Goal: Transaction & Acquisition: Purchase product/service

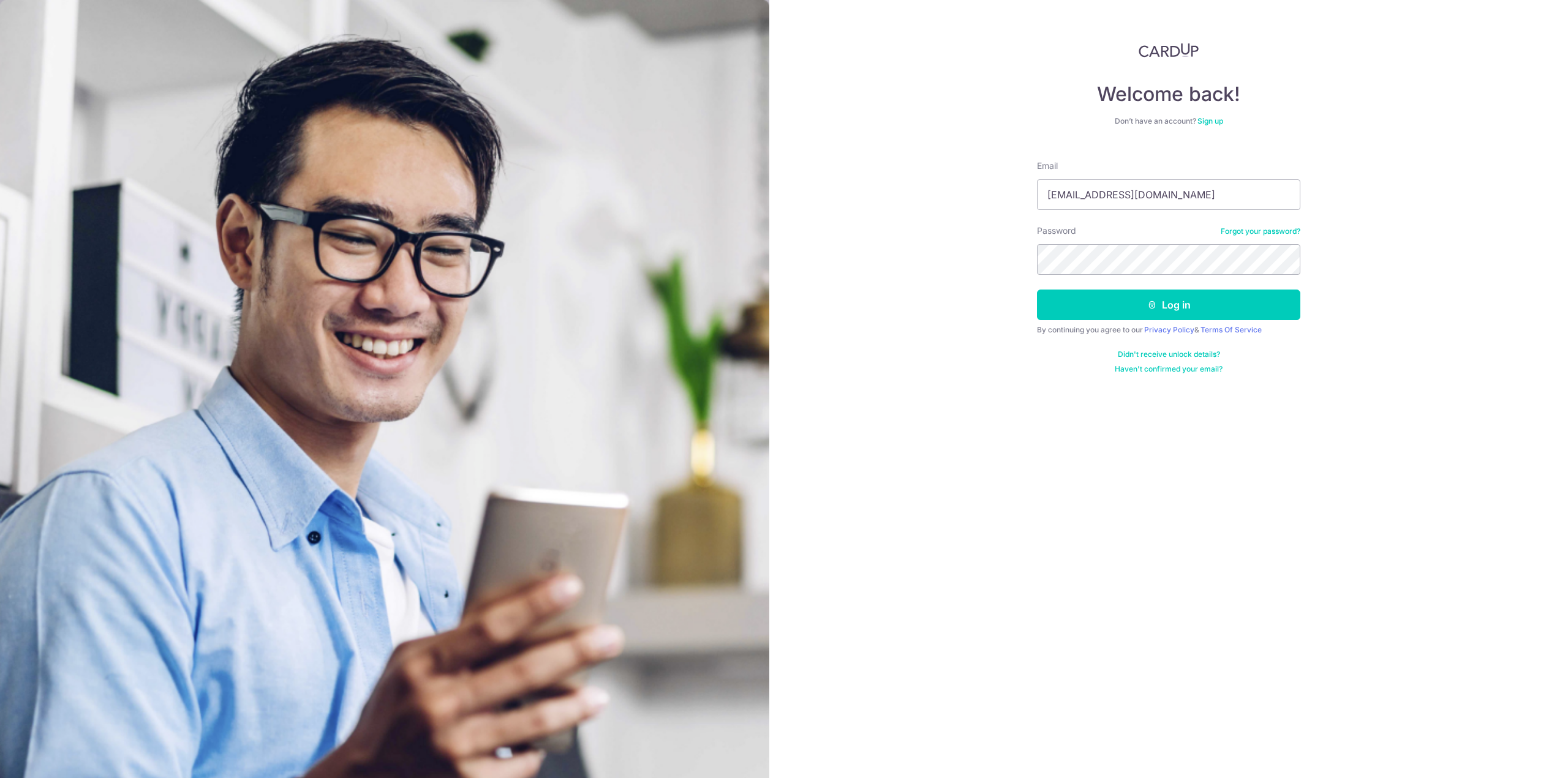
type input "[EMAIL_ADDRESS][DOMAIN_NAME]"
click at [1037, 290] on button "Log in" at bounding box center [1169, 305] width 263 height 31
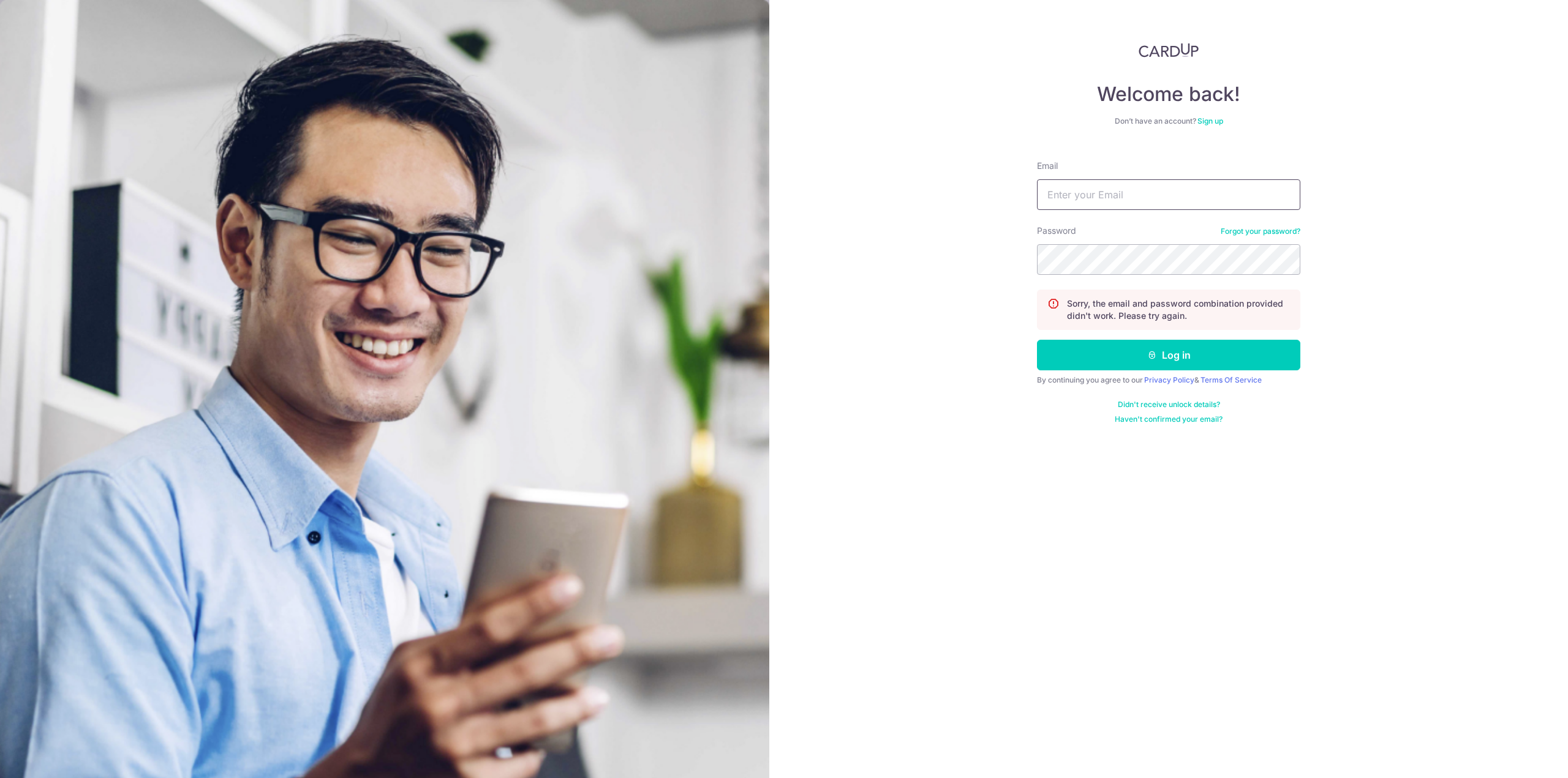
click at [1157, 199] on input "Email" at bounding box center [1169, 195] width 263 height 31
type input "[EMAIL_ADDRESS][DOMAIN_NAME]"
click at [1037, 340] on button "Log in" at bounding box center [1169, 355] width 263 height 31
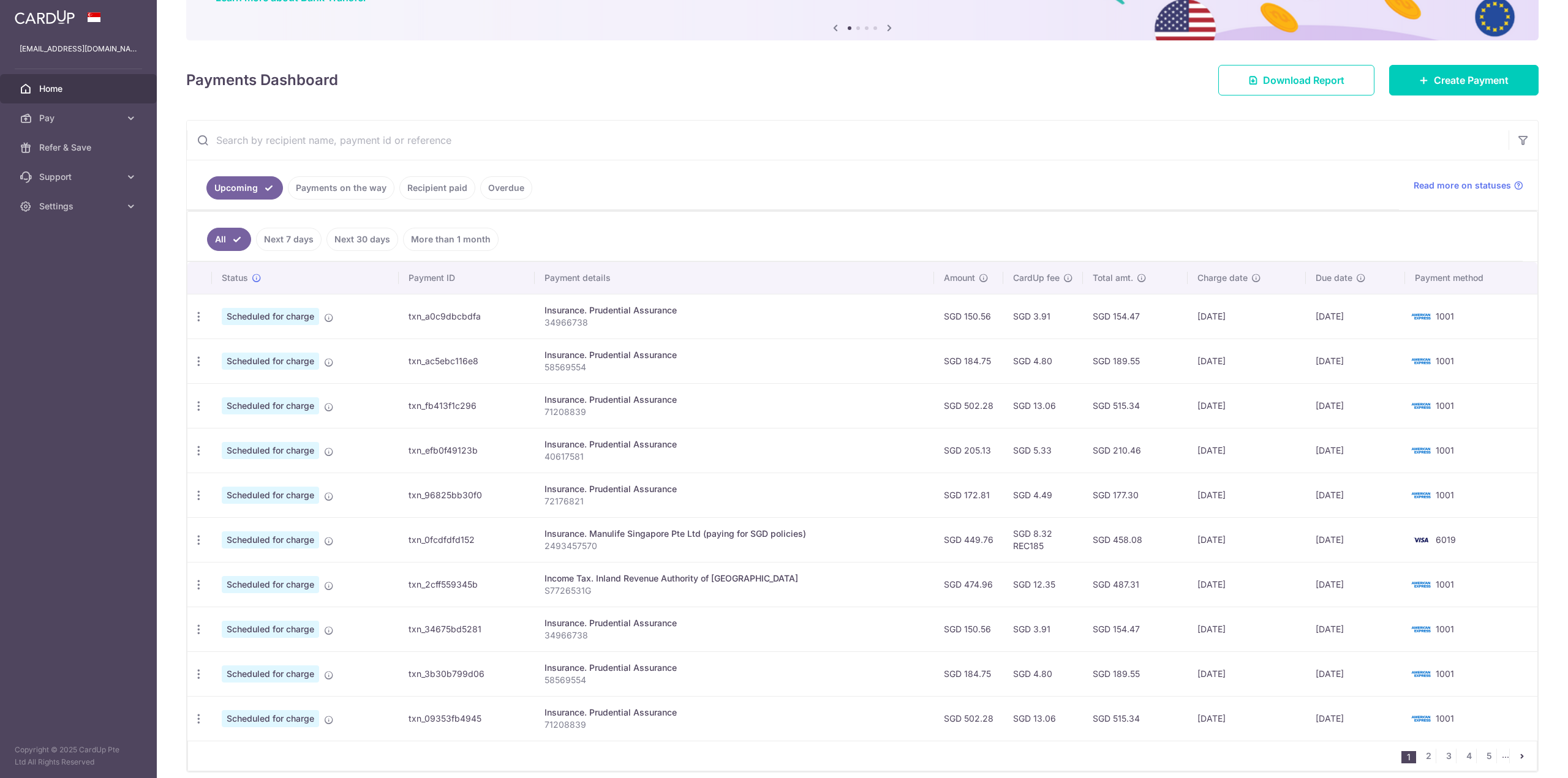
scroll to position [168, 0]
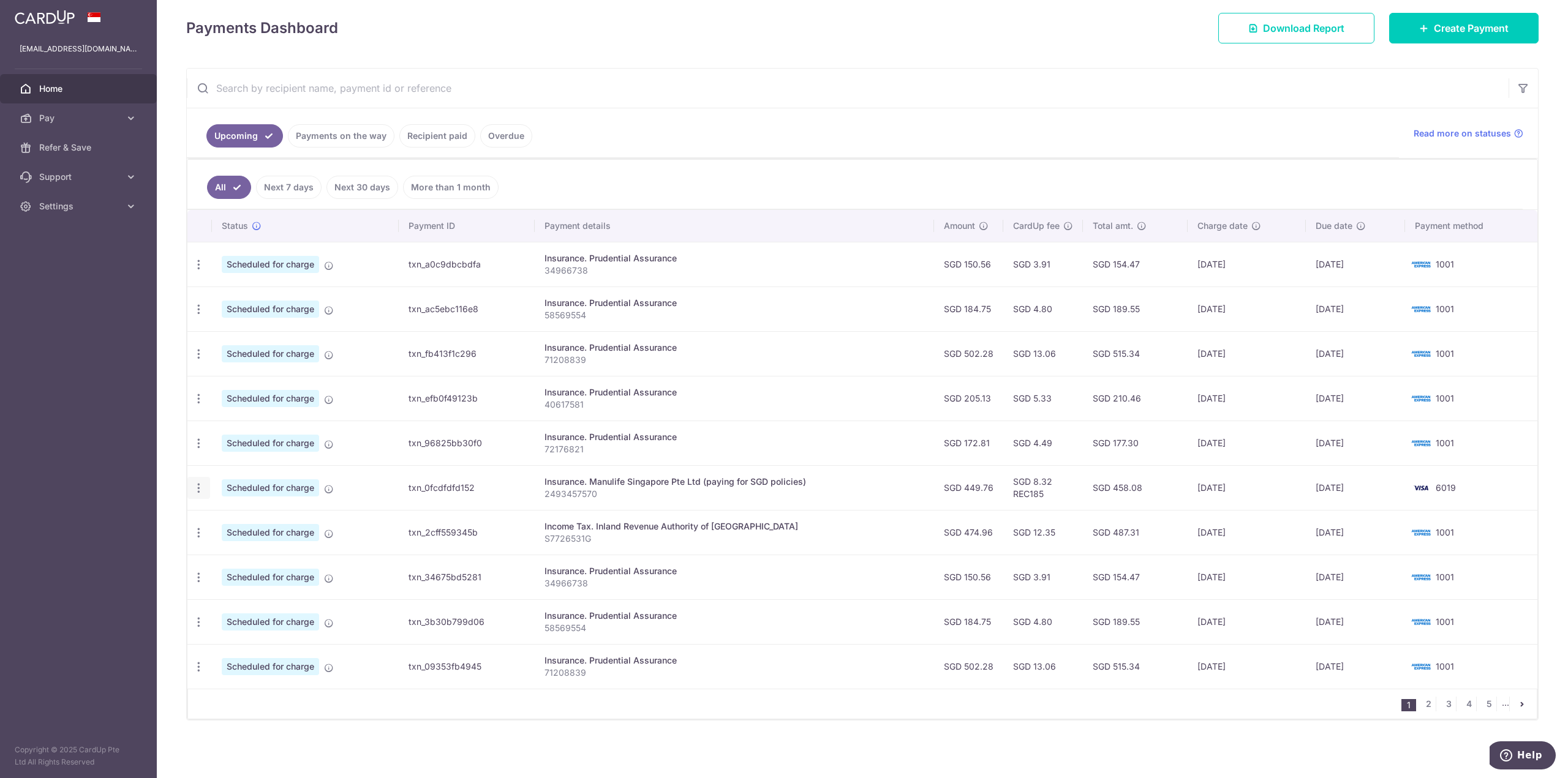
click at [198, 494] on icon "button" at bounding box center [198, 488] width 13 height 13
click at [275, 520] on span "Update payment" at bounding box center [263, 522] width 83 height 15
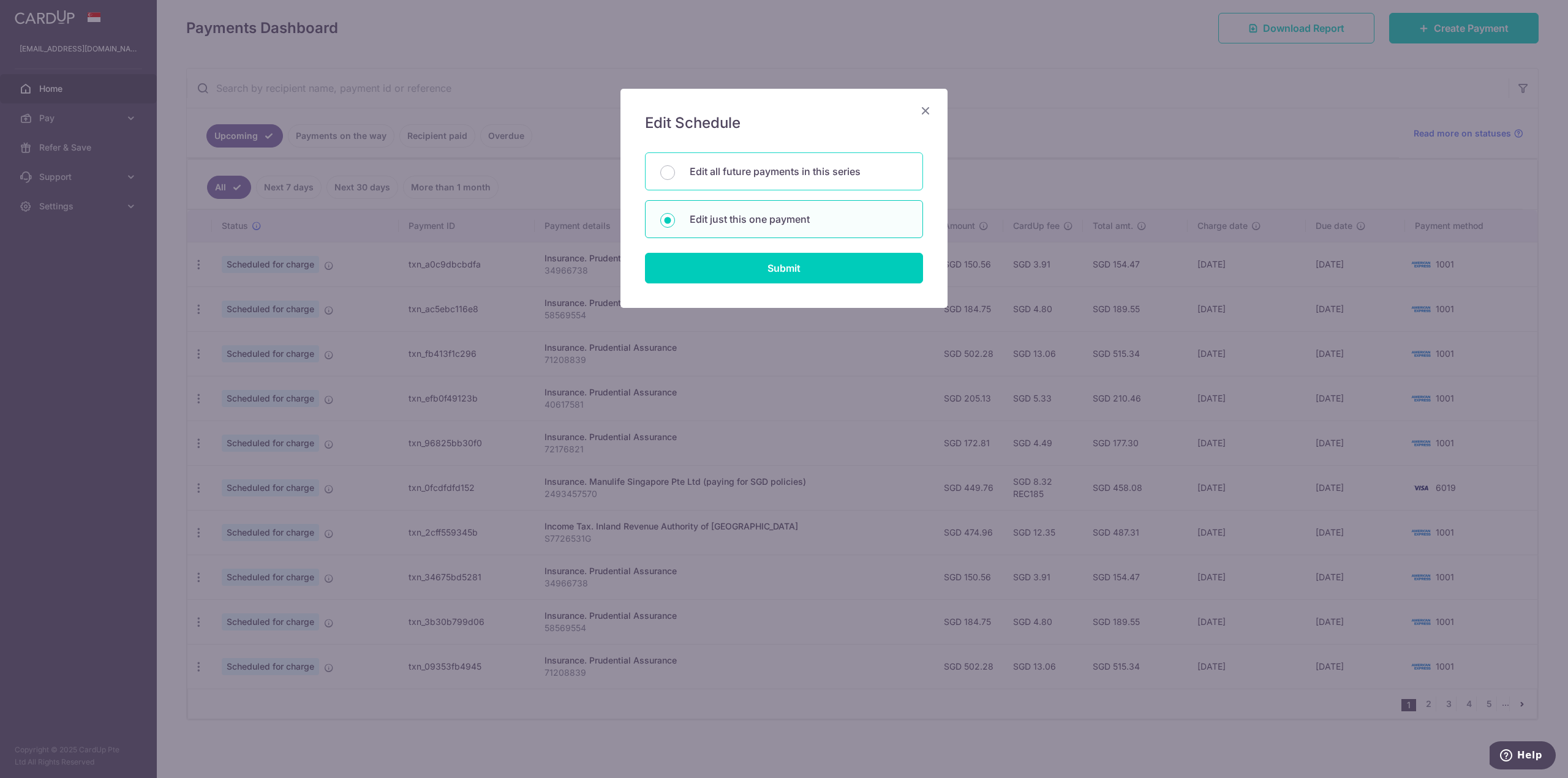
click at [806, 183] on div "Edit all future payments in this series" at bounding box center [784, 171] width 278 height 38
radio input "true"
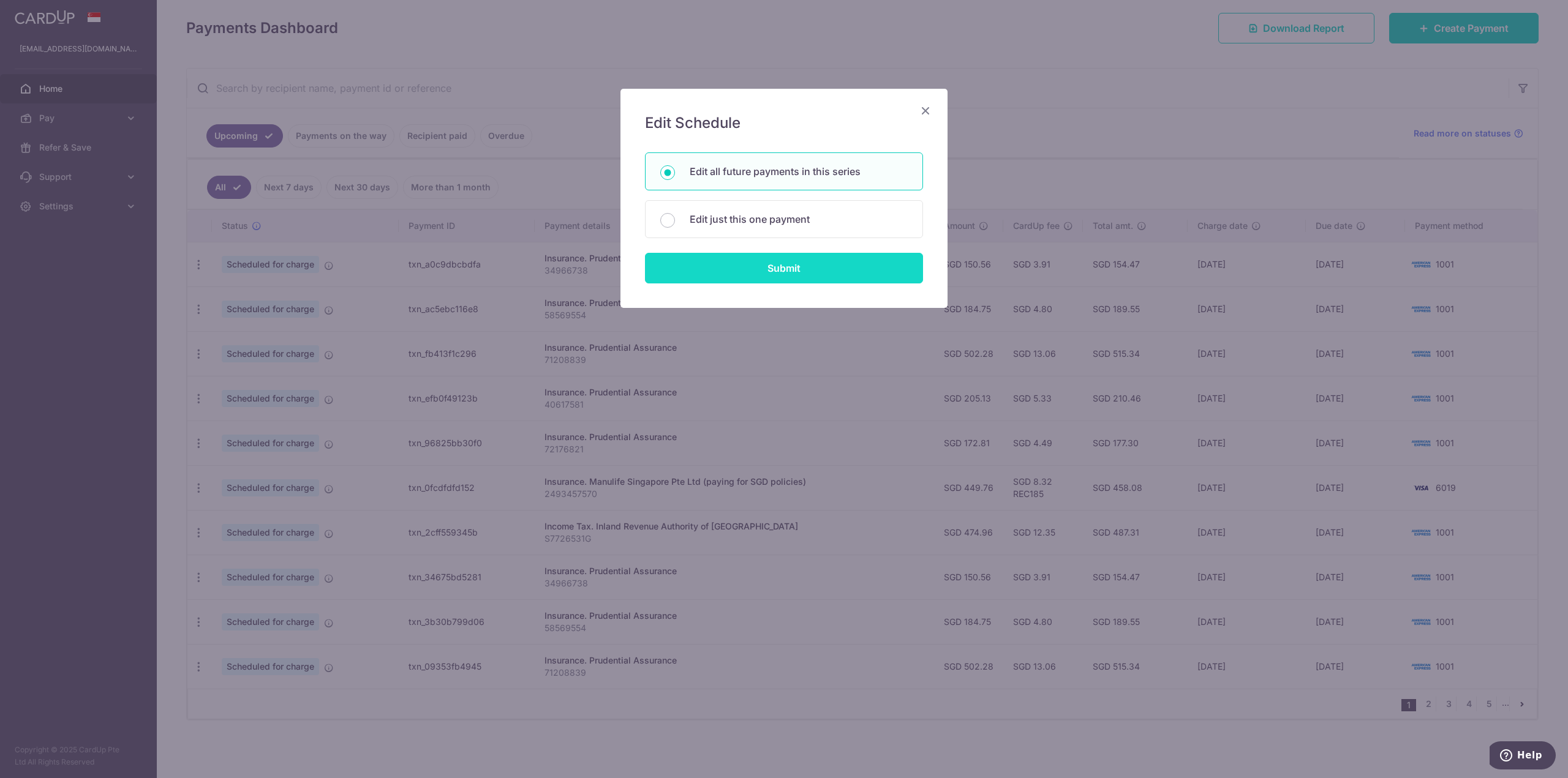
click at [778, 265] on input "Submit" at bounding box center [784, 268] width 278 height 31
radio input "true"
type input "449.76"
type input "2493457570"
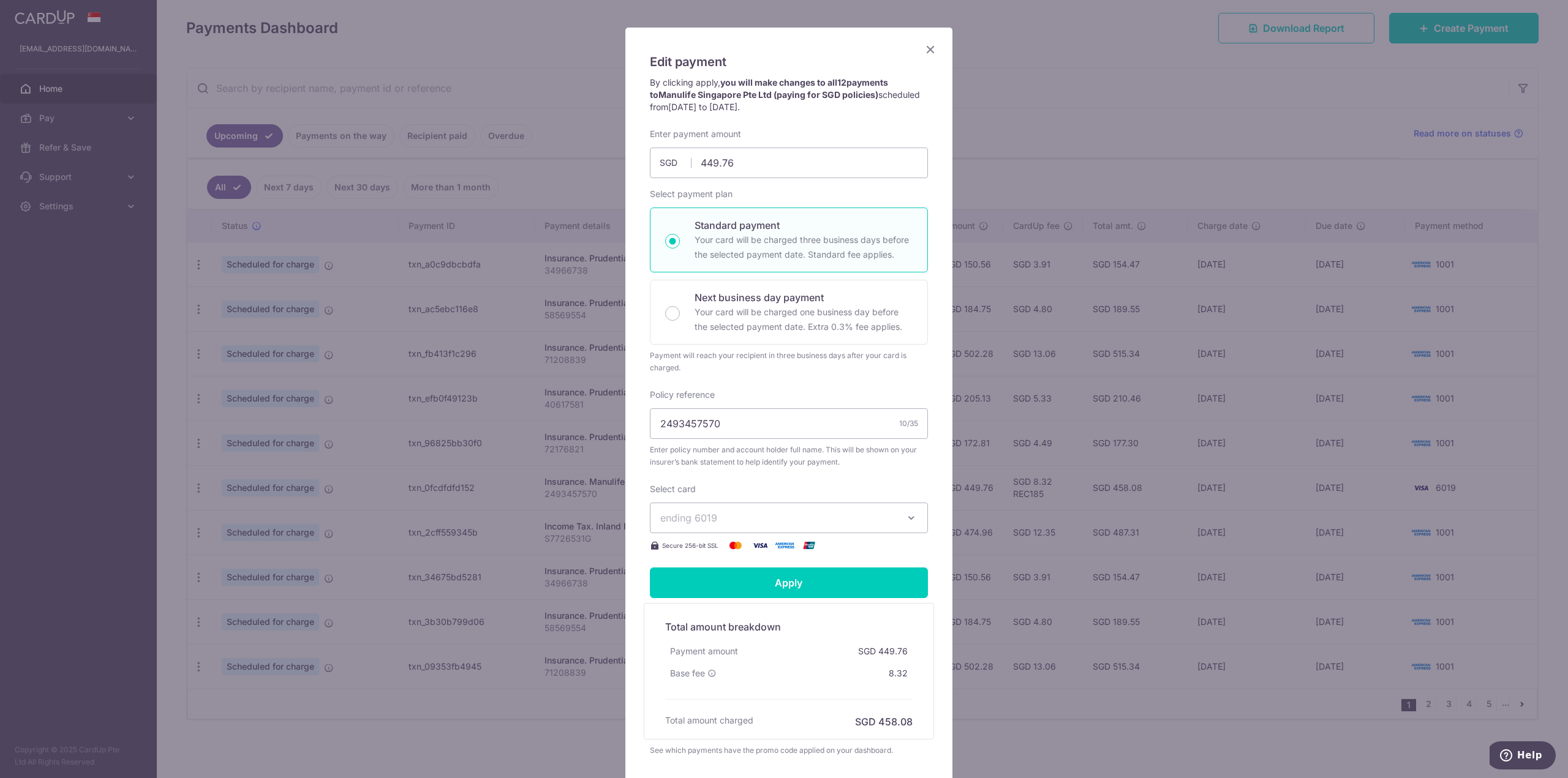
scroll to position [122, 0]
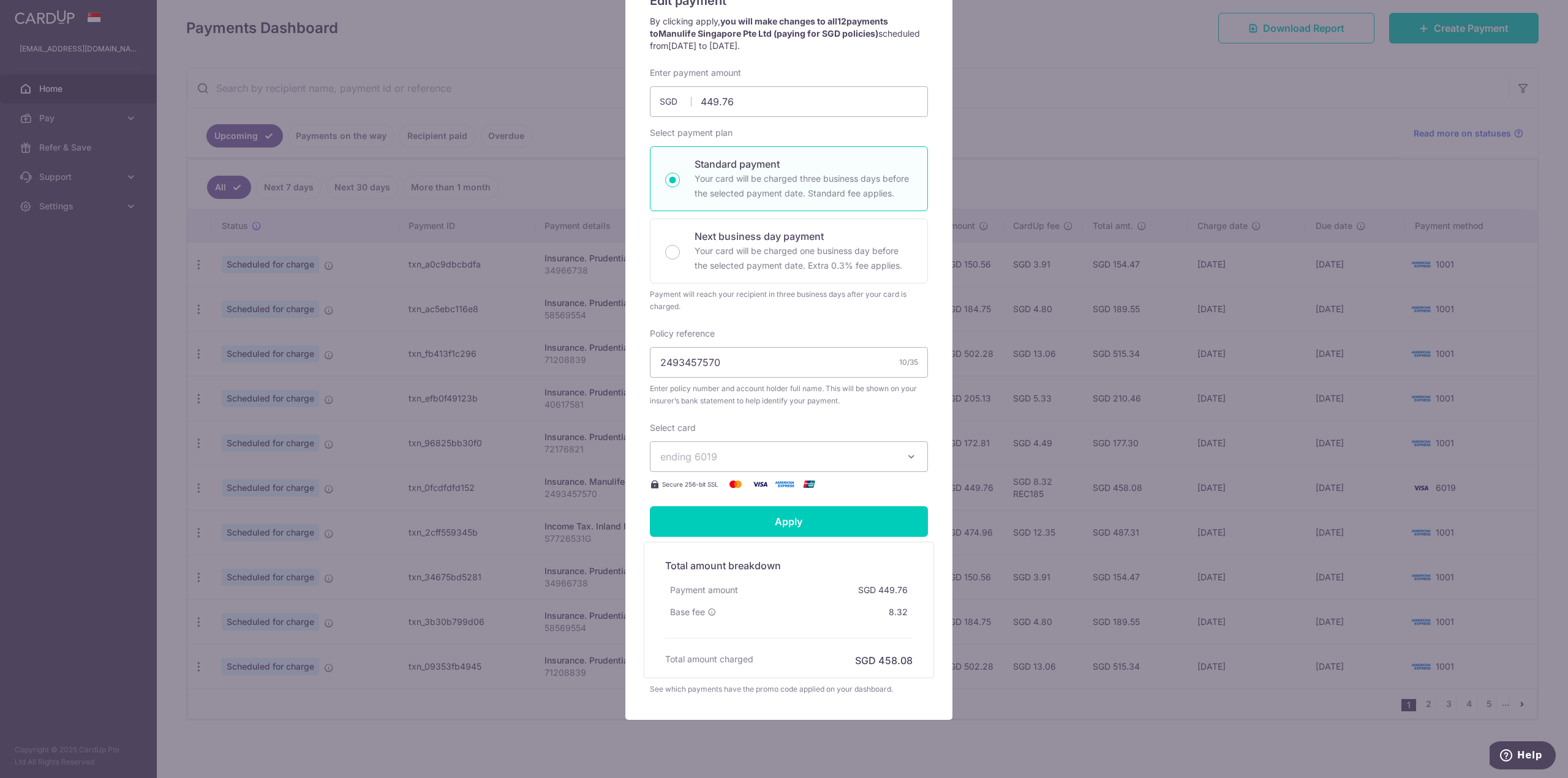
click at [917, 461] on button "ending 6019" at bounding box center [789, 456] width 278 height 31
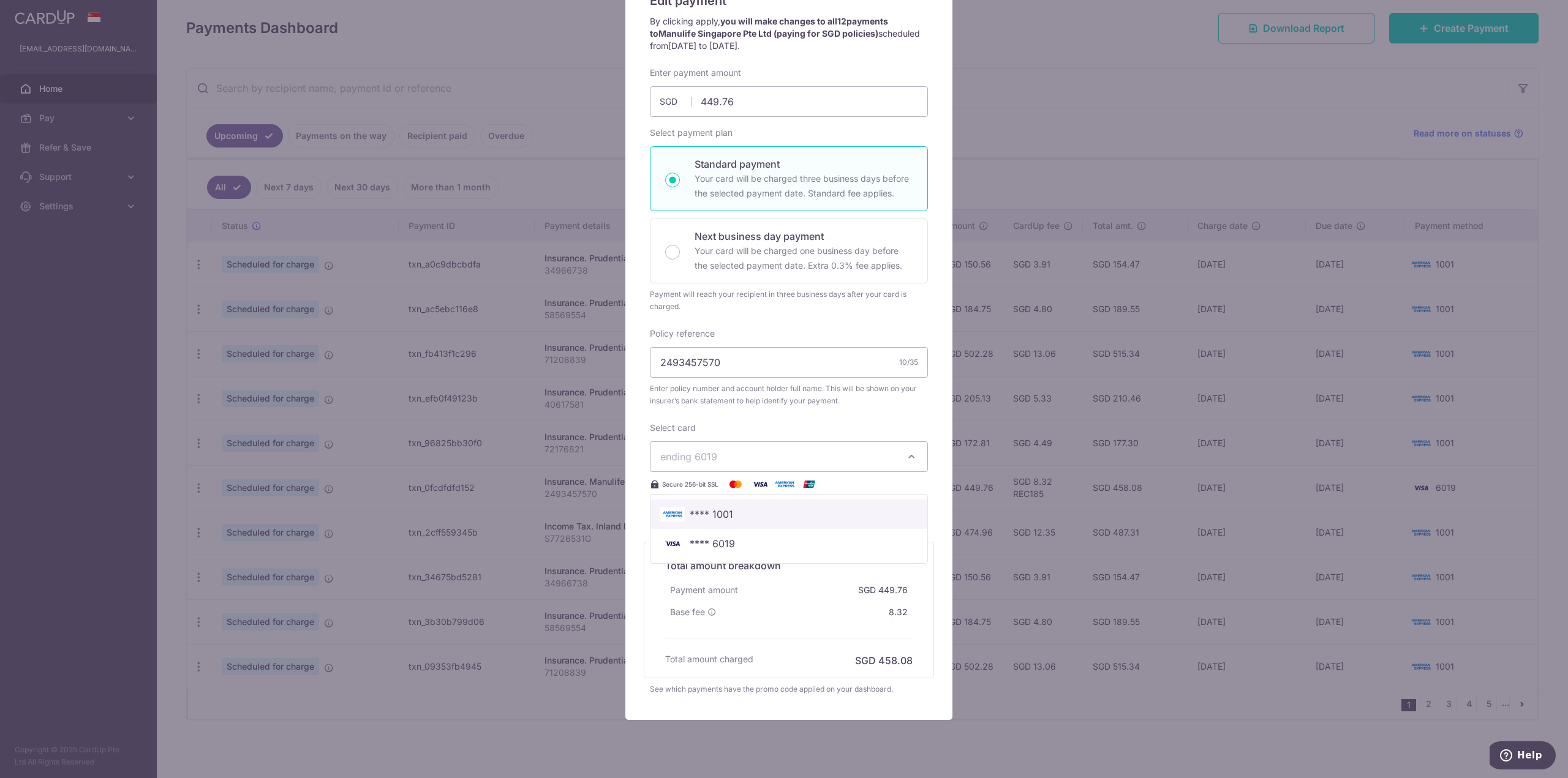
click at [776, 515] on span "**** 1001" at bounding box center [788, 514] width 257 height 15
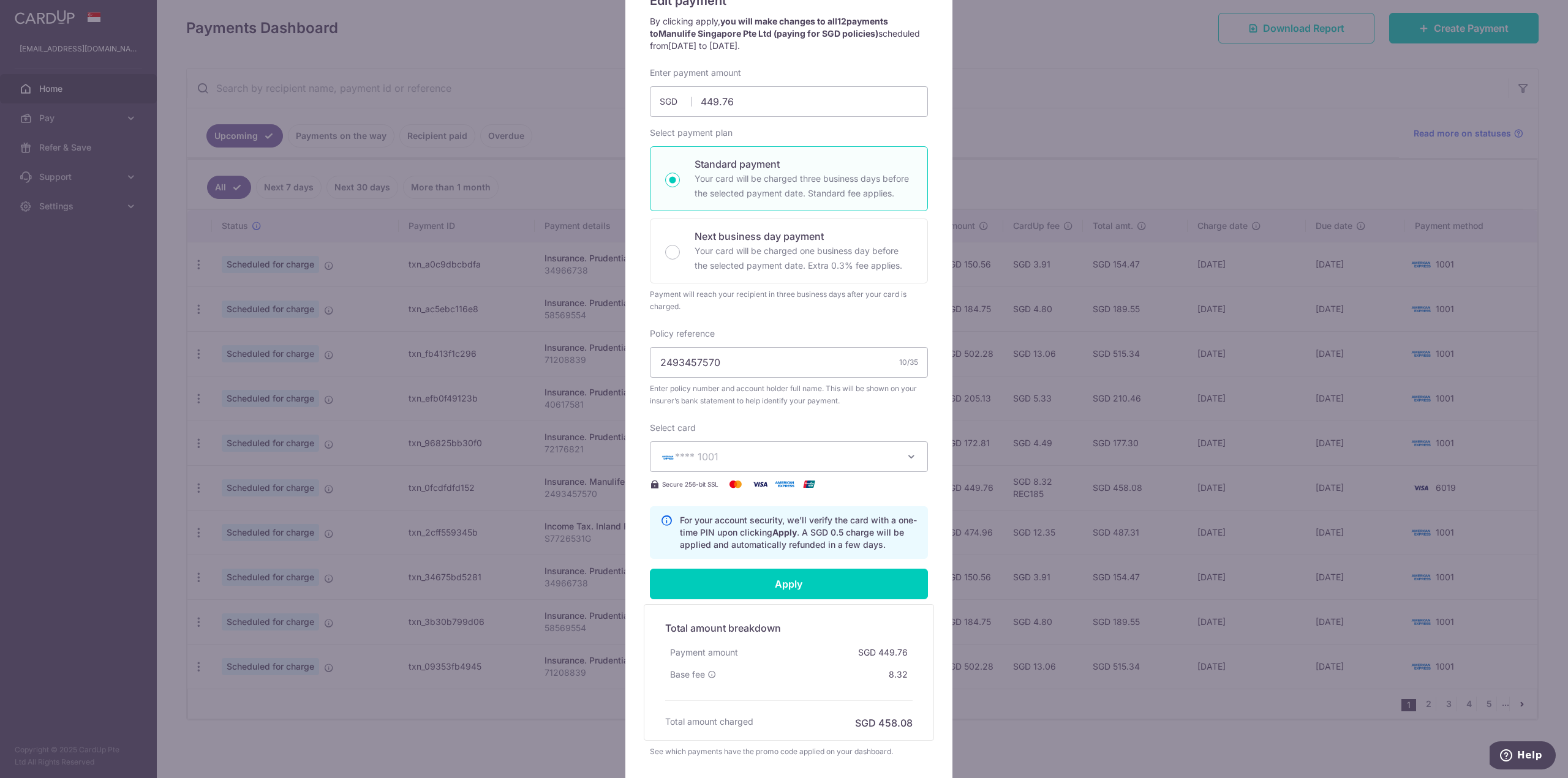
scroll to position [215, 0]
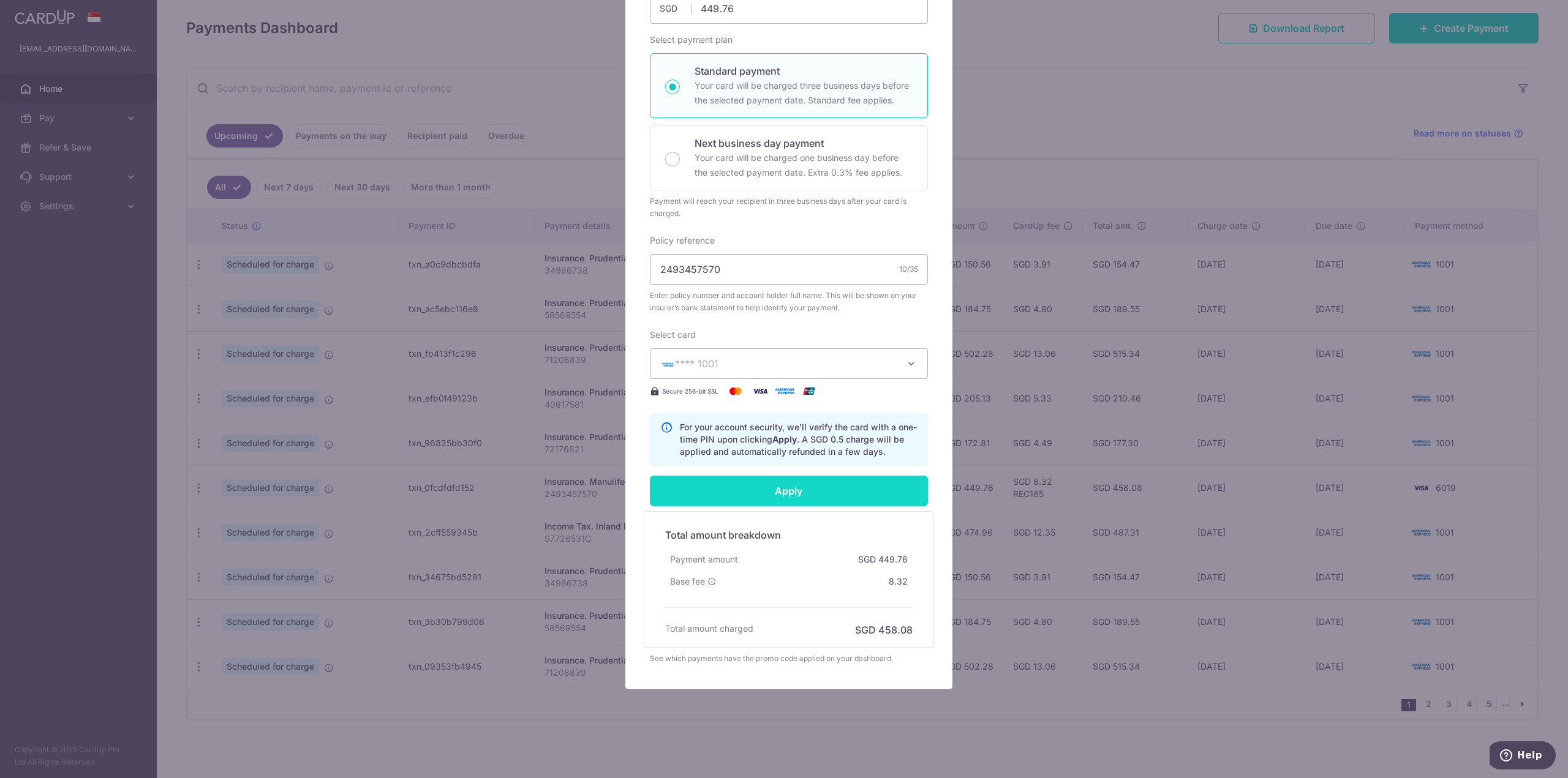
click at [861, 490] on input "Apply" at bounding box center [789, 491] width 278 height 31
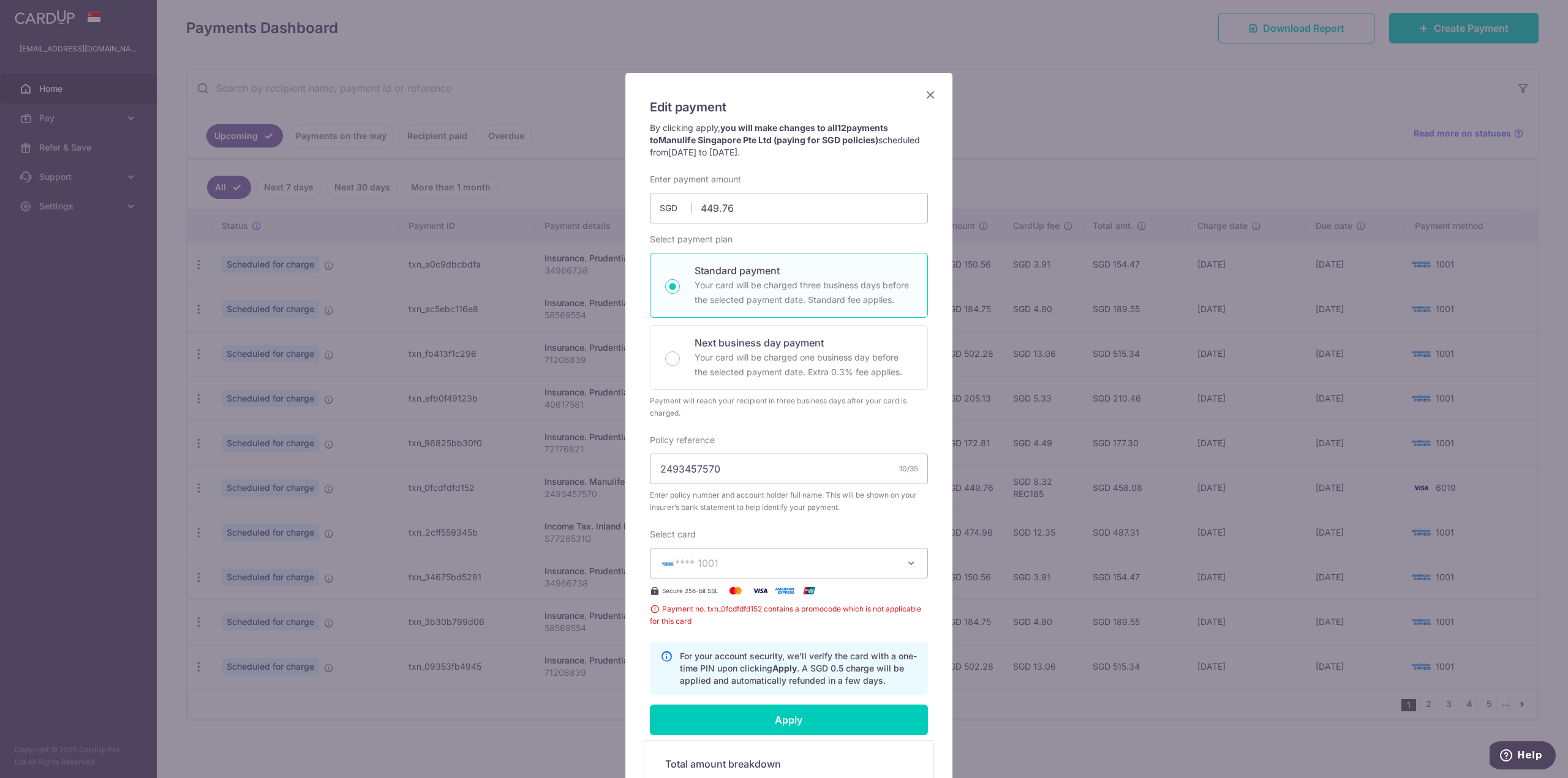
scroll to position [0, 0]
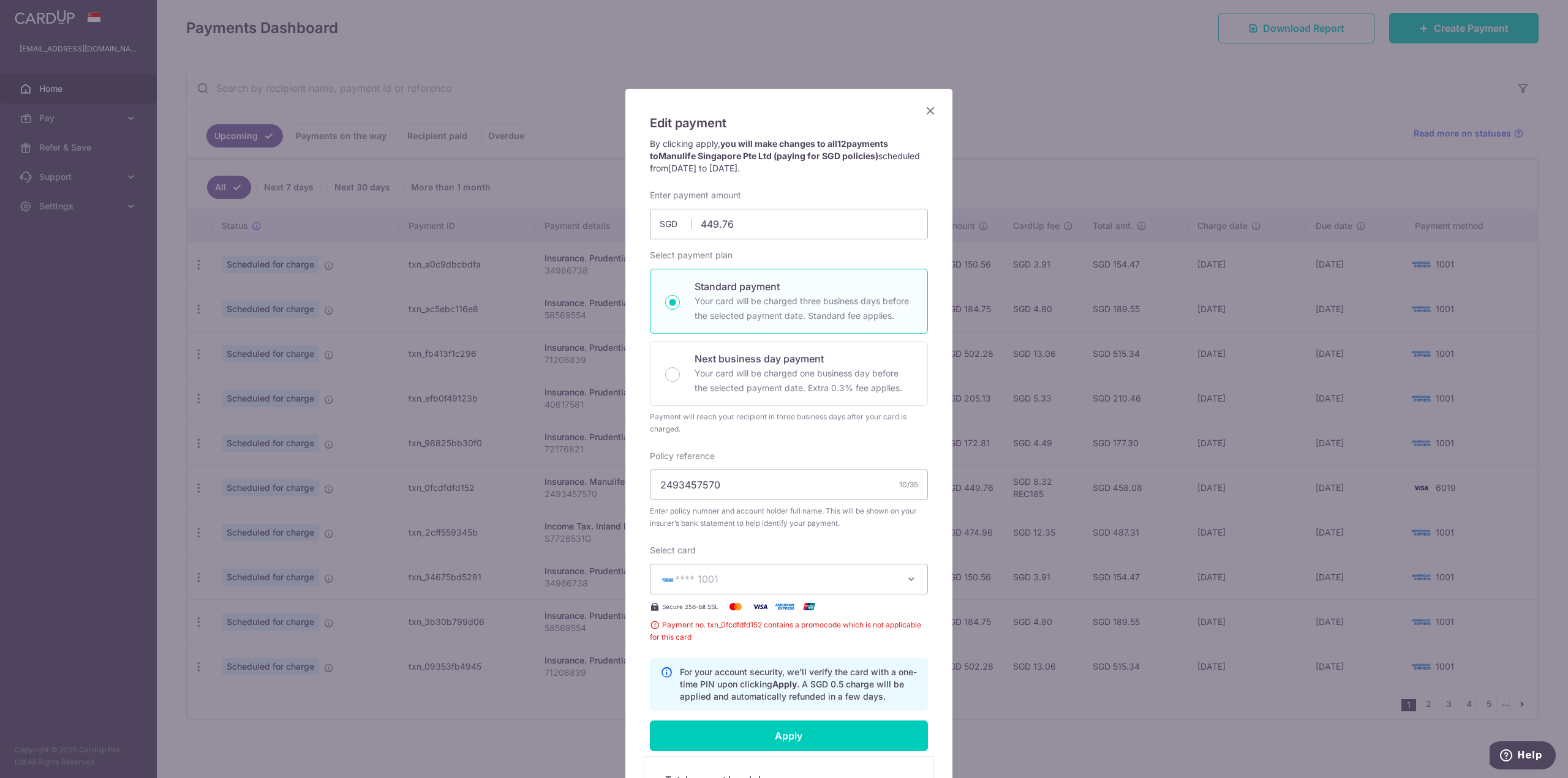
click at [929, 113] on icon "Close" at bounding box center [931, 110] width 15 height 15
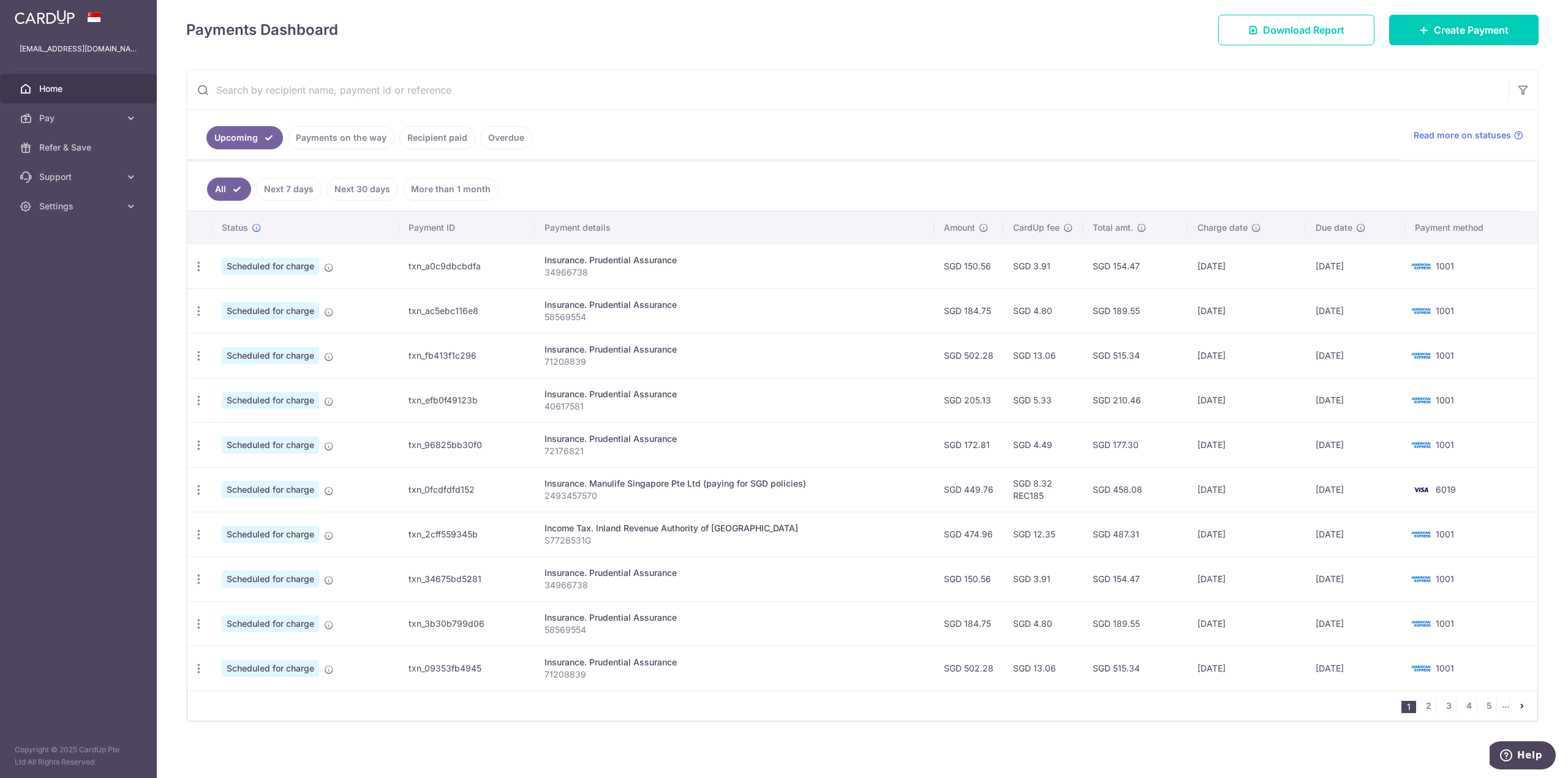
scroll to position [168, 0]
click at [201, 489] on icon "button" at bounding box center [198, 488] width 13 height 13
click at [284, 526] on span "Update payment" at bounding box center [263, 522] width 83 height 15
radio input "true"
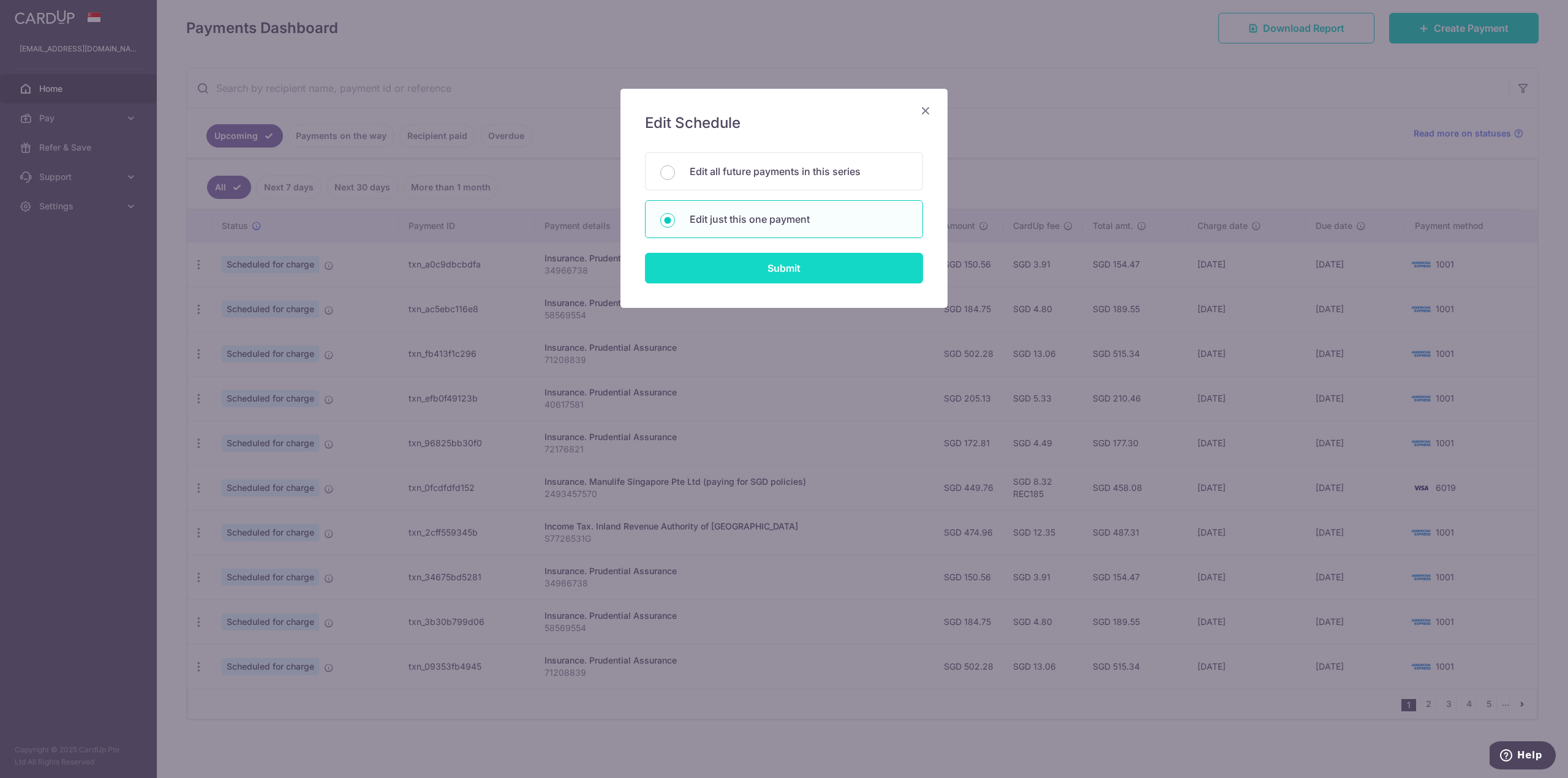
click at [811, 271] on input "Submit" at bounding box center [784, 268] width 278 height 31
radio input "true"
type input "449.76"
type input "01/11/2025"
type input "2493457570"
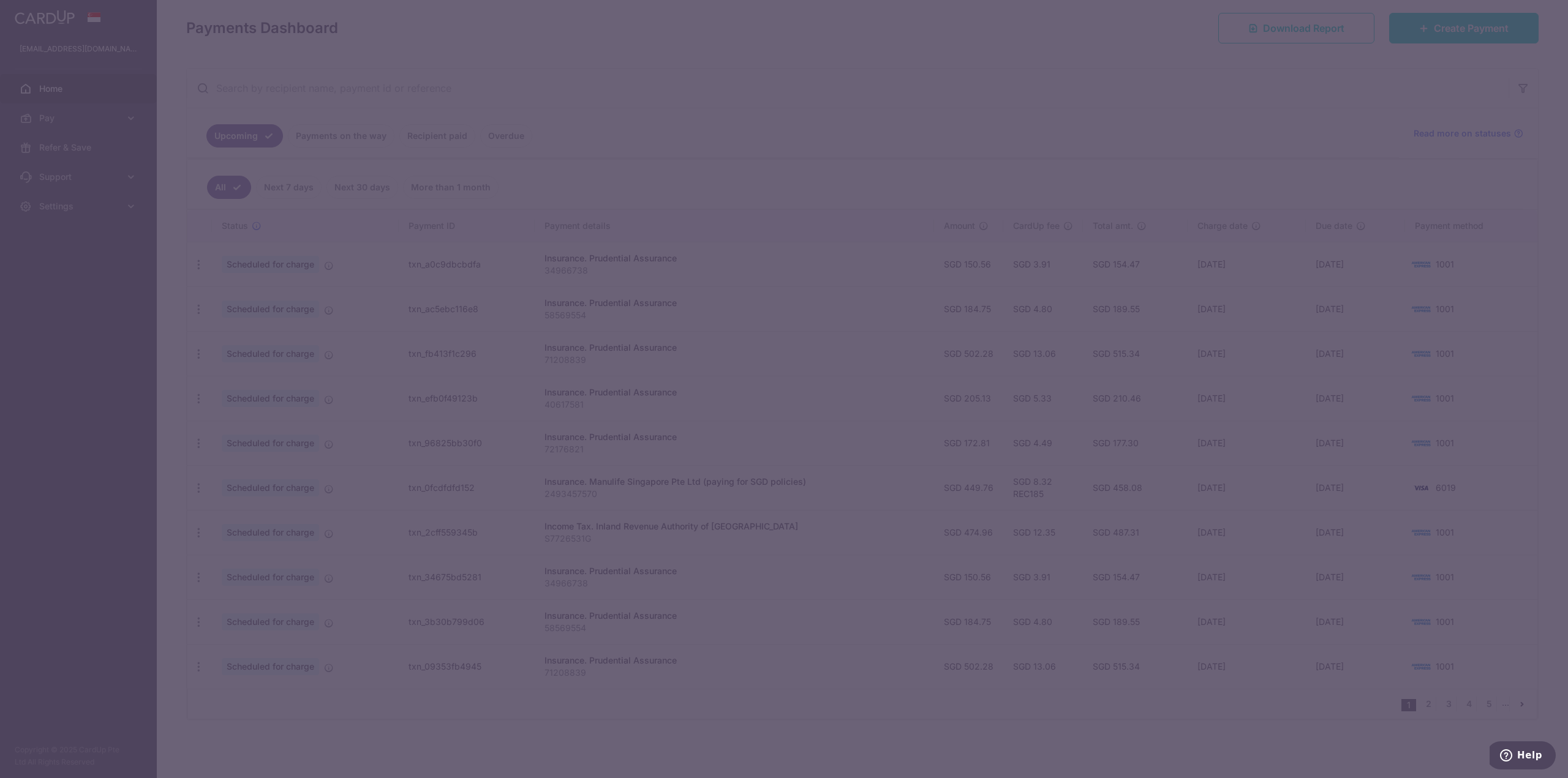
type input "REC185"
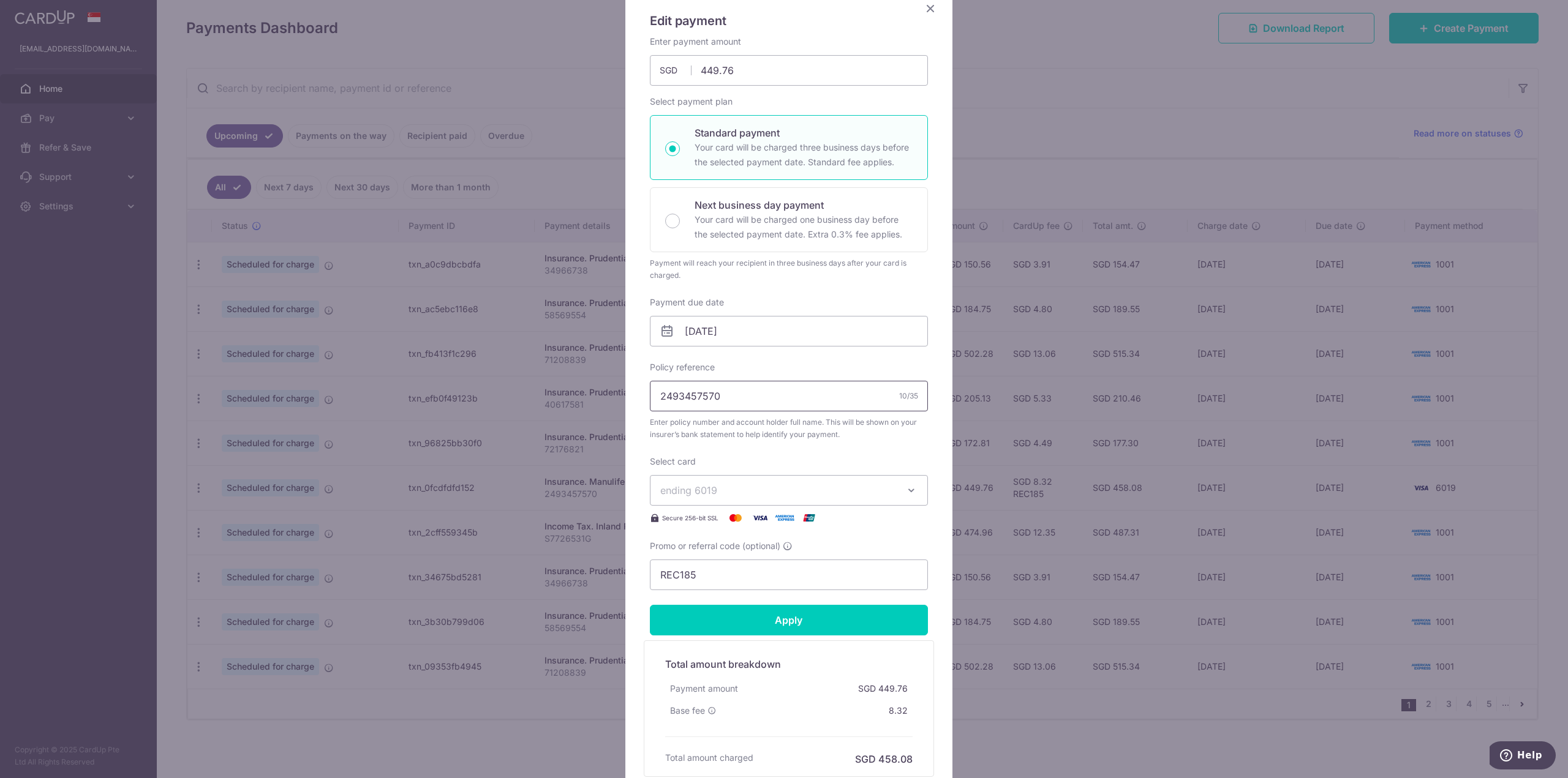
scroll to position [122, 0]
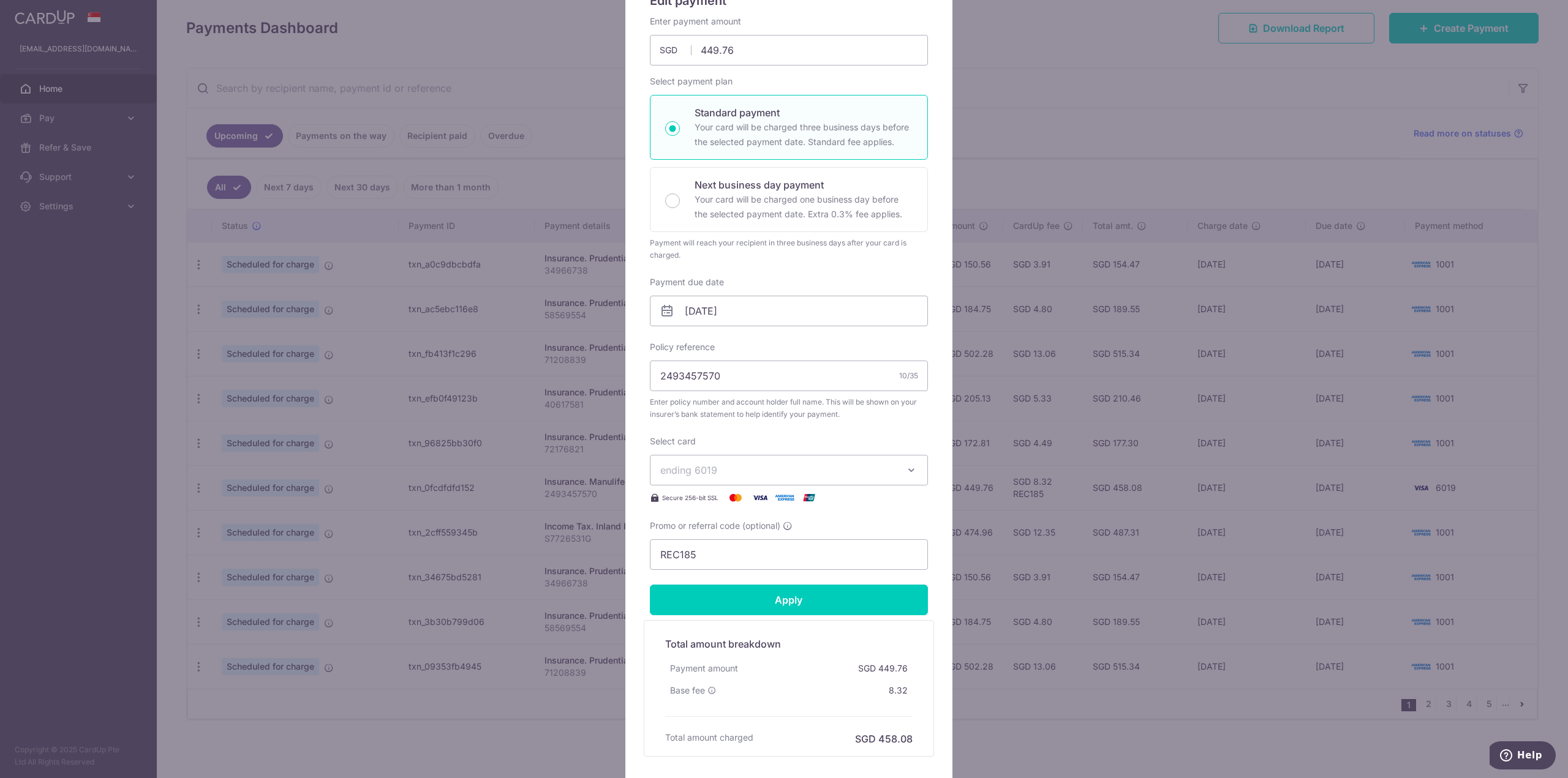
click at [885, 469] on span "ending 6019" at bounding box center [778, 470] width 235 height 15
click at [889, 469] on span "ending 6019" at bounding box center [778, 470] width 235 height 15
drag, startPoint x: 1149, startPoint y: 68, endPoint x: 1141, endPoint y: 90, distance: 23.4
click at [1149, 70] on div "Edit payment By clicking apply, you will make changes to all payments to Manuli…" at bounding box center [784, 389] width 1568 height 778
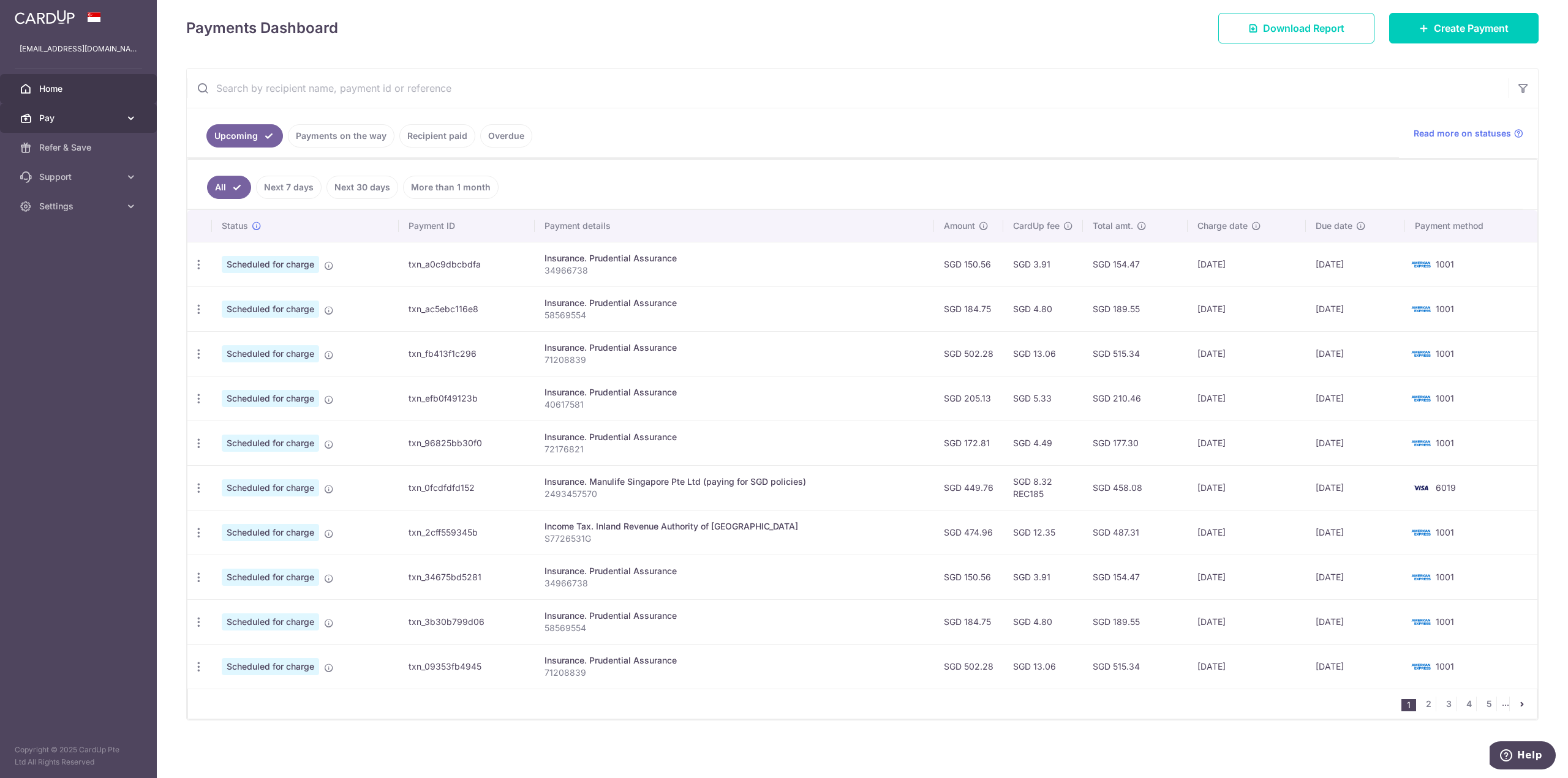
click at [116, 122] on span "Pay" at bounding box center [80, 118] width 81 height 12
click at [82, 145] on span "Payments" at bounding box center [80, 147] width 81 height 12
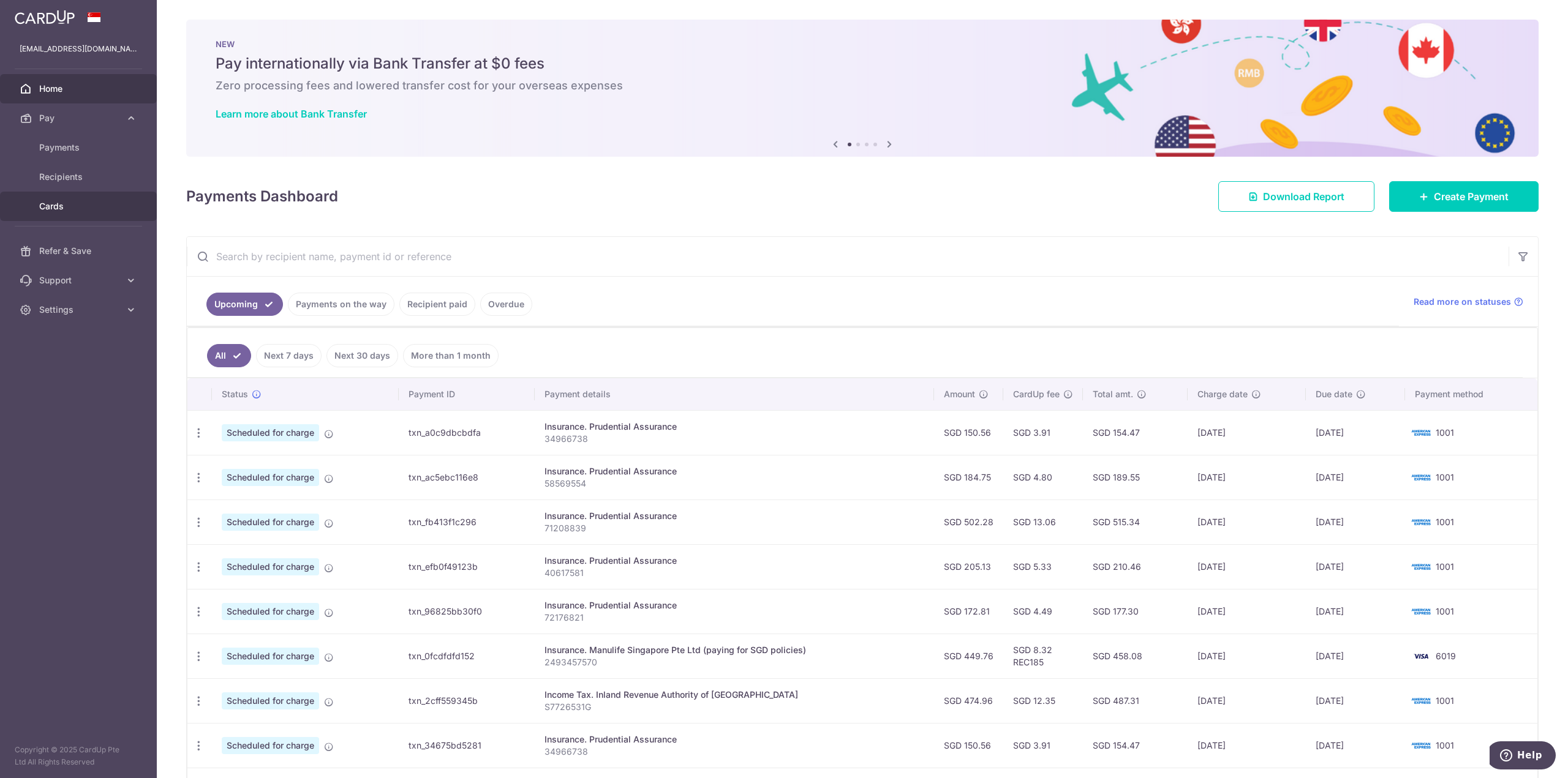
click at [78, 210] on span "Cards" at bounding box center [80, 206] width 81 height 12
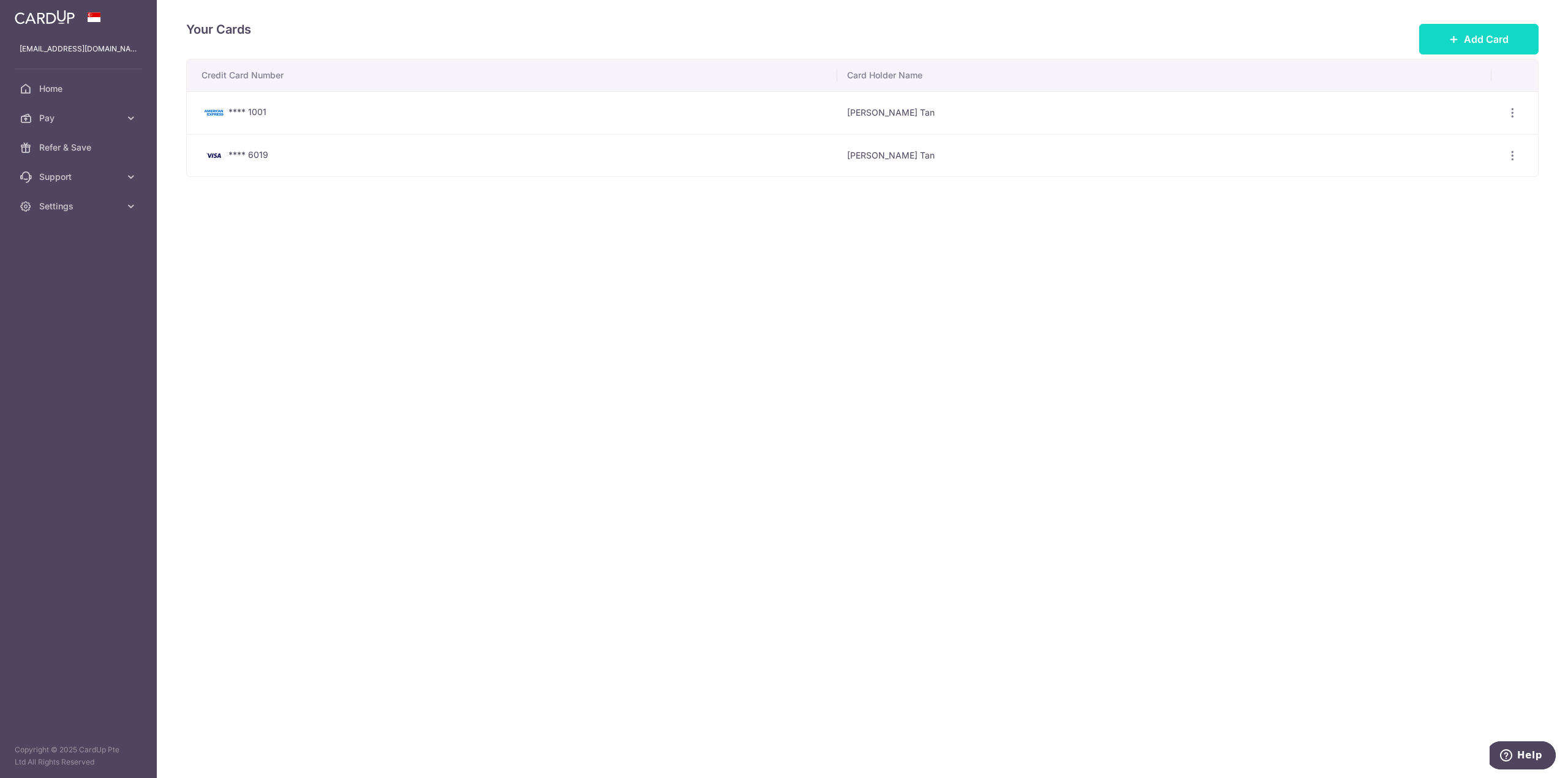
click at [1487, 37] on span "Add Card" at bounding box center [1486, 39] width 45 height 15
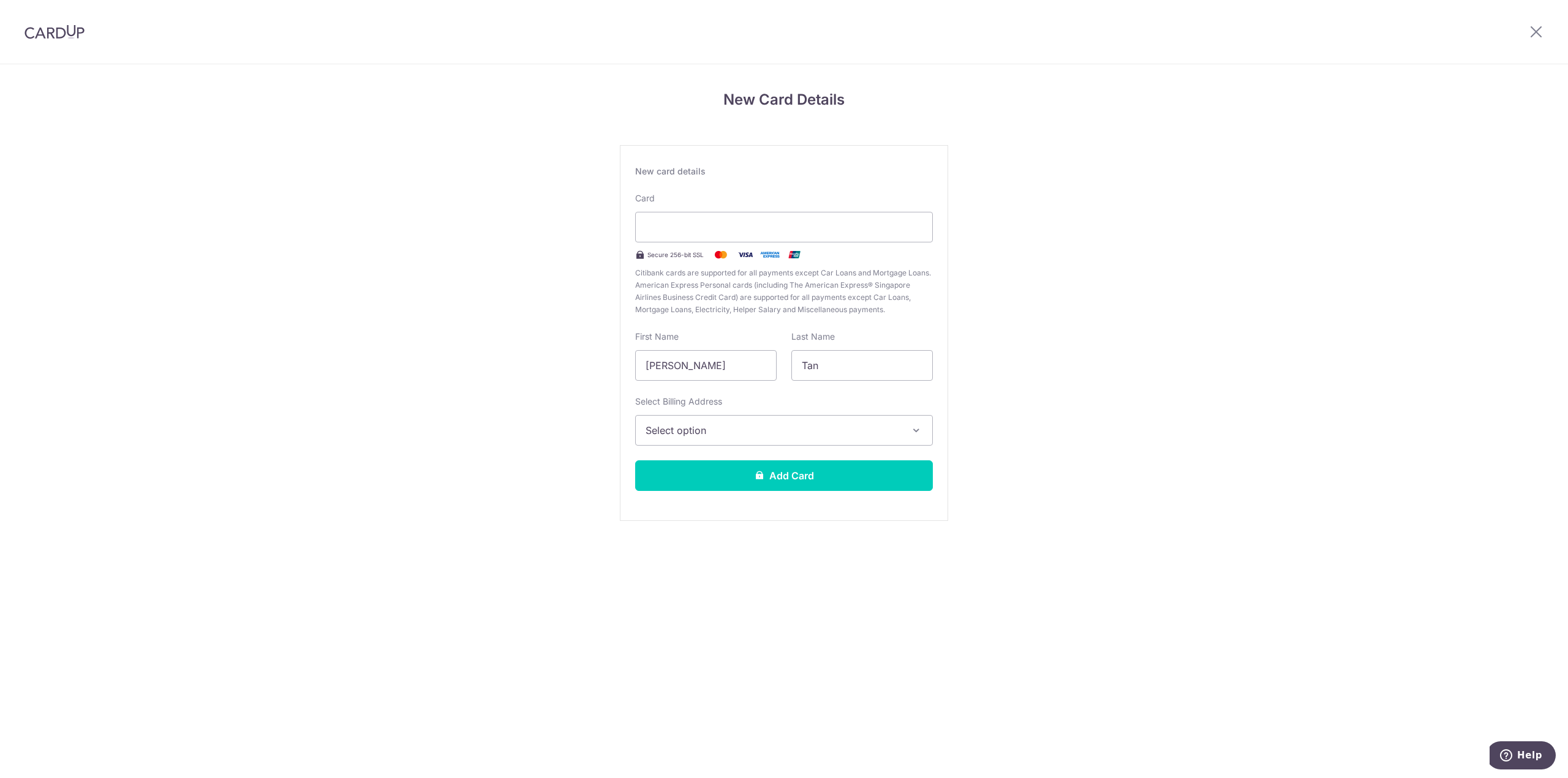
click at [832, 432] on span "Select option" at bounding box center [772, 431] width 255 height 15
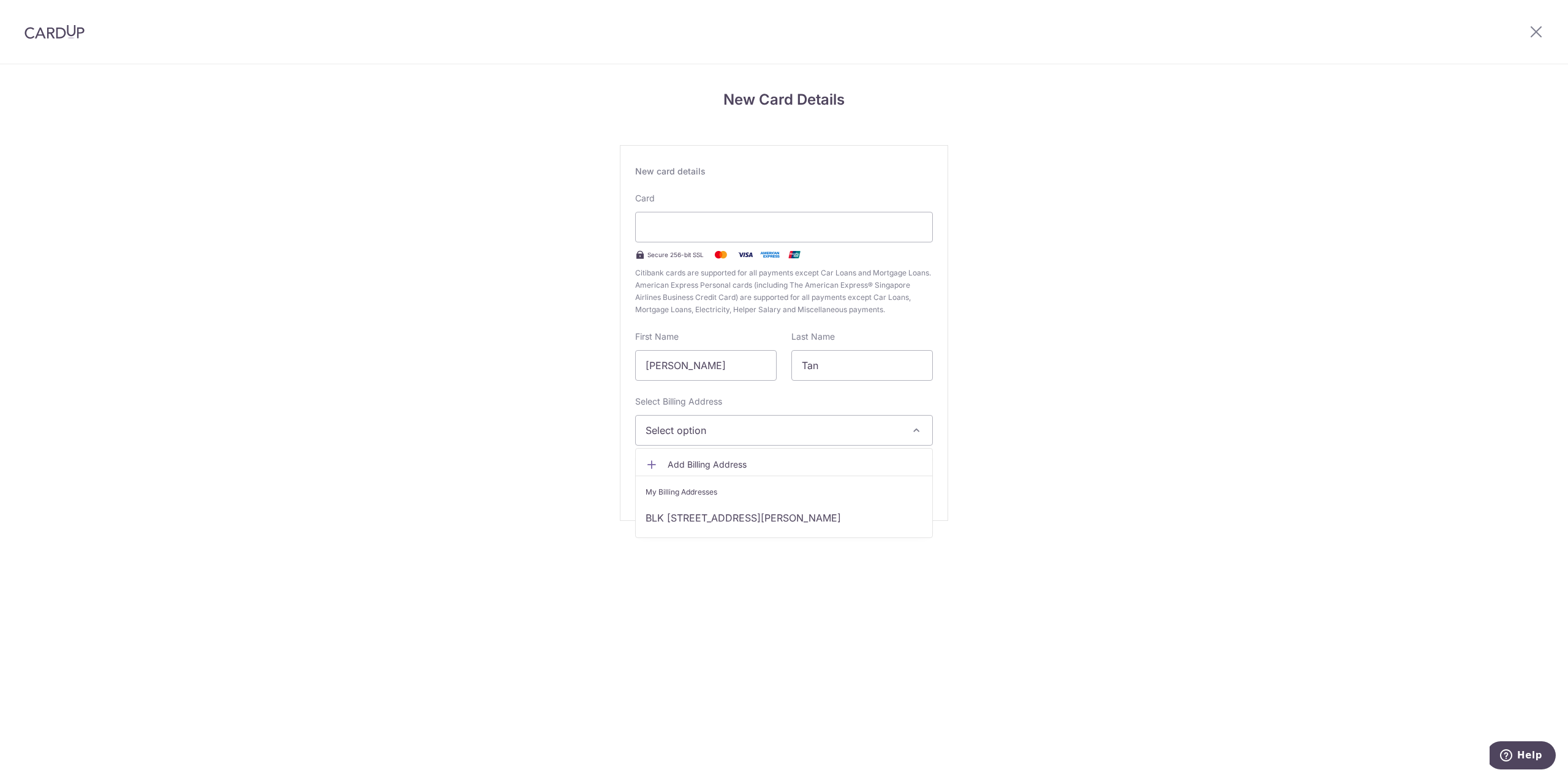
click at [1071, 444] on div "New Card Details New card details Card Secure 256-bit SSL Citibank cards are su…" at bounding box center [784, 322] width 1568 height 514
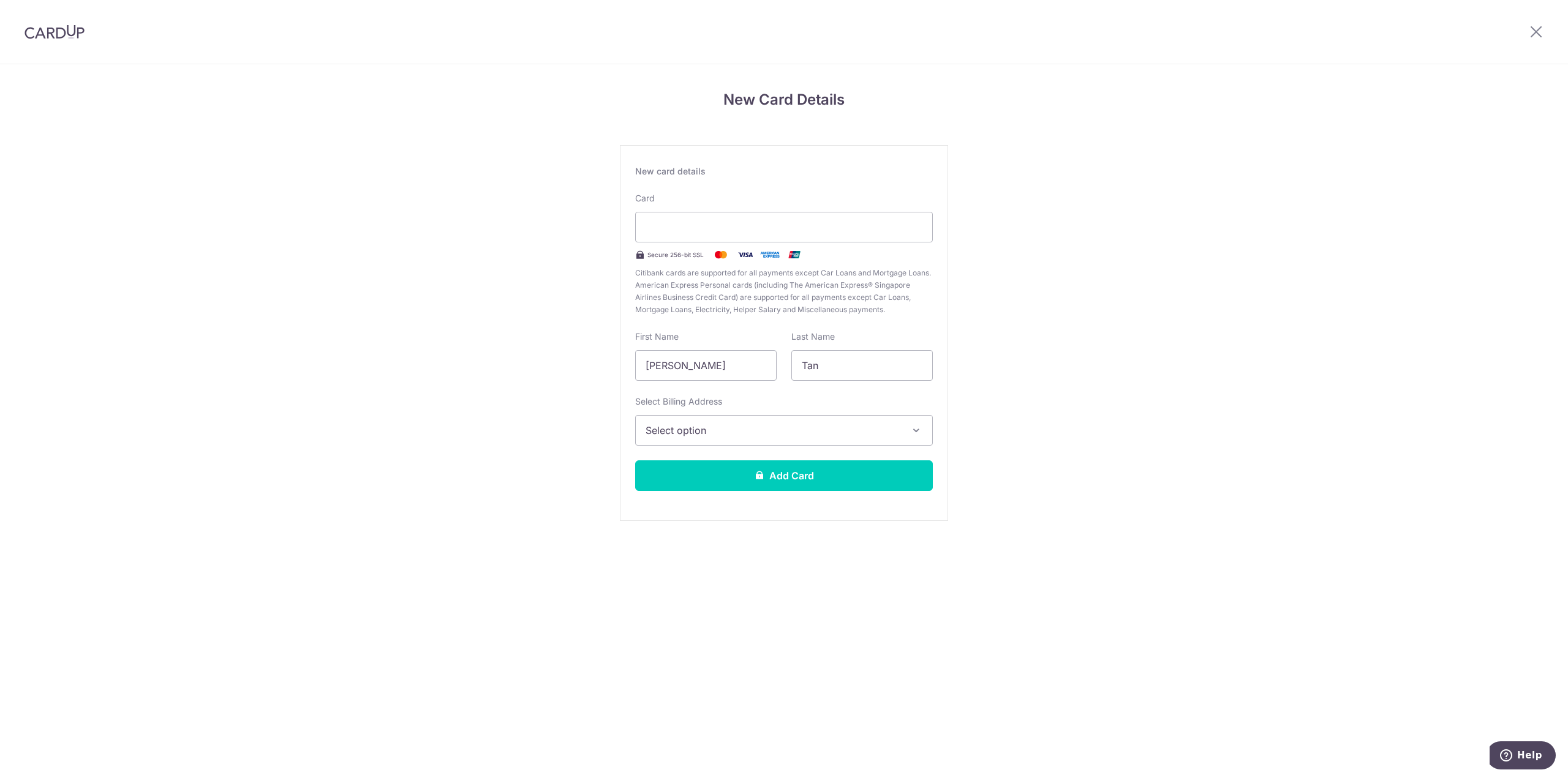
click at [775, 436] on span "Select option" at bounding box center [772, 431] width 255 height 15
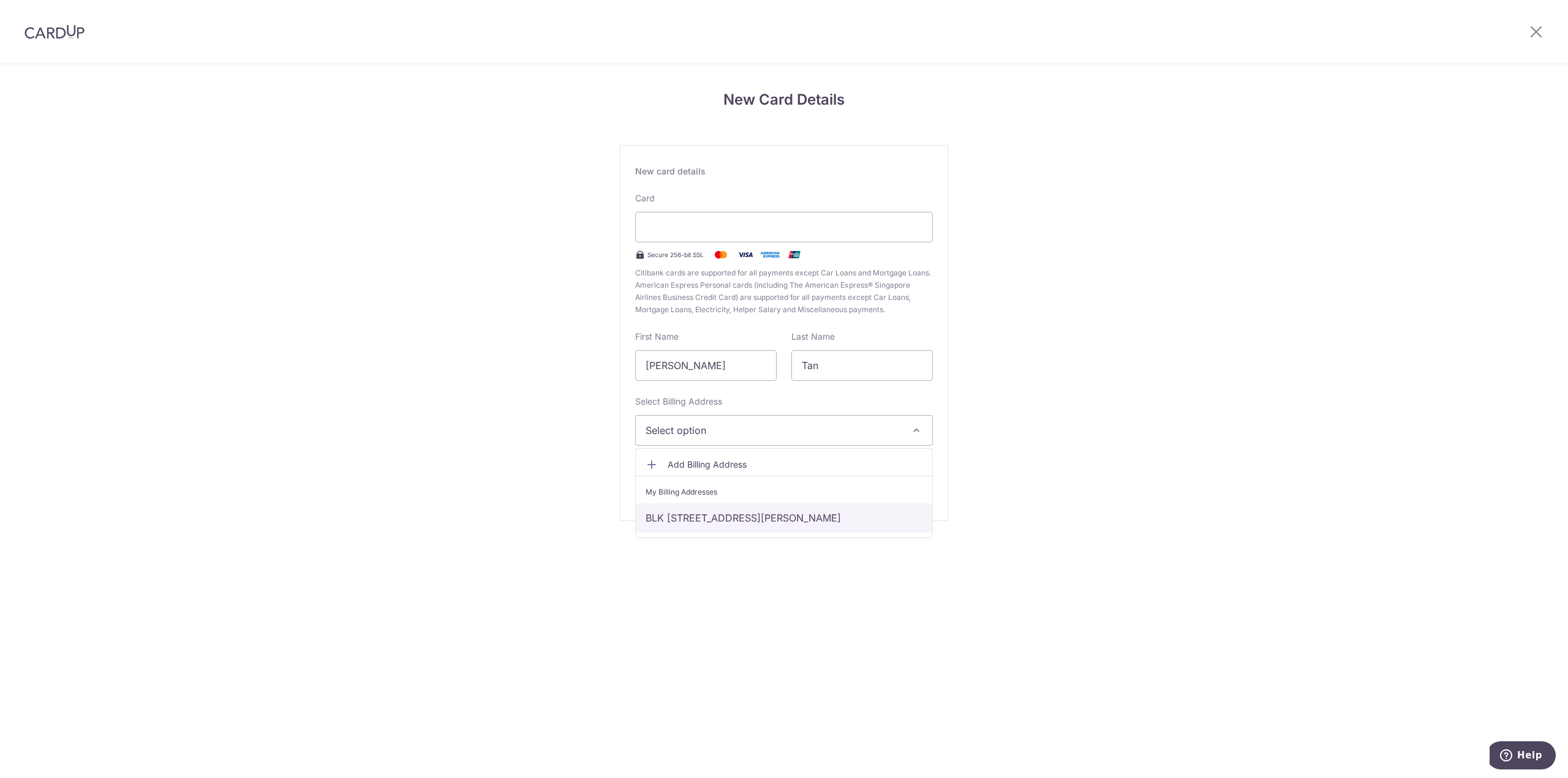
click at [739, 528] on link "BLK [STREET_ADDRESS][PERSON_NAME]" at bounding box center [784, 518] width 296 height 29
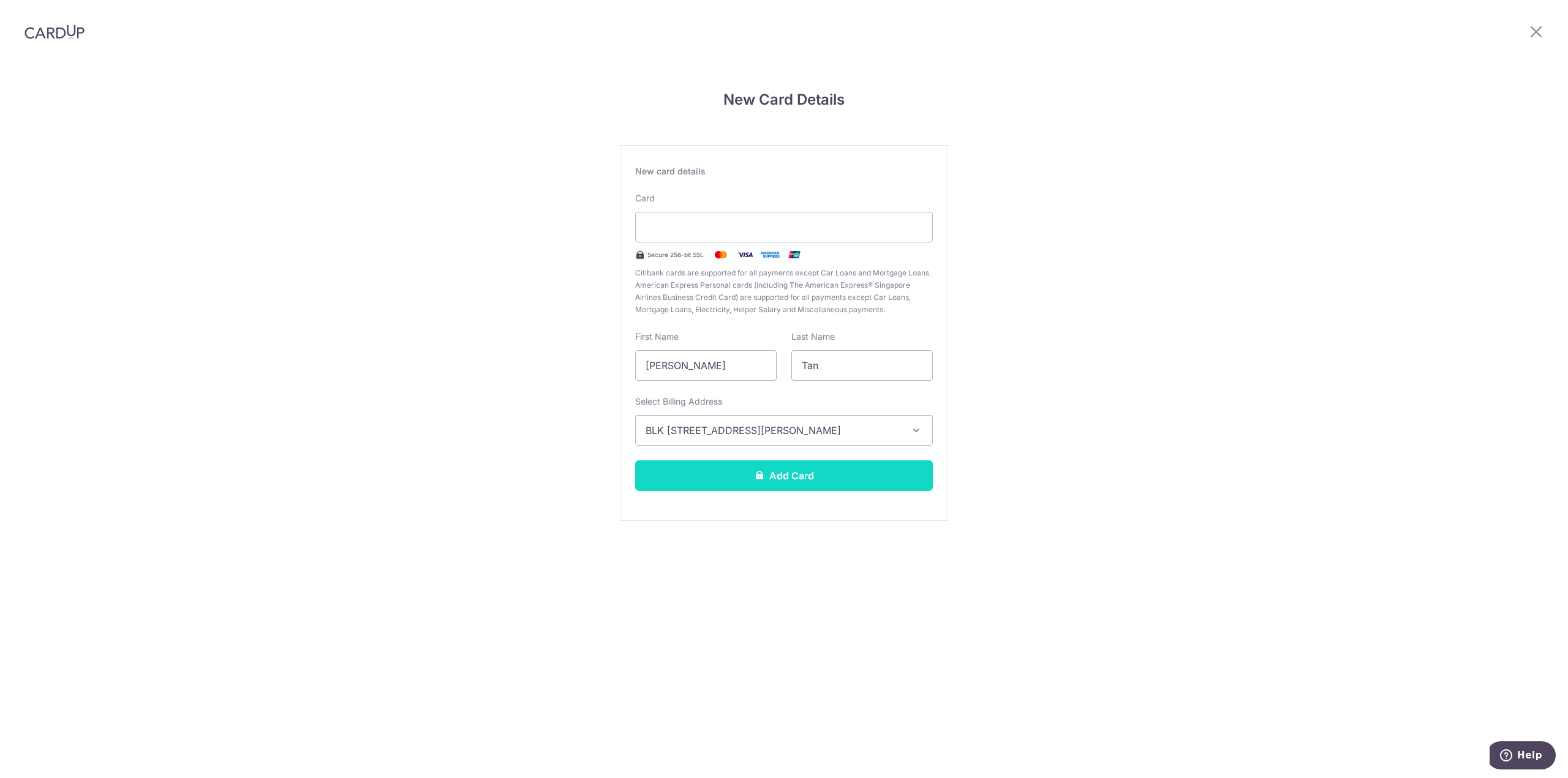
click at [824, 480] on button "Add Card" at bounding box center [784, 476] width 298 height 31
click at [832, 476] on button "Add Card" at bounding box center [784, 476] width 298 height 31
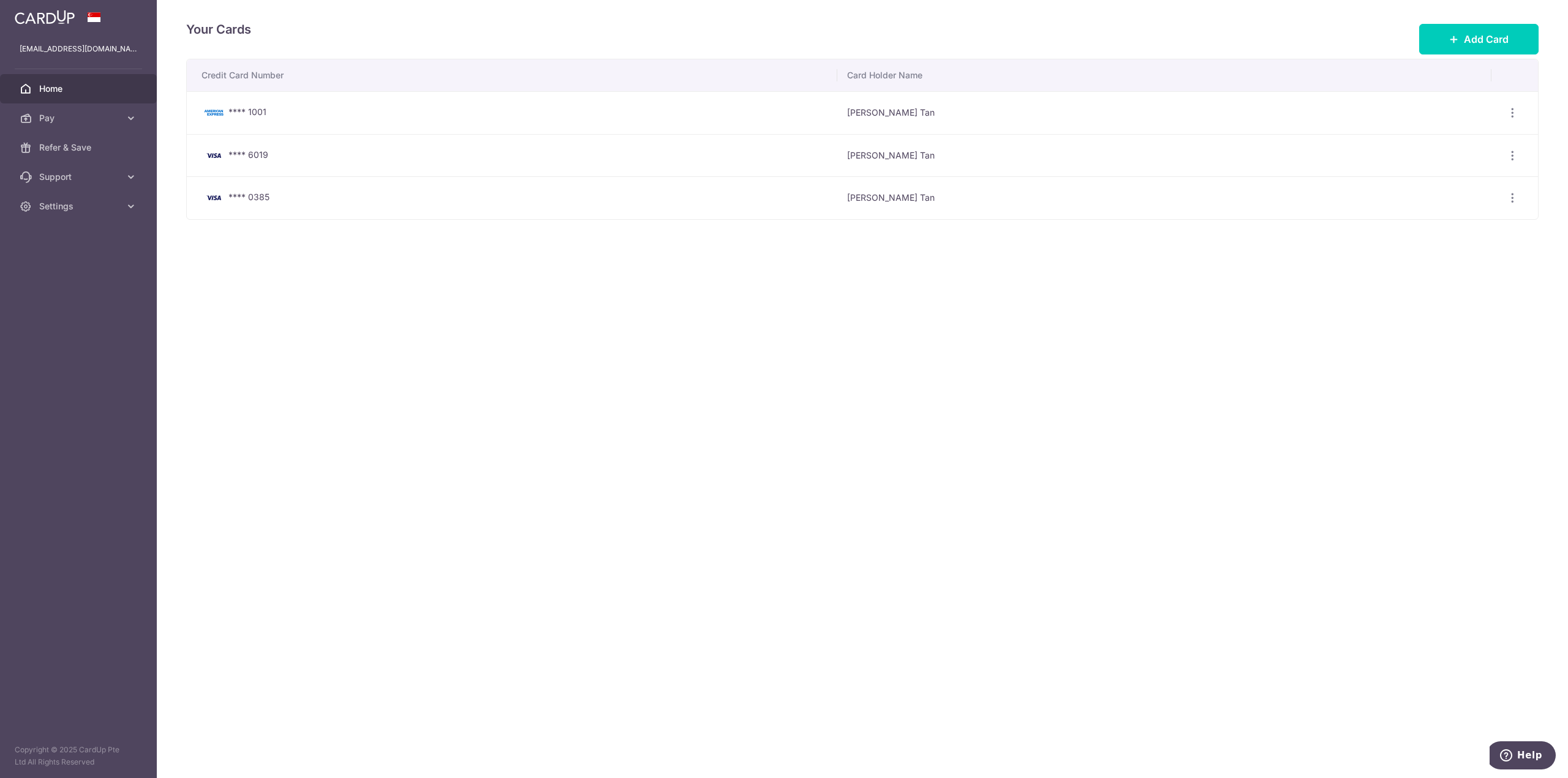
click at [70, 93] on span "Home" at bounding box center [80, 88] width 81 height 12
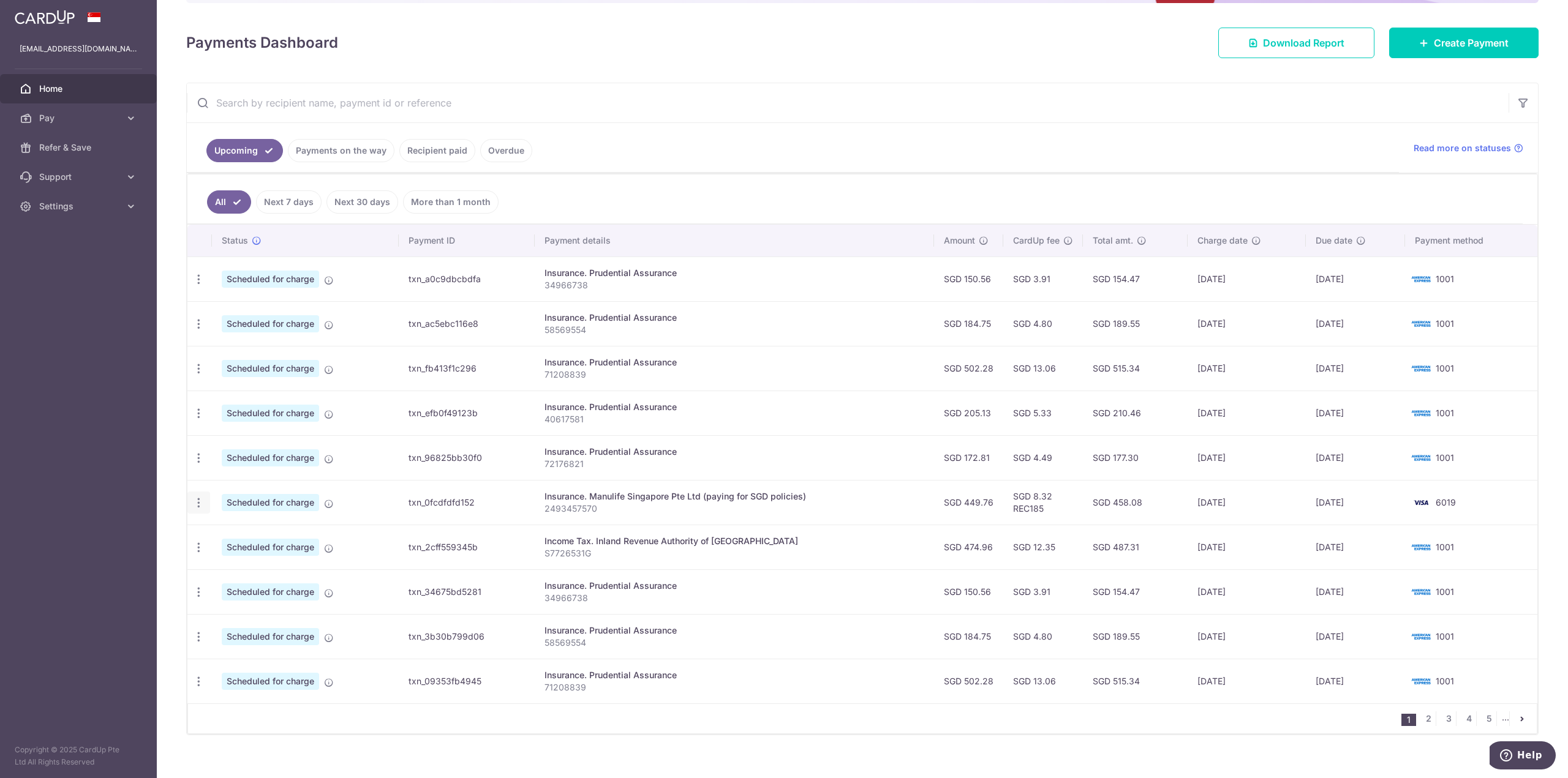
click at [199, 505] on icon "button" at bounding box center [198, 502] width 13 height 13
click at [292, 541] on span "Update payment" at bounding box center [263, 536] width 83 height 15
radio input "true"
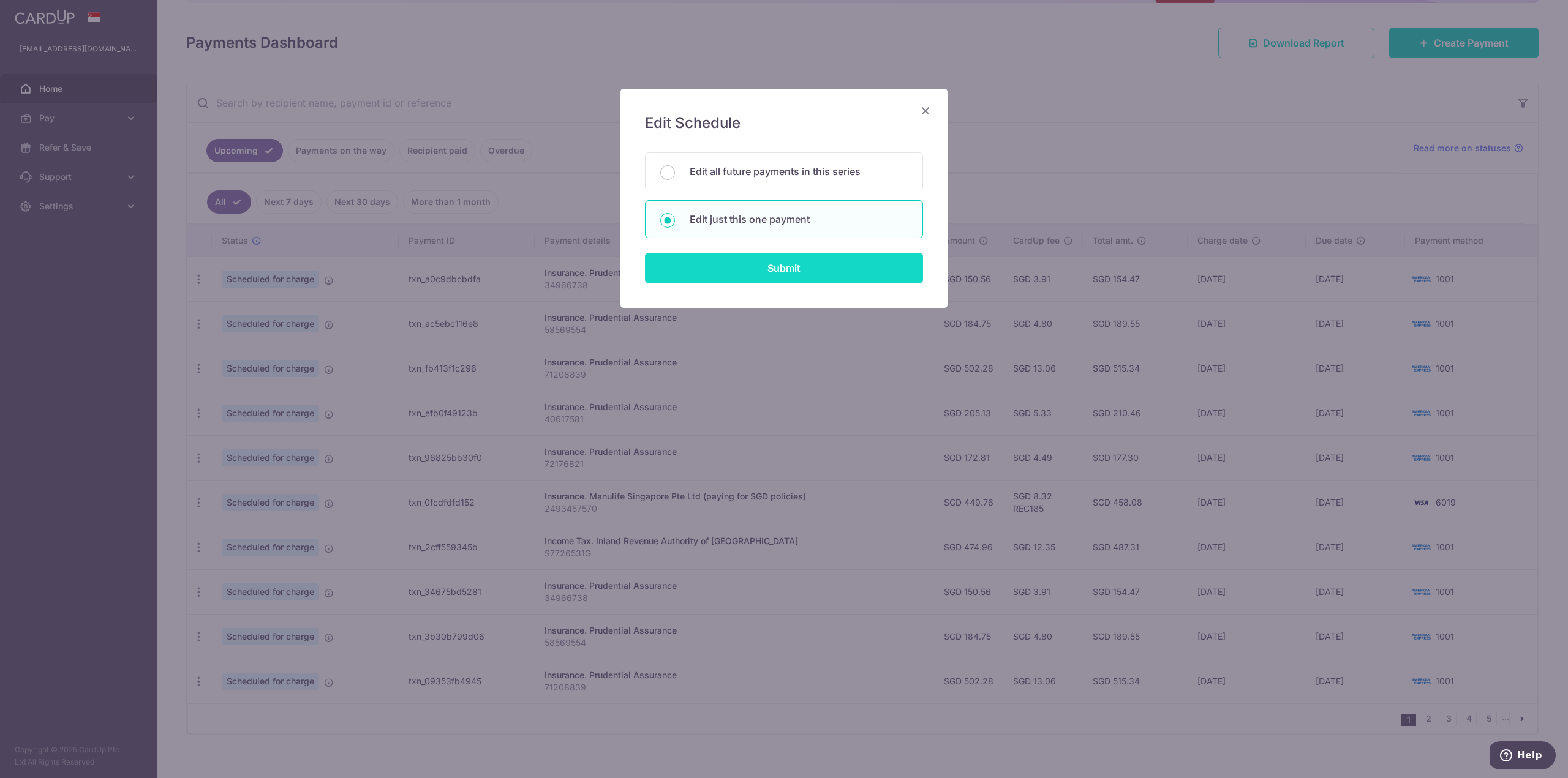
click at [810, 274] on input "Submit" at bounding box center [784, 268] width 278 height 31
radio input "true"
type input "449.76"
type input "01/11/2025"
type input "2493457570"
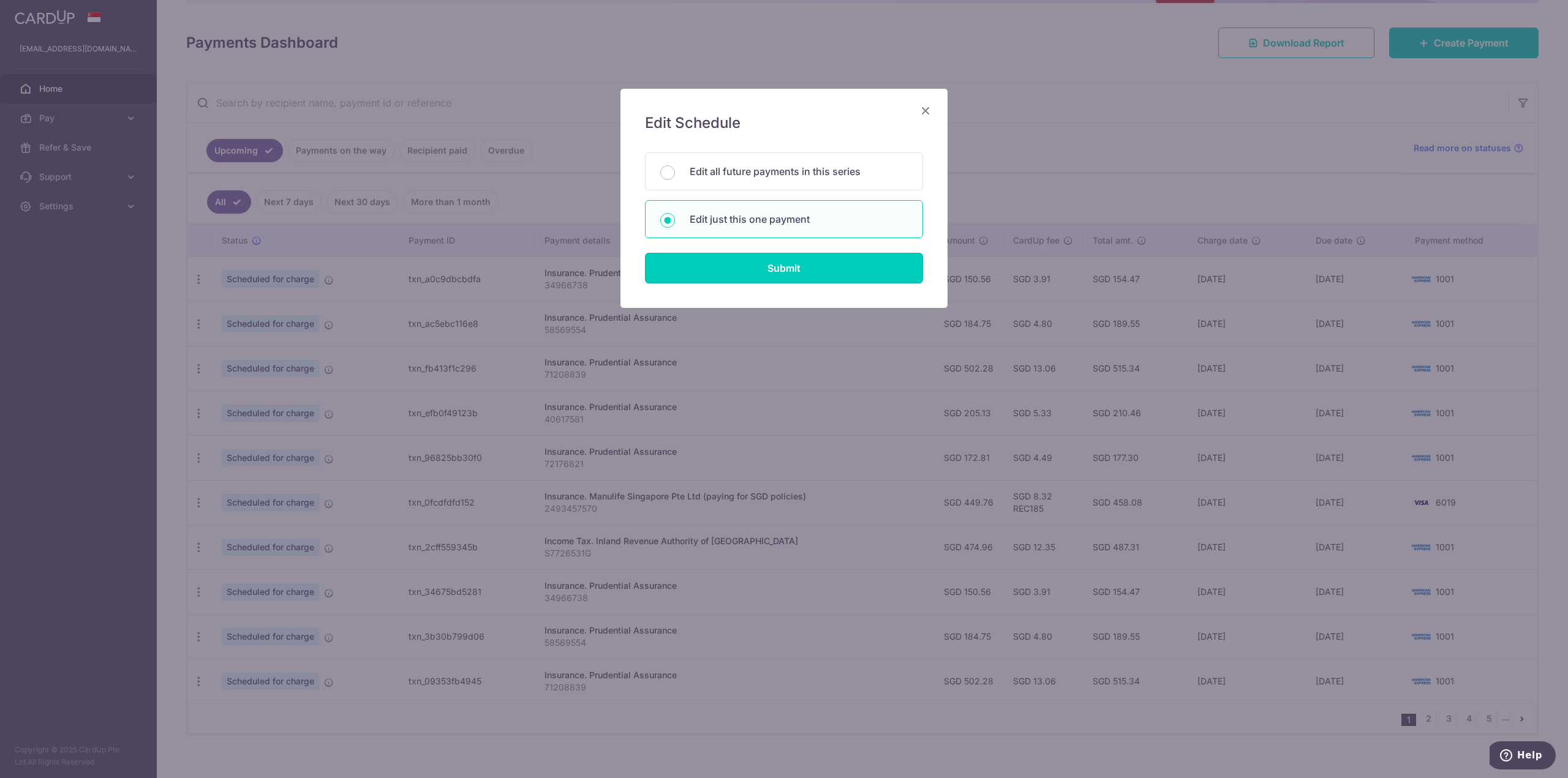
type input "REC185"
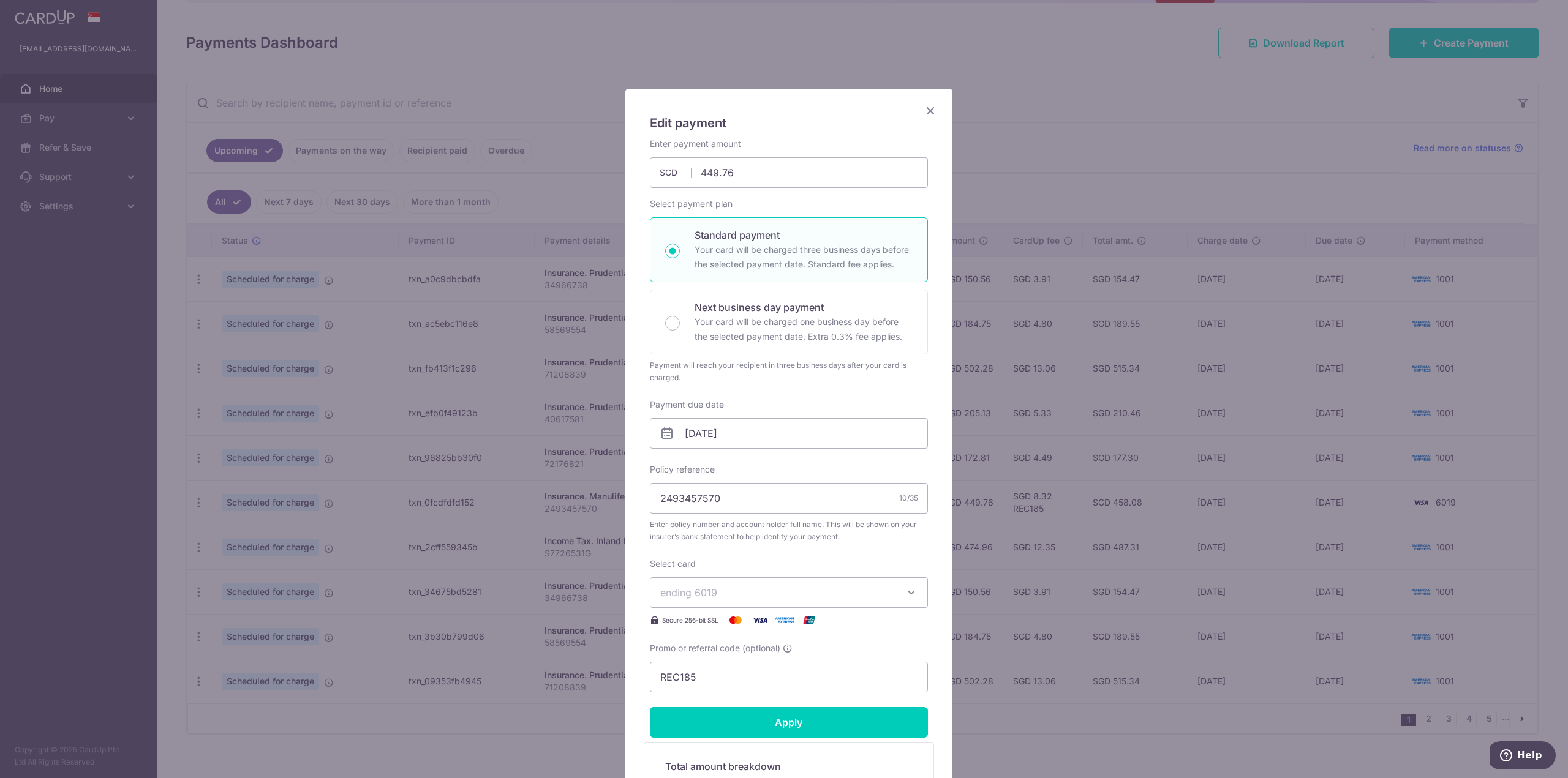
click at [910, 593] on icon "button" at bounding box center [911, 593] width 12 height 12
click at [734, 710] on span "**** 0385" at bounding box center [788, 709] width 257 height 15
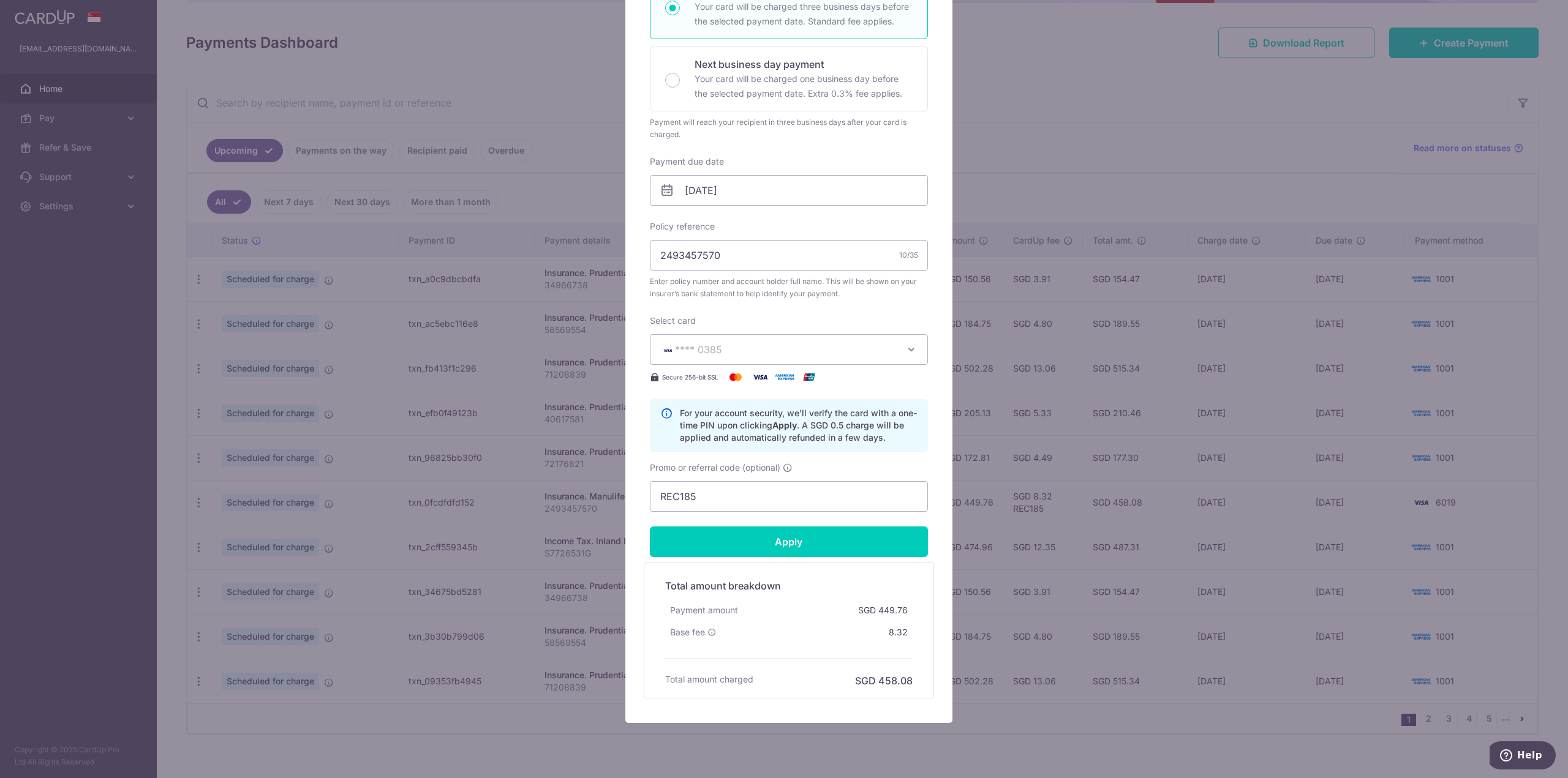
scroll to position [245, 0]
click at [761, 543] on input "Apply" at bounding box center [789, 540] width 278 height 31
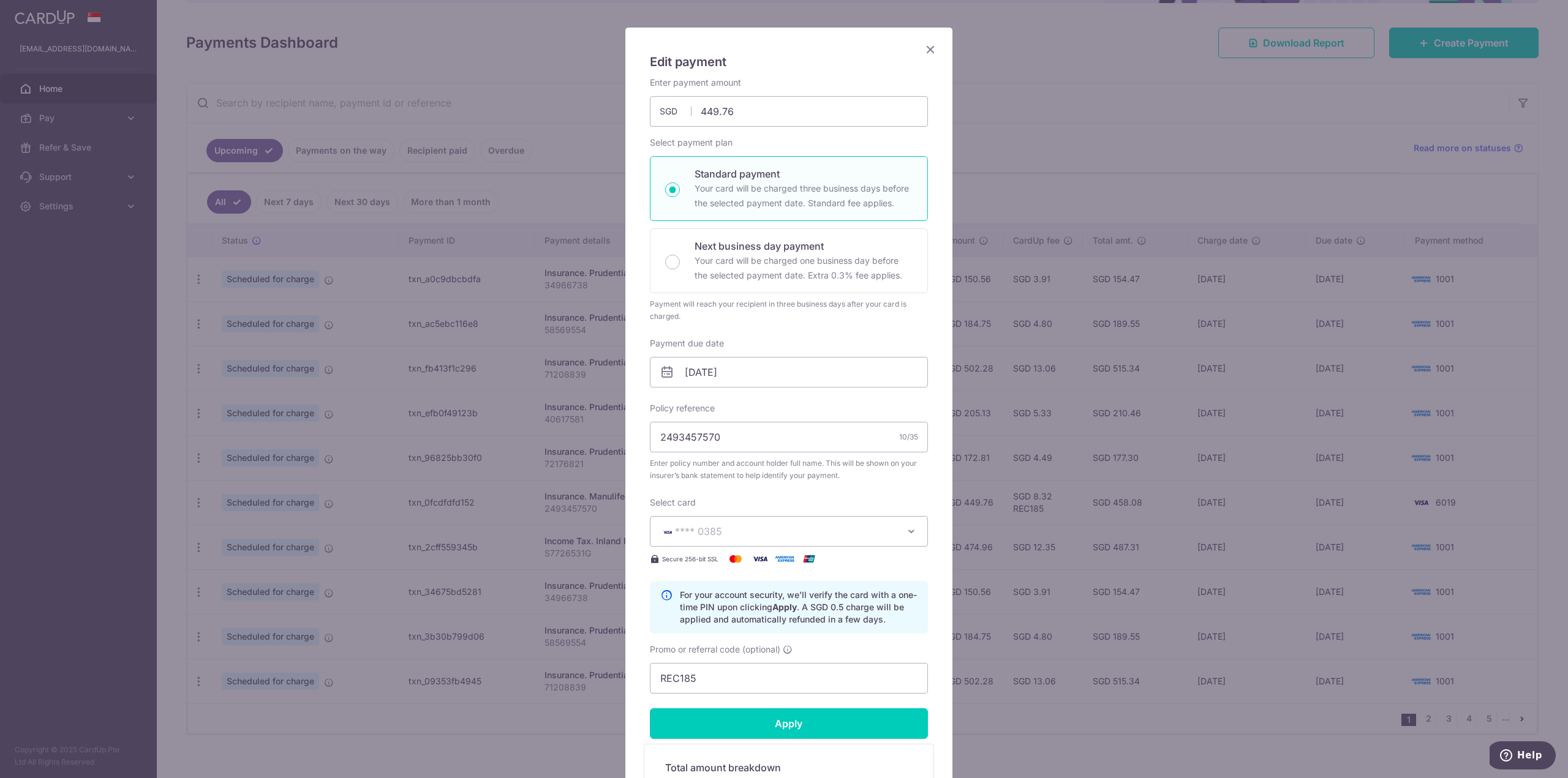
scroll to position [276, 0]
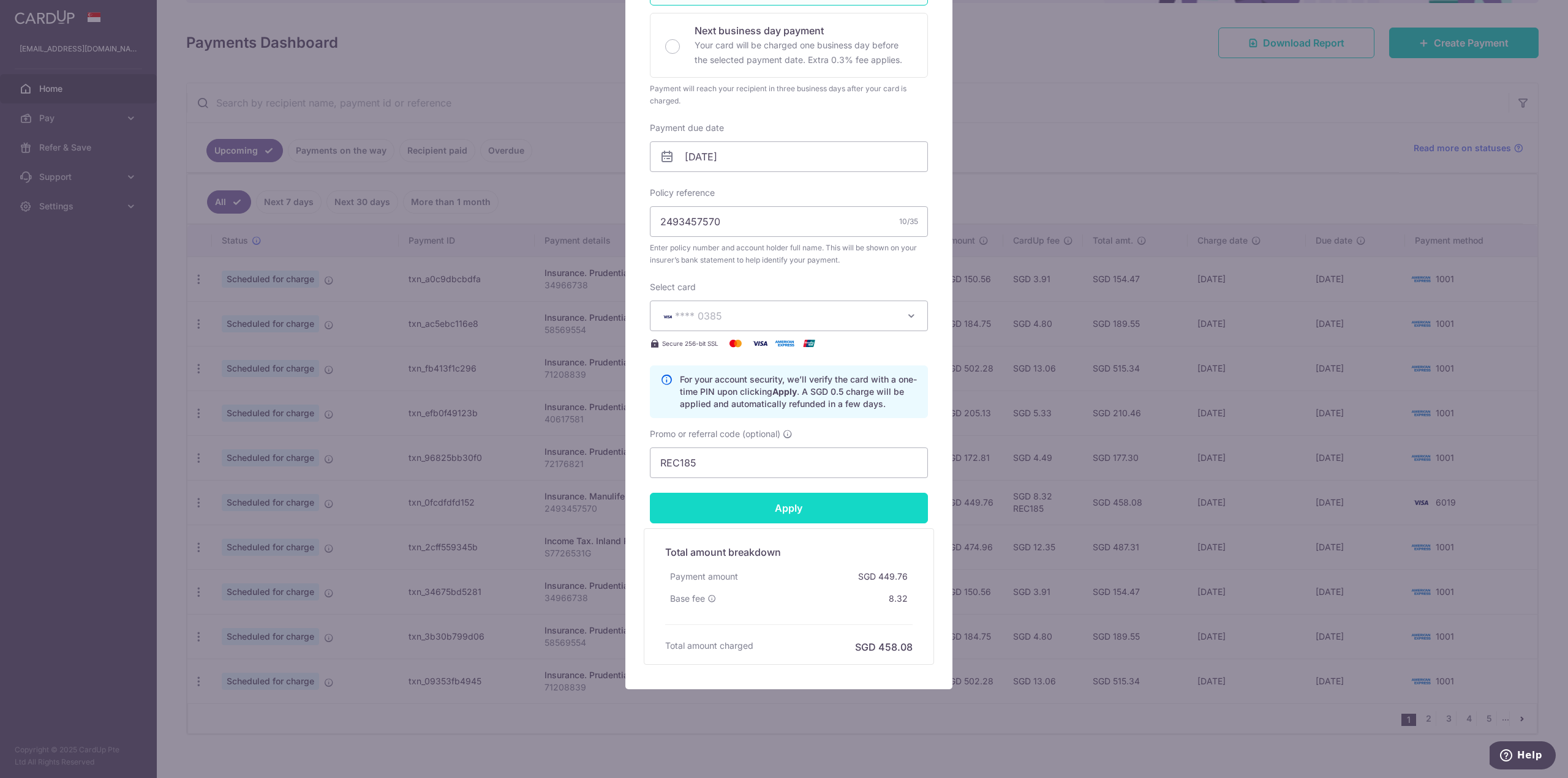
click at [806, 506] on input "Apply" at bounding box center [789, 508] width 278 height 31
type input "Successfully Applied"
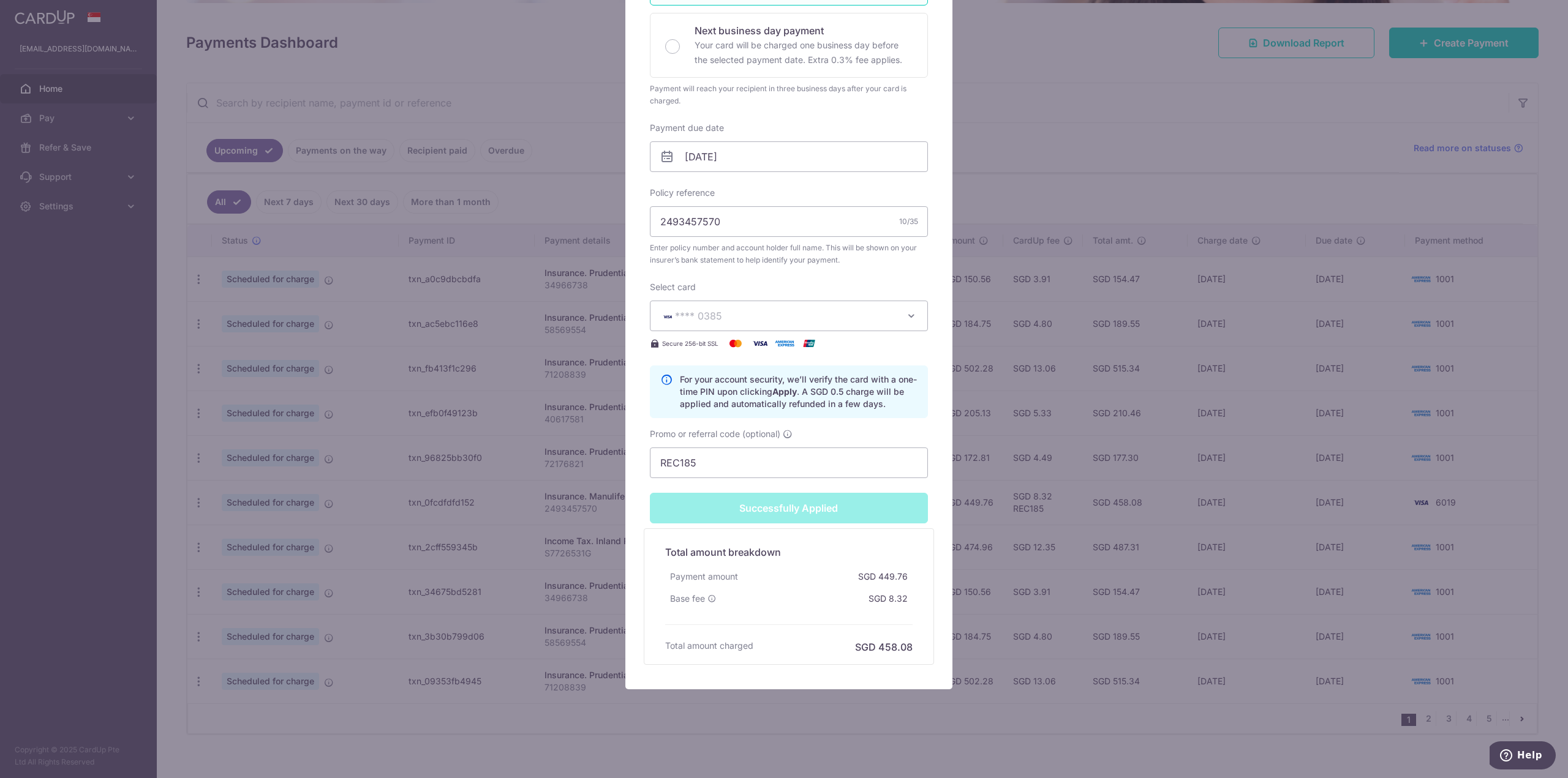
click at [569, 733] on div "Edit payment By clicking apply, you will make changes to all payments to Manuli…" at bounding box center [784, 389] width 1568 height 778
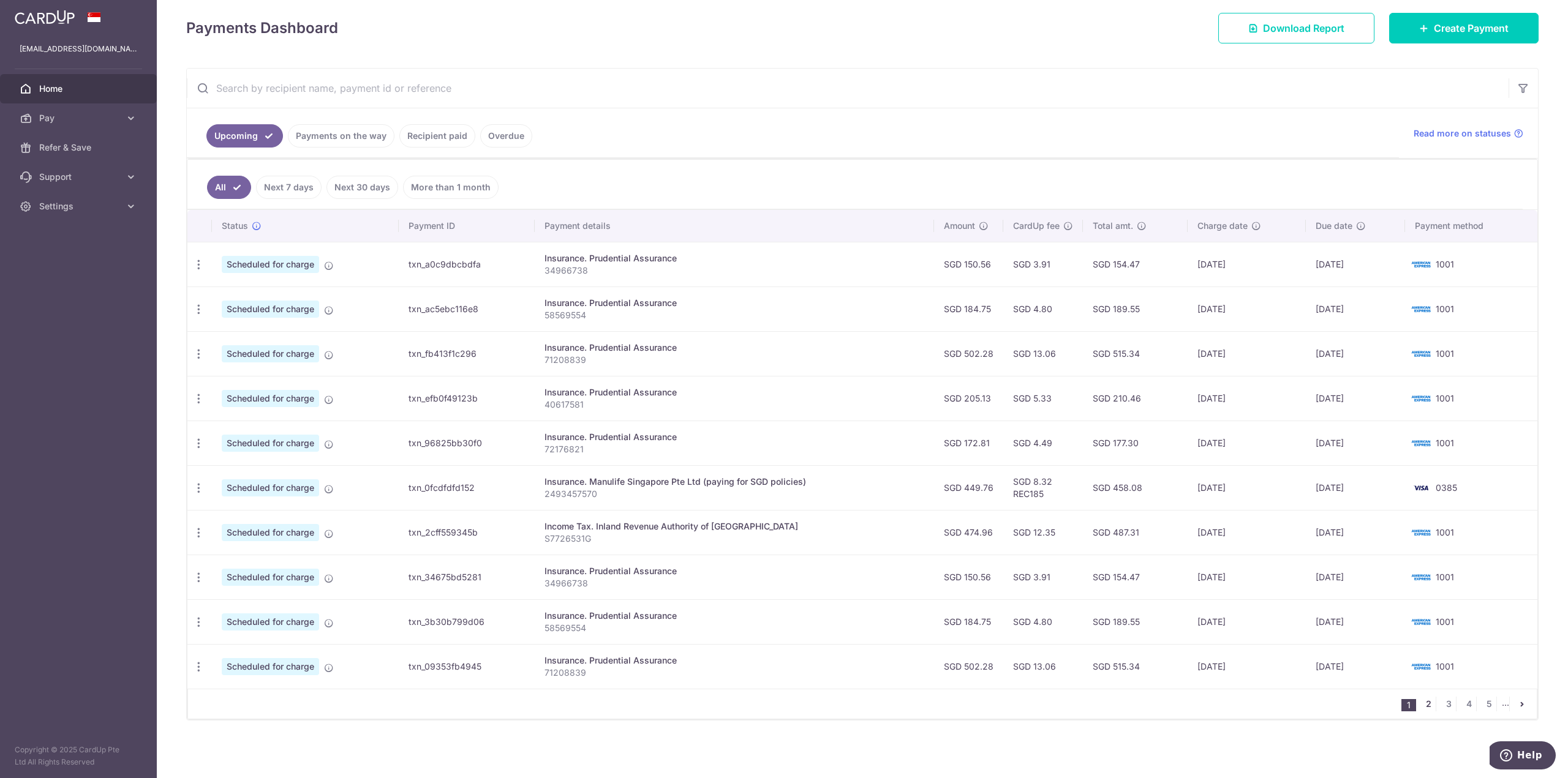
click at [1421, 708] on link "2" at bounding box center [1428, 704] width 15 height 15
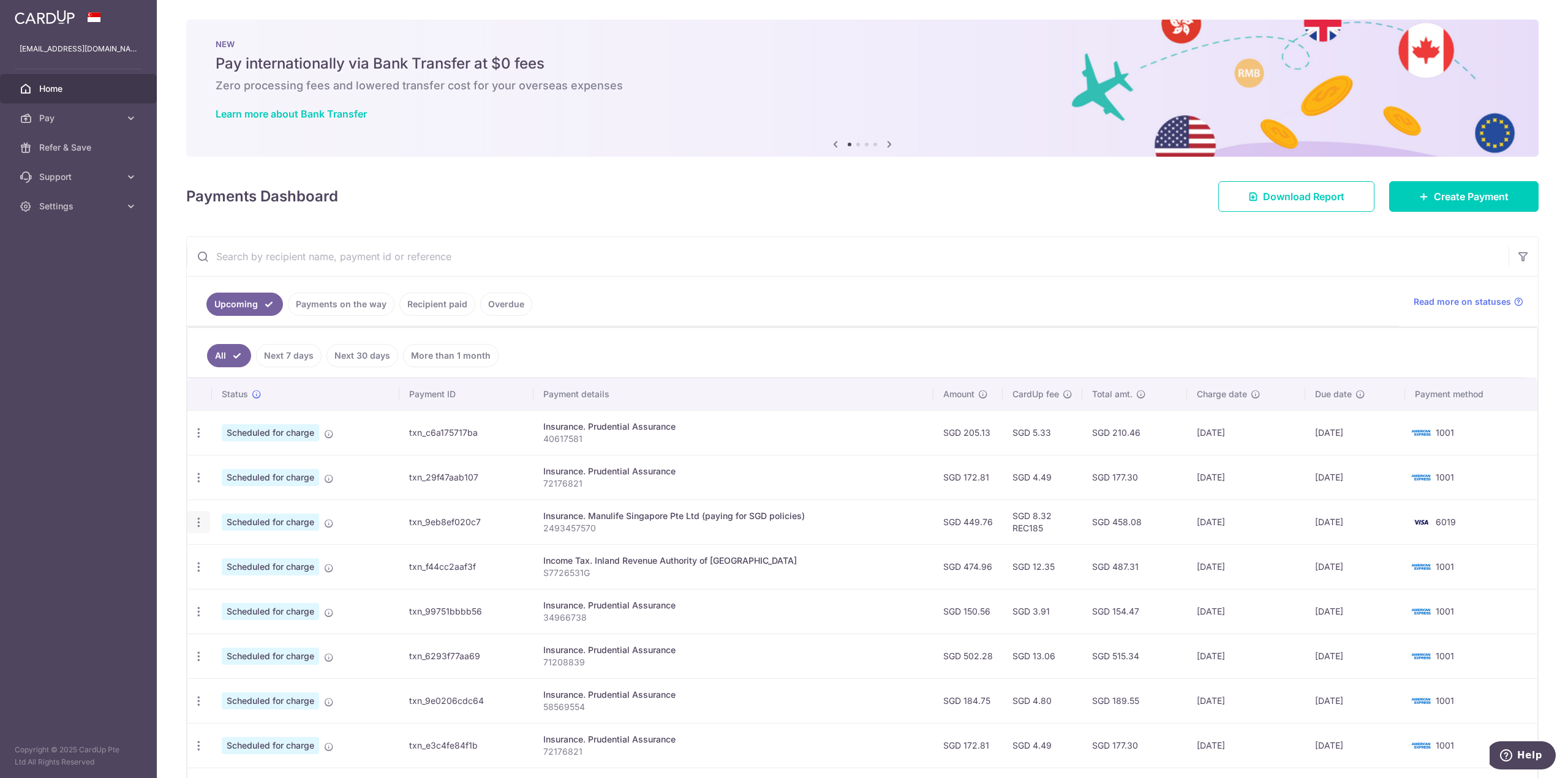
click at [207, 526] on div "Update payment Cancel payment" at bounding box center [199, 522] width 23 height 23
click at [204, 526] on icon "button" at bounding box center [198, 522] width 13 height 13
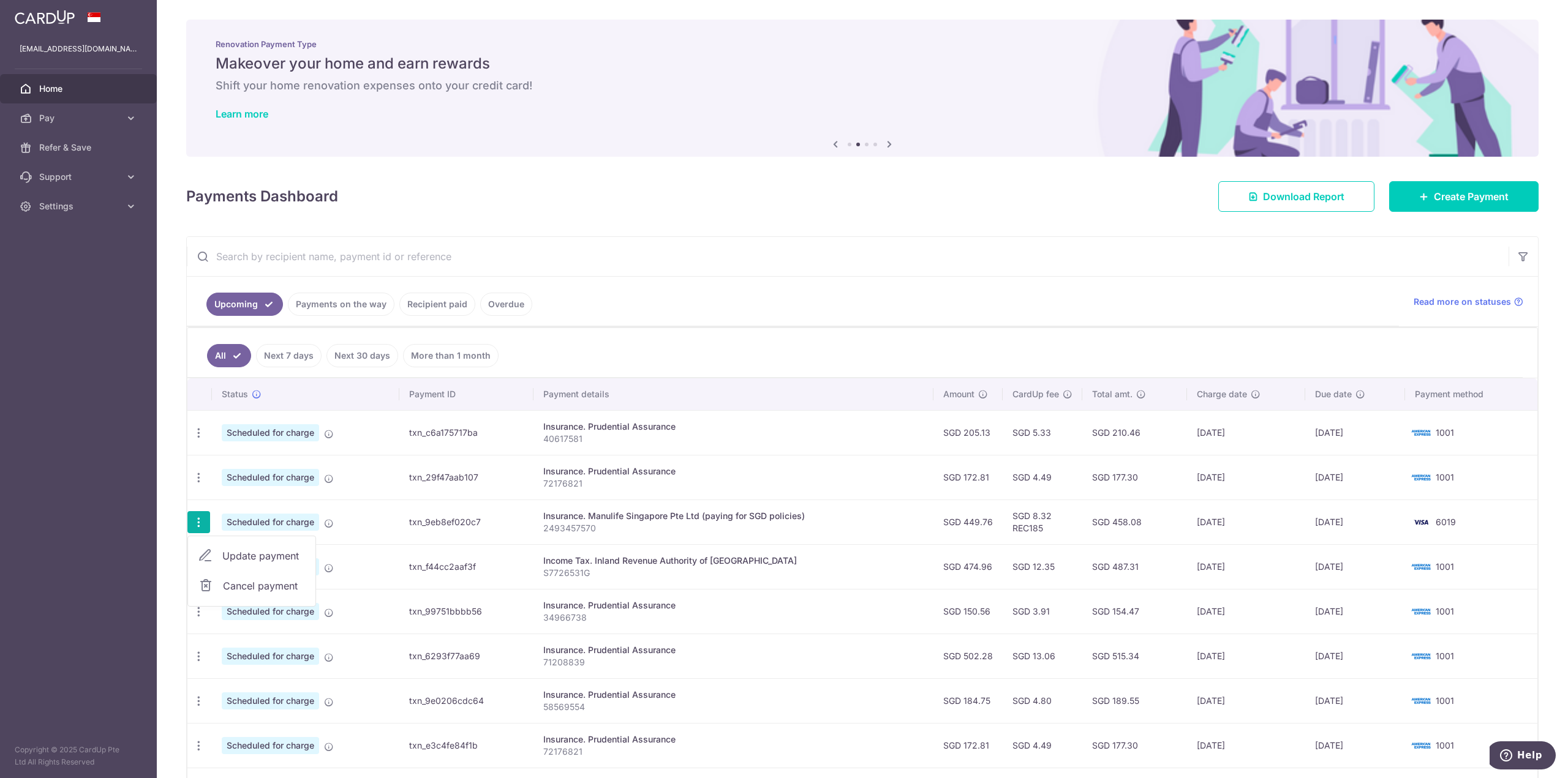
click at [280, 562] on span "Update payment" at bounding box center [263, 556] width 83 height 15
radio input "true"
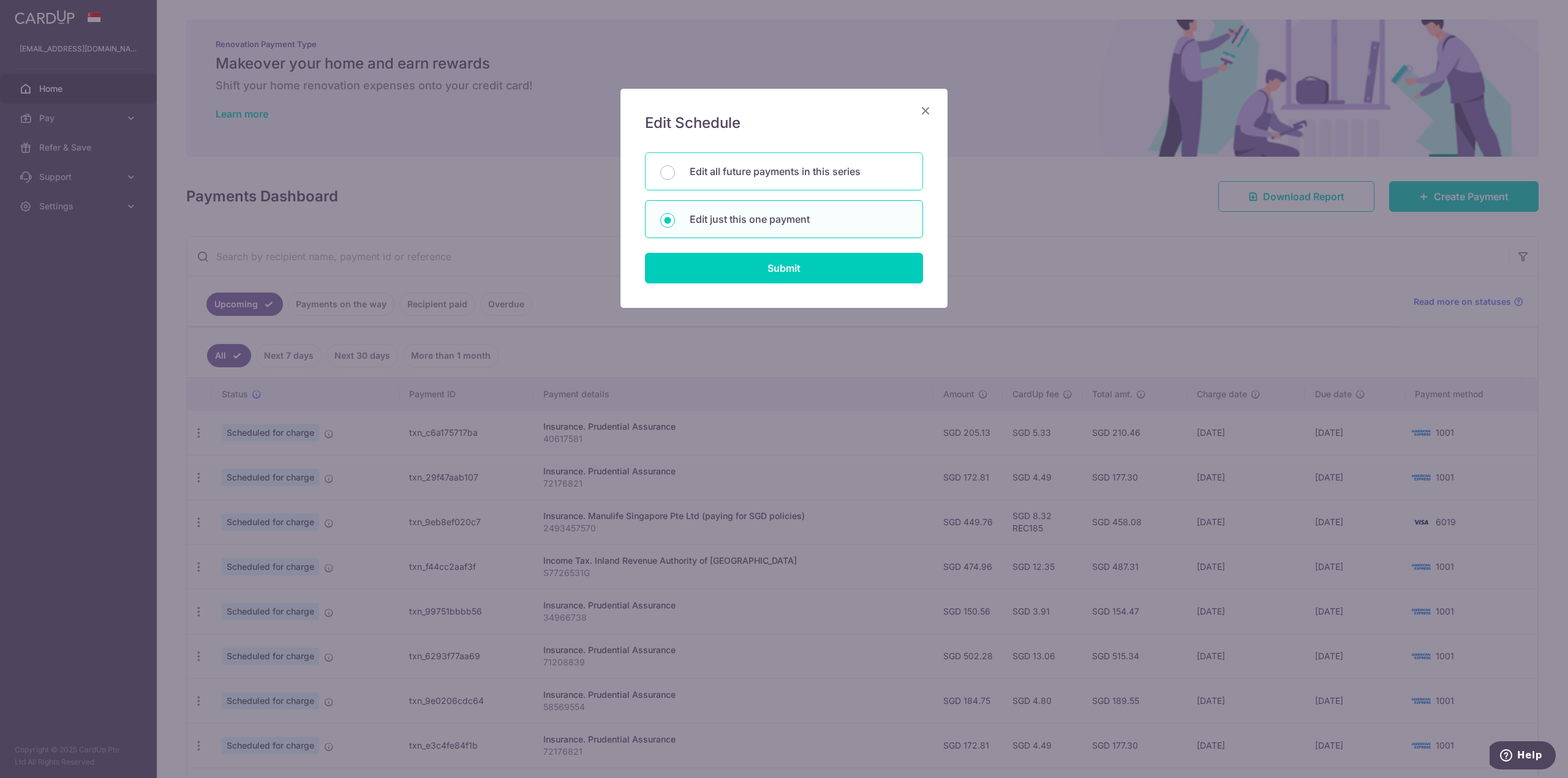
click at [814, 178] on p "Edit all future payments in this series" at bounding box center [798, 171] width 218 height 15
click at [675, 178] on input "Edit all future payments in this series" at bounding box center [667, 173] width 15 height 15
radio input "true"
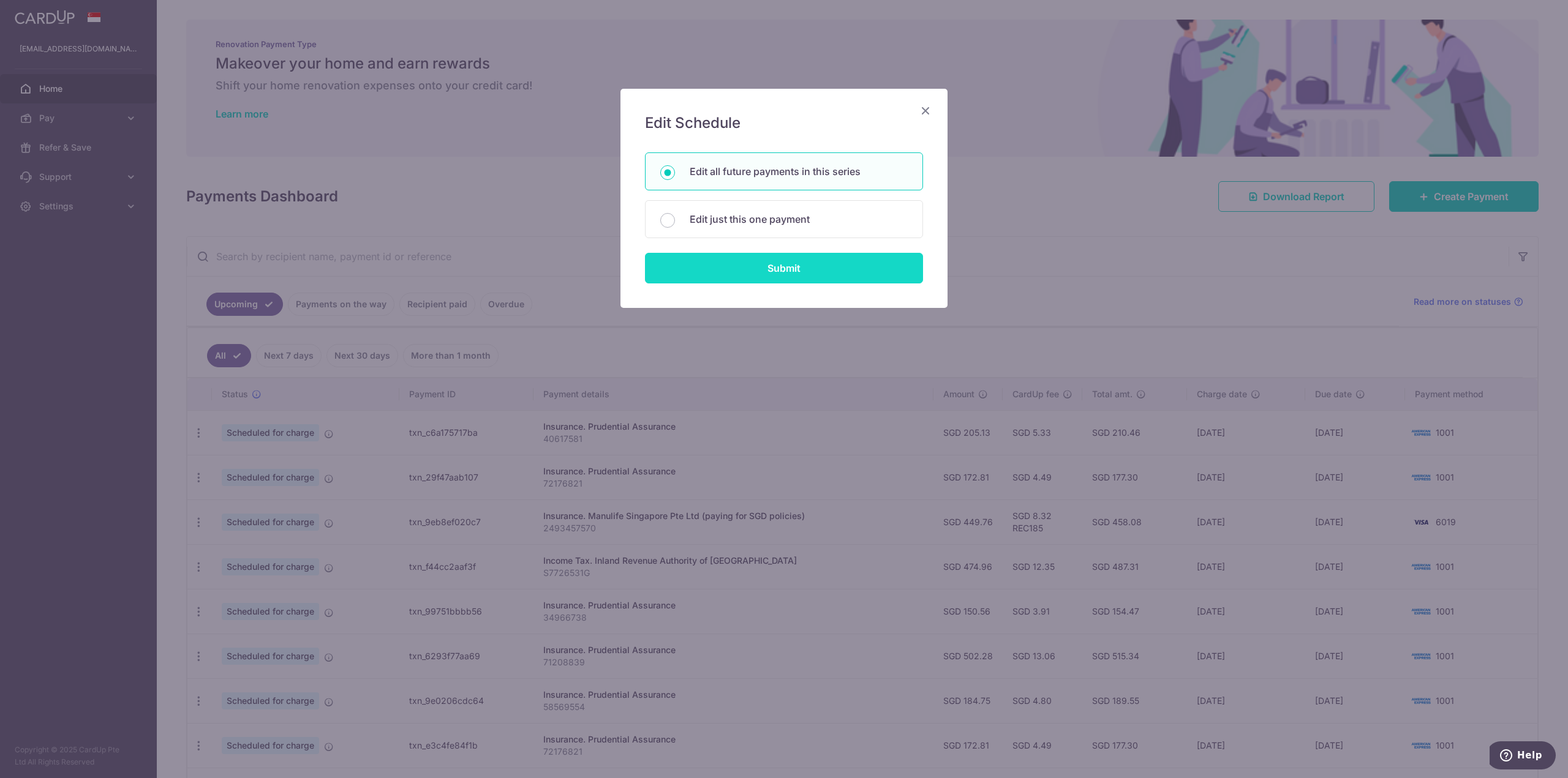
click at [784, 277] on input "Submit" at bounding box center [784, 268] width 278 height 31
radio input "true"
type input "449.76"
type input "2493457570"
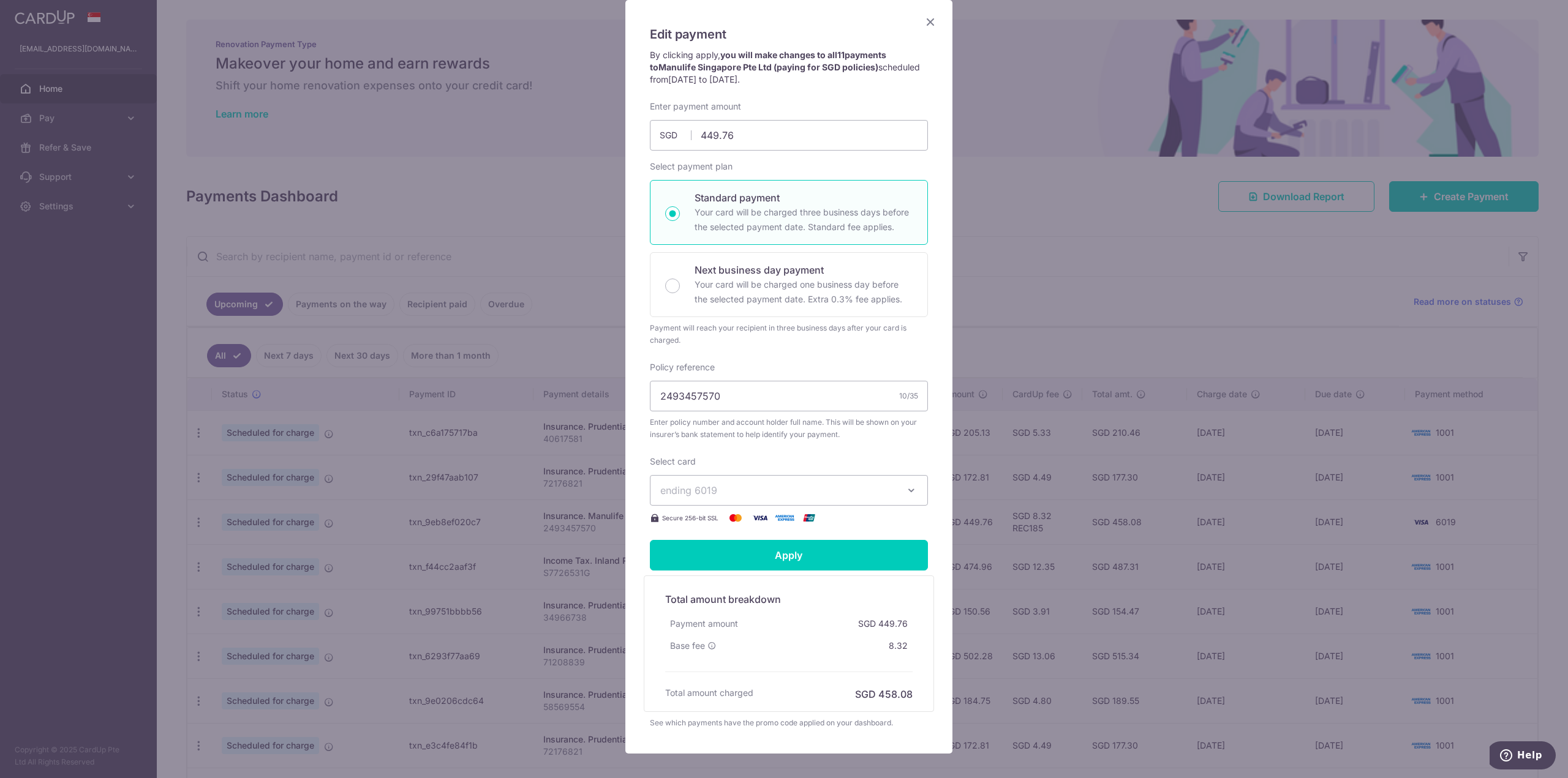
scroll to position [153, 0]
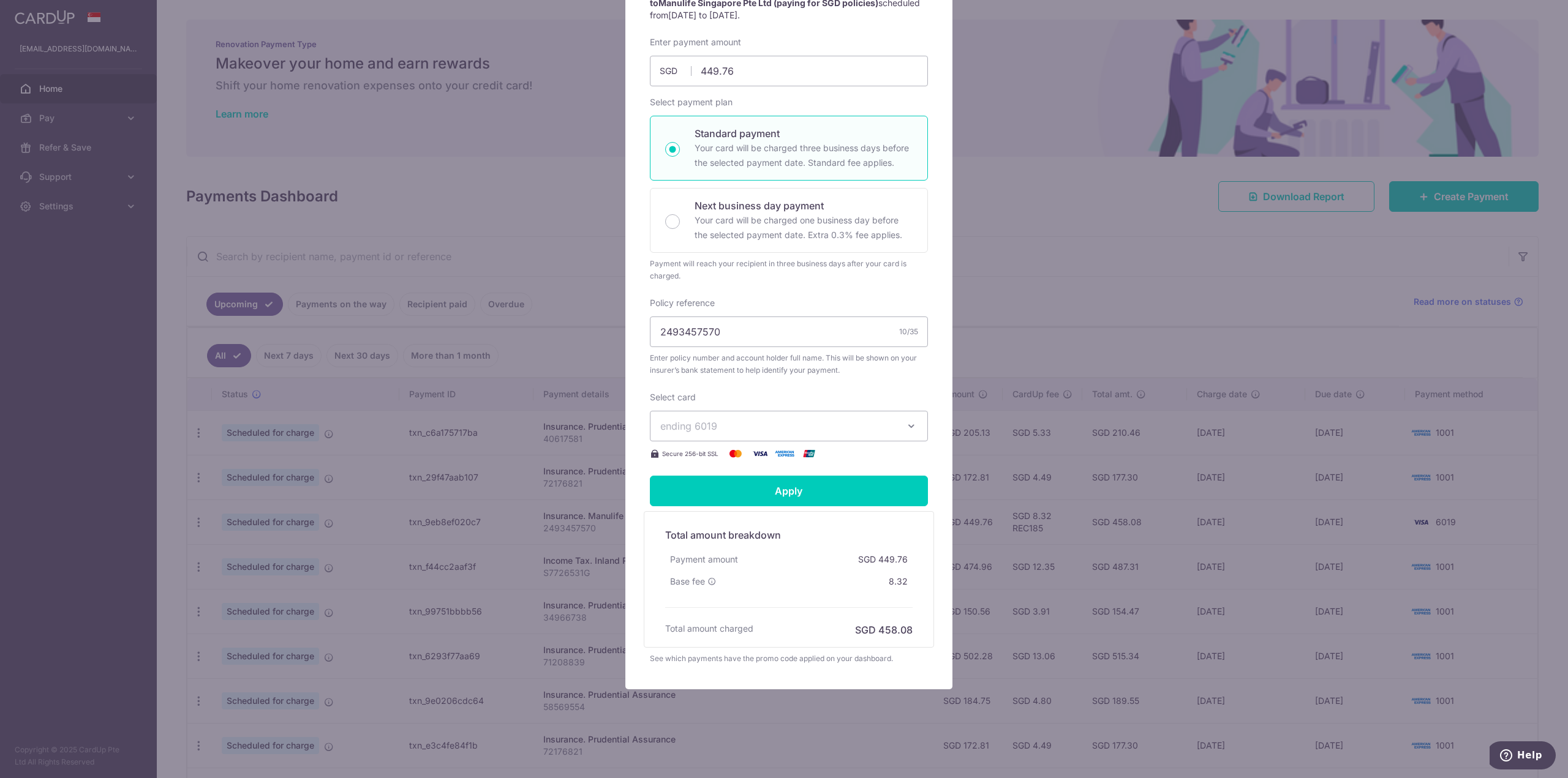
click at [909, 429] on icon "button" at bounding box center [911, 426] width 12 height 12
click at [744, 485] on span "**** 1001" at bounding box center [788, 484] width 257 height 15
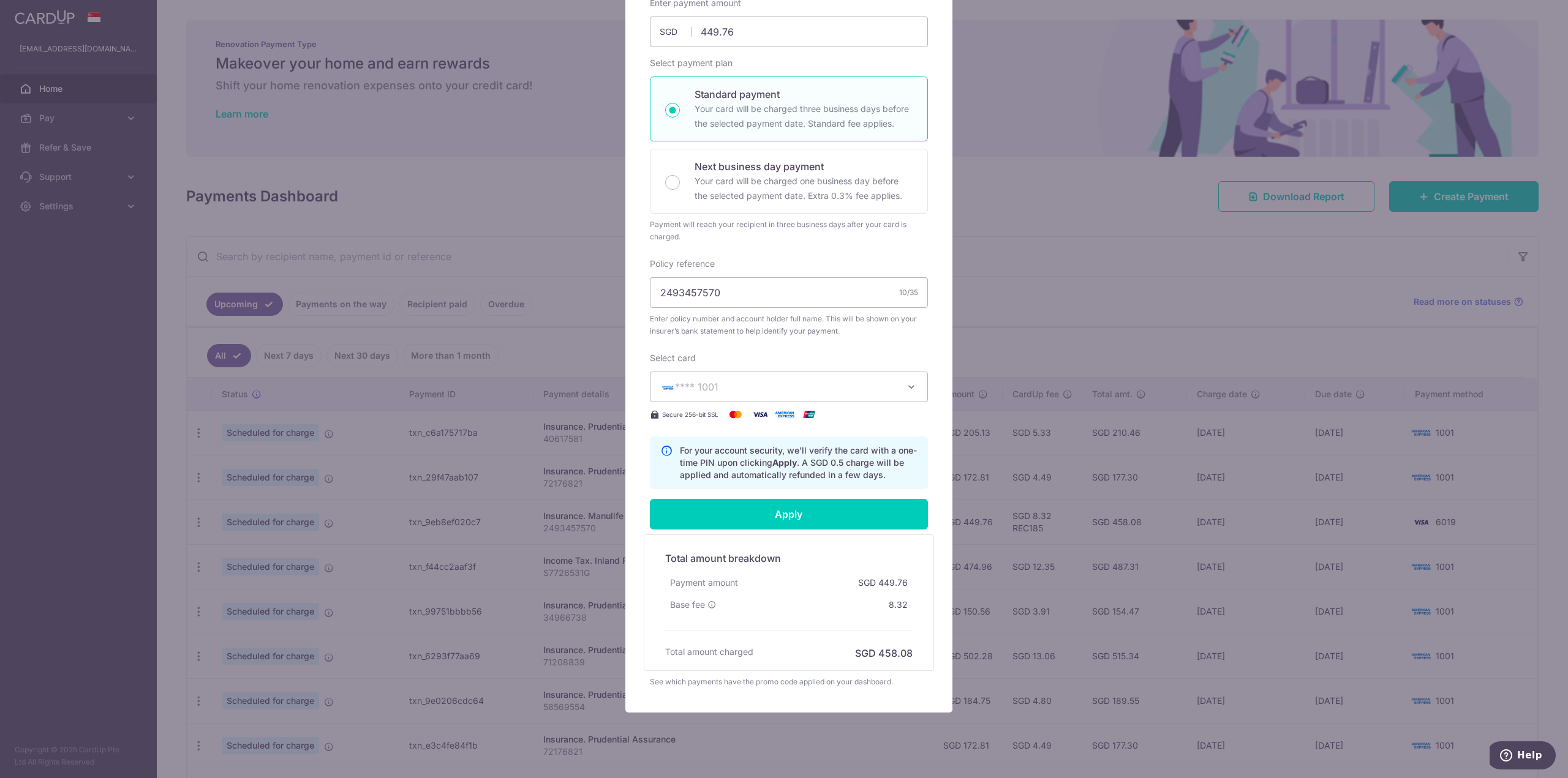
scroll to position [214, 0]
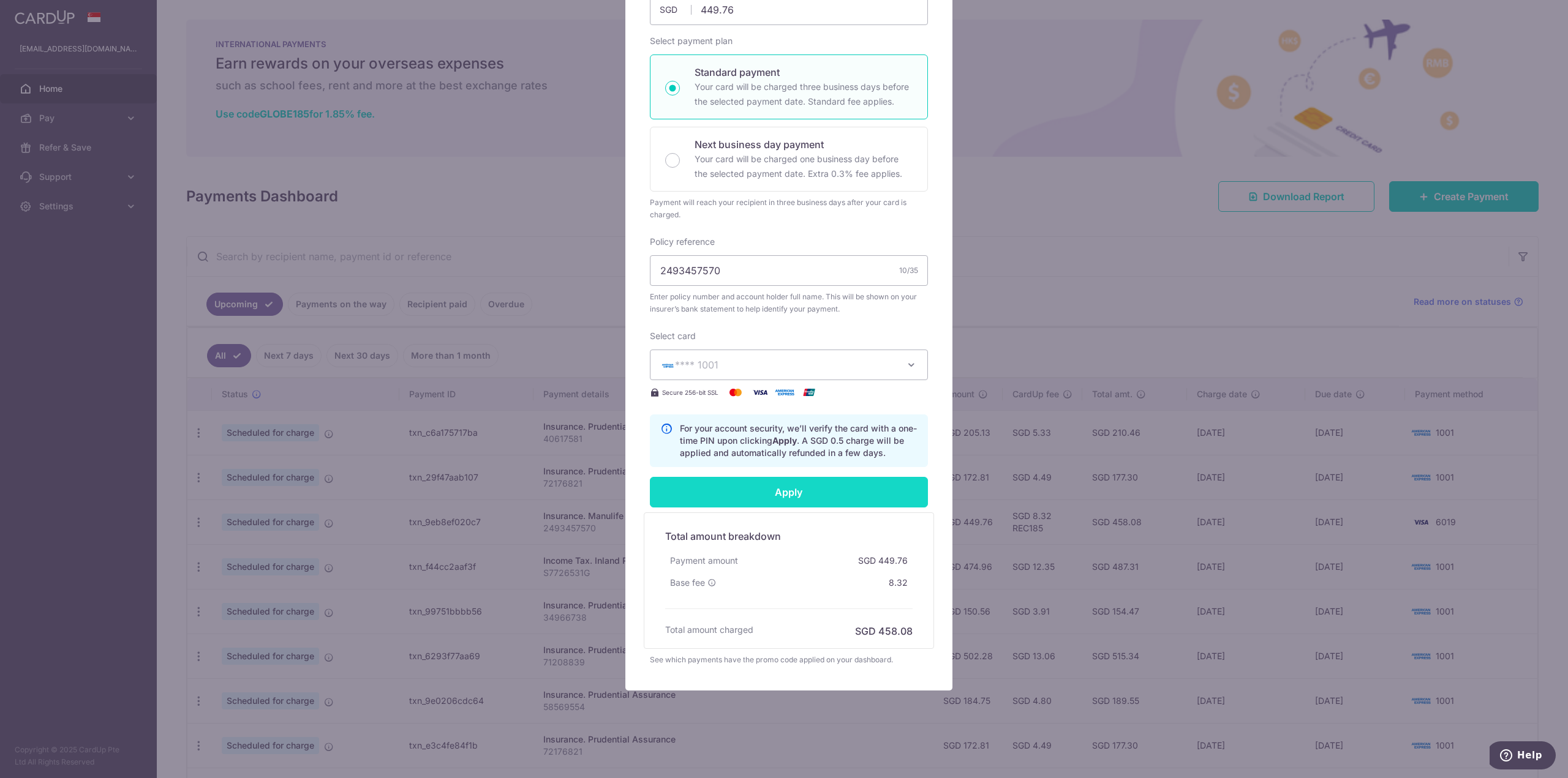
click at [797, 500] on input "Apply" at bounding box center [789, 492] width 278 height 31
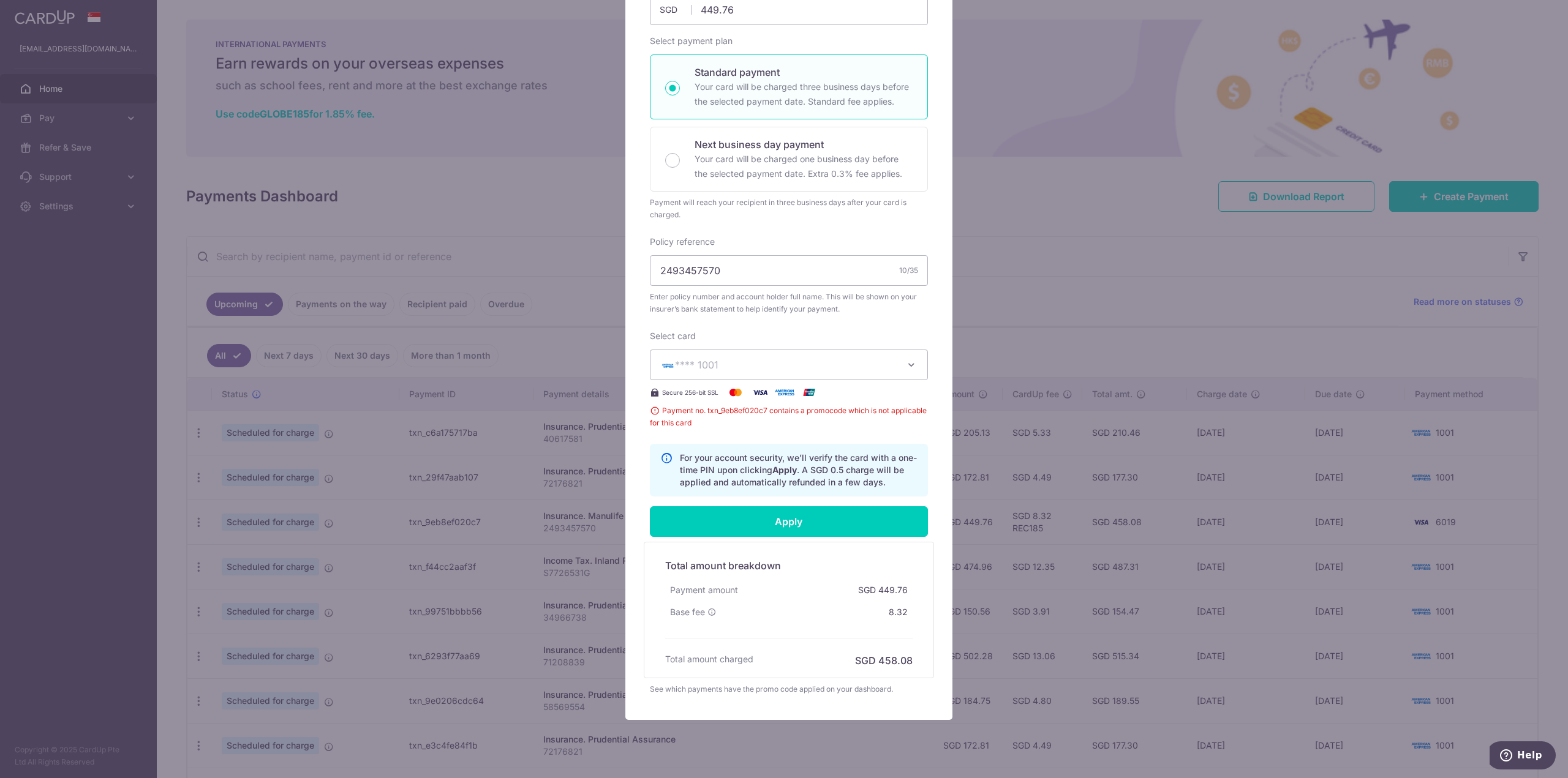
click at [578, 223] on div "Edit payment By clicking apply, you will make changes to all 11 payments to Man…" at bounding box center [784, 389] width 1568 height 778
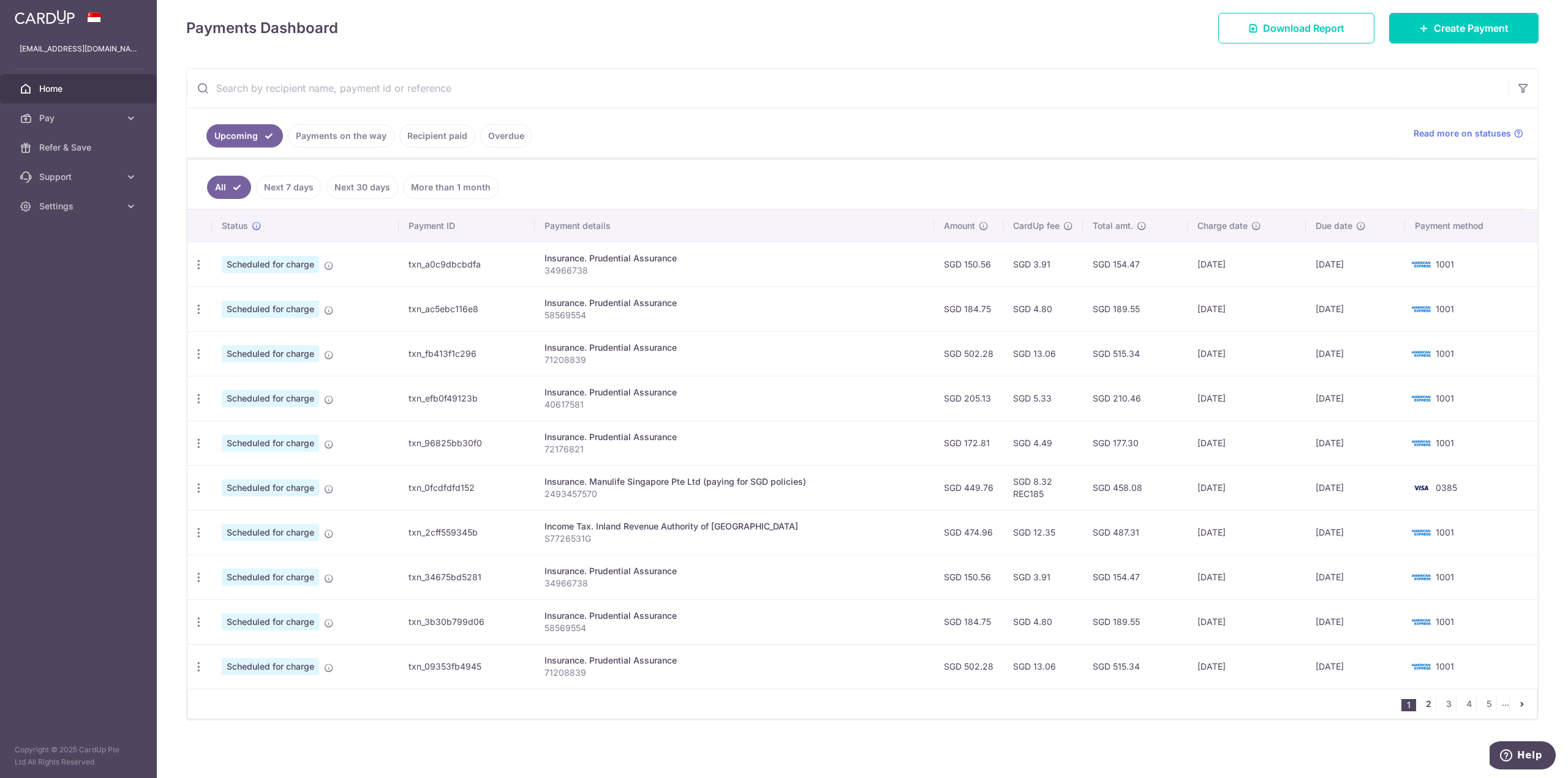
click at [1421, 705] on link "2" at bounding box center [1428, 704] width 15 height 15
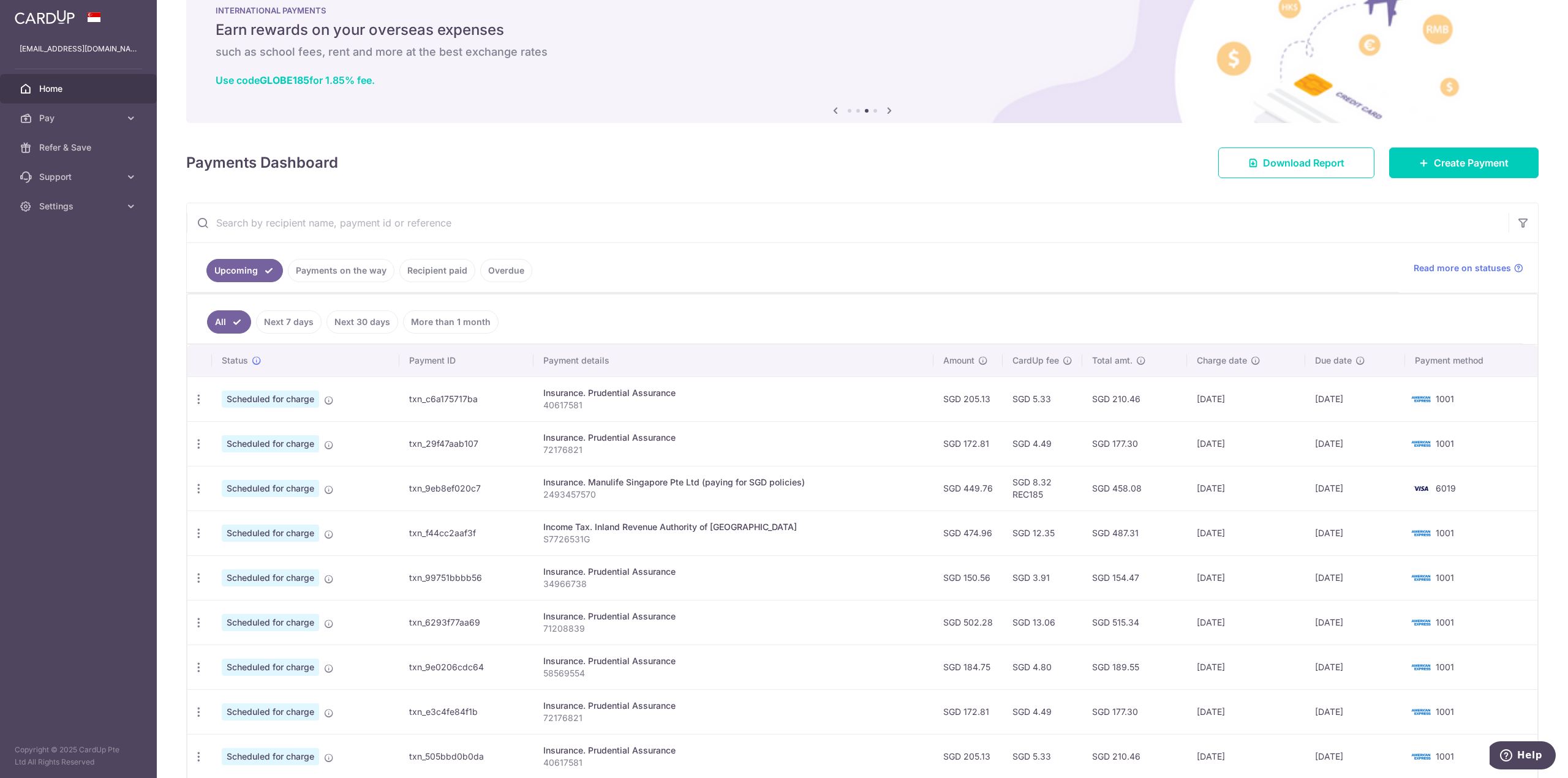
scroll to position [122, 0]
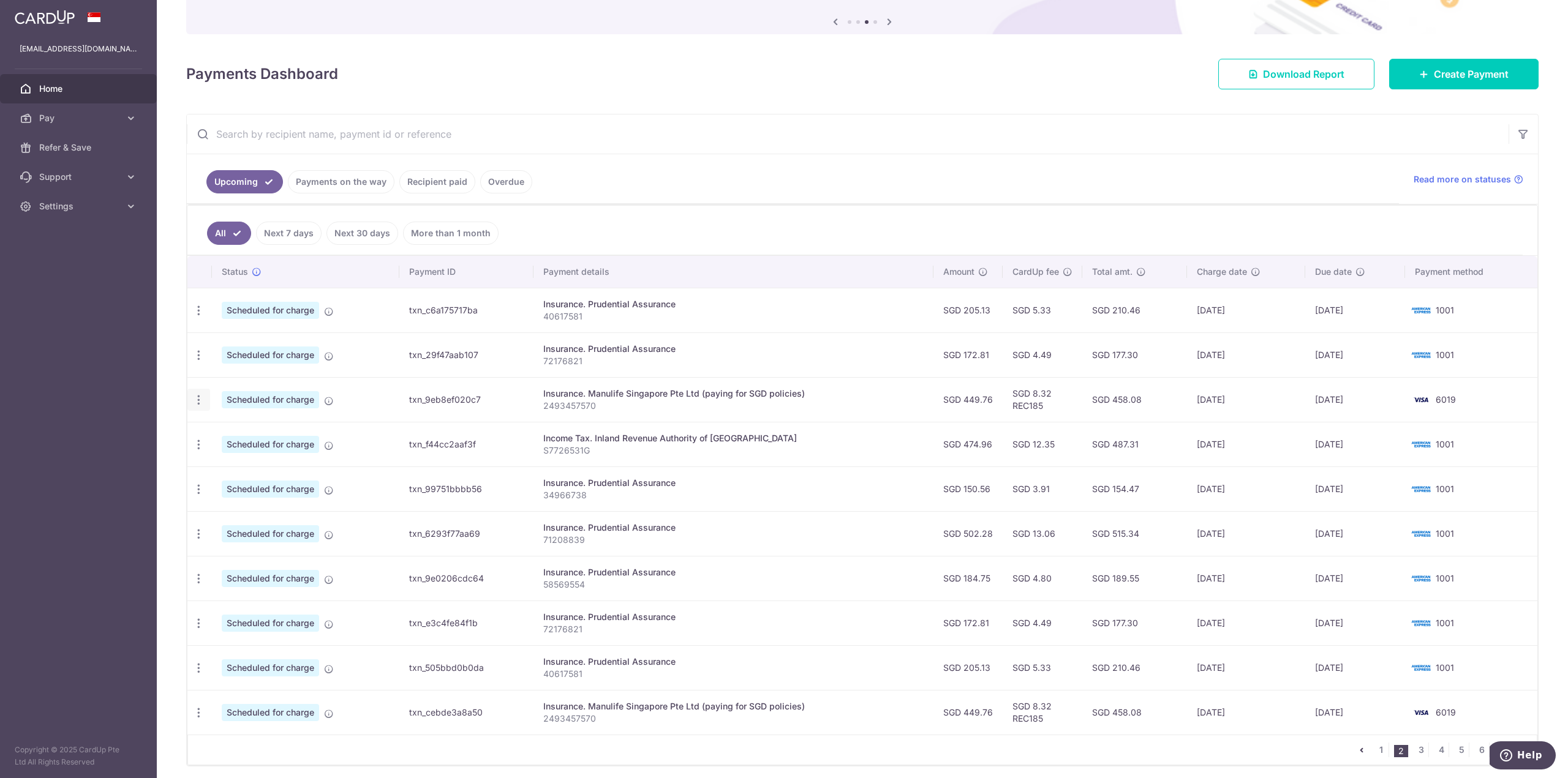
click at [200, 404] on icon "button" at bounding box center [198, 399] width 13 height 13
click at [273, 440] on span "Update payment" at bounding box center [263, 433] width 83 height 15
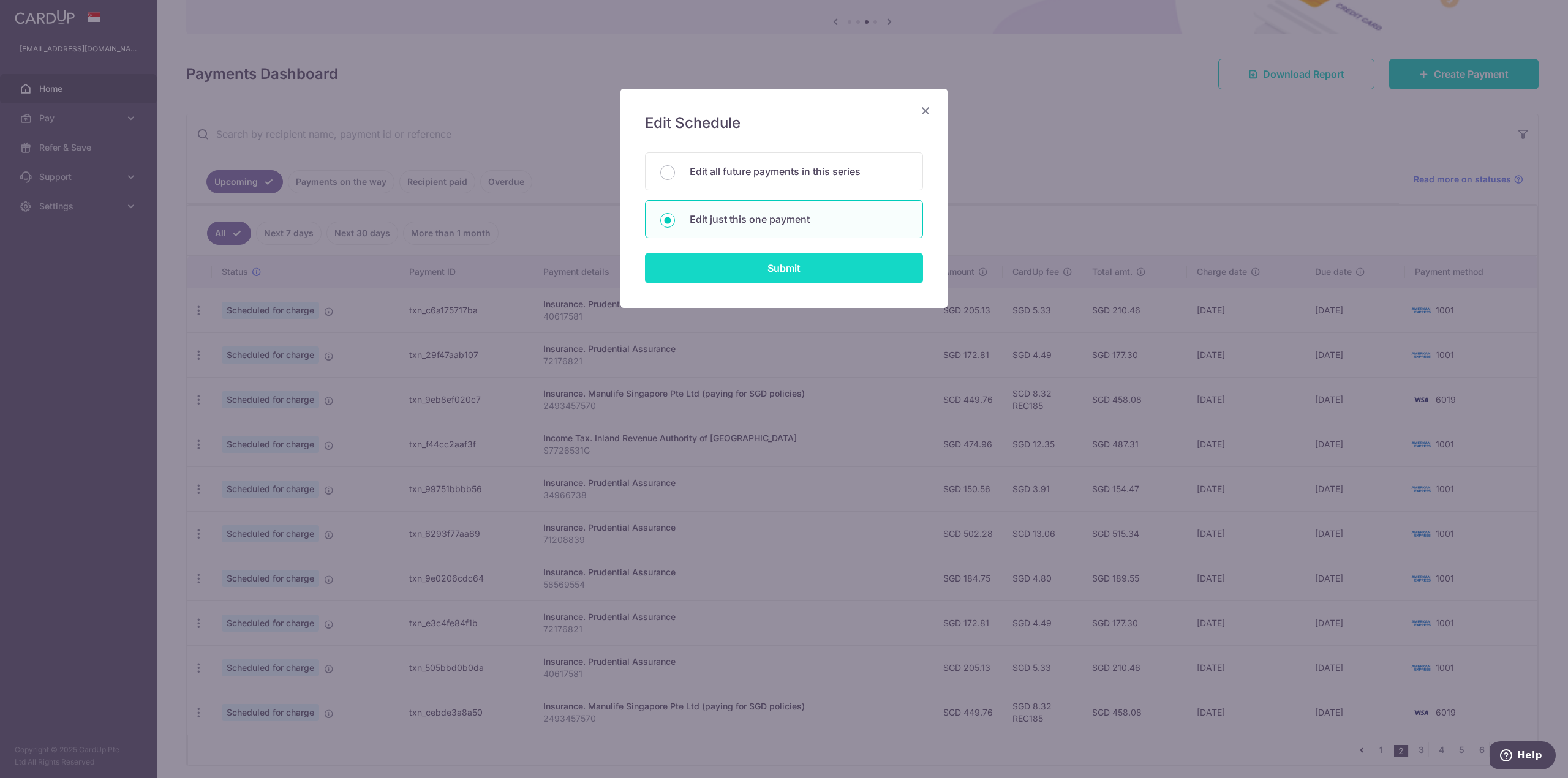
click at [759, 265] on input "Submit" at bounding box center [784, 268] width 278 height 31
radio input "true"
type input "449.76"
type input "[DATE]"
type input "2493457570"
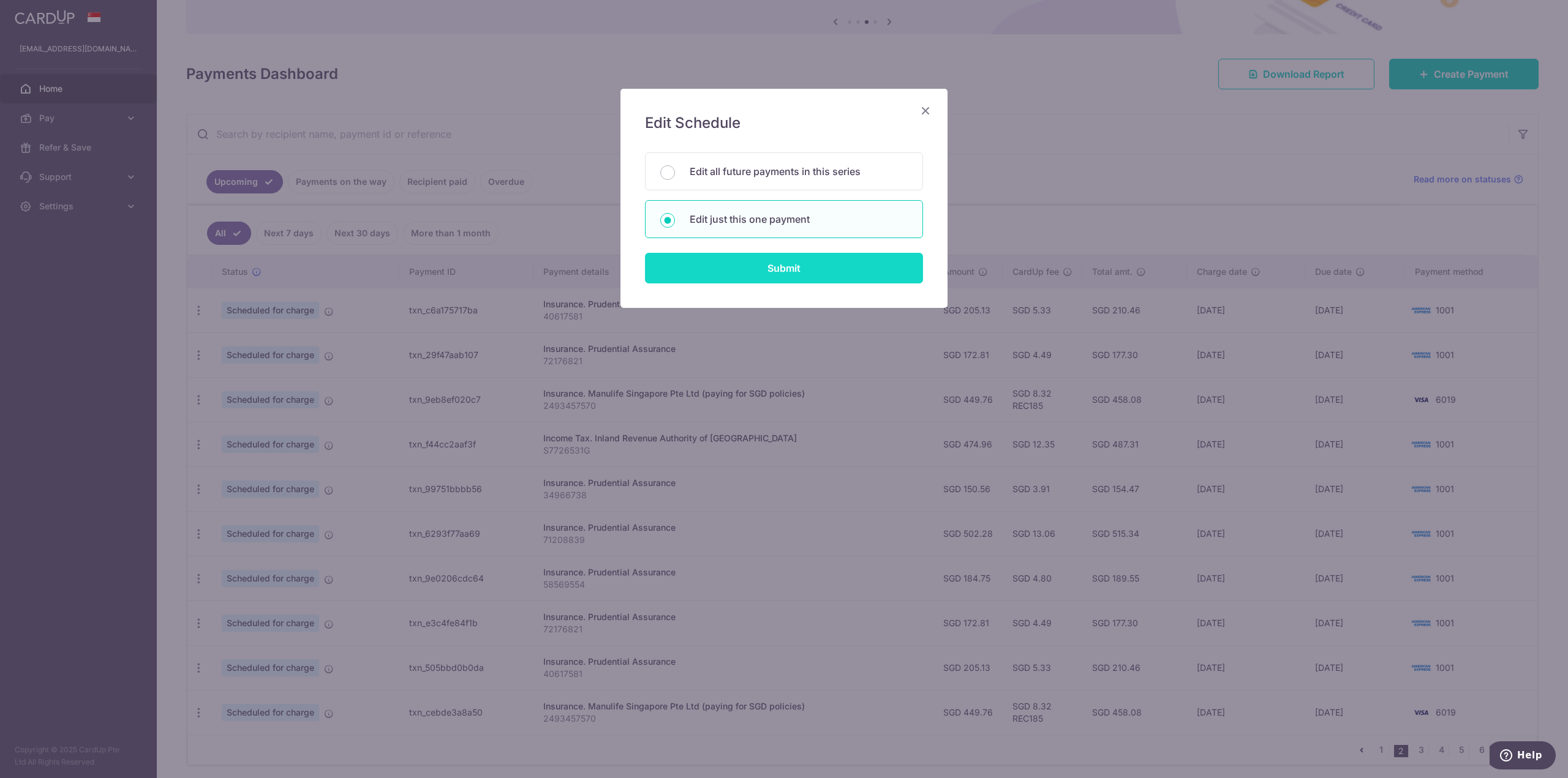
type input "REC185"
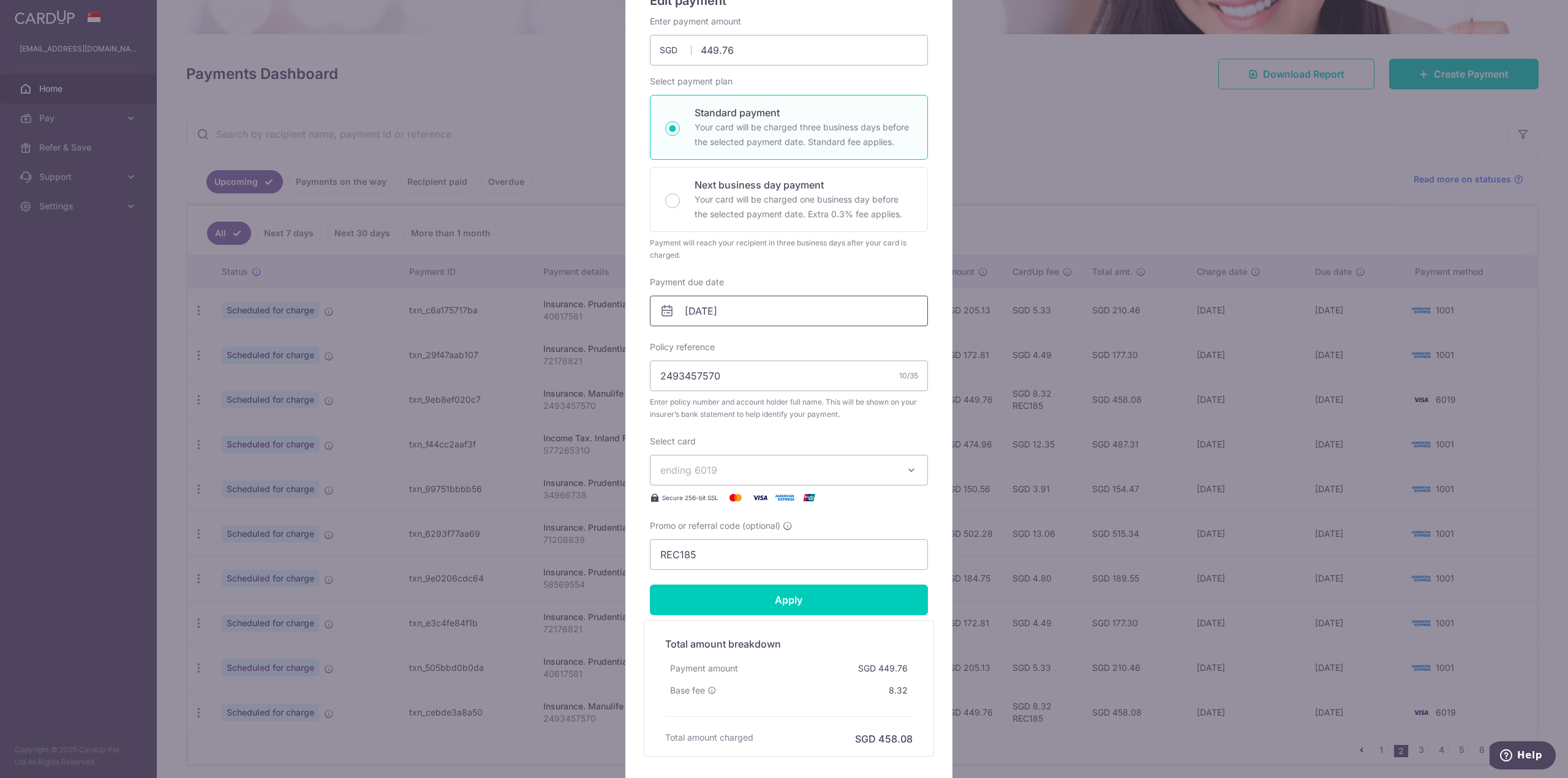
scroll to position [183, 0]
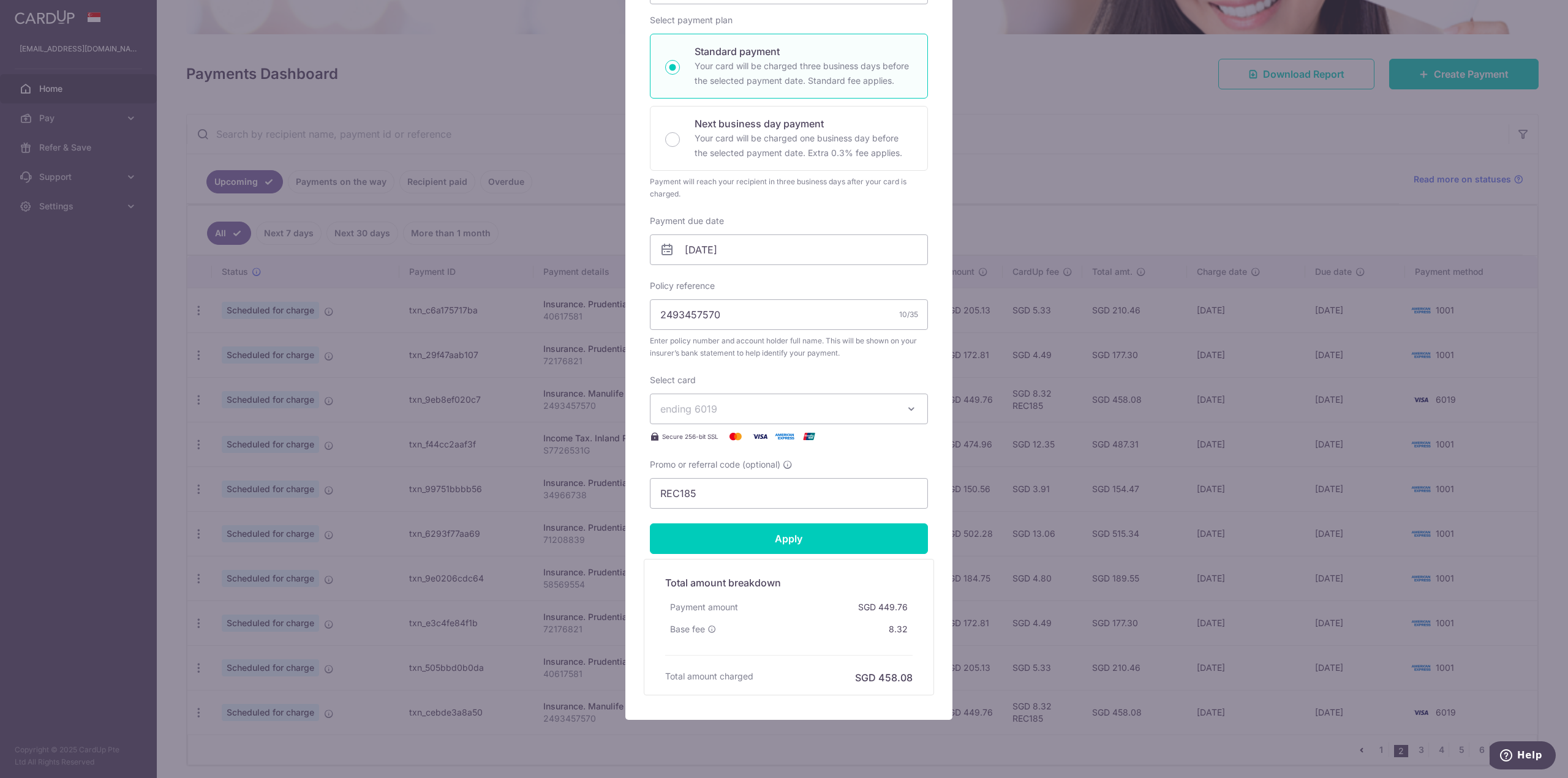
click at [911, 415] on button "ending 6019" at bounding box center [789, 409] width 278 height 31
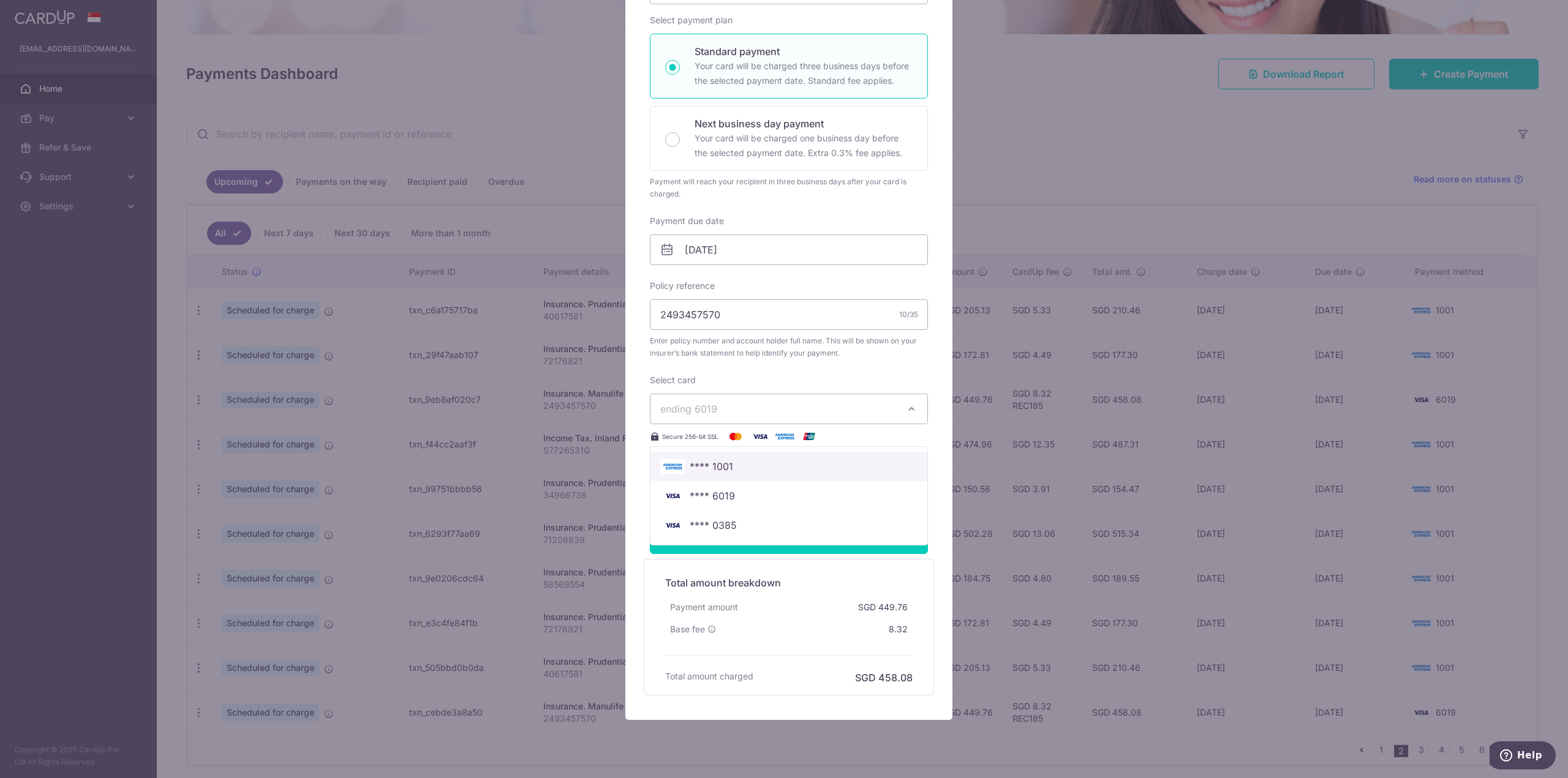
click at [801, 458] on link "**** 1001" at bounding box center [789, 466] width 277 height 29
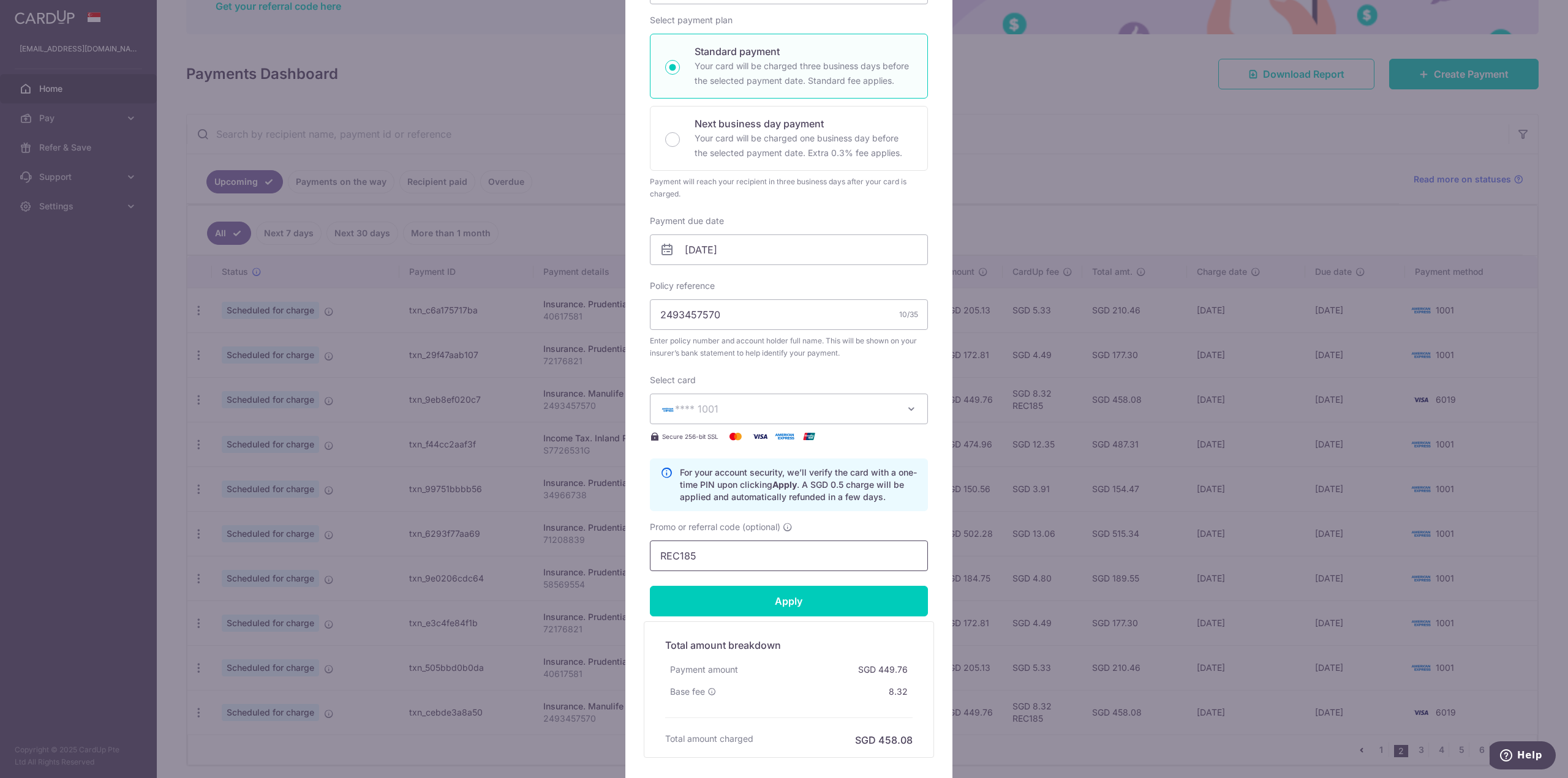
drag, startPoint x: 727, startPoint y: 563, endPoint x: 529, endPoint y: 537, distance: 199.7
click at [529, 537] on div "Edit payment By clicking apply, you will make changes to all payments to Manuli…" at bounding box center [784, 389] width 1568 height 778
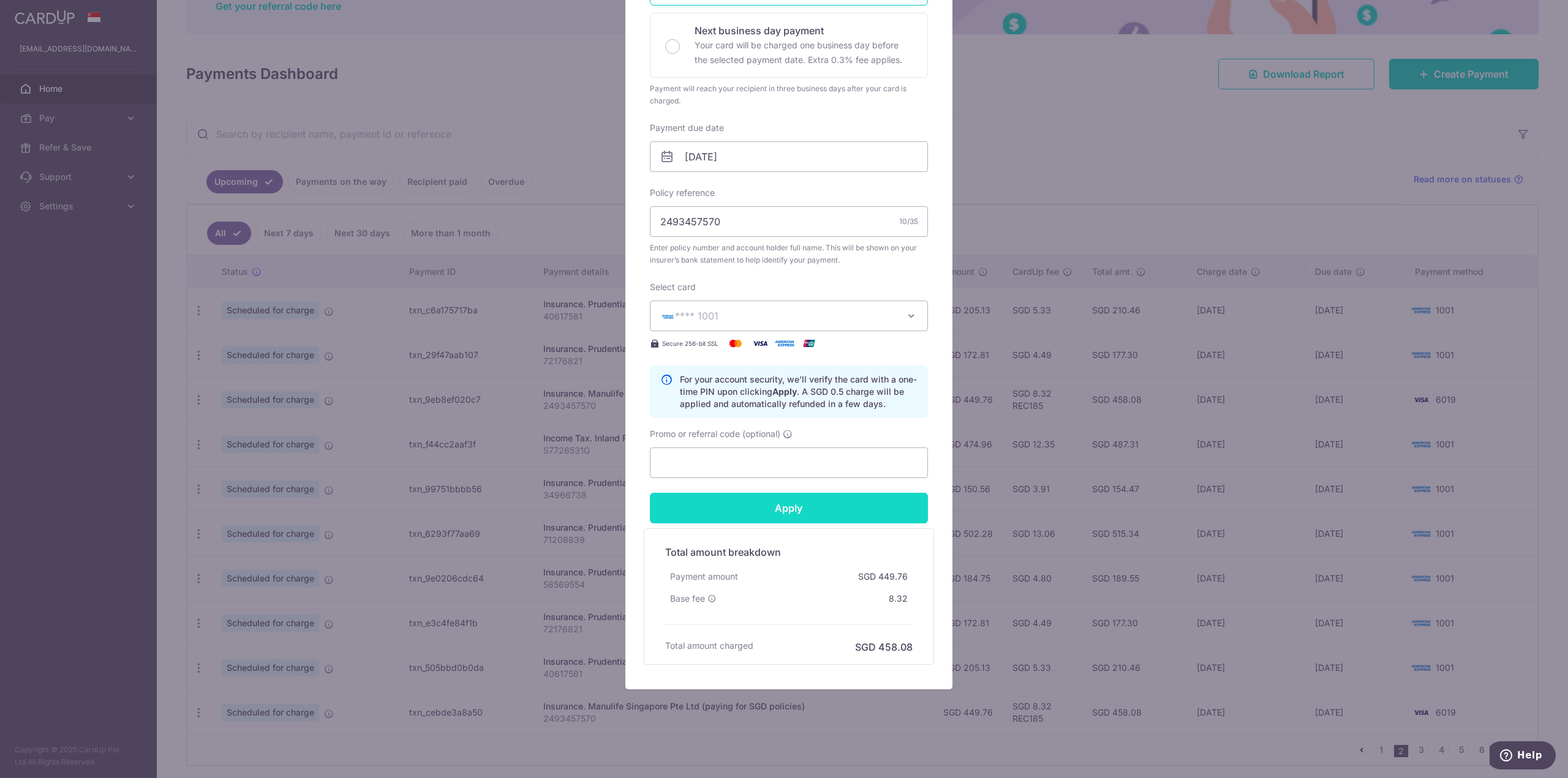
click at [801, 508] on input "Apply" at bounding box center [789, 508] width 278 height 31
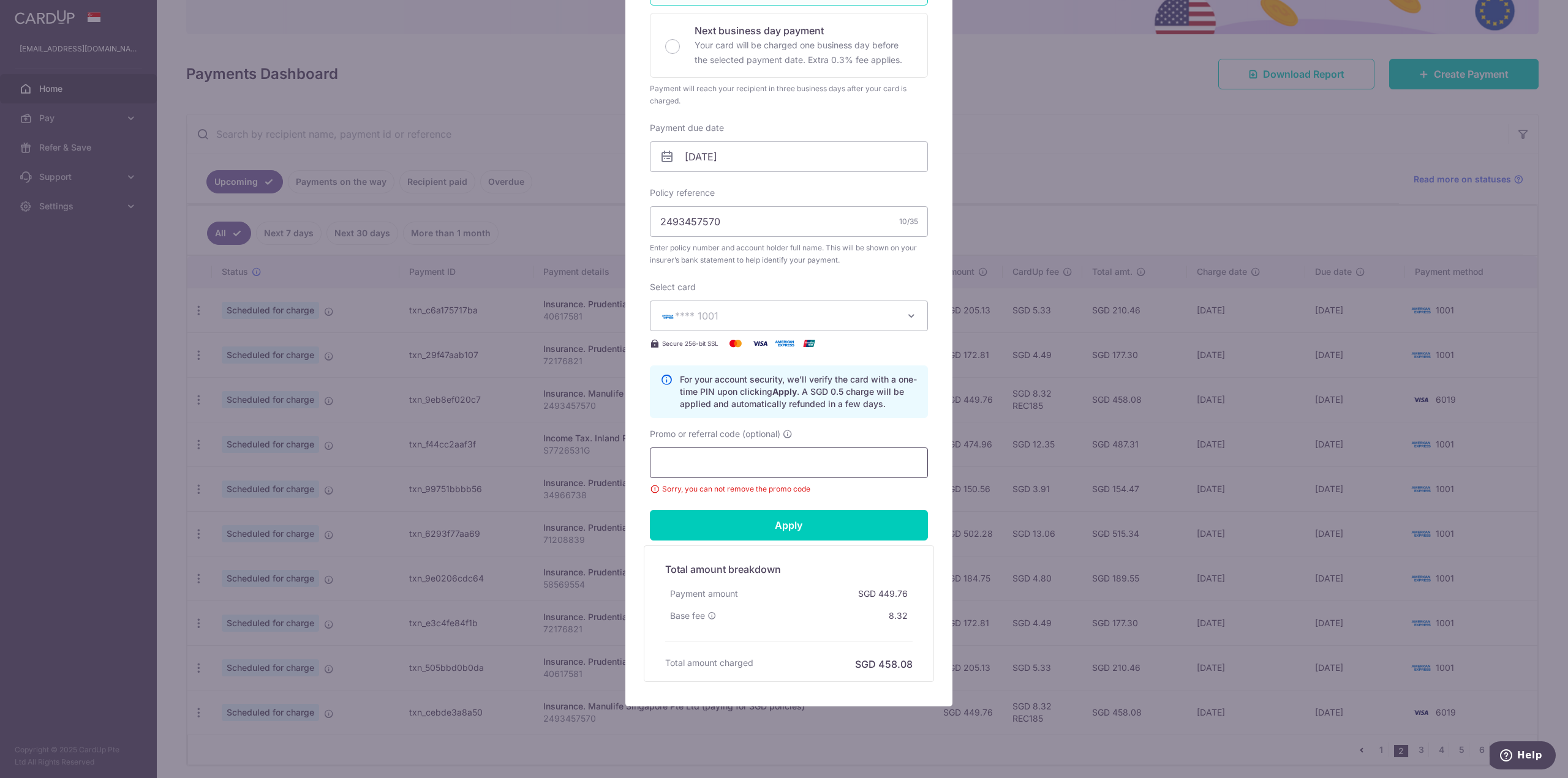
click at [802, 462] on input "Promo or referral code (optional)" at bounding box center [789, 463] width 278 height 31
click at [772, 527] on input "Apply" at bounding box center [789, 526] width 278 height 31
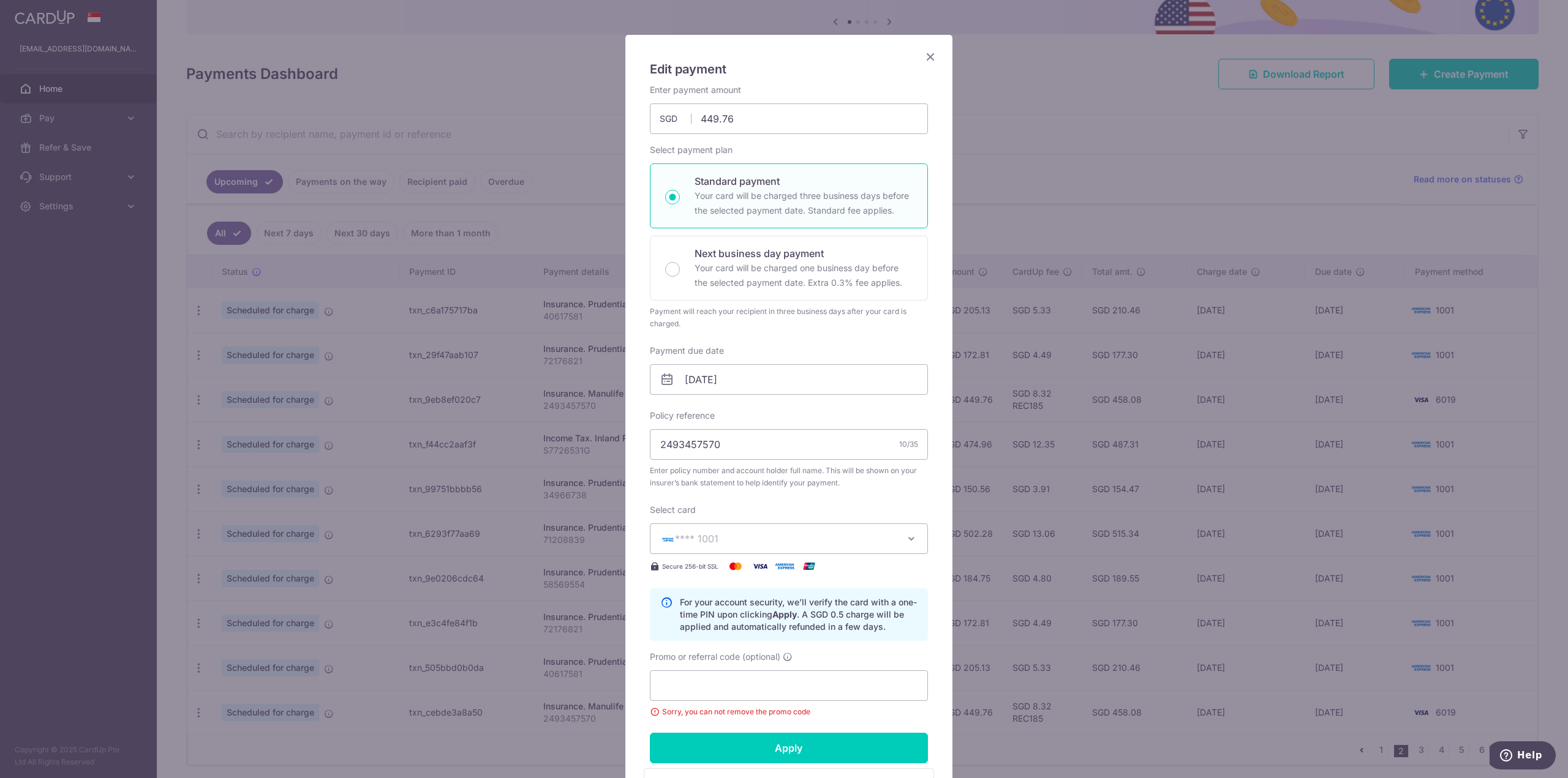
scroll to position [32, 0]
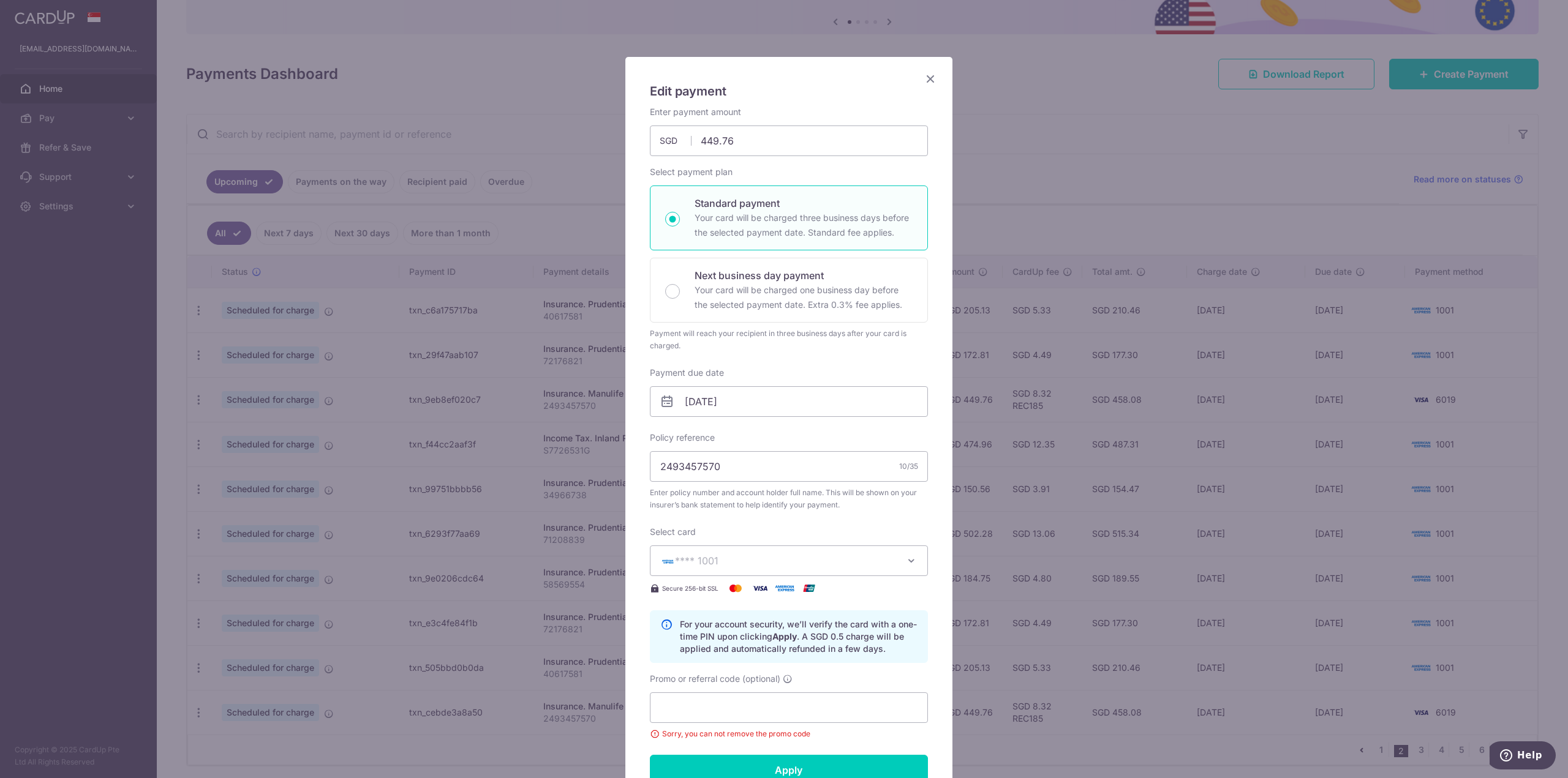
click at [923, 82] on icon "Close" at bounding box center [931, 78] width 15 height 15
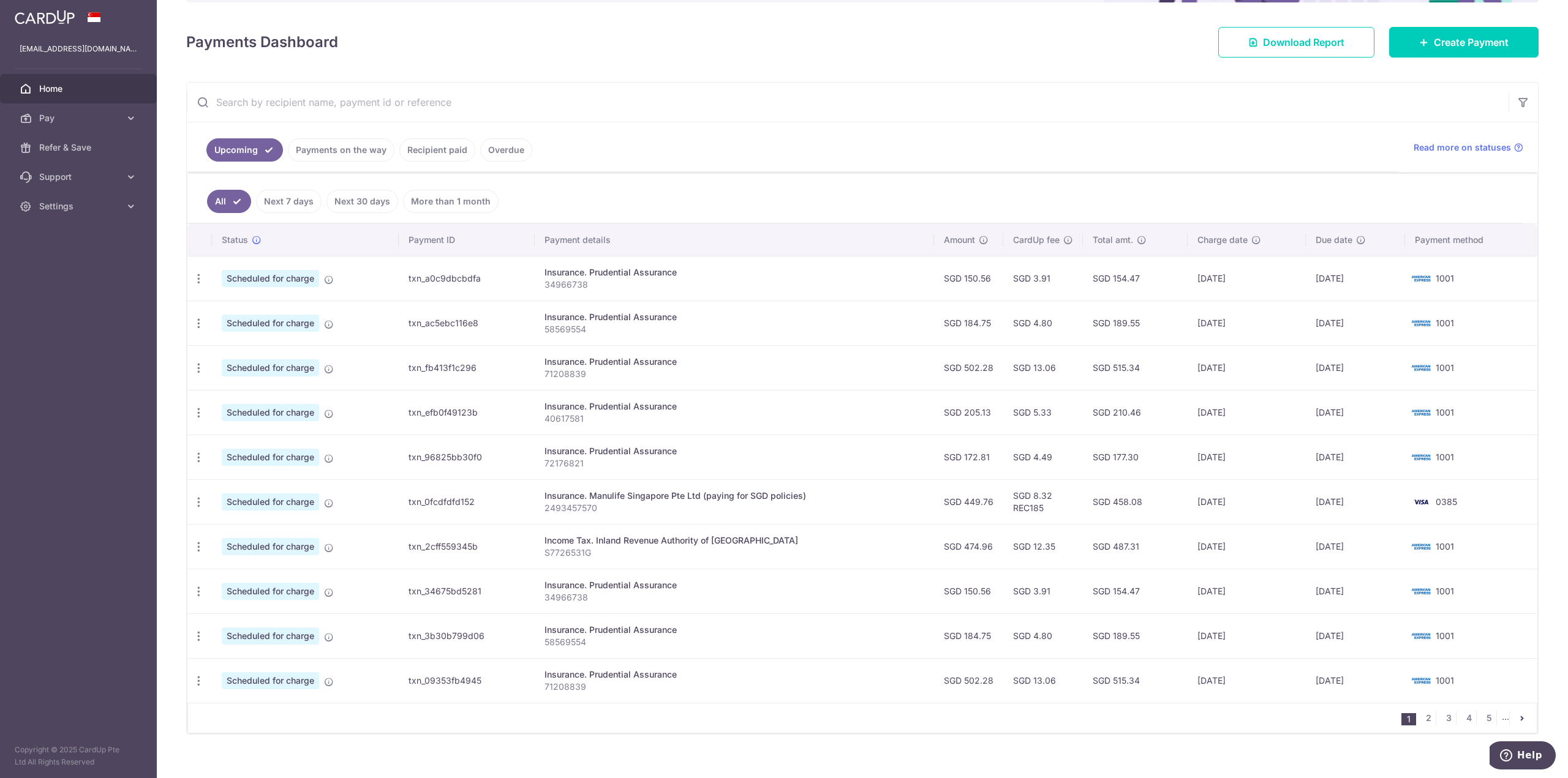
scroll to position [168, 0]
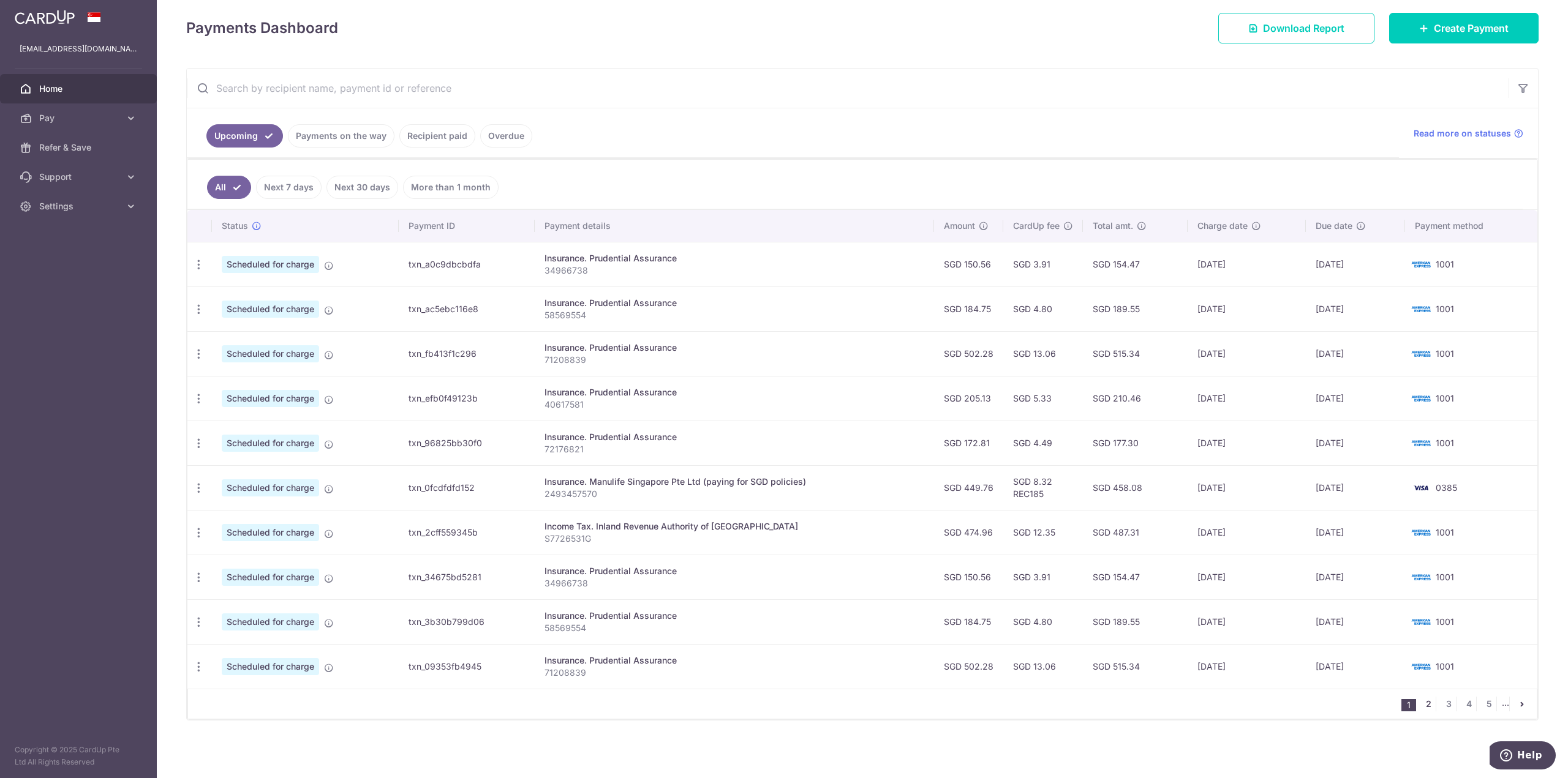
click at [1424, 707] on link "2" at bounding box center [1428, 704] width 15 height 15
click at [1495, 704] on link "7" at bounding box center [1502, 704] width 15 height 15
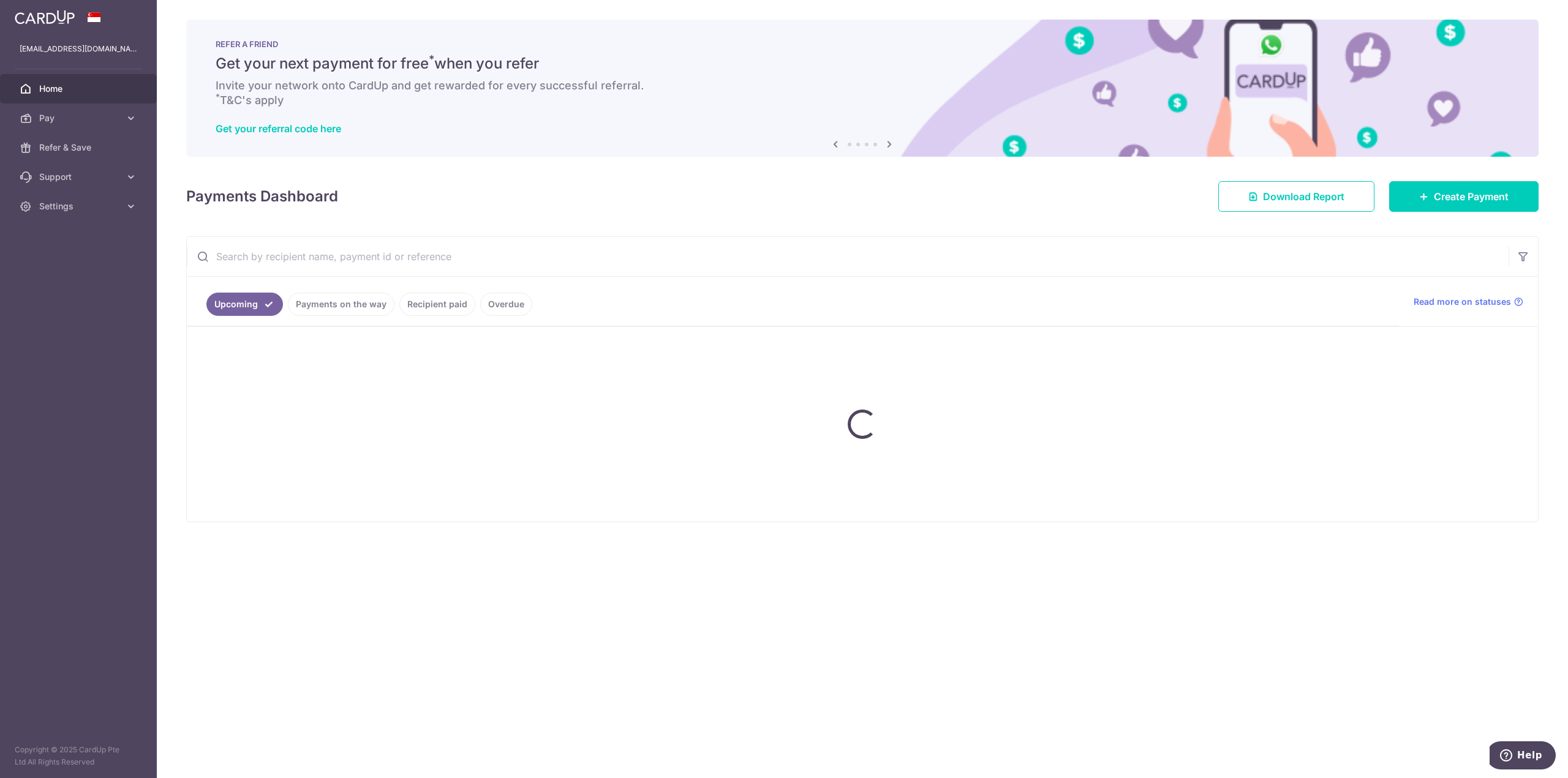
scroll to position [0, 0]
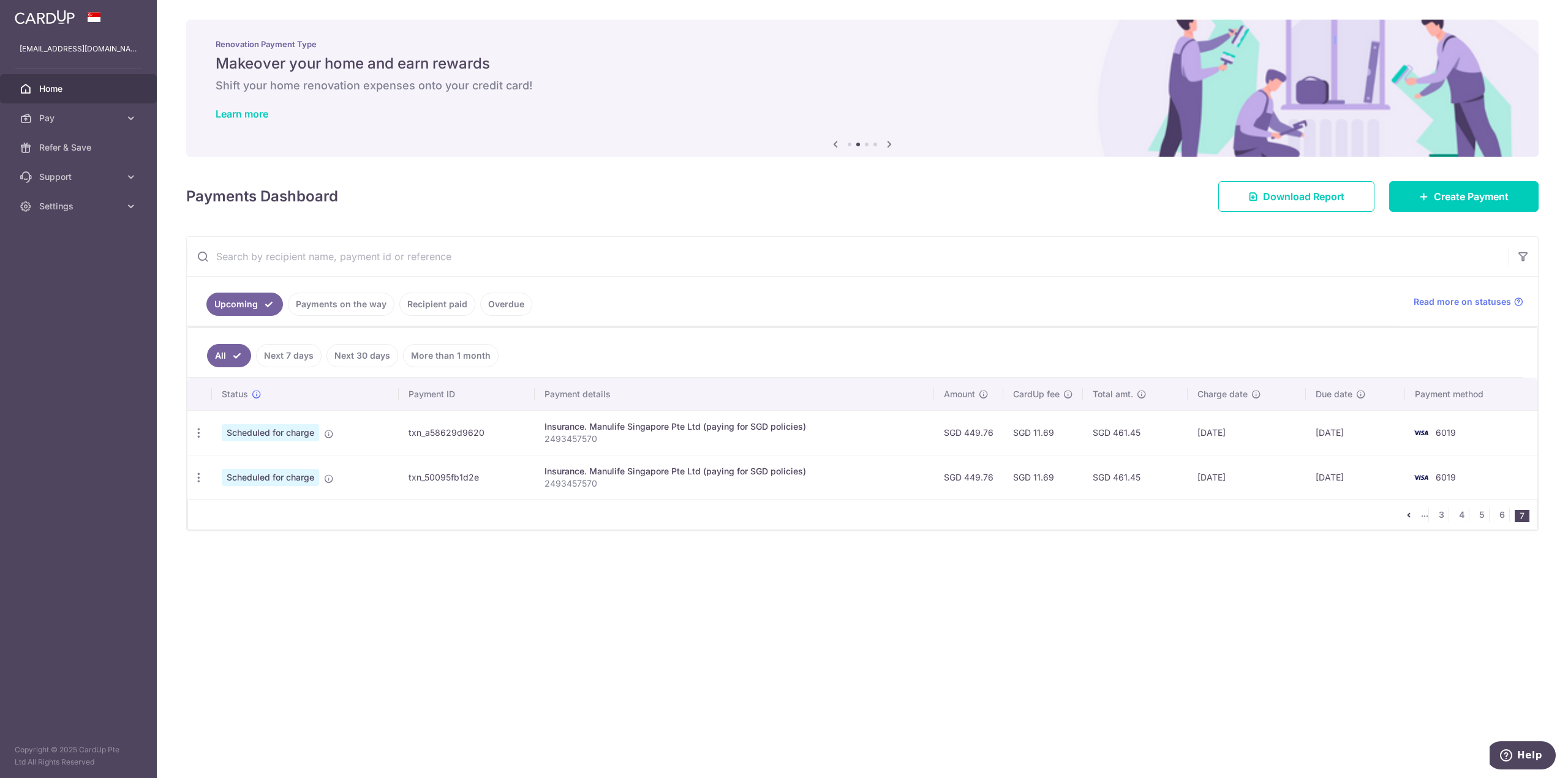
click at [1422, 517] on li "..." at bounding box center [1425, 515] width 8 height 15
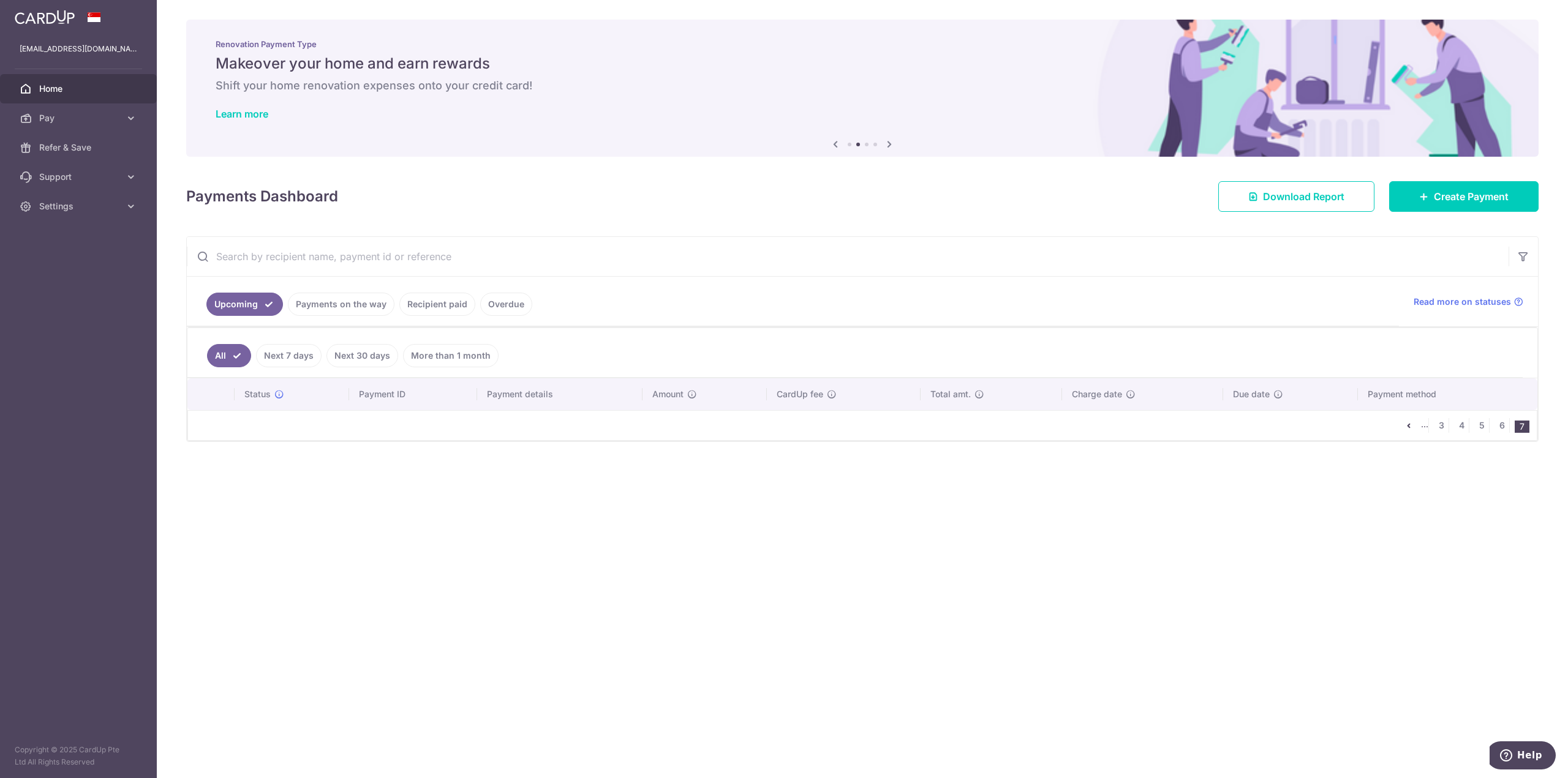
click at [230, 357] on link "All" at bounding box center [229, 355] width 44 height 23
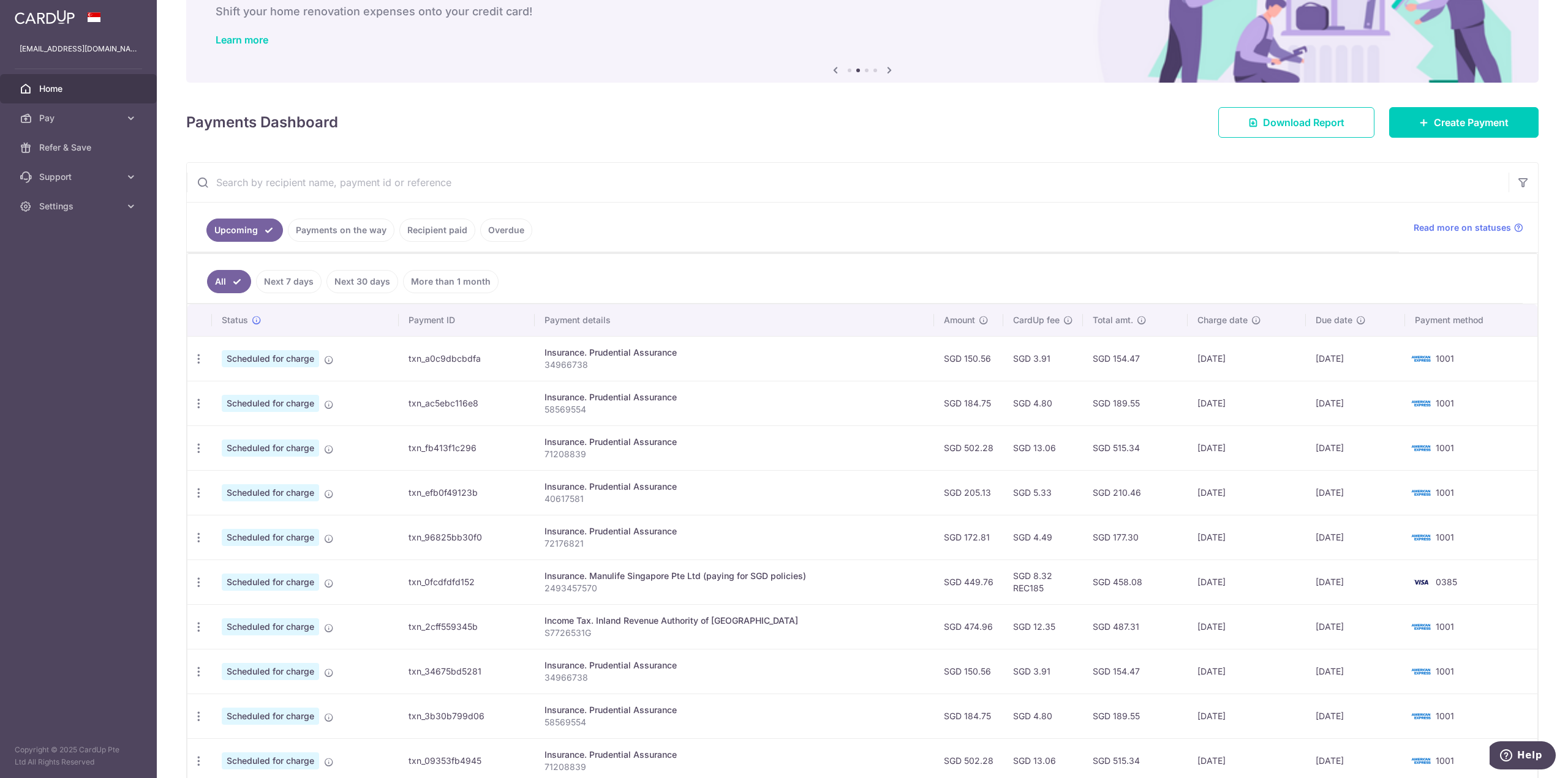
scroll to position [168, 0]
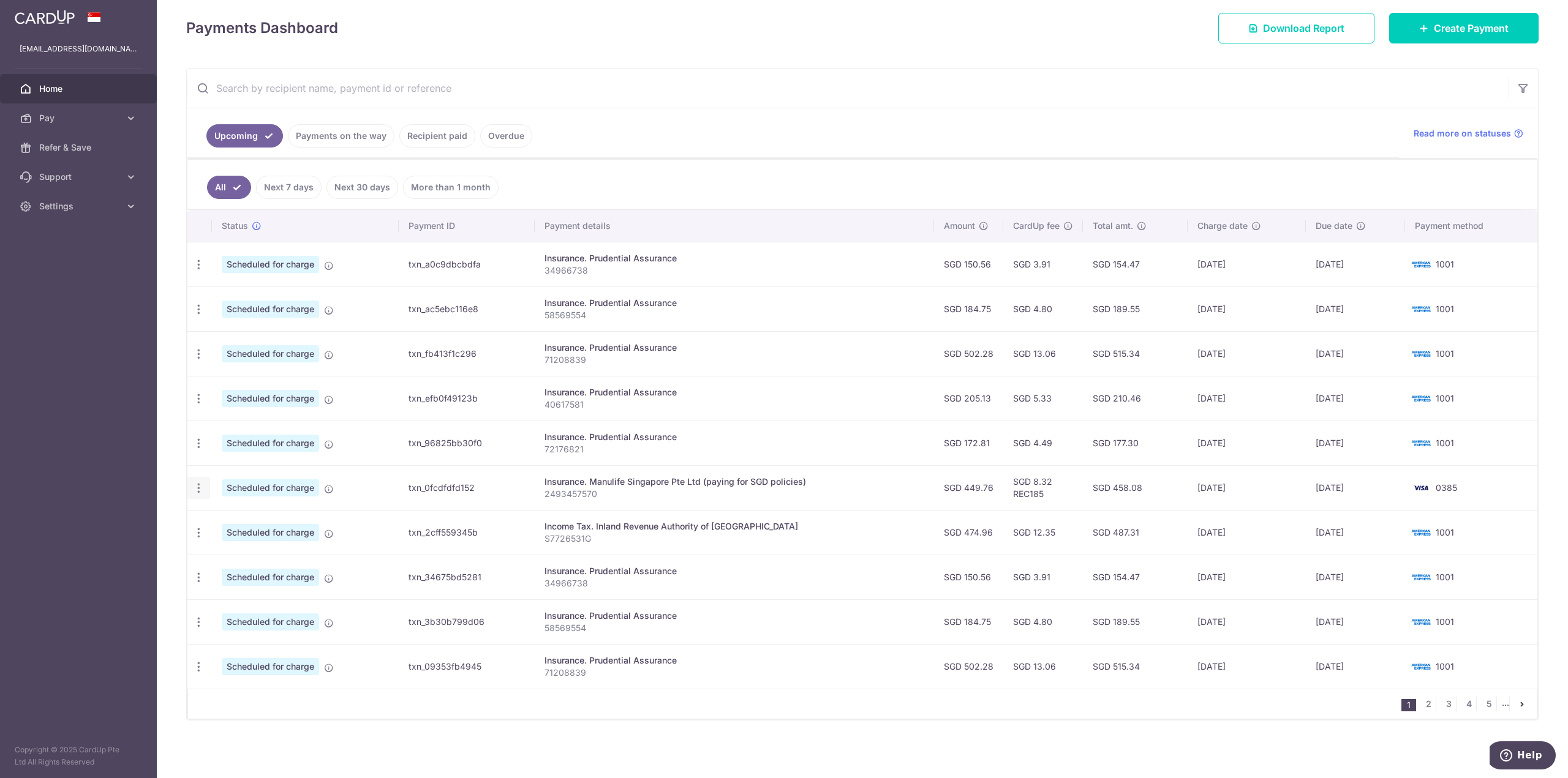
click at [196, 483] on icon "button" at bounding box center [198, 488] width 13 height 13
click at [275, 518] on span "Update payment" at bounding box center [263, 522] width 83 height 15
radio input "true"
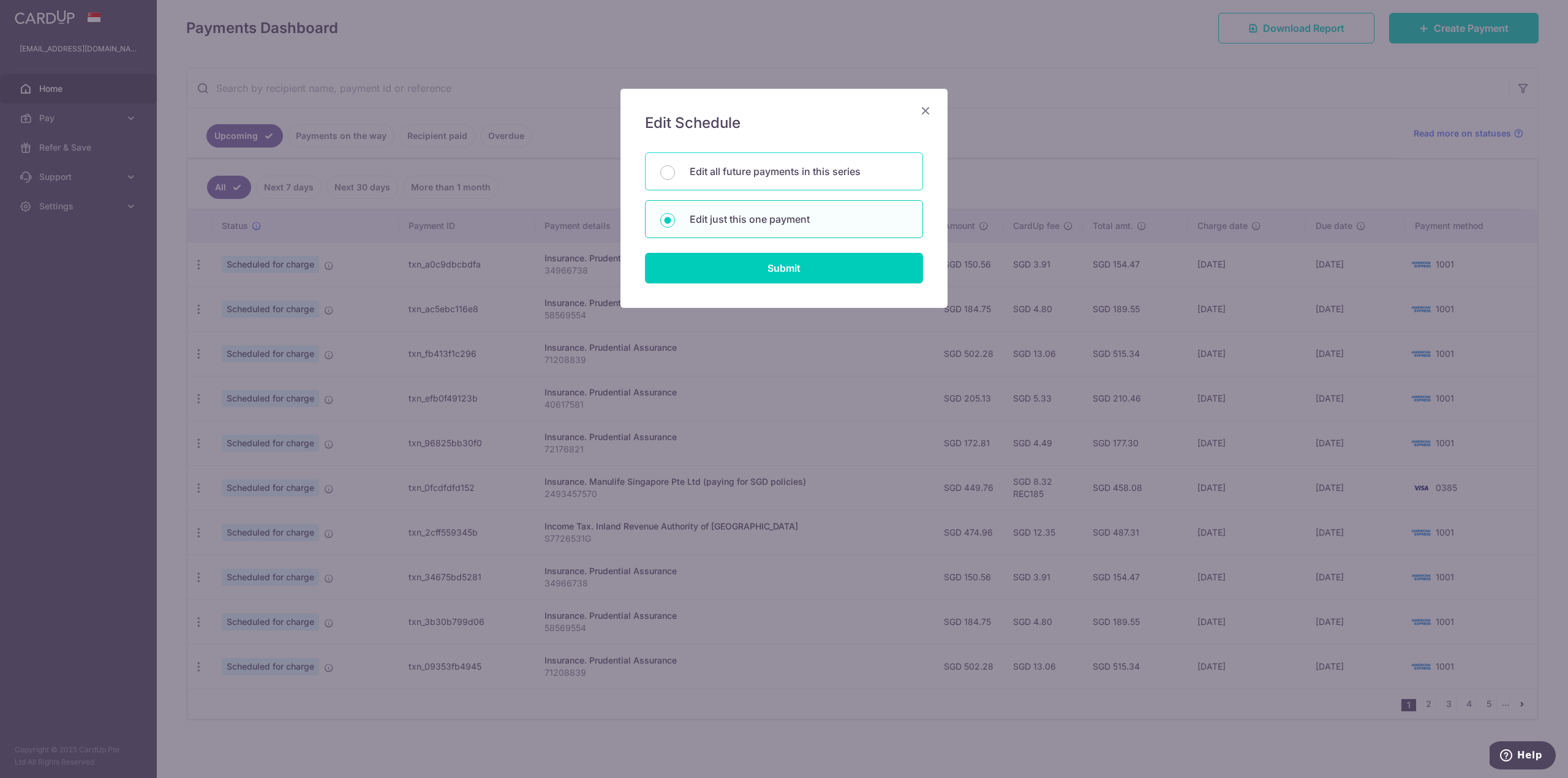
click at [728, 178] on p "Edit all future payments in this series" at bounding box center [798, 171] width 218 height 15
click at [675, 178] on input "Edit all future payments in this series" at bounding box center [667, 173] width 15 height 15
radio input "true"
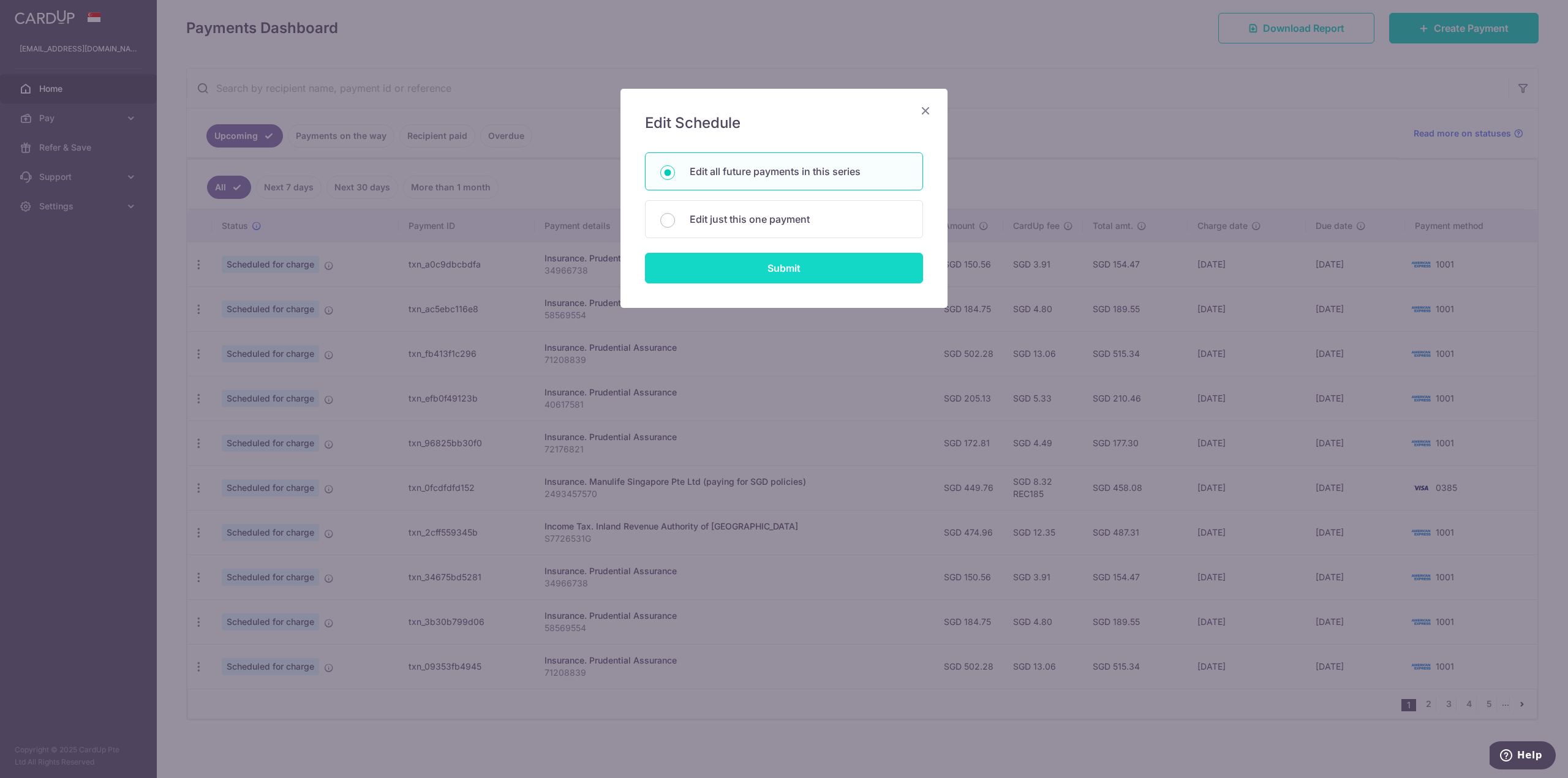
click at [754, 276] on input "Submit" at bounding box center [784, 268] width 278 height 31
radio input "true"
type input "449.76"
type input "2493457570"
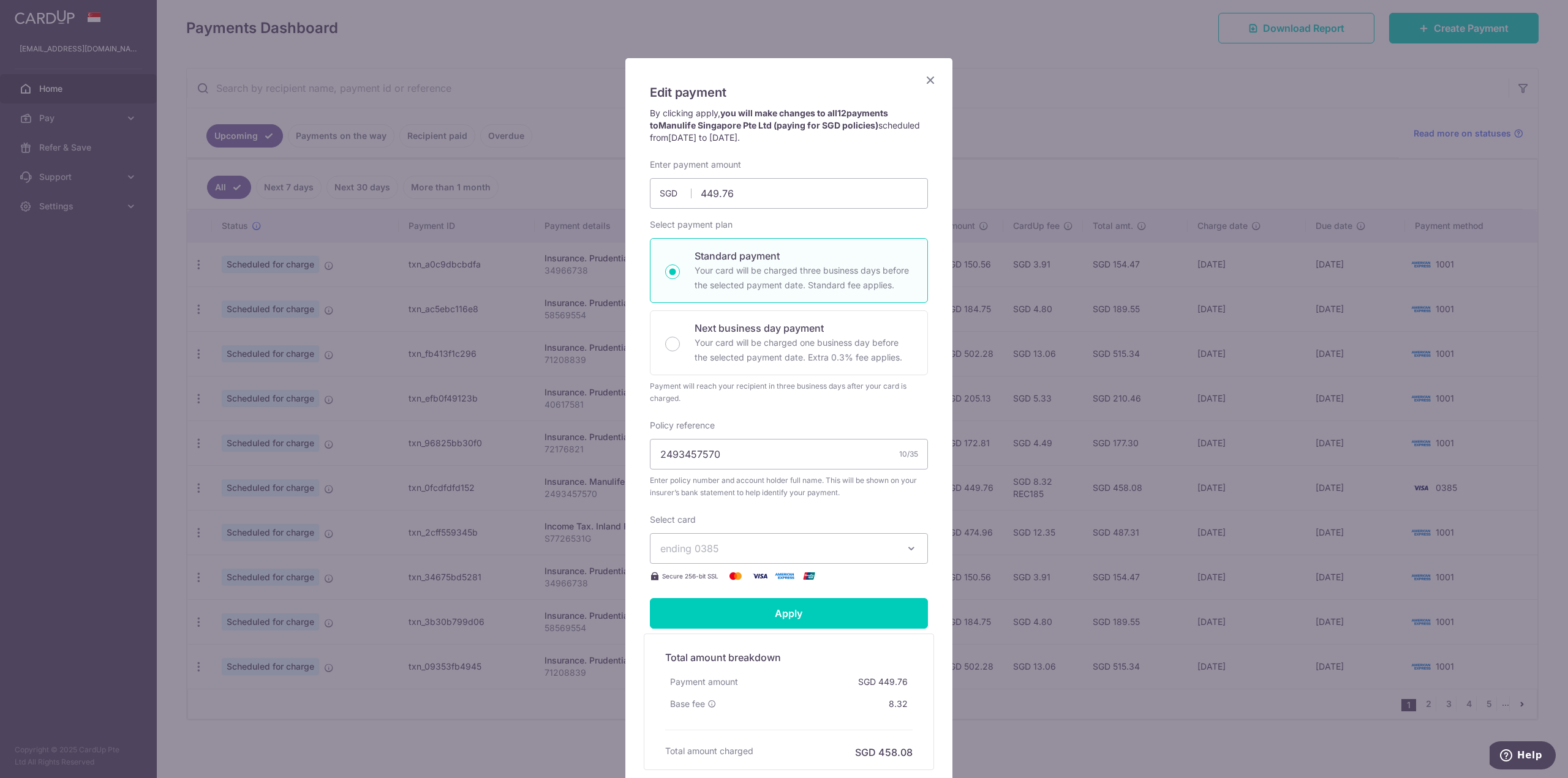
scroll to position [0, 0]
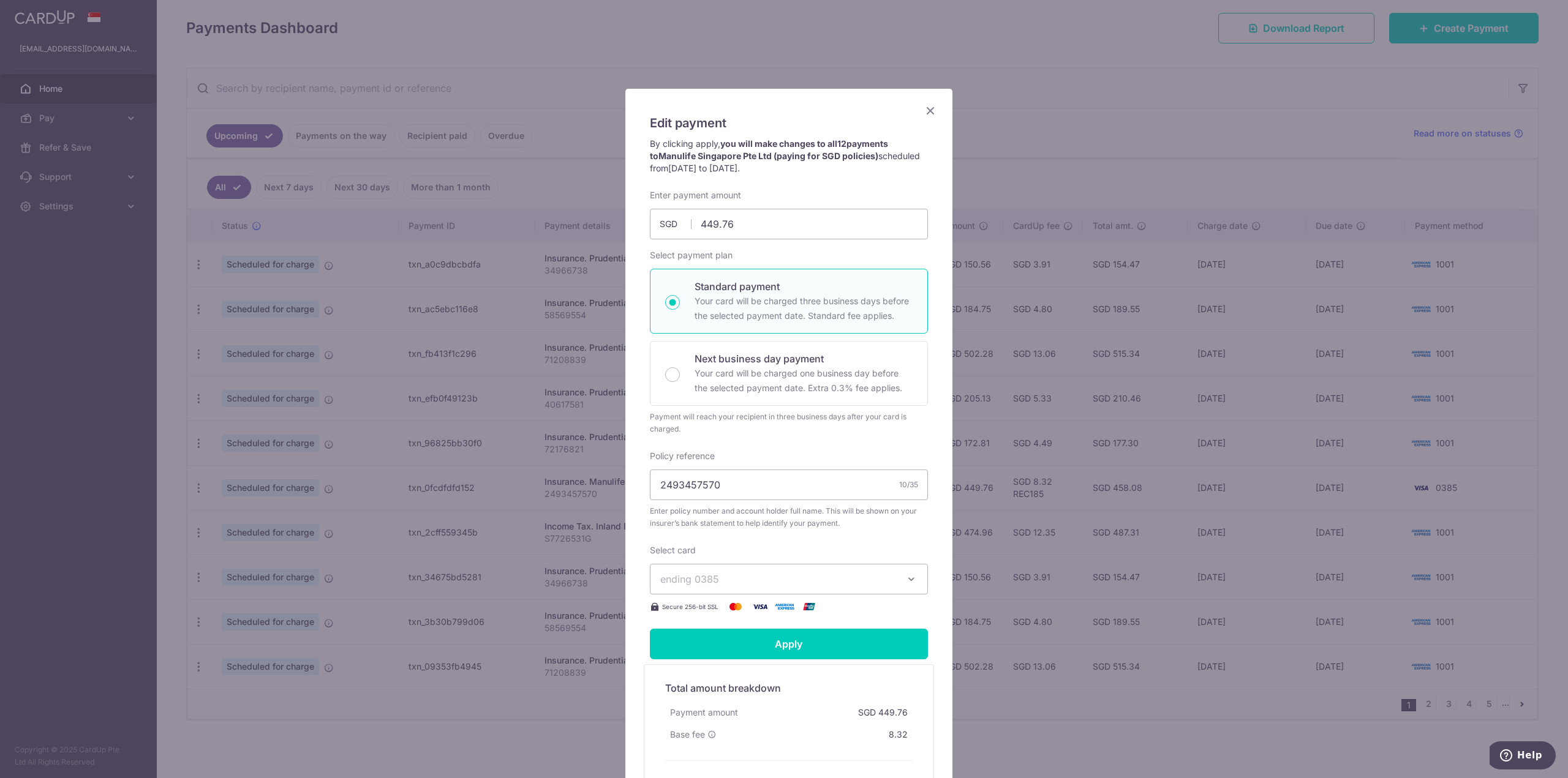
click at [1058, 735] on div "Edit payment By clicking apply, you will make changes to all 12 payments to Man…" at bounding box center [784, 389] width 1568 height 778
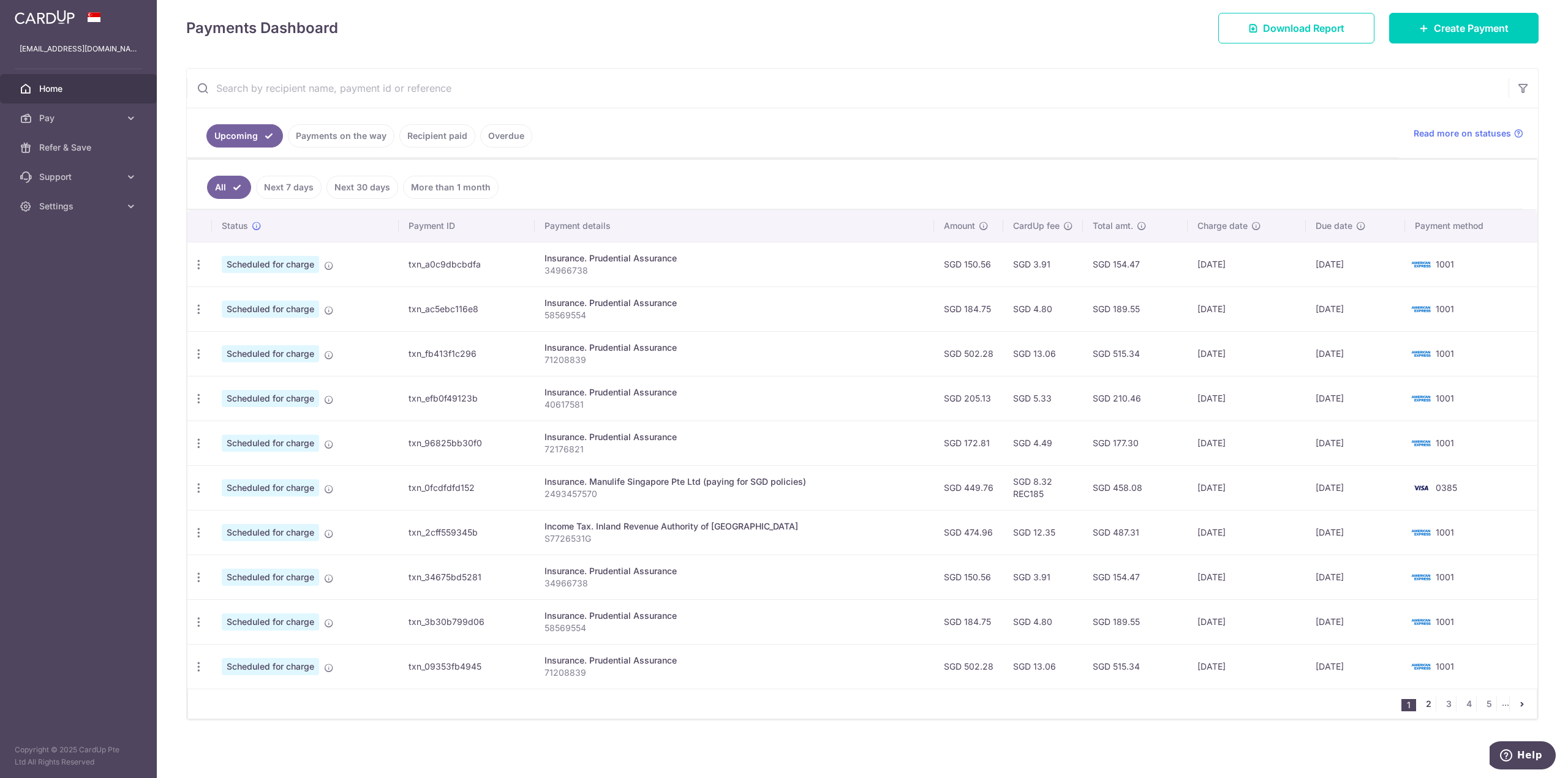
click at [1424, 707] on link "2" at bounding box center [1428, 704] width 15 height 15
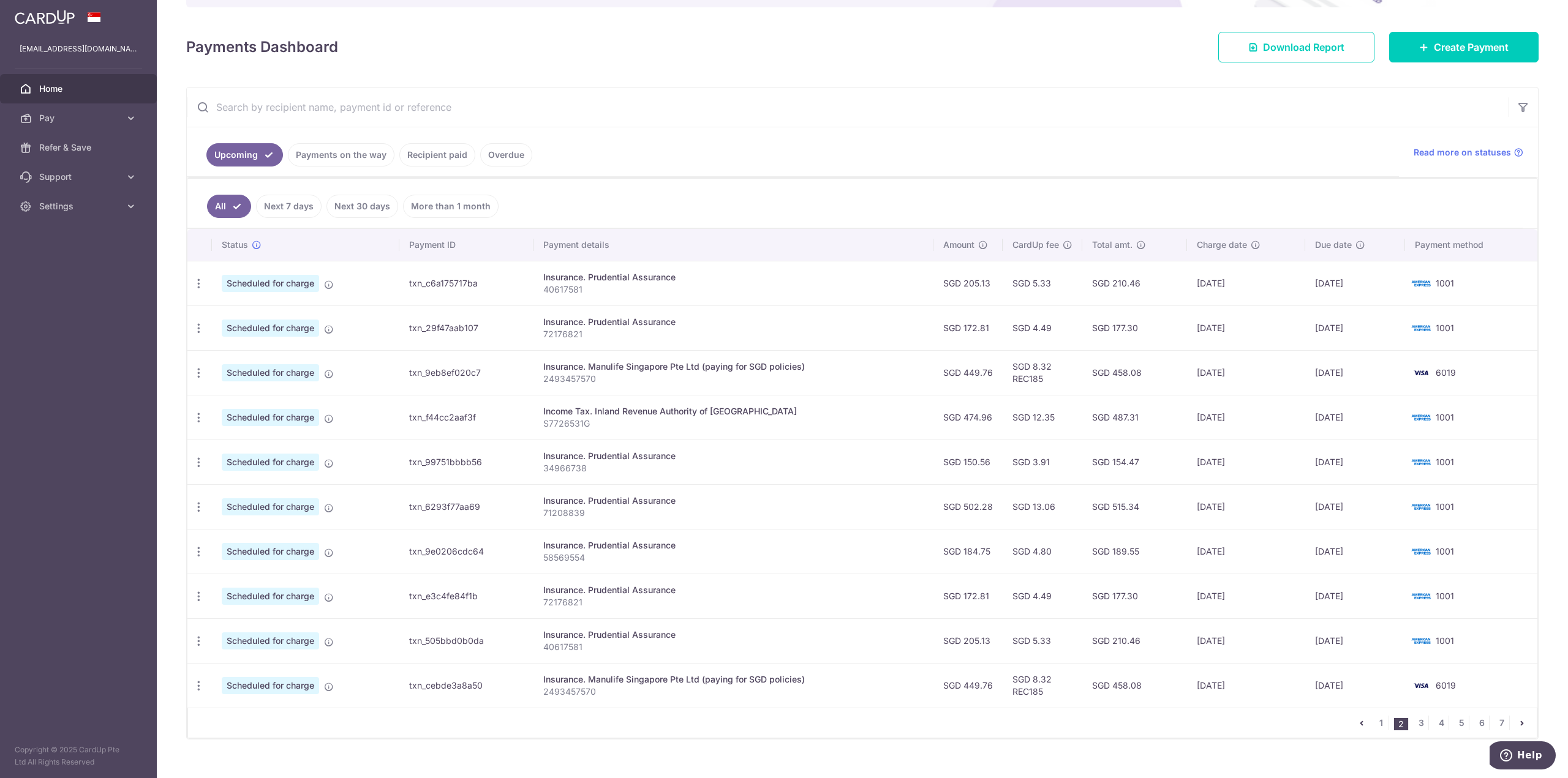
scroll to position [168, 0]
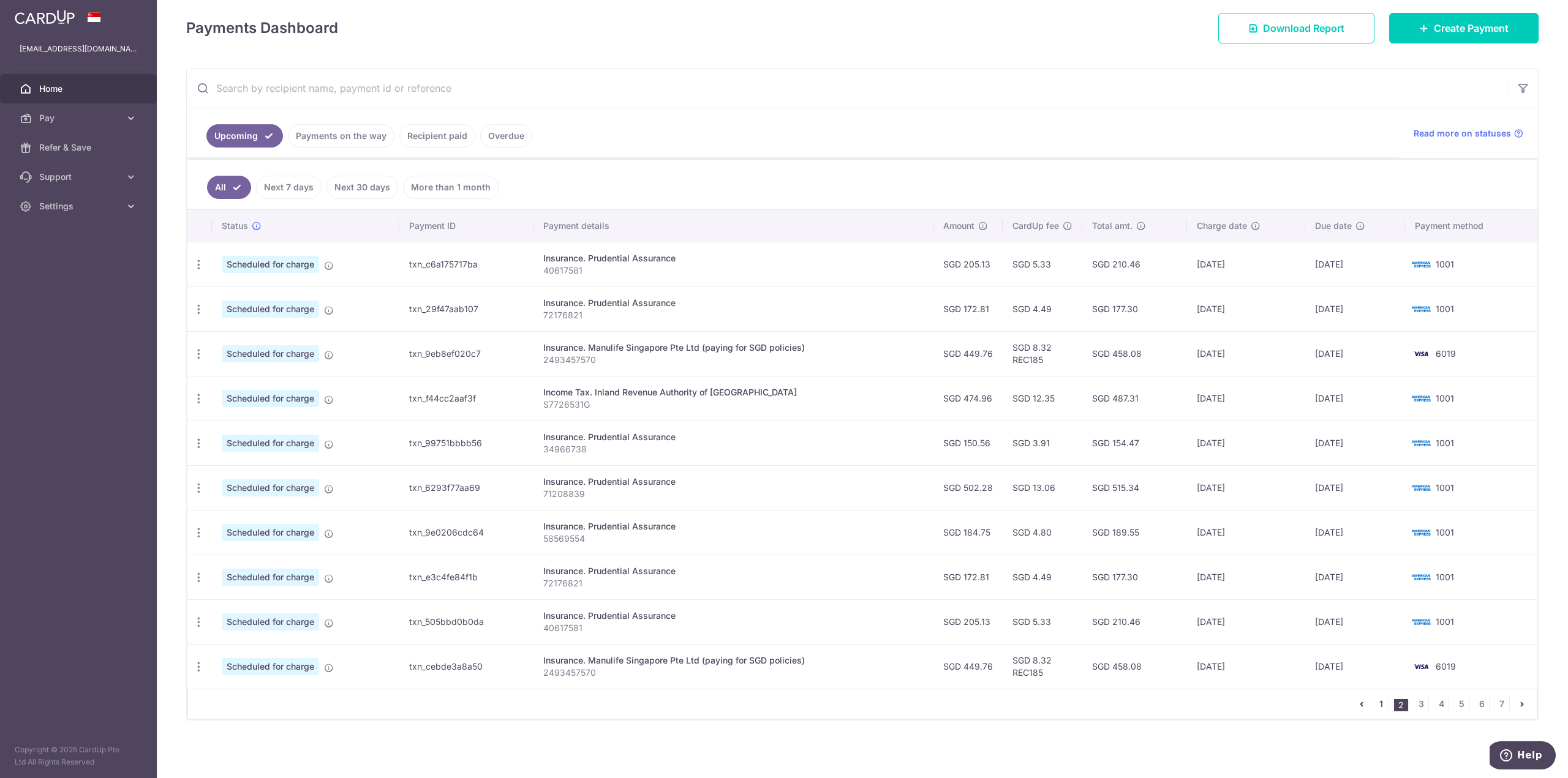
click at [1377, 708] on link "1" at bounding box center [1381, 704] width 15 height 15
click at [1422, 705] on link "2" at bounding box center [1428, 704] width 15 height 15
click at [1375, 705] on link "1" at bounding box center [1381, 704] width 15 height 15
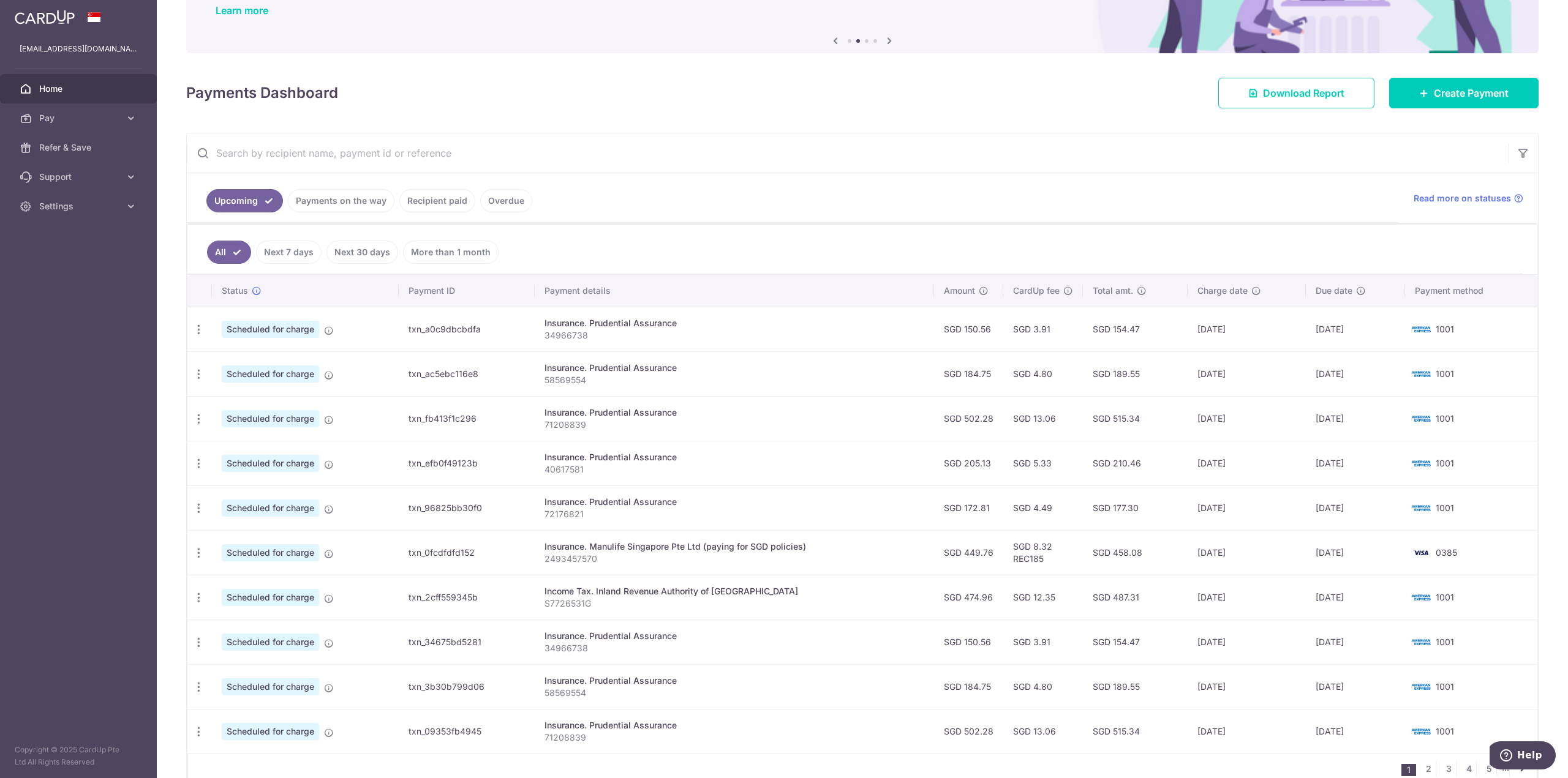
scroll to position [122, 0]
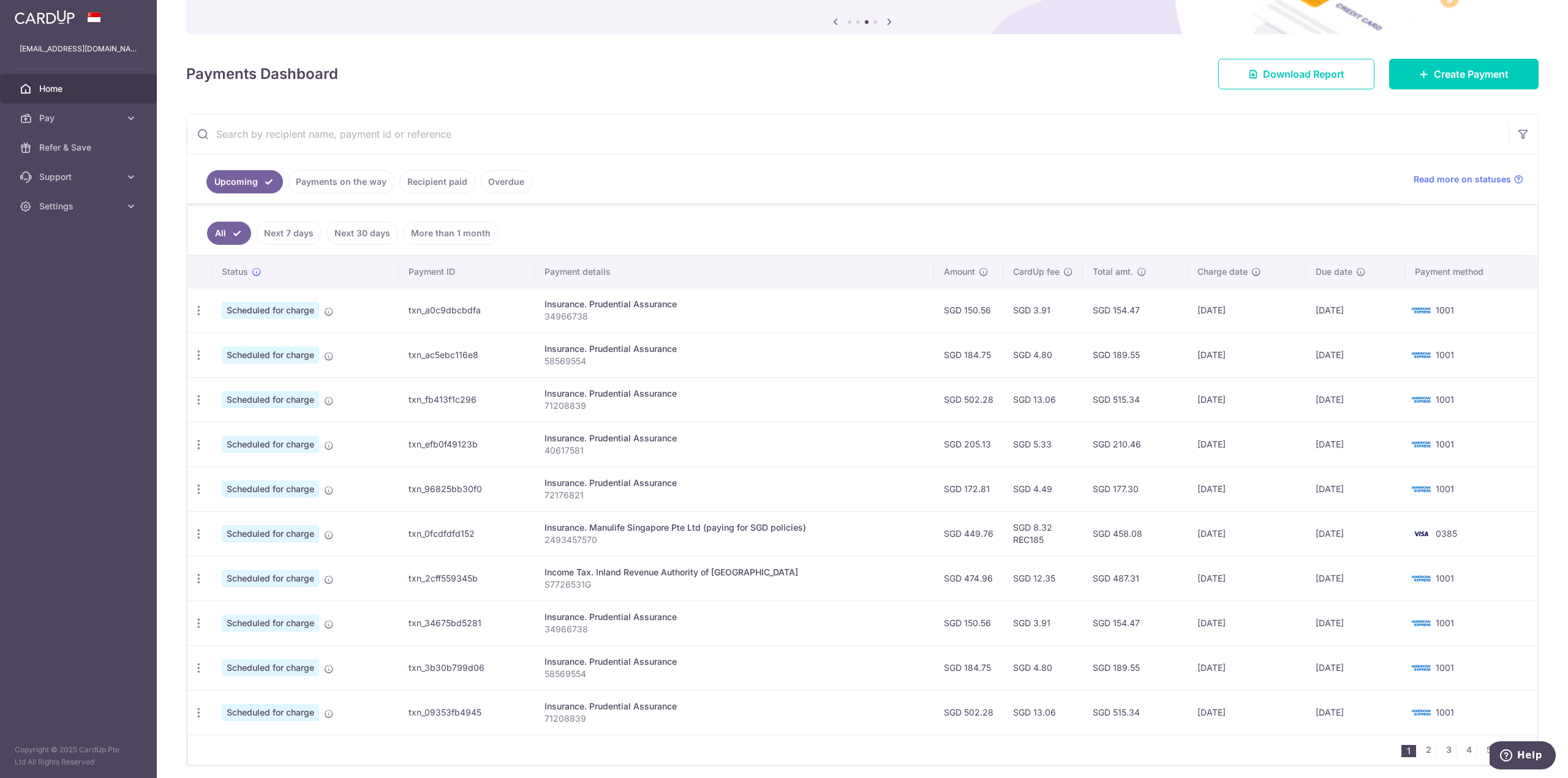
click at [443, 179] on link "Recipient paid" at bounding box center [437, 181] width 76 height 23
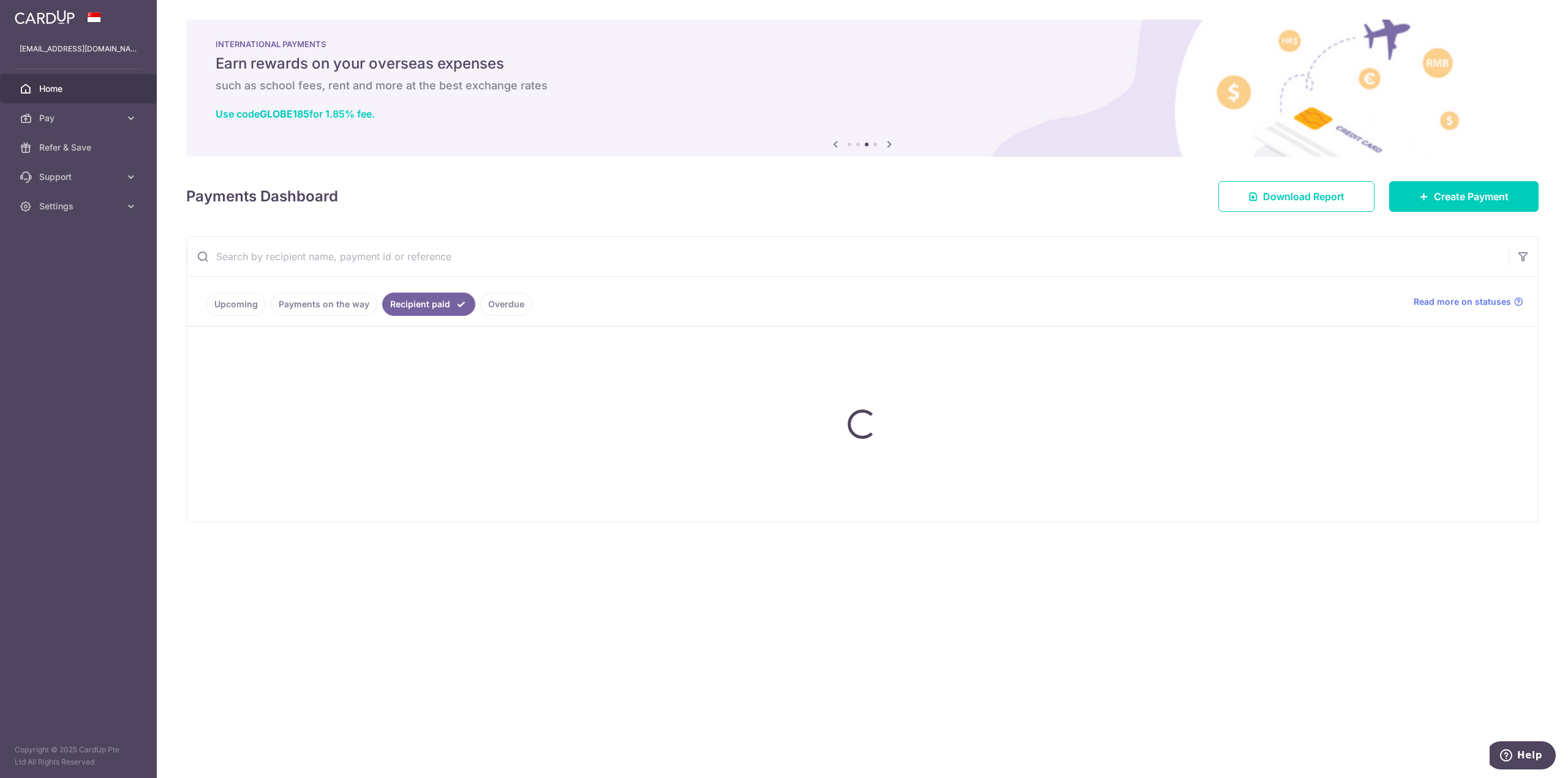
scroll to position [0, 0]
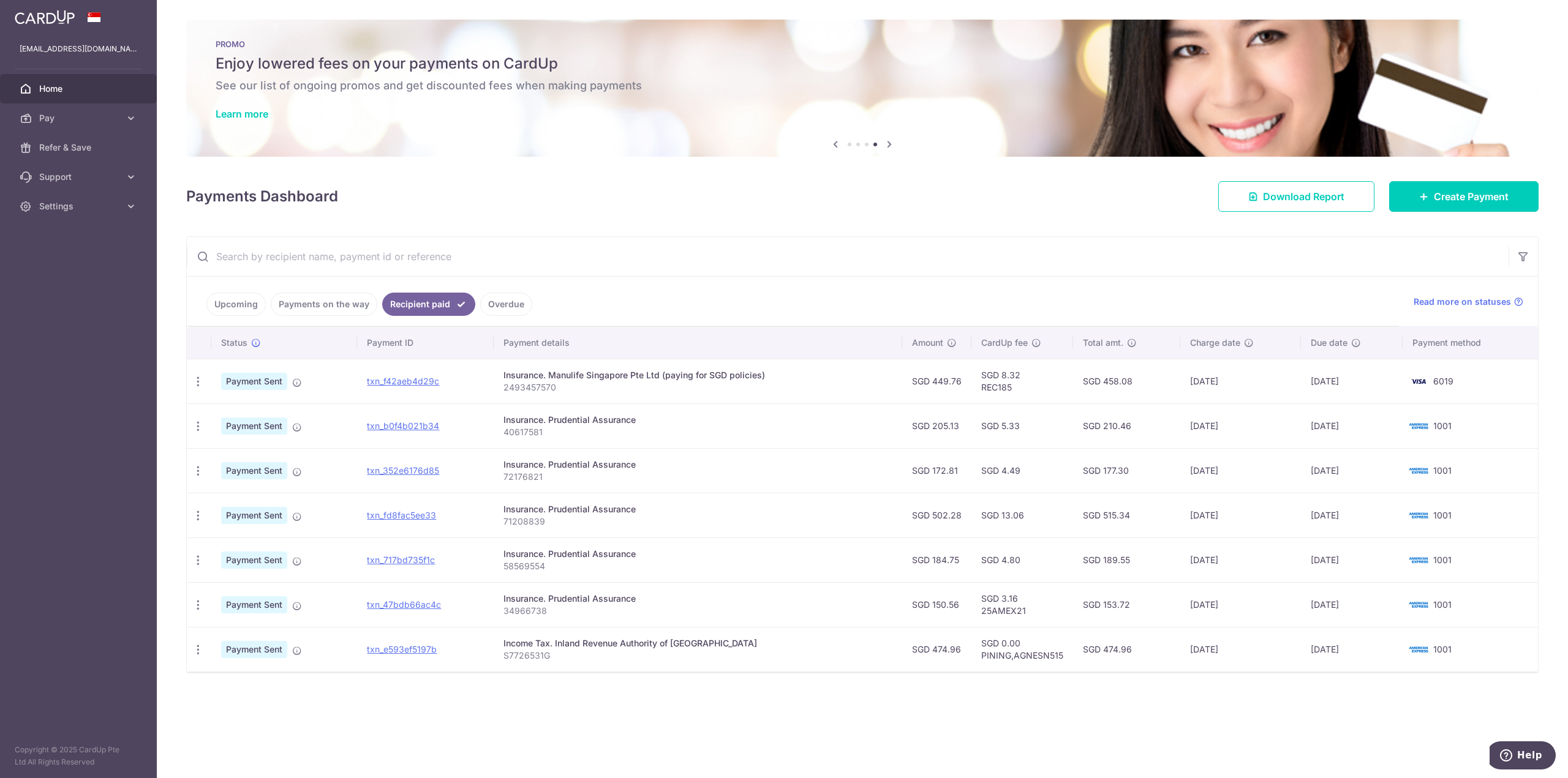
click at [242, 309] on link "Upcoming" at bounding box center [236, 304] width 59 height 23
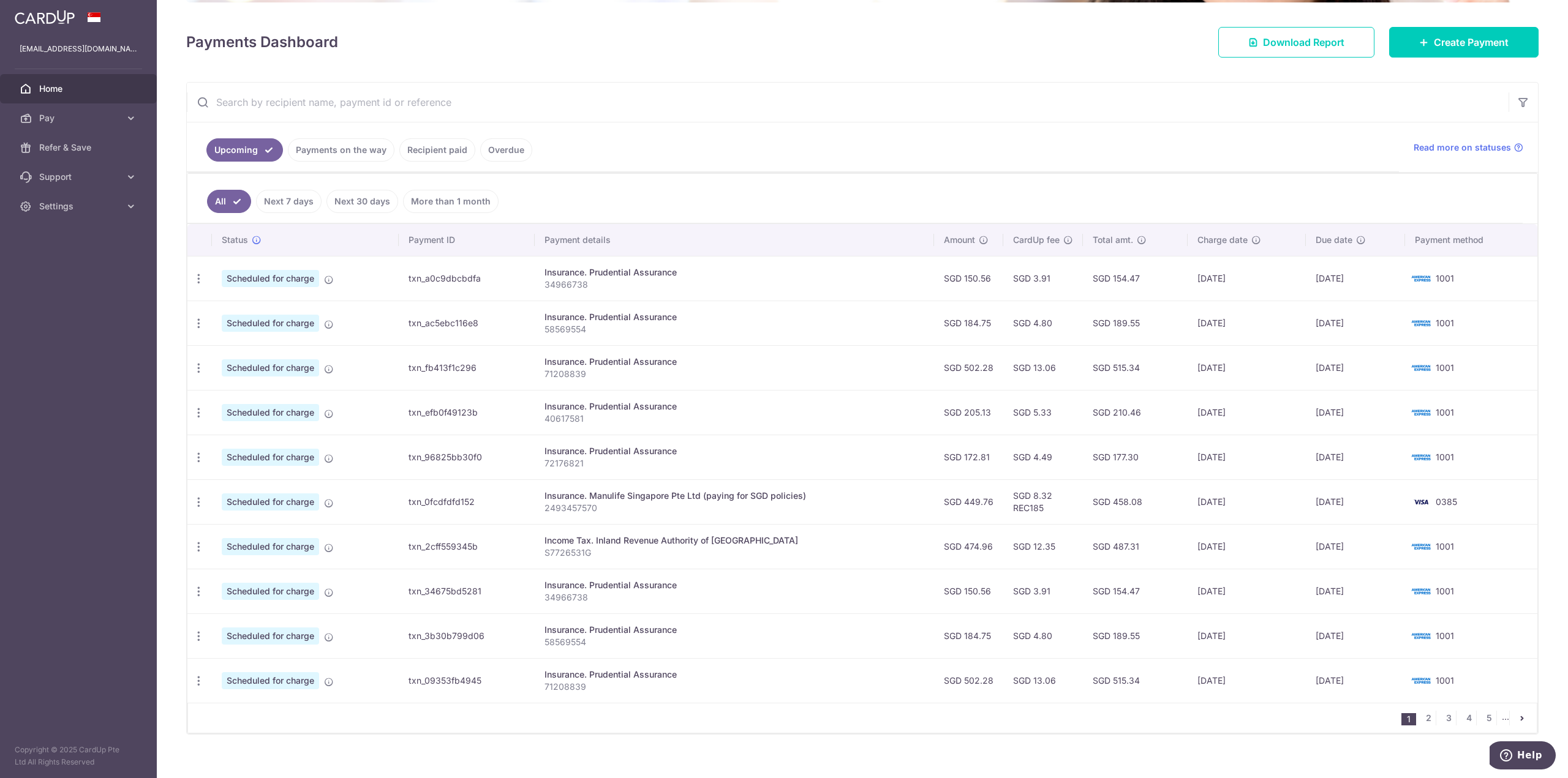
scroll to position [168, 0]
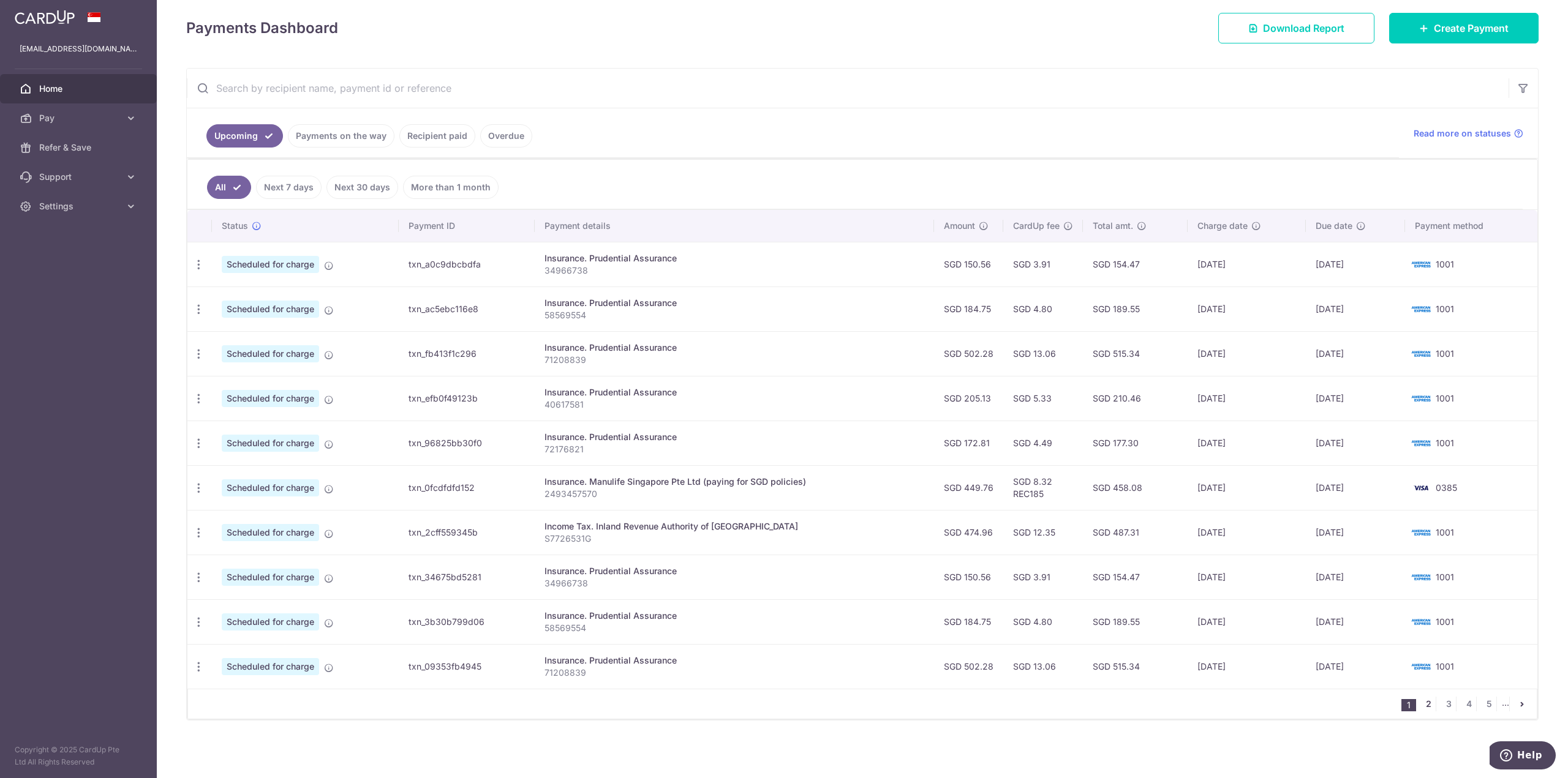
click at [1421, 705] on link "2" at bounding box center [1428, 704] width 15 height 15
click at [203, 354] on icon "button" at bounding box center [198, 353] width 13 height 13
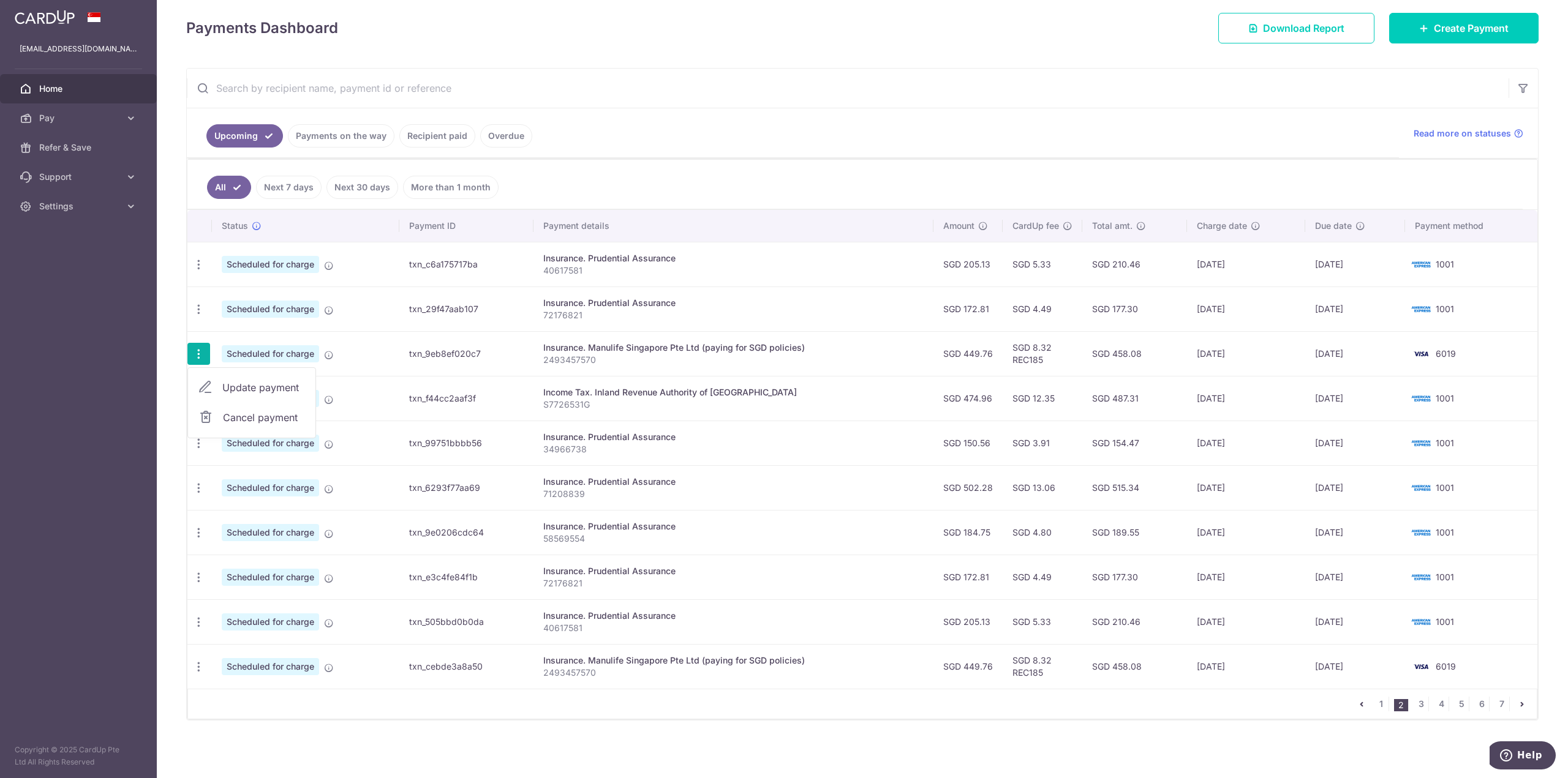
click at [245, 413] on span "Cancel payment" at bounding box center [263, 417] width 82 height 15
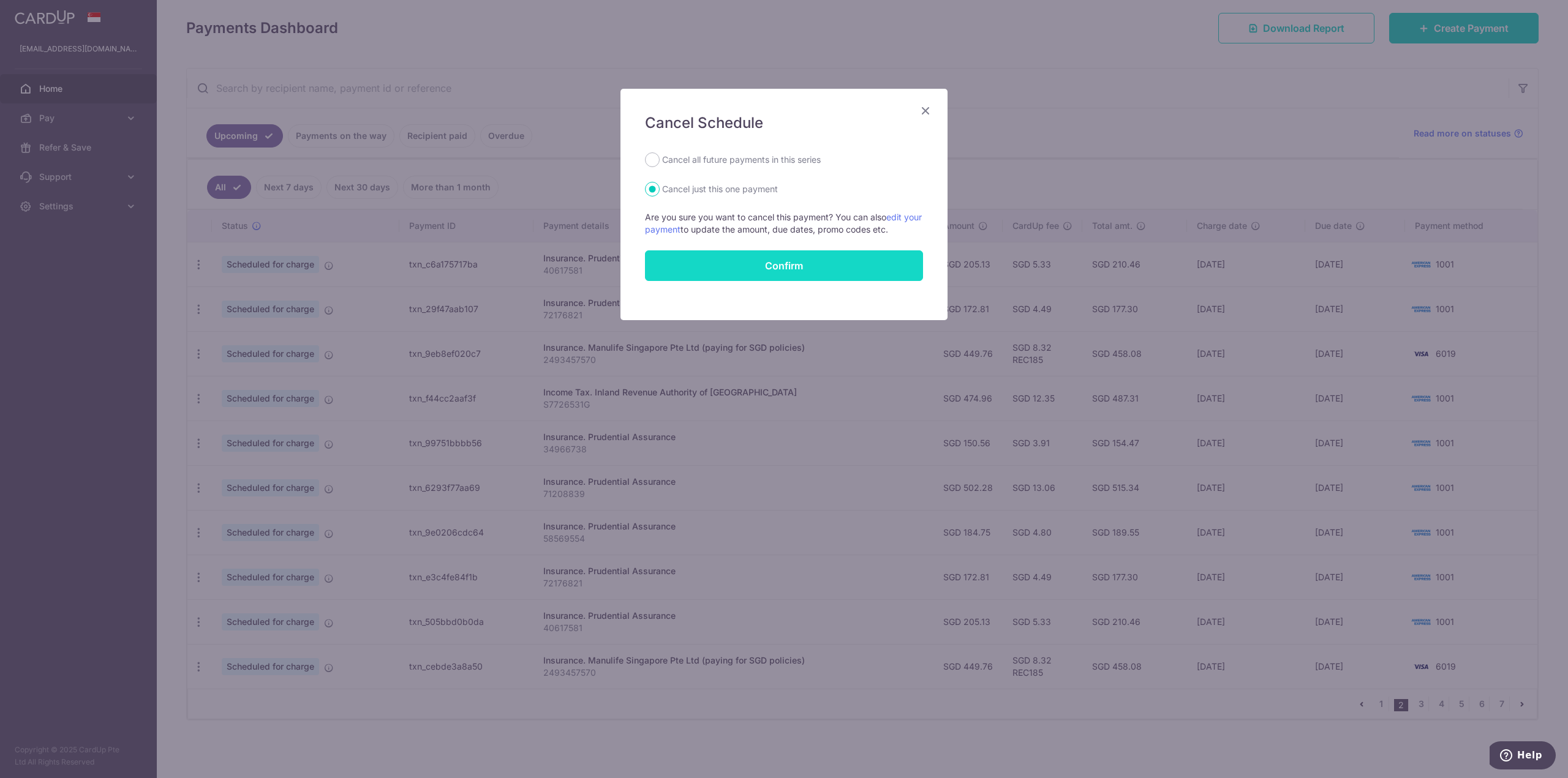
click at [794, 266] on button "Confirm" at bounding box center [784, 266] width 278 height 31
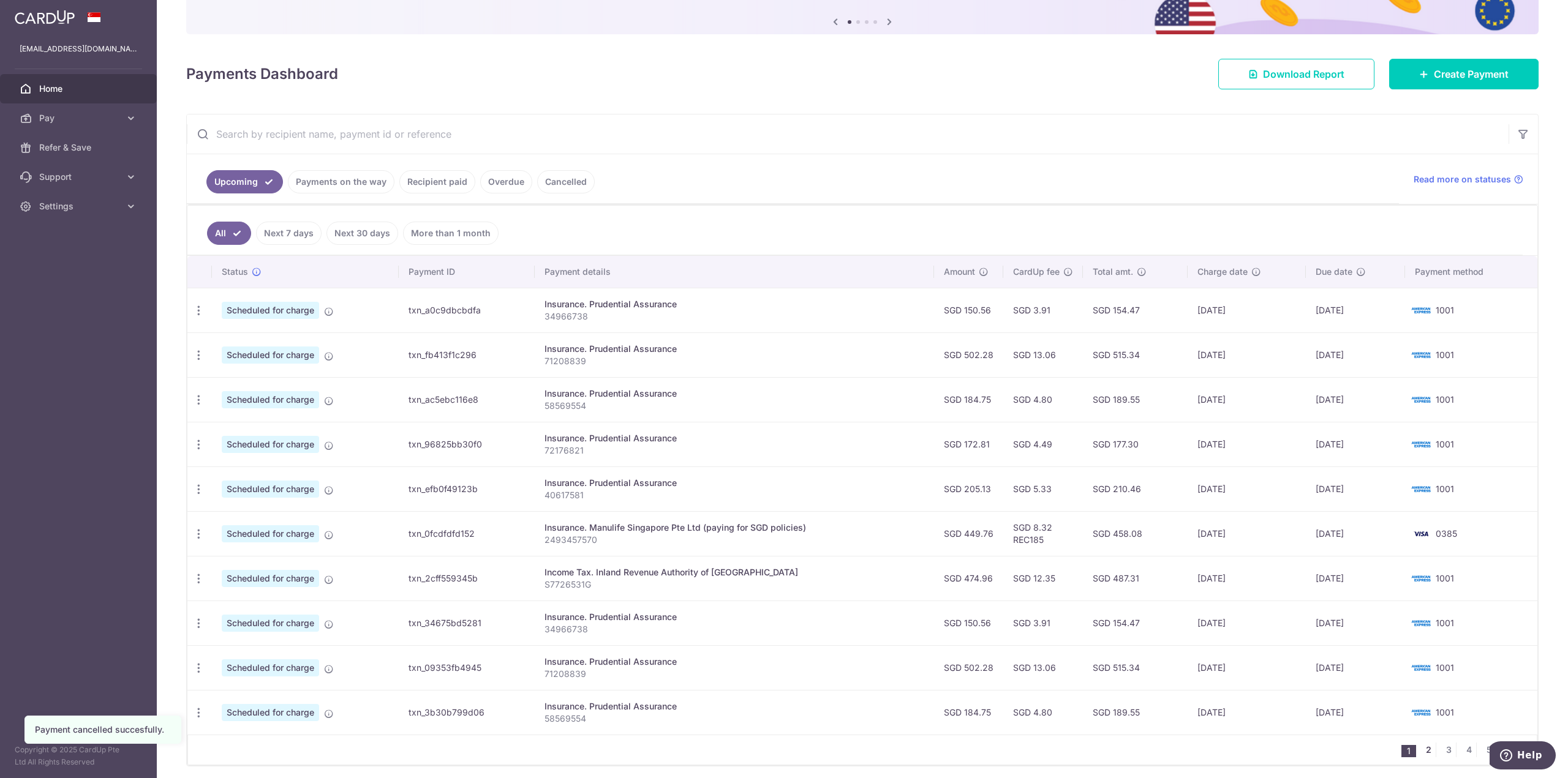
click at [1424, 753] on link "2" at bounding box center [1428, 750] width 15 height 15
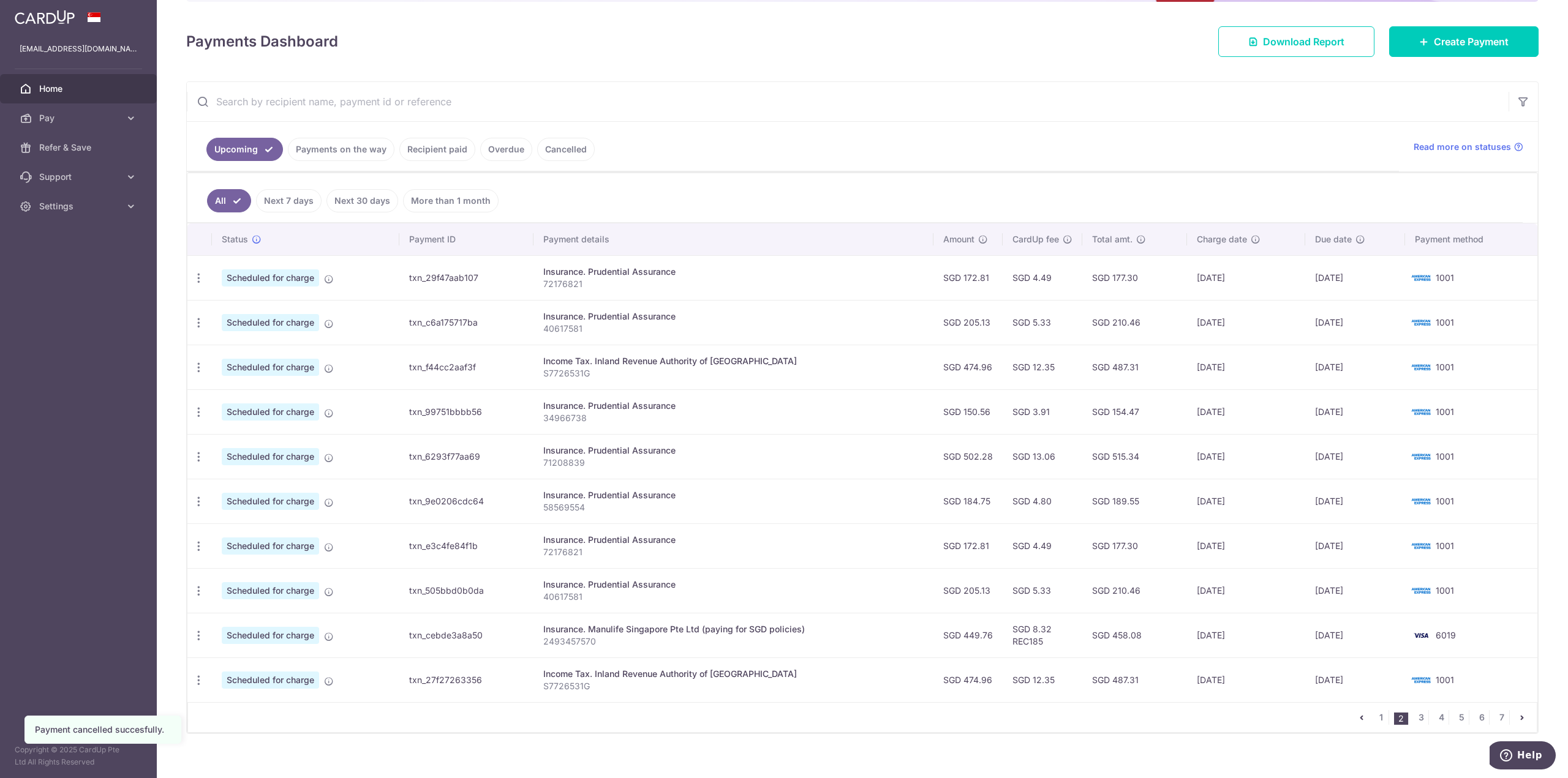
scroll to position [168, 0]
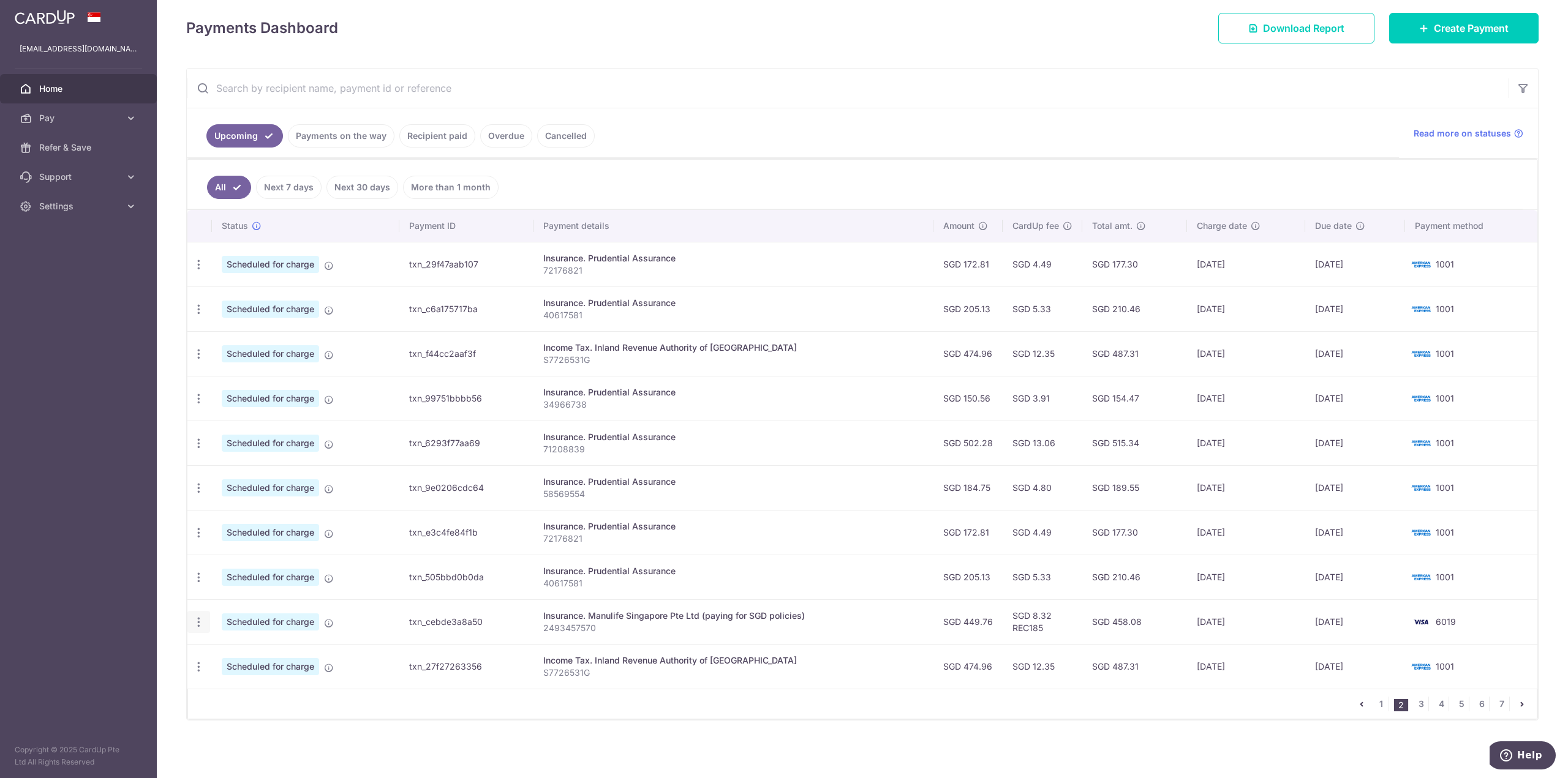
click at [199, 622] on icon "button" at bounding box center [198, 622] width 13 height 13
click at [277, 692] on span "Cancel payment" at bounding box center [263, 686] width 82 height 15
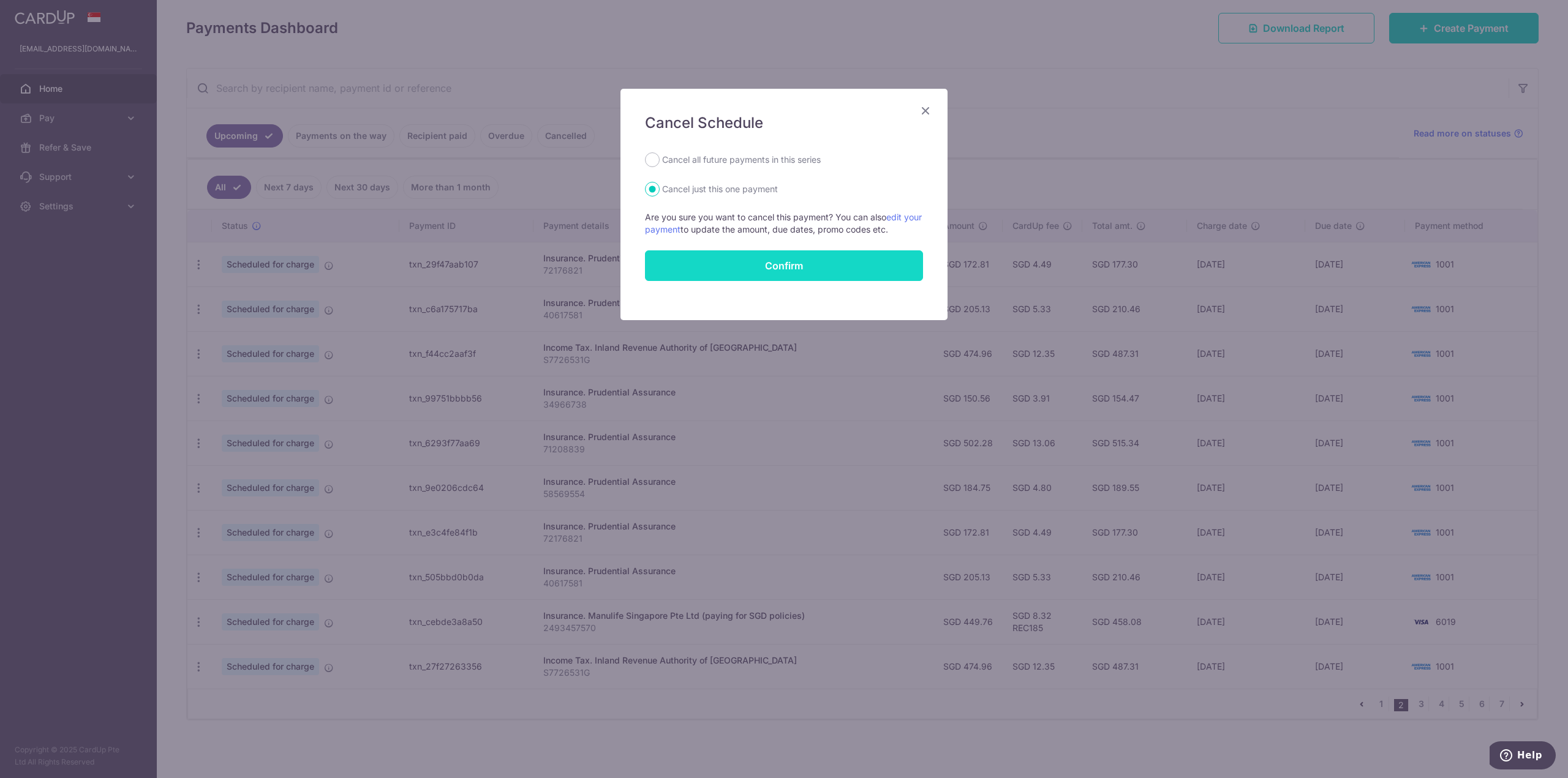
click at [772, 261] on button "Confirm" at bounding box center [784, 266] width 278 height 31
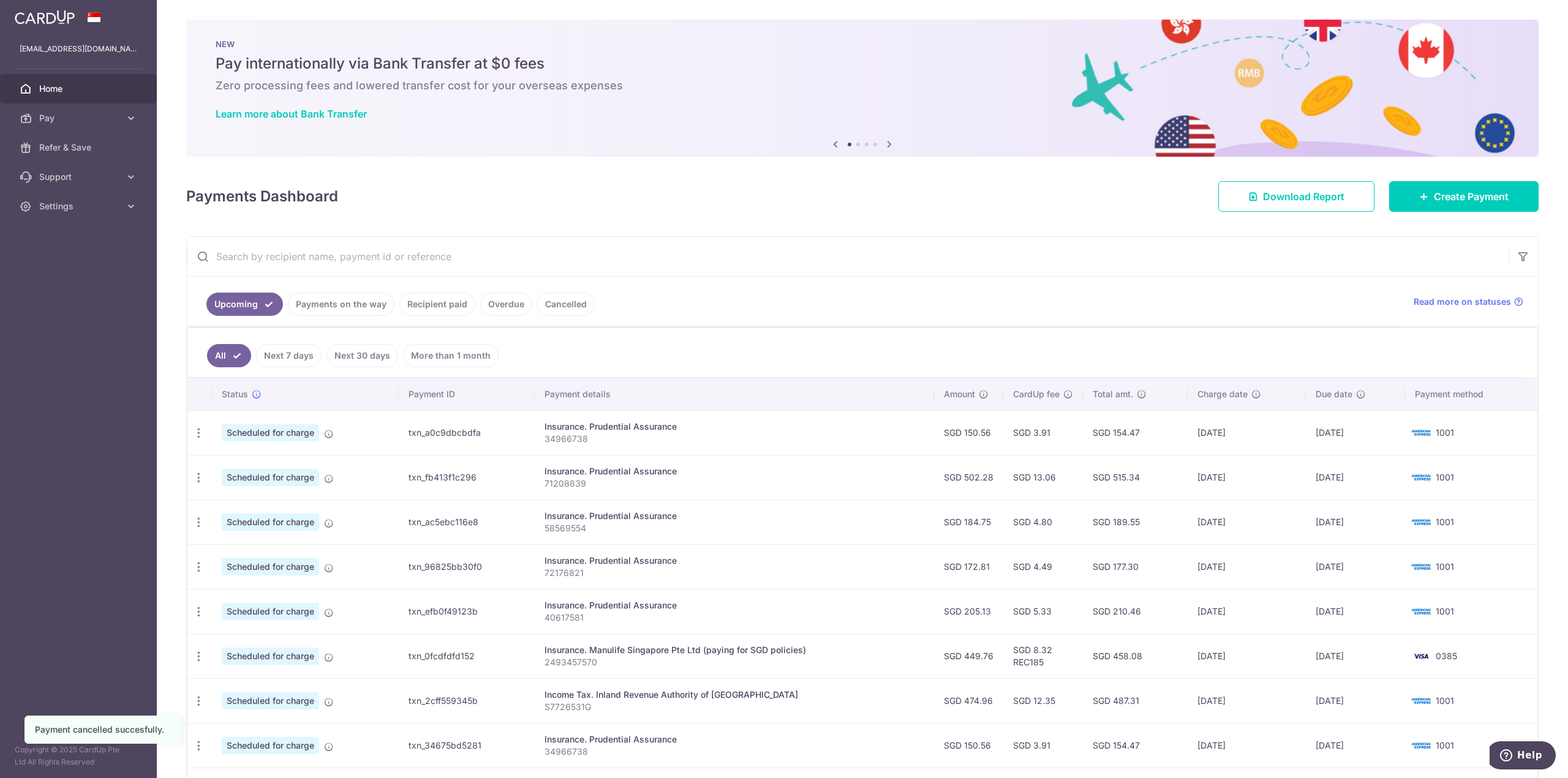
scroll to position [168, 0]
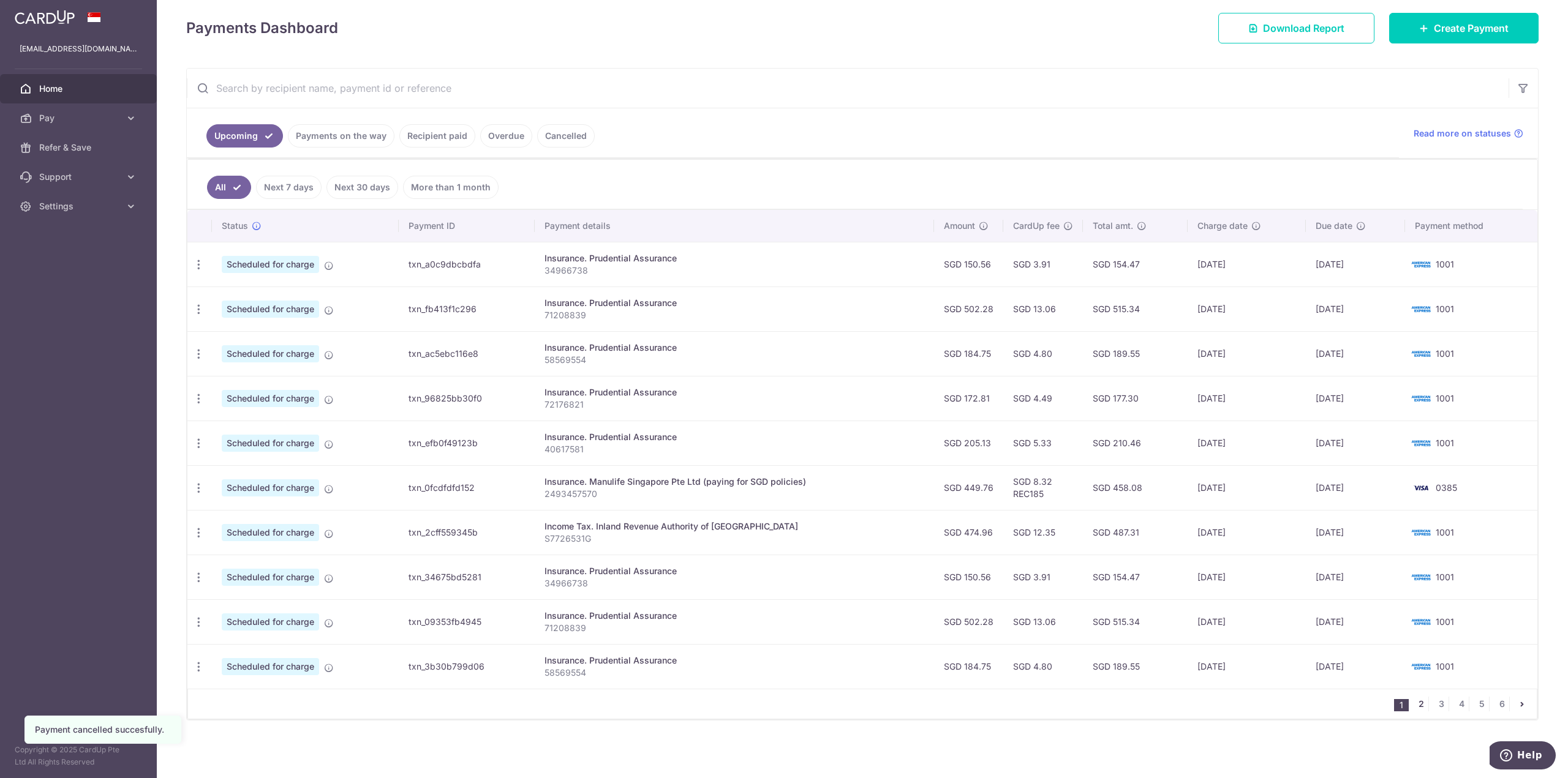
click at [1418, 704] on link "2" at bounding box center [1421, 704] width 15 height 15
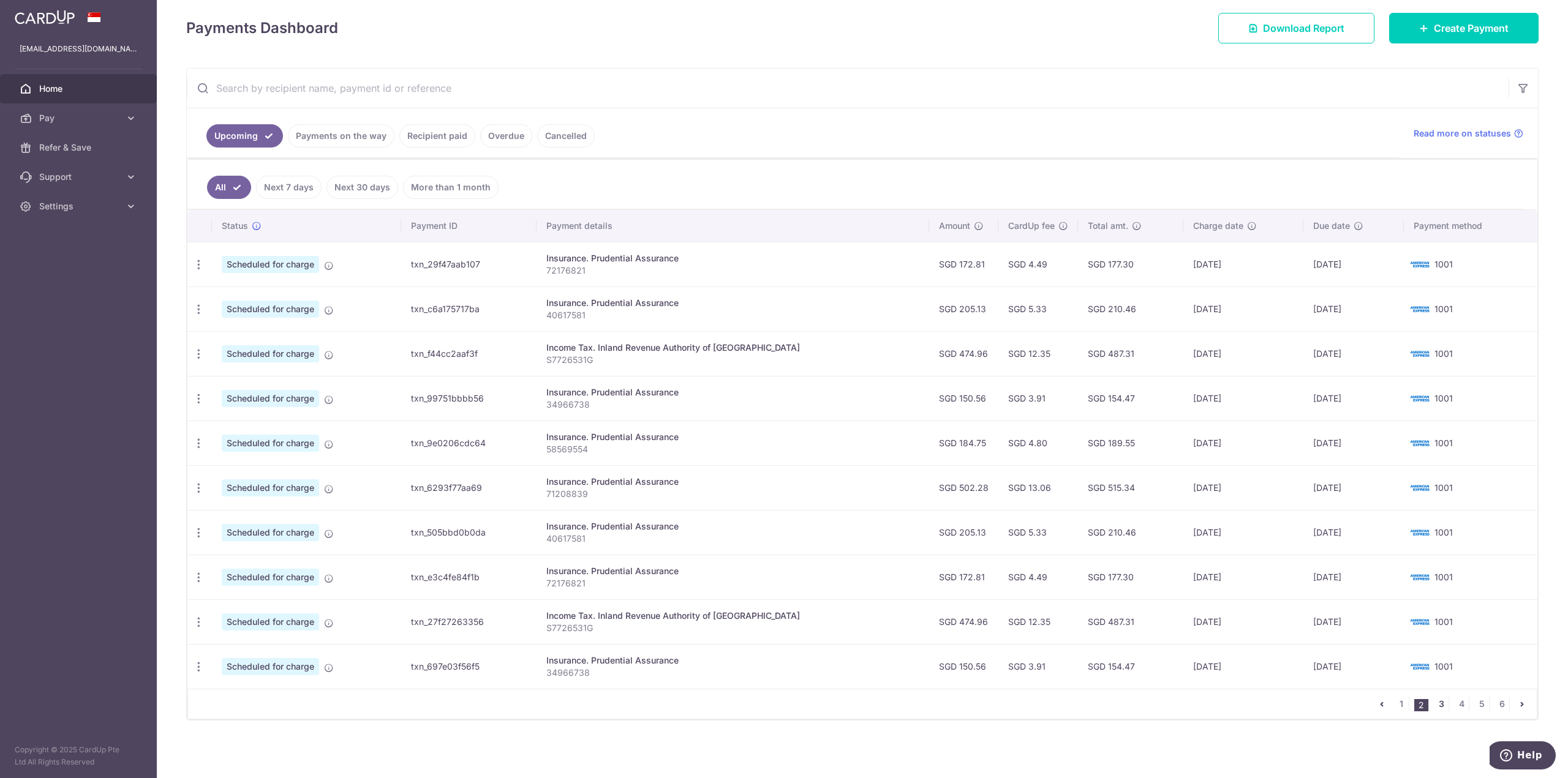
click at [1437, 706] on link "3" at bounding box center [1441, 704] width 15 height 15
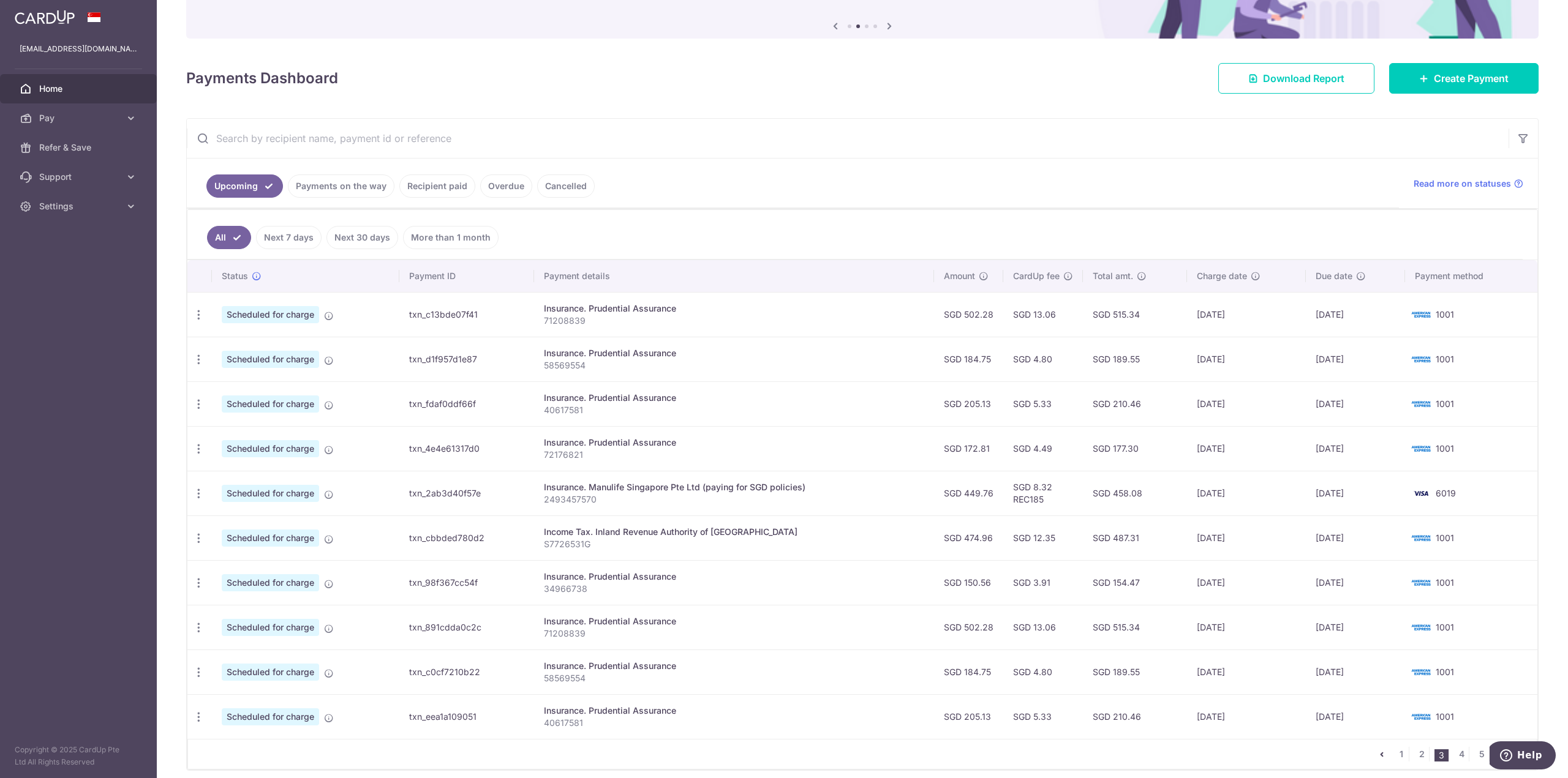
scroll to position [122, 0]
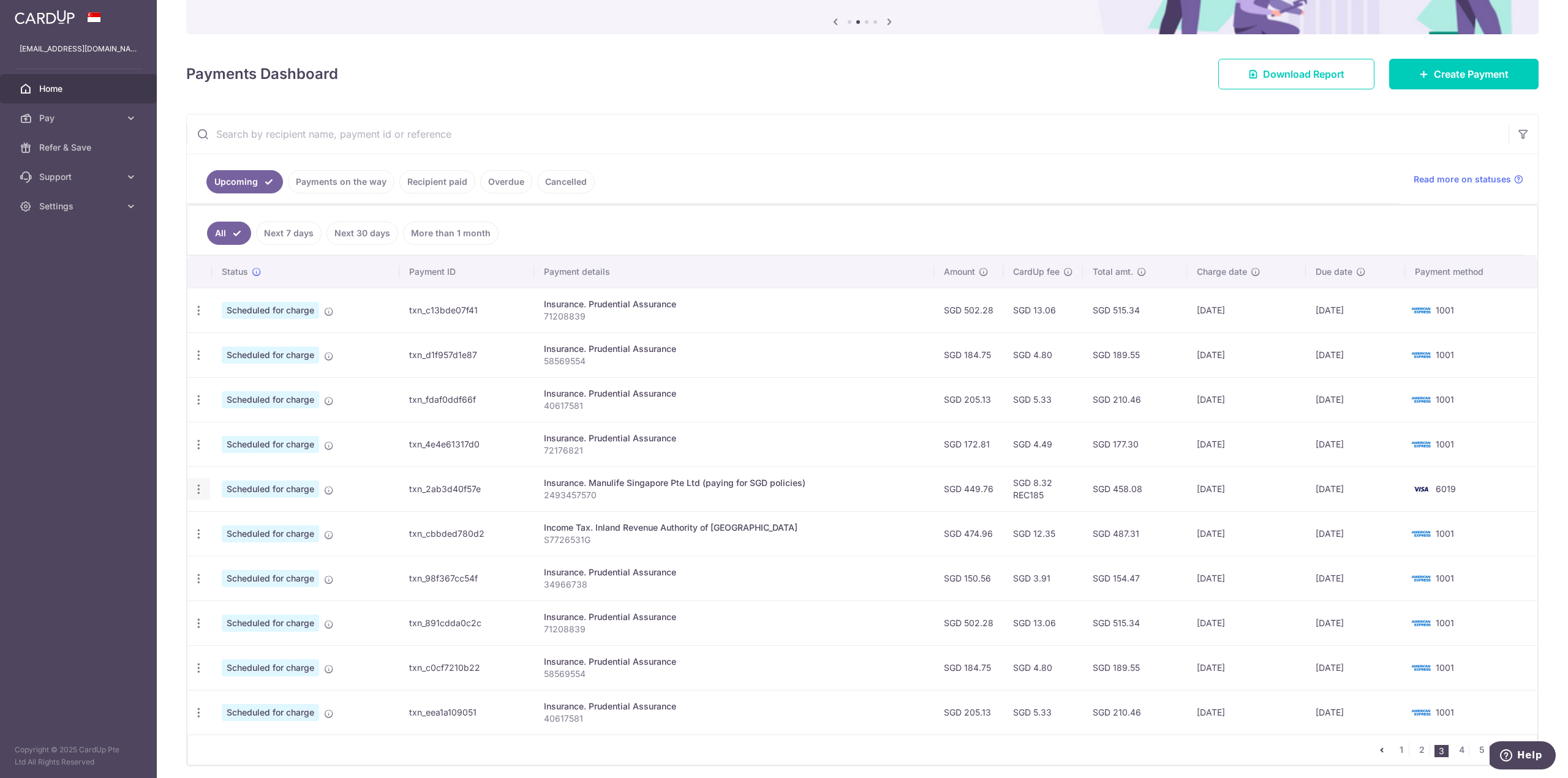
click at [197, 493] on icon "button" at bounding box center [198, 489] width 13 height 13
click at [286, 552] on span "Cancel payment" at bounding box center [263, 553] width 82 height 15
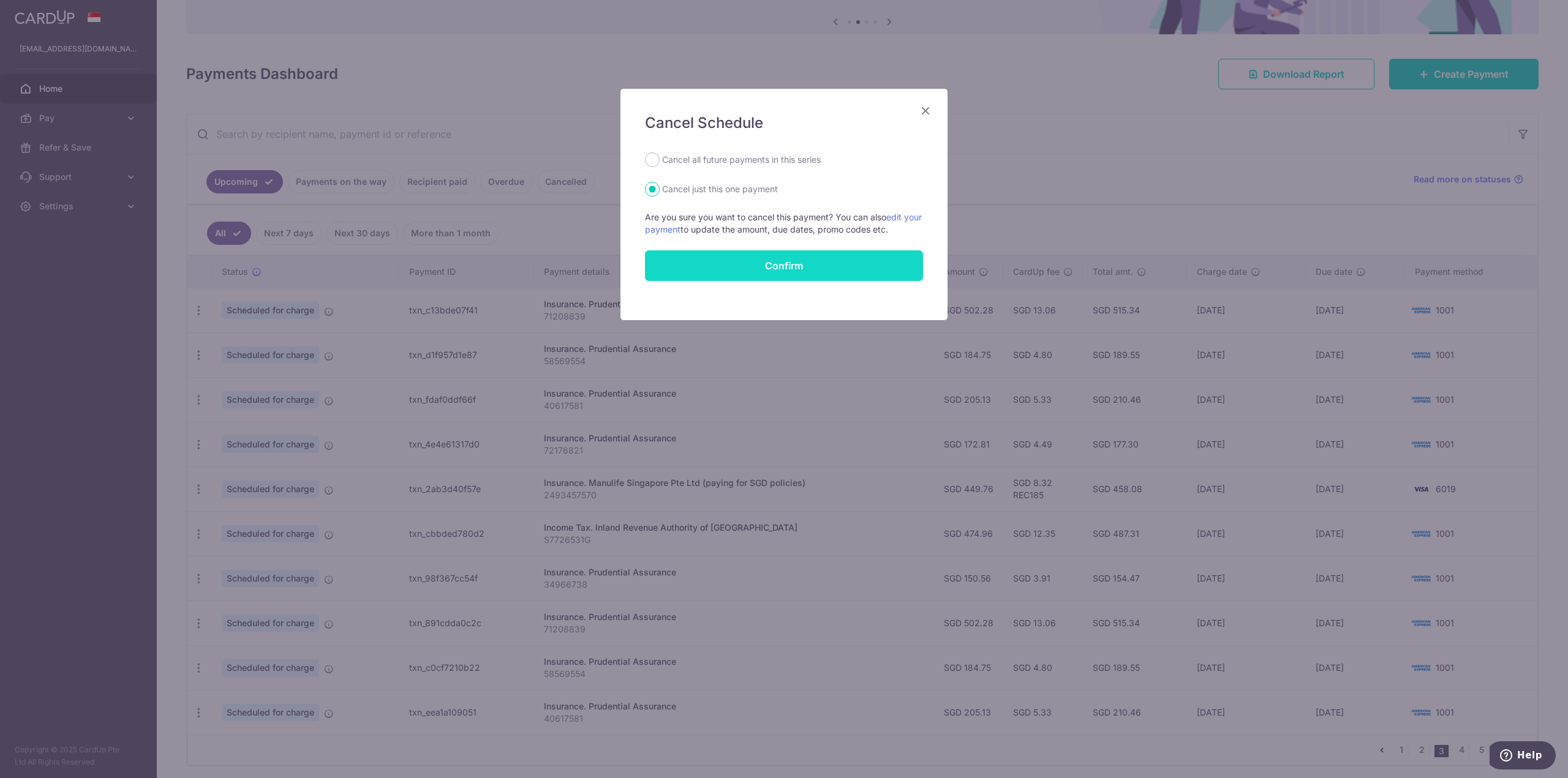
click at [794, 264] on button "Confirm" at bounding box center [784, 266] width 278 height 31
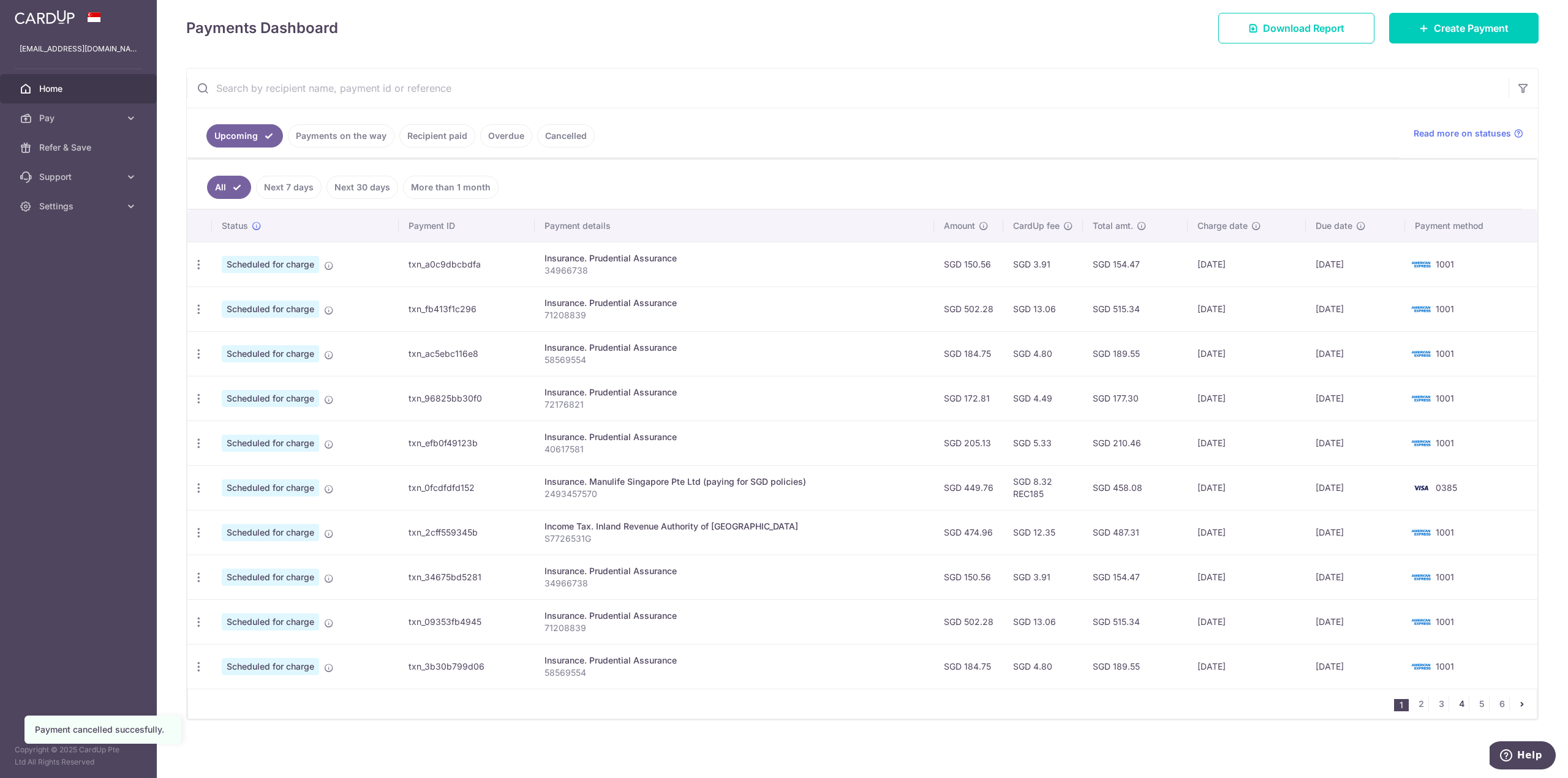
click at [1457, 707] on link "4" at bounding box center [1461, 704] width 15 height 15
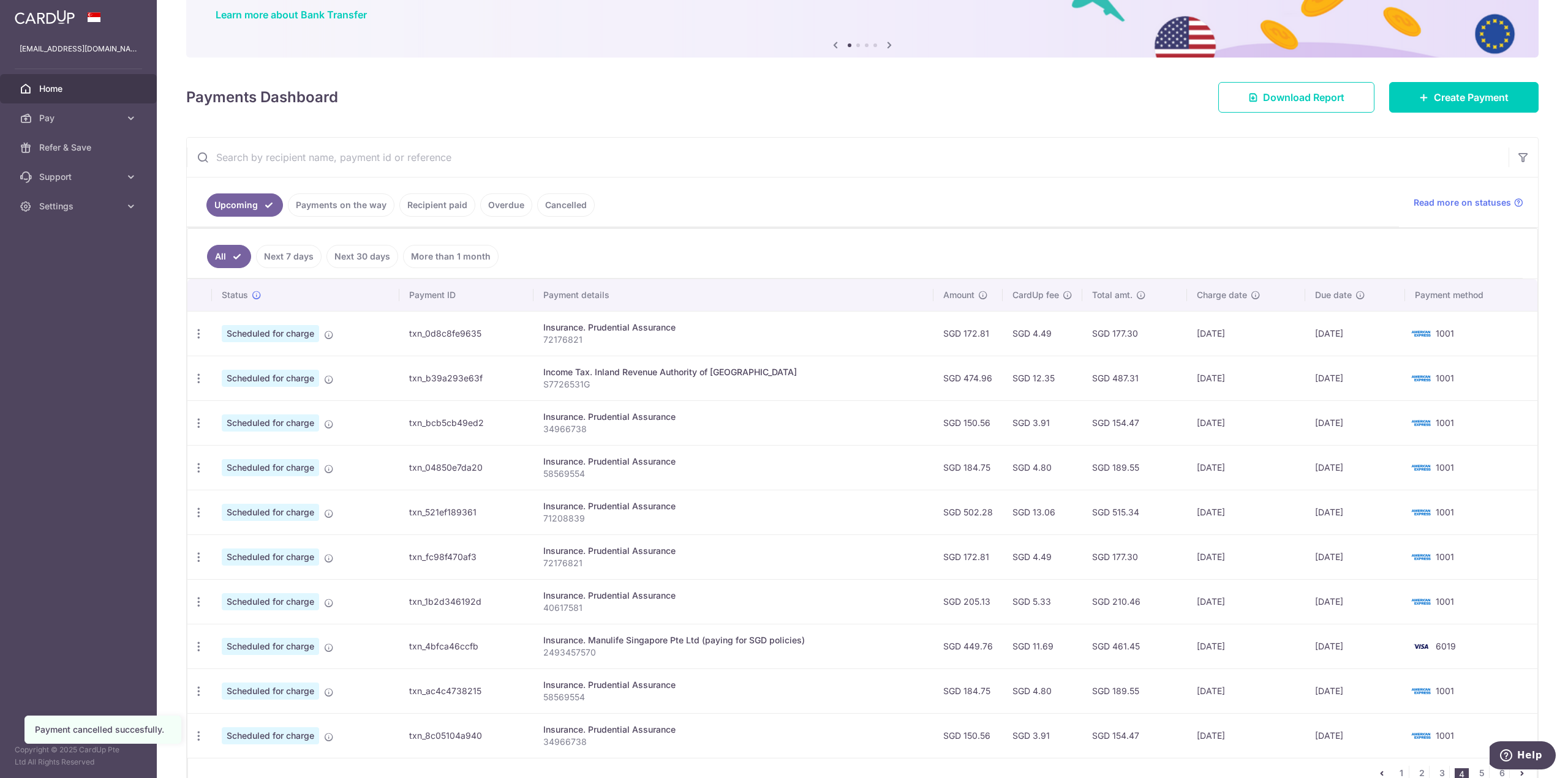
scroll to position [168, 0]
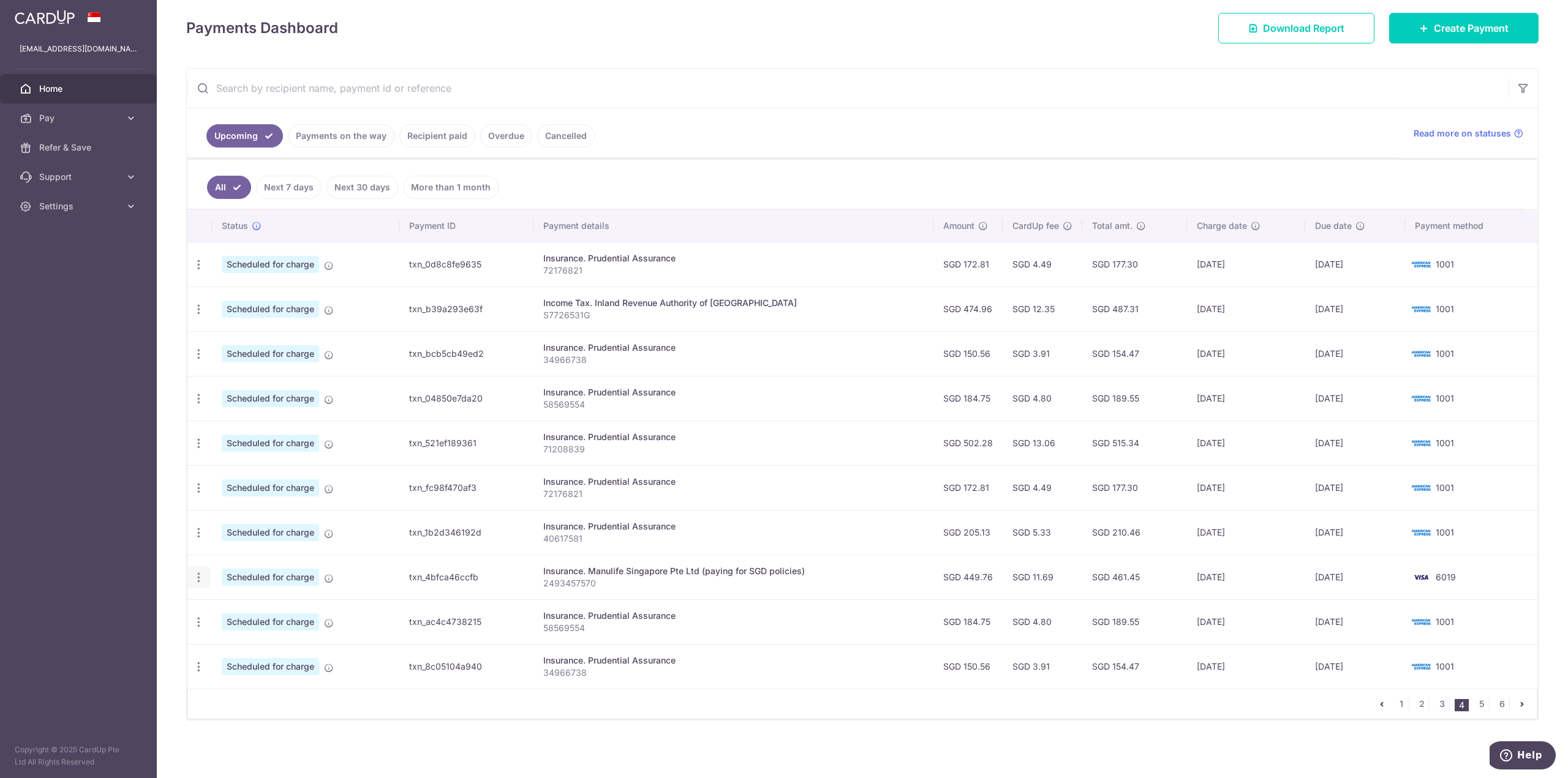
click at [195, 578] on icon "button" at bounding box center [198, 577] width 13 height 13
click at [271, 638] on span "Cancel payment" at bounding box center [263, 641] width 82 height 15
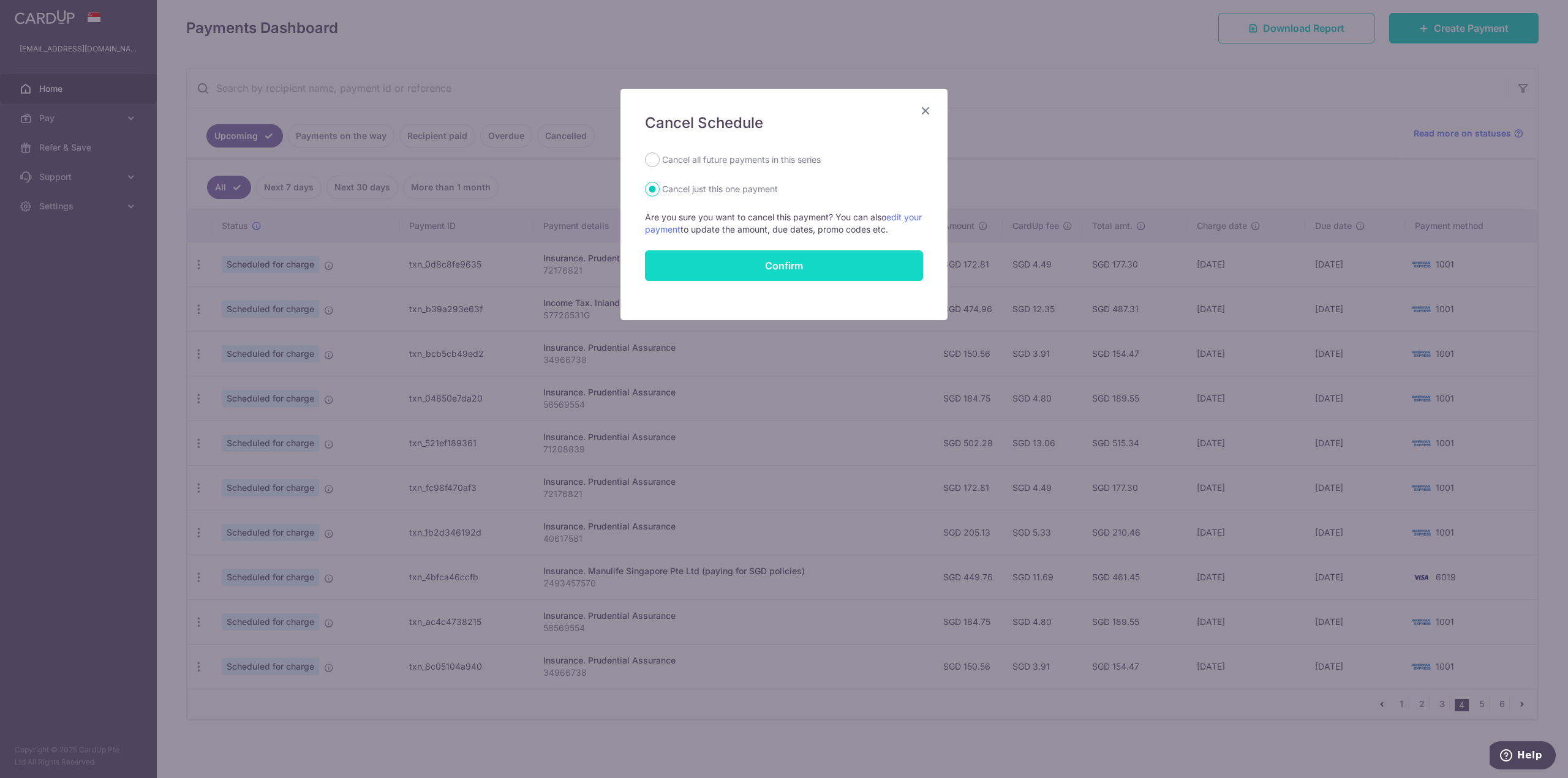
click at [858, 272] on button "Confirm" at bounding box center [784, 266] width 278 height 31
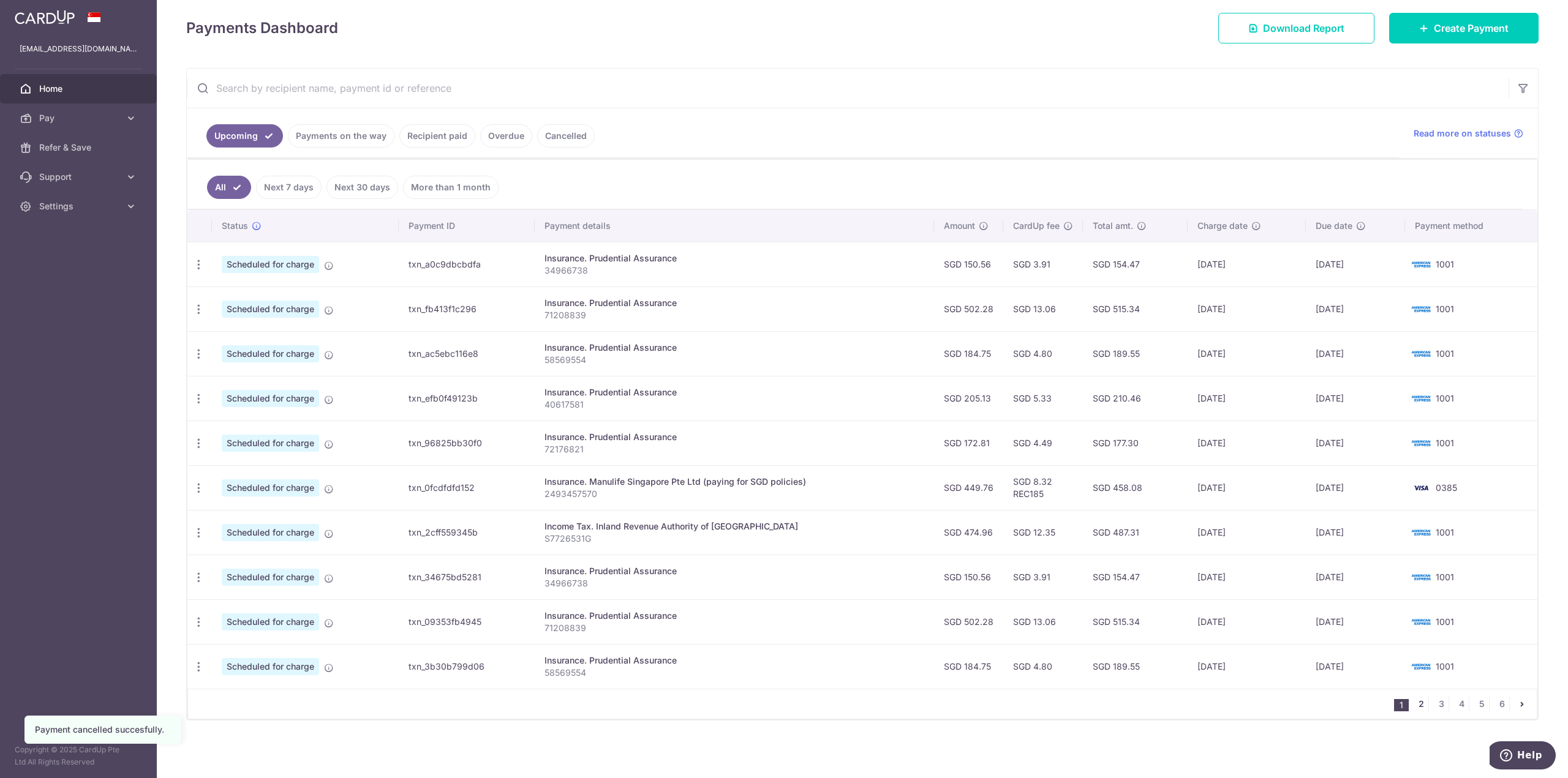
click at [1417, 706] on link "2" at bounding box center [1421, 704] width 15 height 15
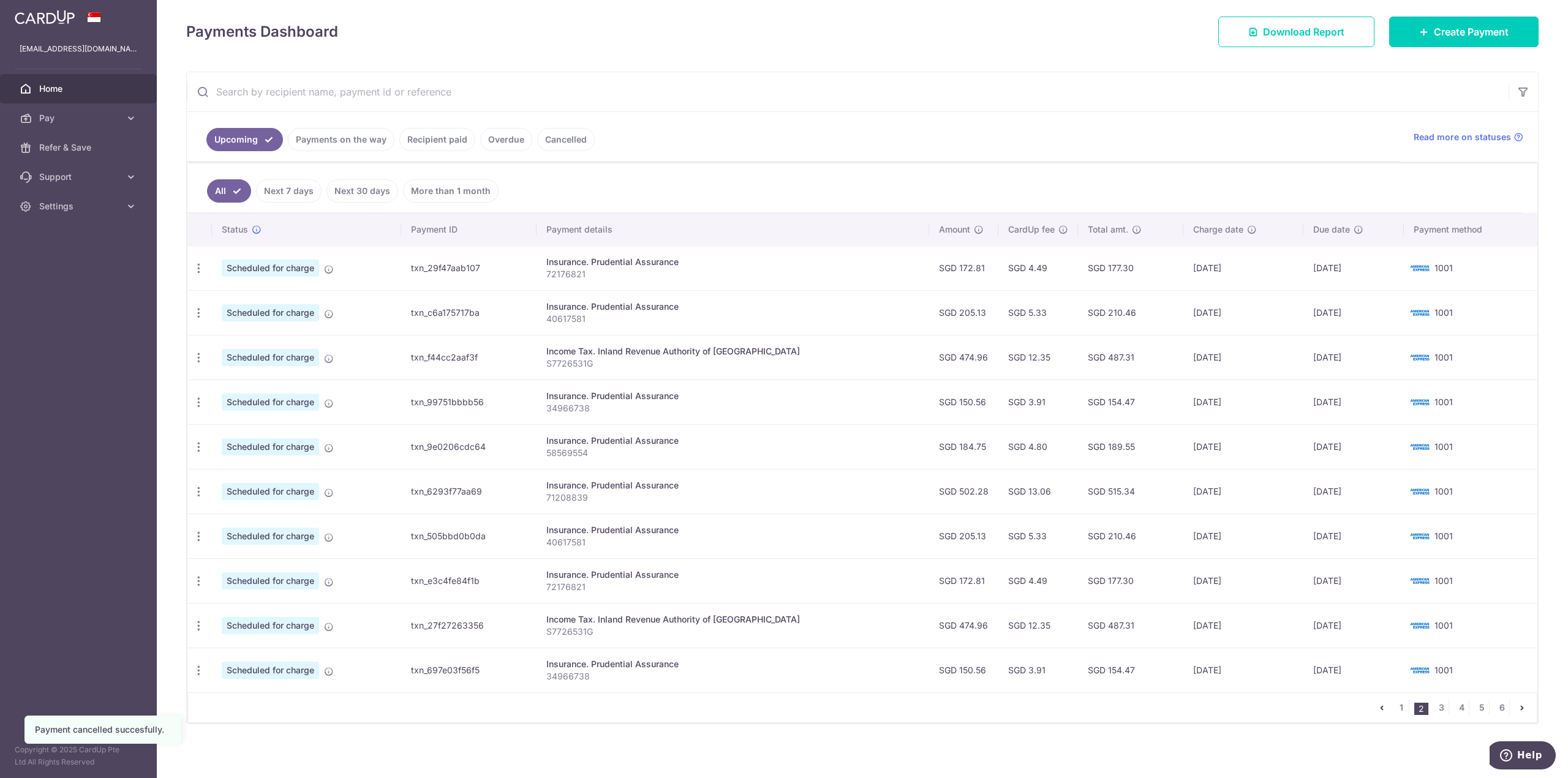
scroll to position [168, 0]
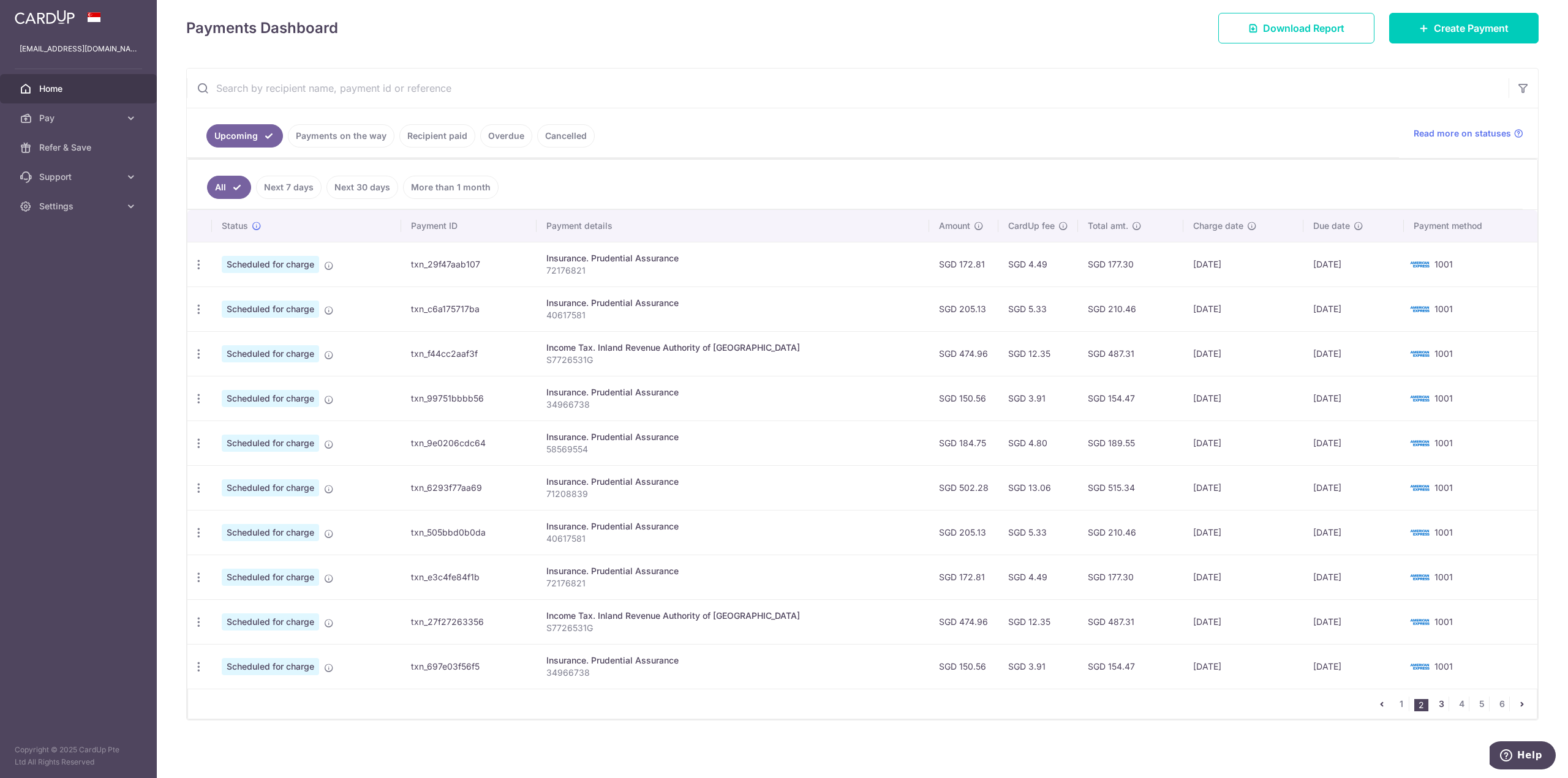
click at [1436, 705] on link "3" at bounding box center [1441, 704] width 15 height 15
click at [1457, 709] on link "4" at bounding box center [1461, 704] width 15 height 15
click at [1474, 708] on link "5" at bounding box center [1482, 704] width 15 height 15
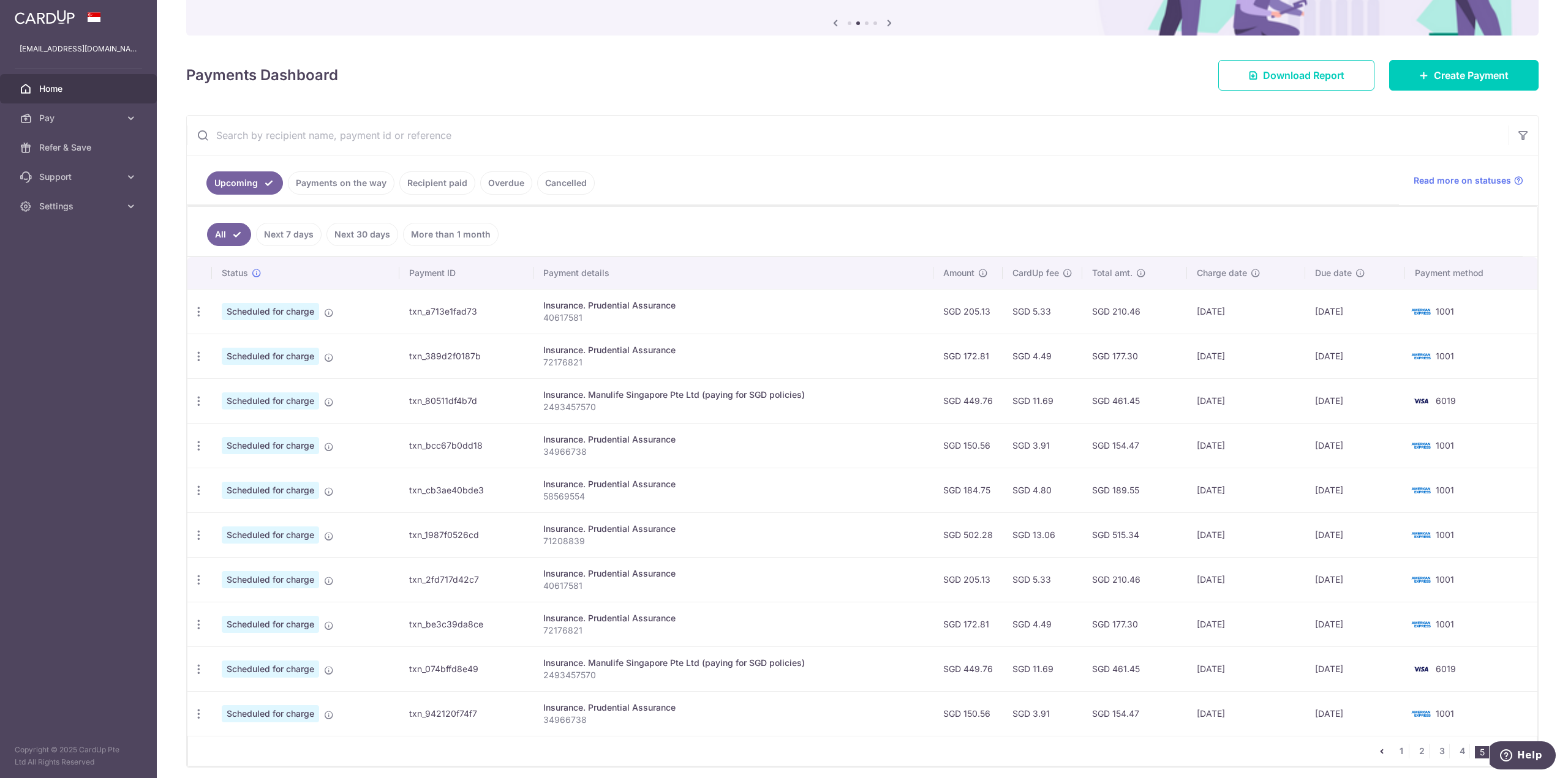
scroll to position [122, 0]
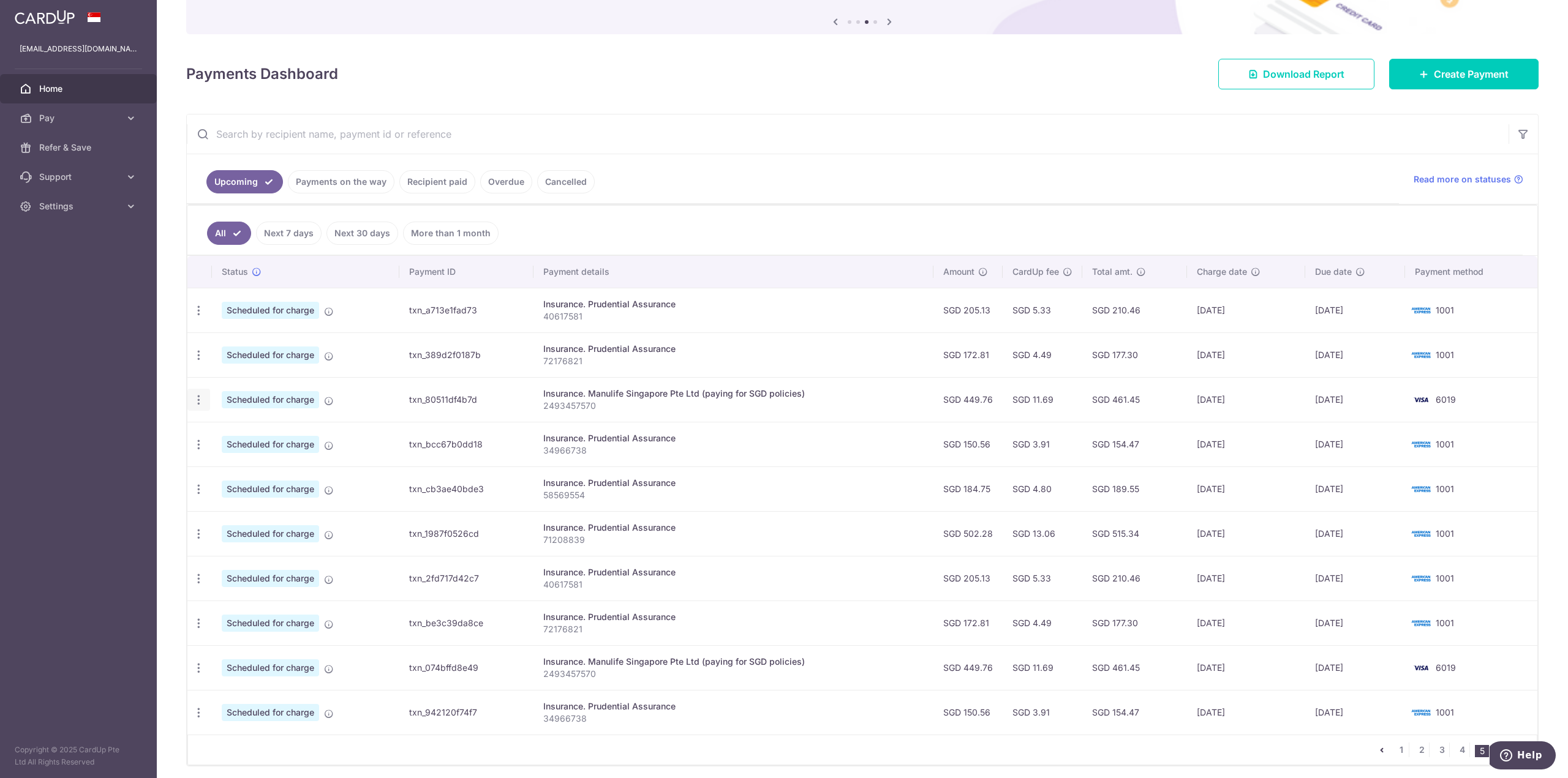
click at [201, 401] on icon "button" at bounding box center [198, 399] width 13 height 13
click at [280, 465] on span "Cancel payment" at bounding box center [263, 463] width 82 height 15
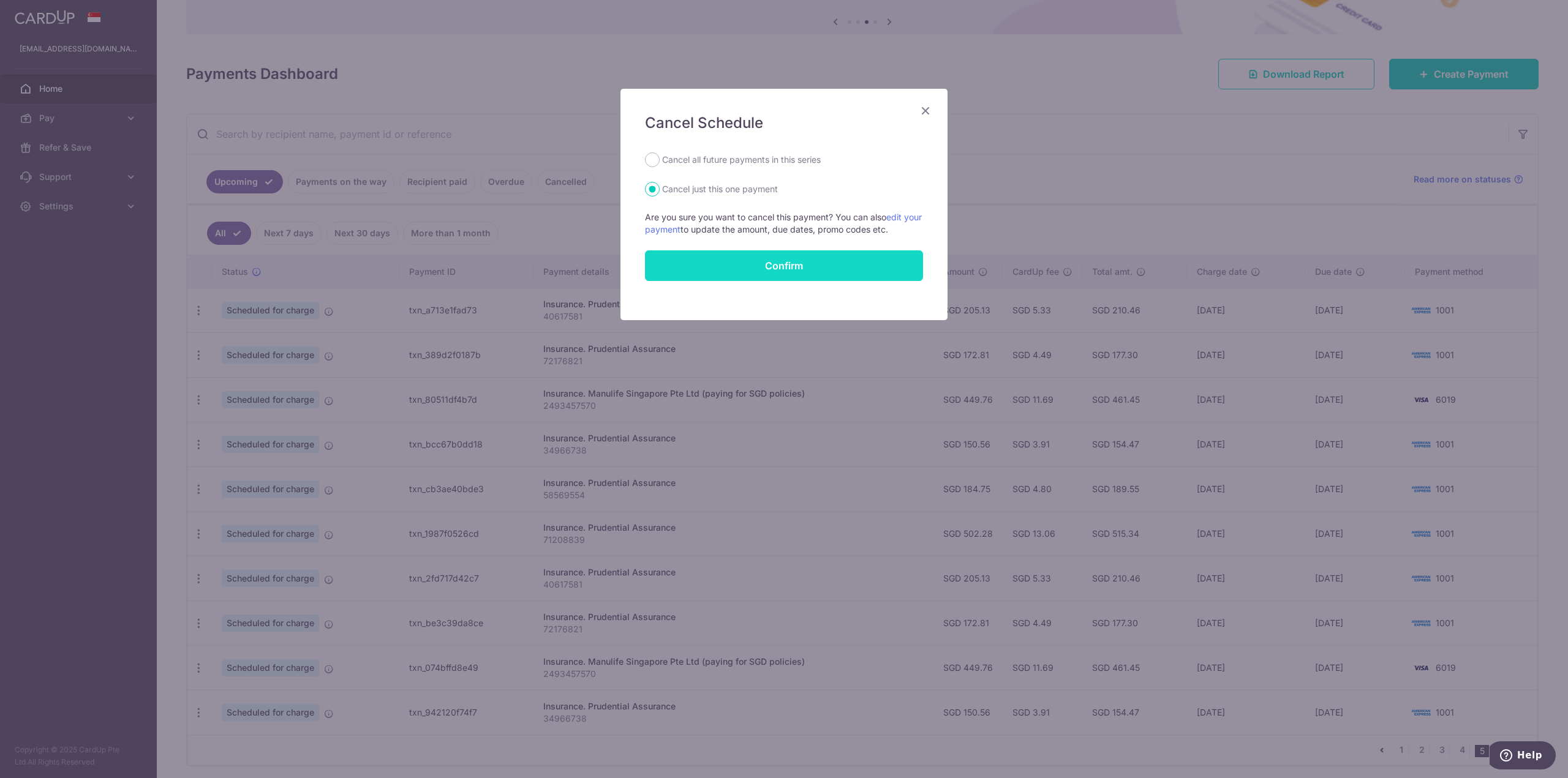
click at [768, 272] on button "Confirm" at bounding box center [784, 266] width 278 height 31
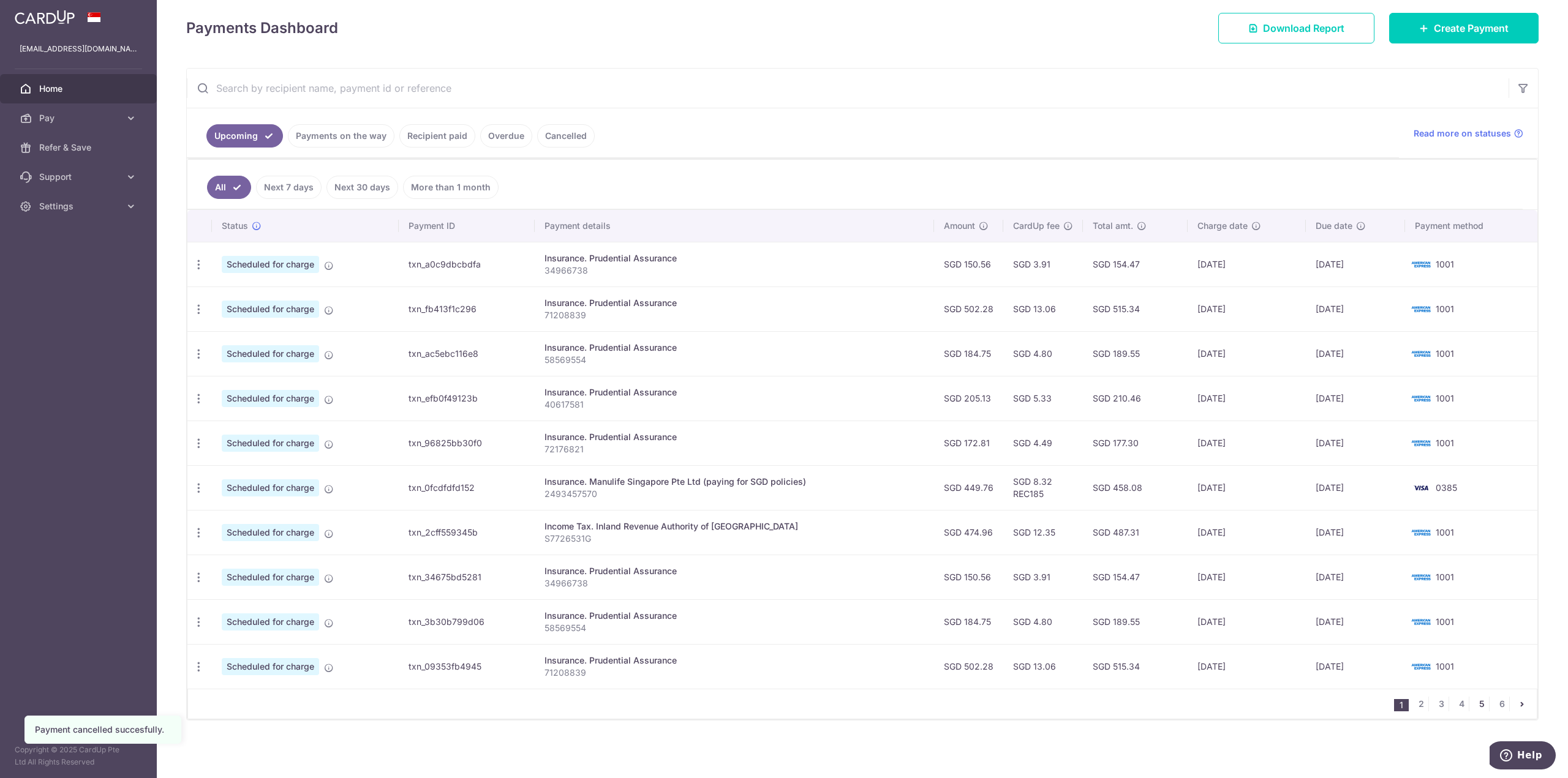
click at [1477, 704] on link "5" at bounding box center [1482, 704] width 15 height 15
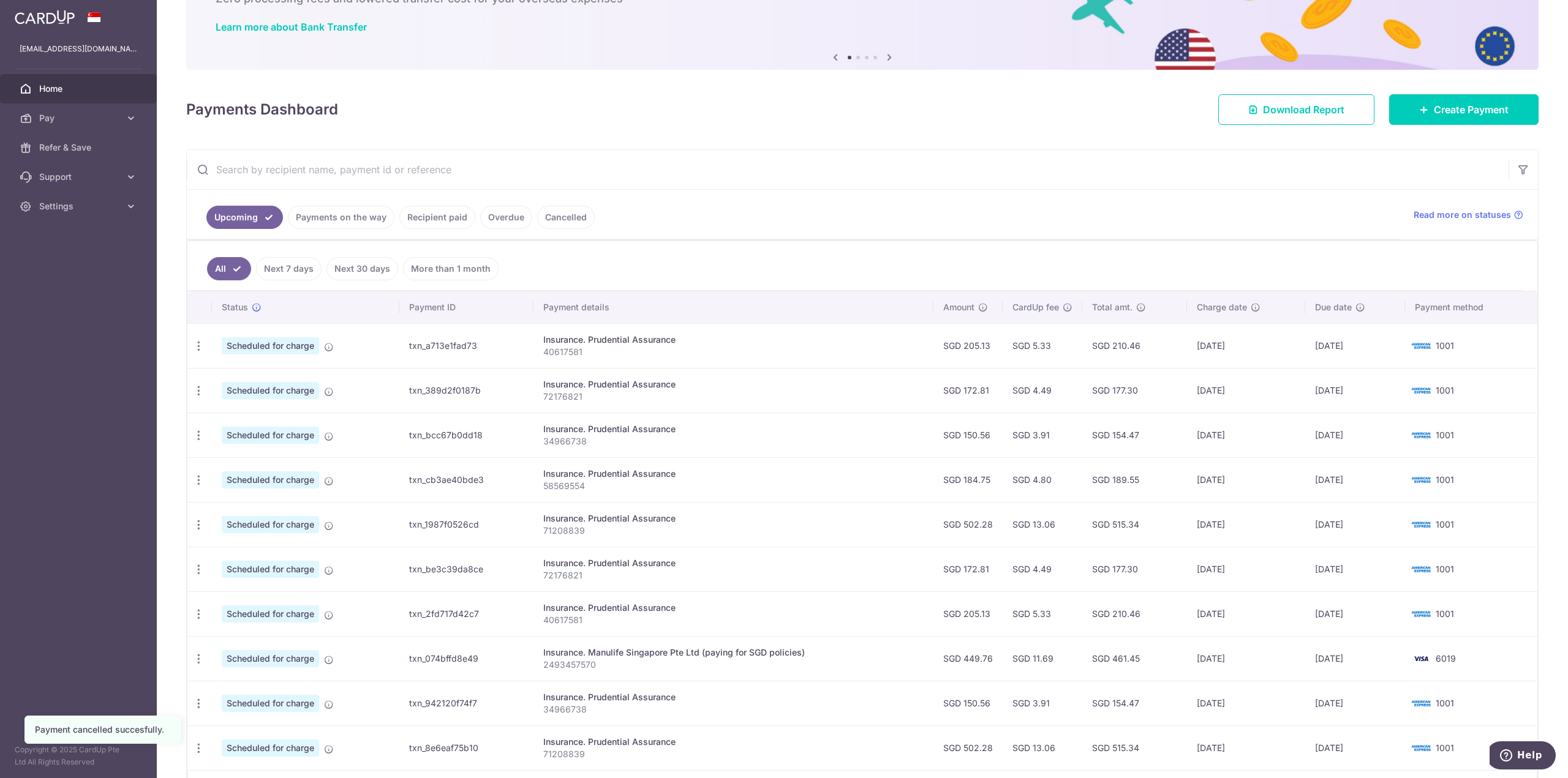
scroll to position [168, 0]
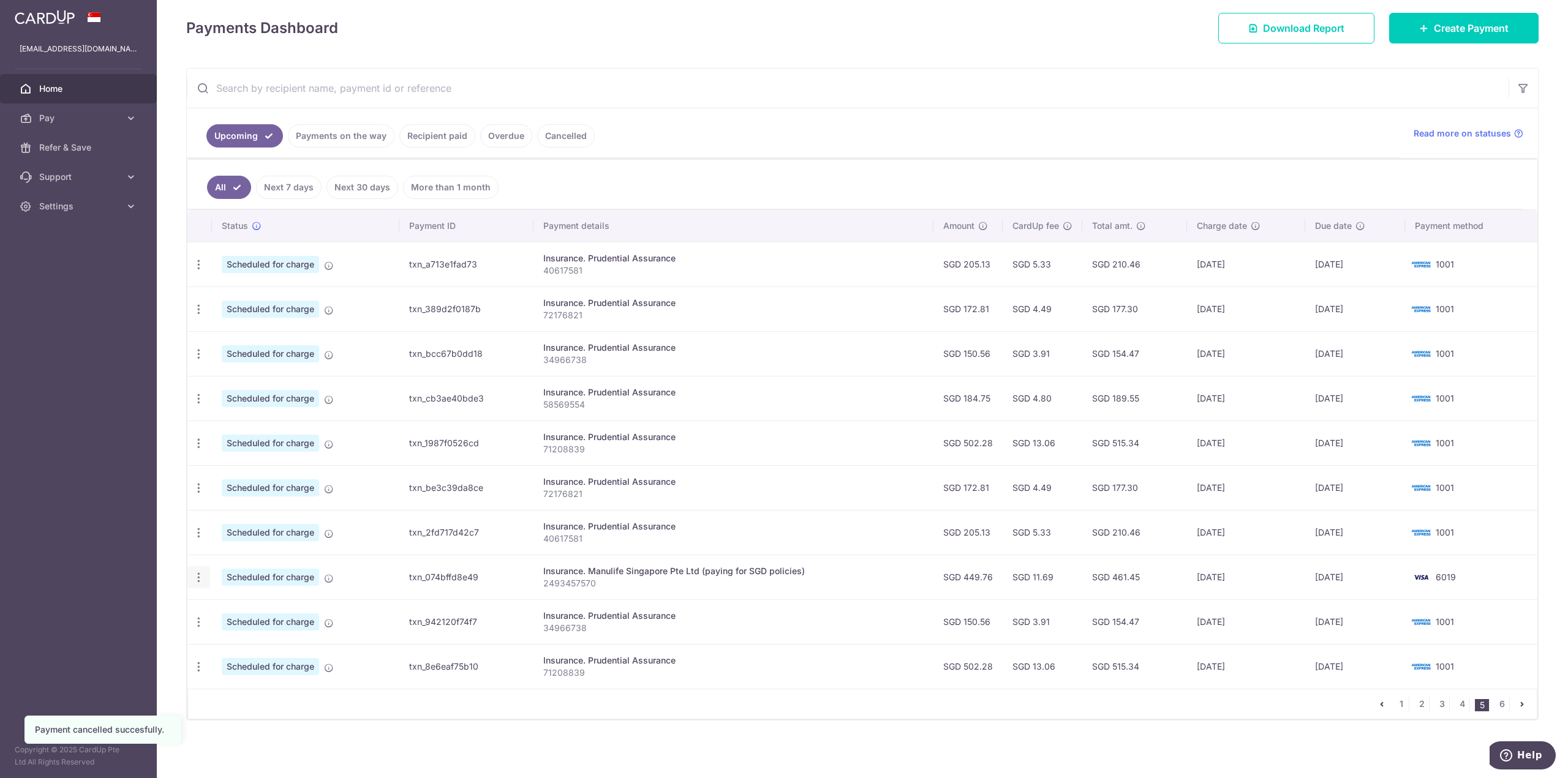
click at [199, 578] on icon "button" at bounding box center [198, 577] width 13 height 13
click at [268, 642] on span "Cancel payment" at bounding box center [263, 641] width 82 height 15
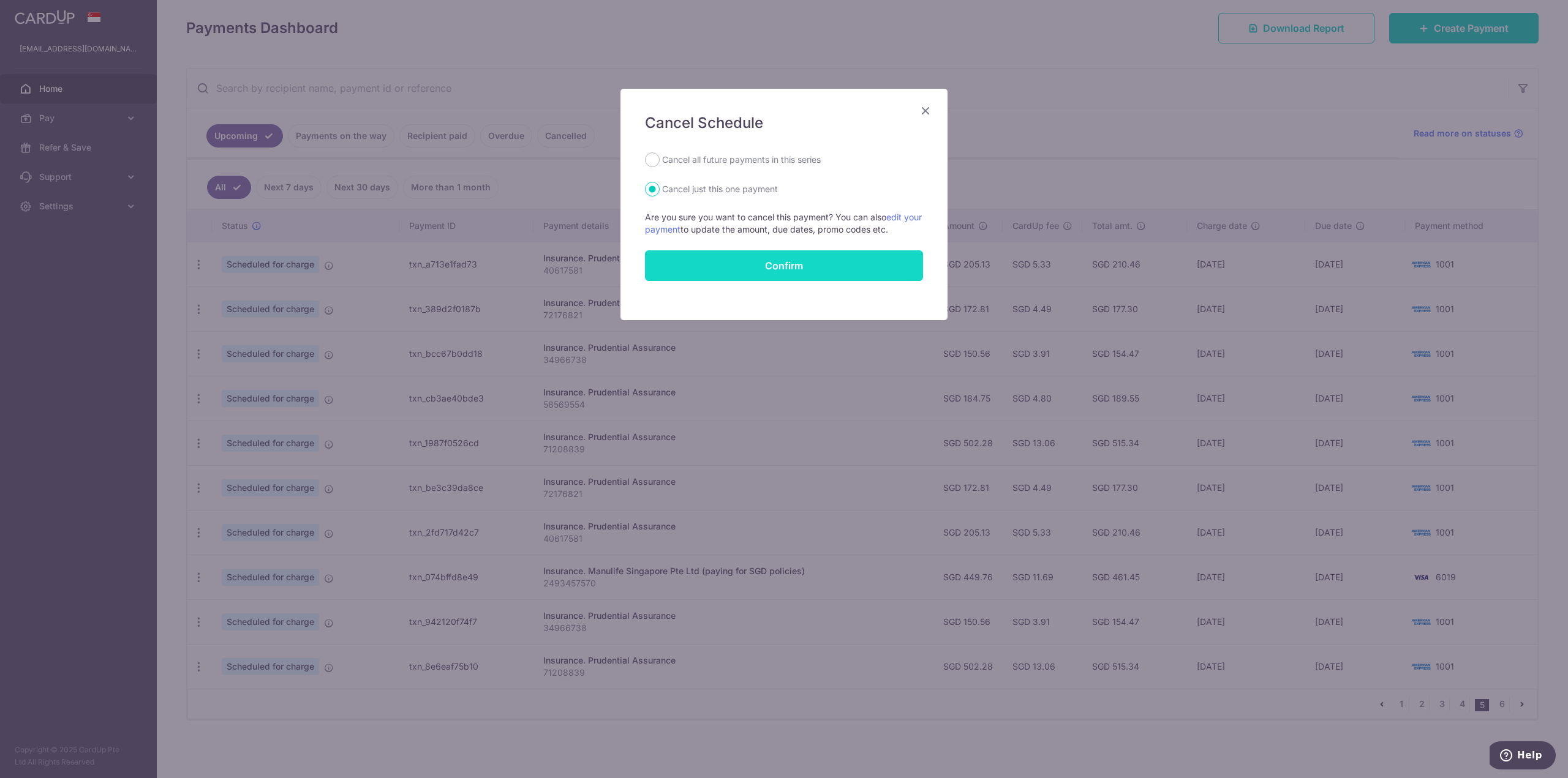
click at [792, 258] on button "Confirm" at bounding box center [784, 266] width 278 height 31
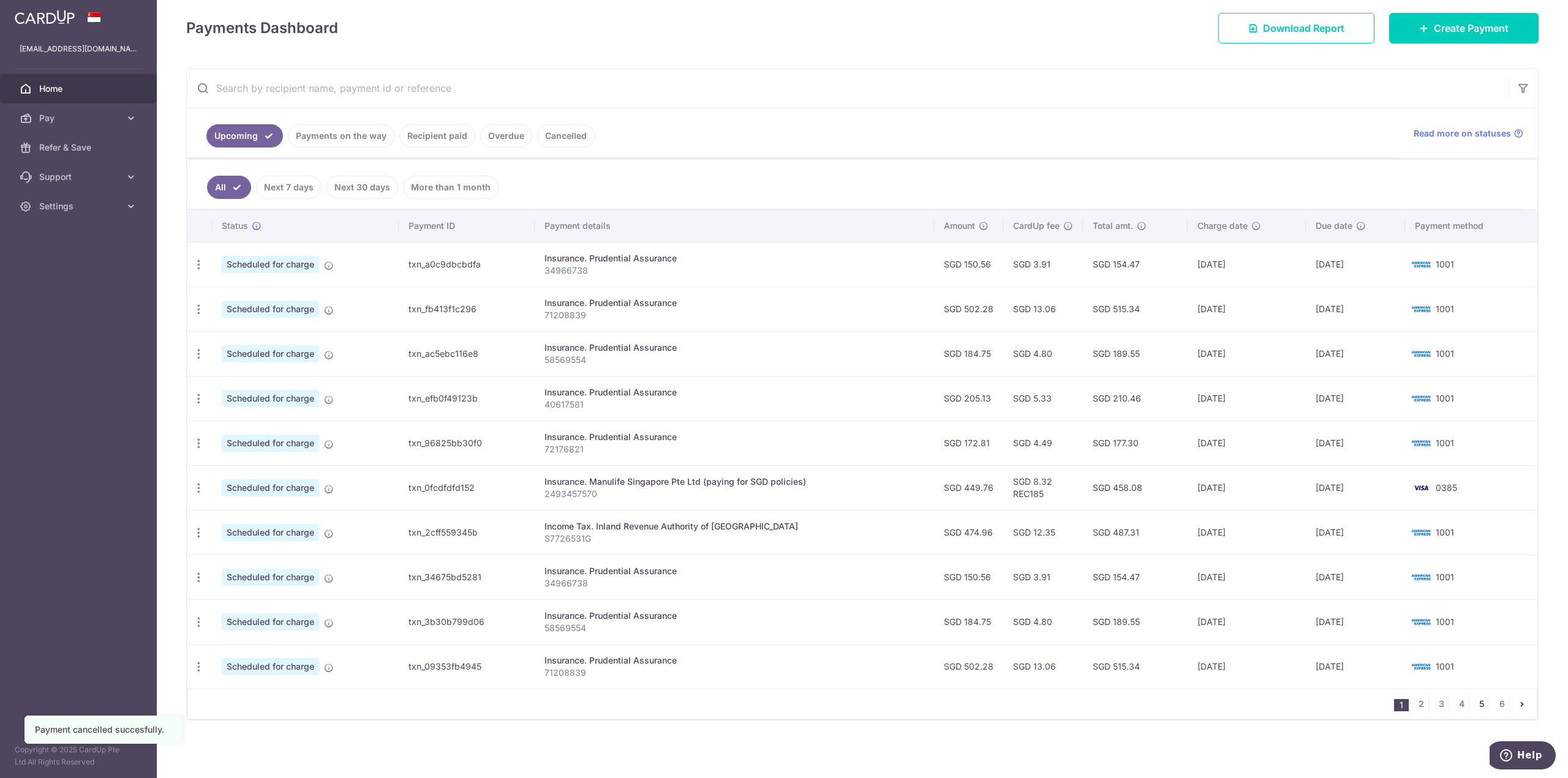
click at [1476, 702] on link "5" at bounding box center [1482, 704] width 15 height 15
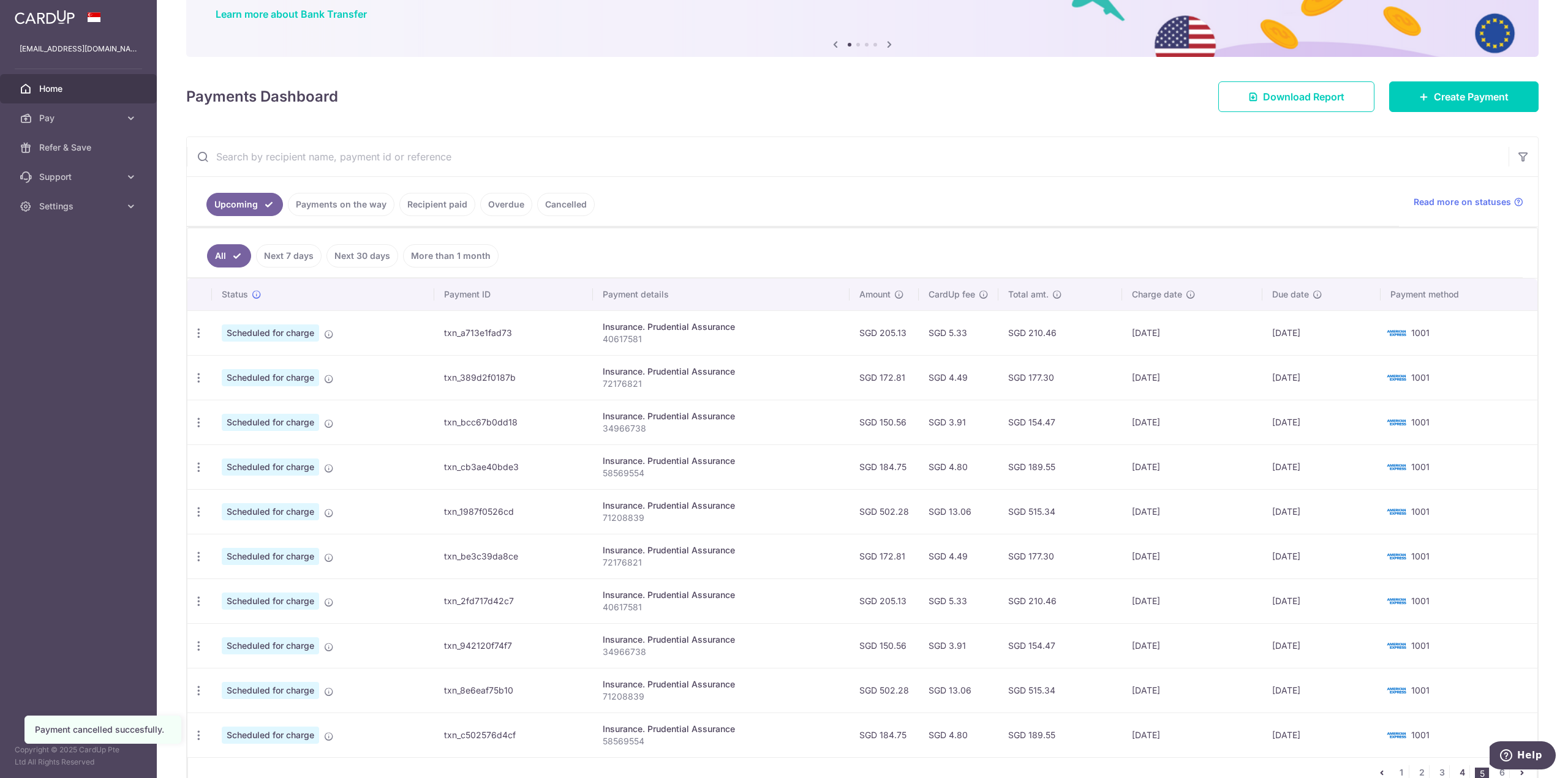
scroll to position [168, 0]
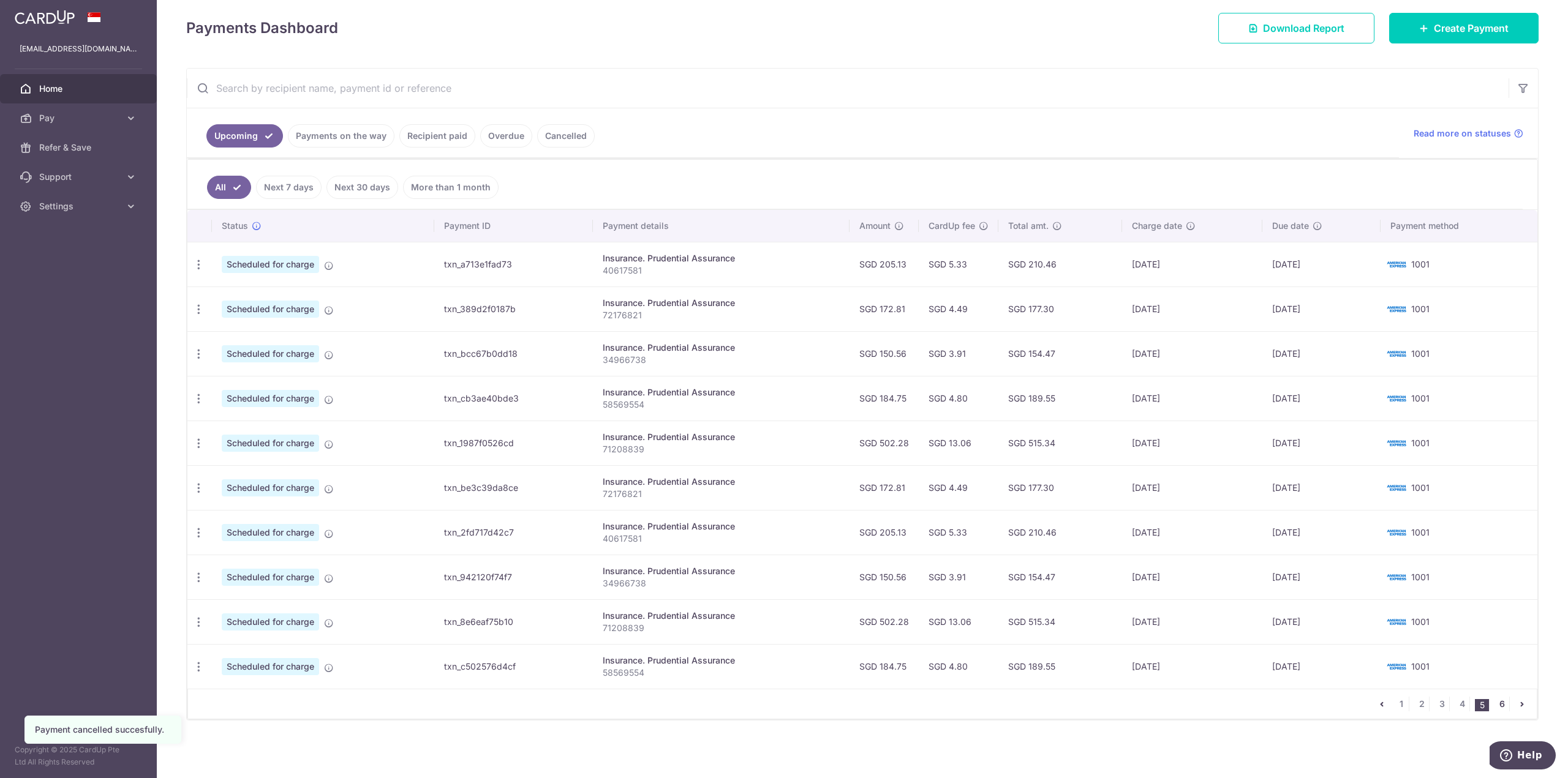
click at [1497, 705] on link "6" at bounding box center [1502, 704] width 15 height 15
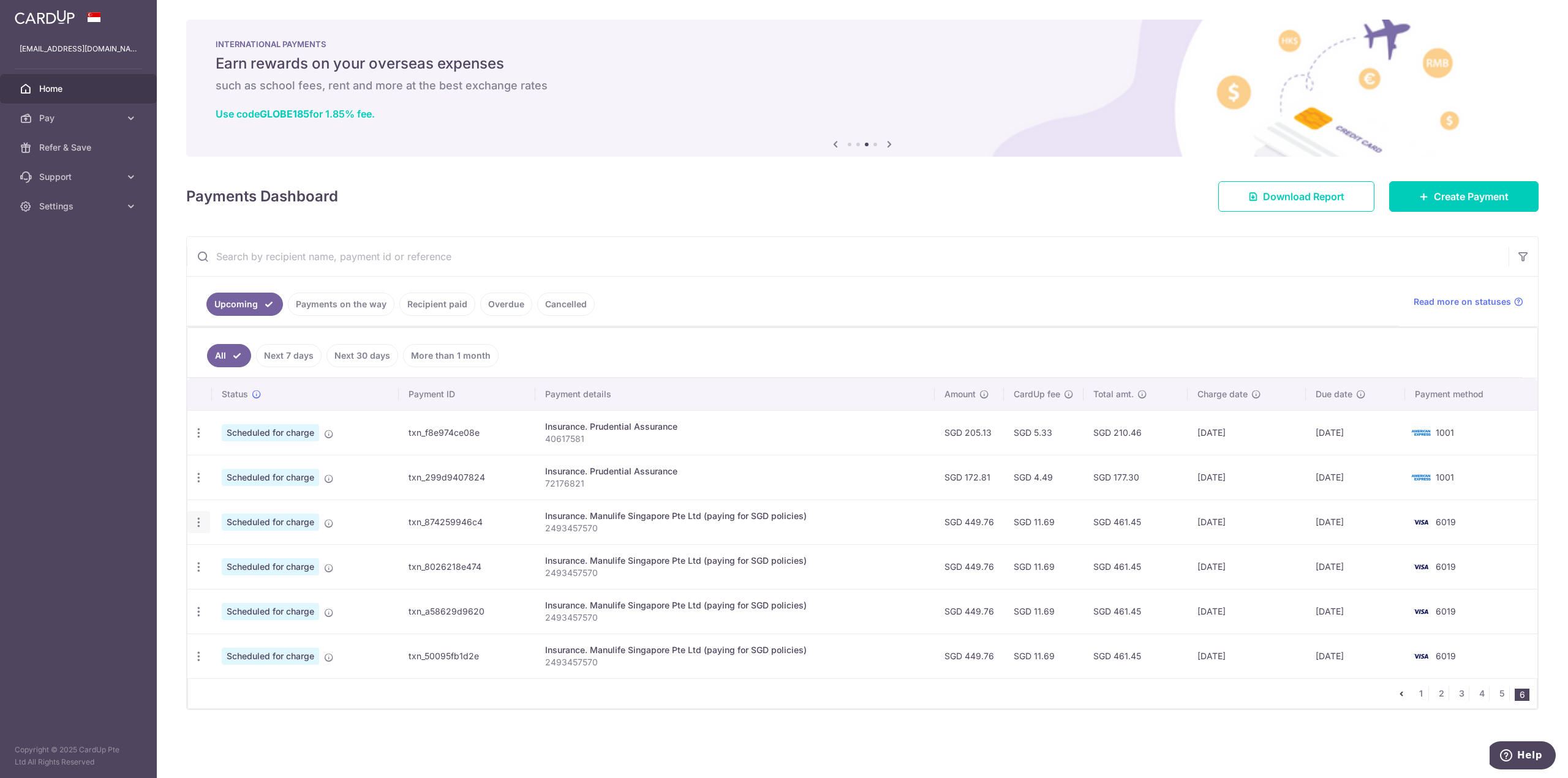
click at [199, 522] on icon "button" at bounding box center [198, 522] width 13 height 13
click at [253, 587] on span "Cancel payment" at bounding box center [263, 586] width 82 height 15
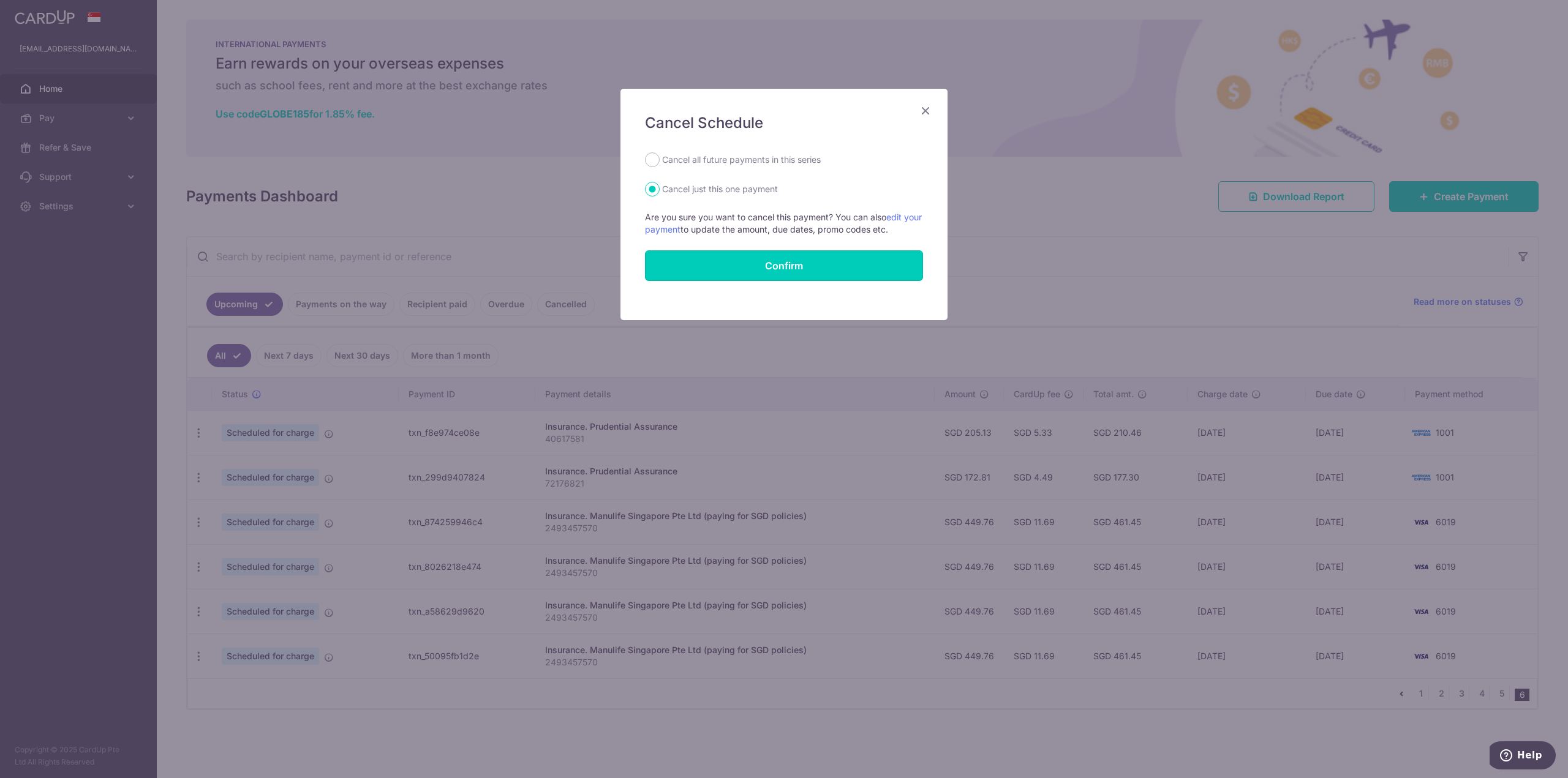
click at [845, 262] on button "Confirm" at bounding box center [784, 266] width 278 height 31
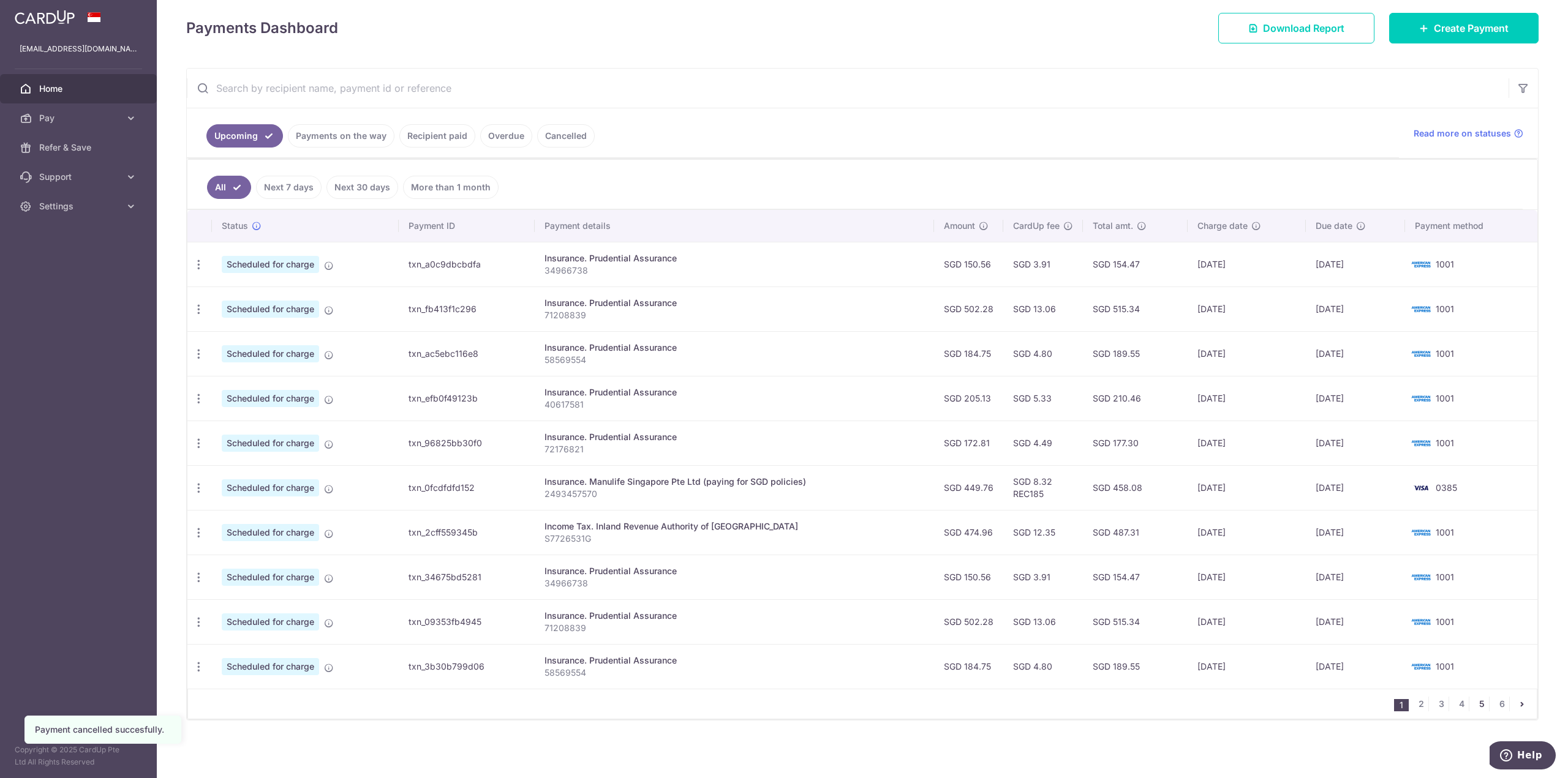
click at [1476, 707] on link "5" at bounding box center [1482, 704] width 15 height 15
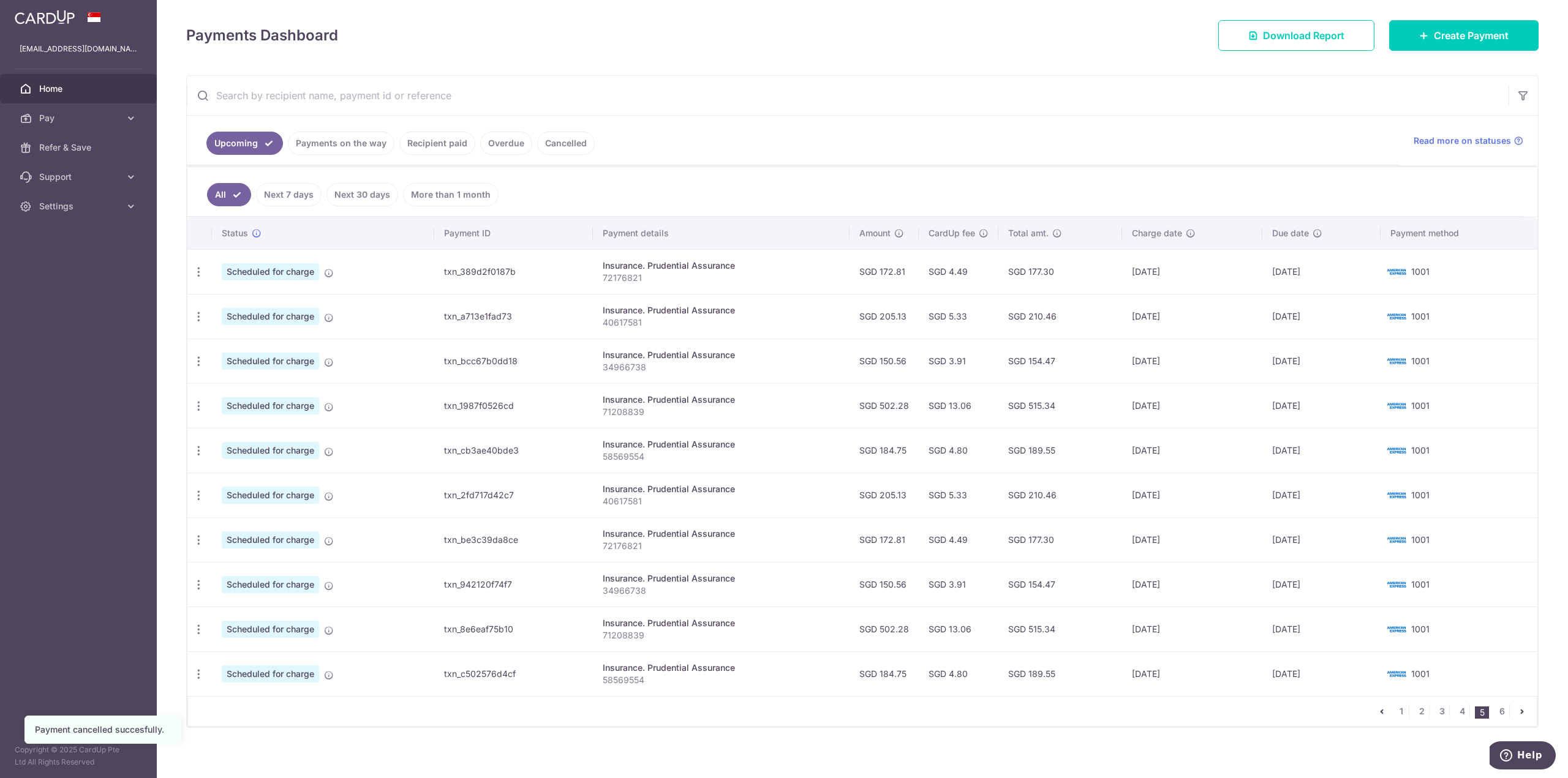
scroll to position [168, 0]
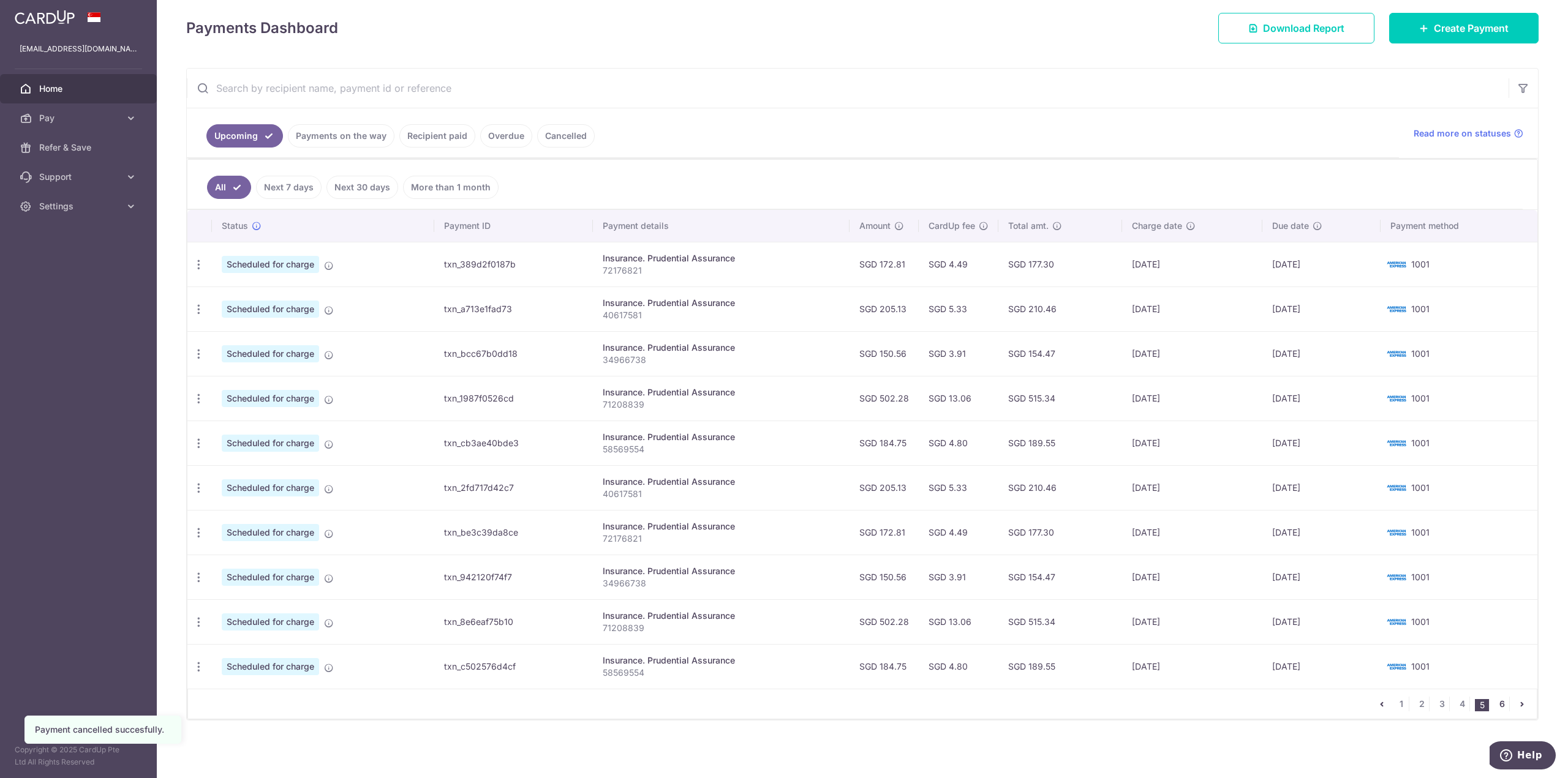
click at [1494, 705] on link "6" at bounding box center [1502, 704] width 15 height 15
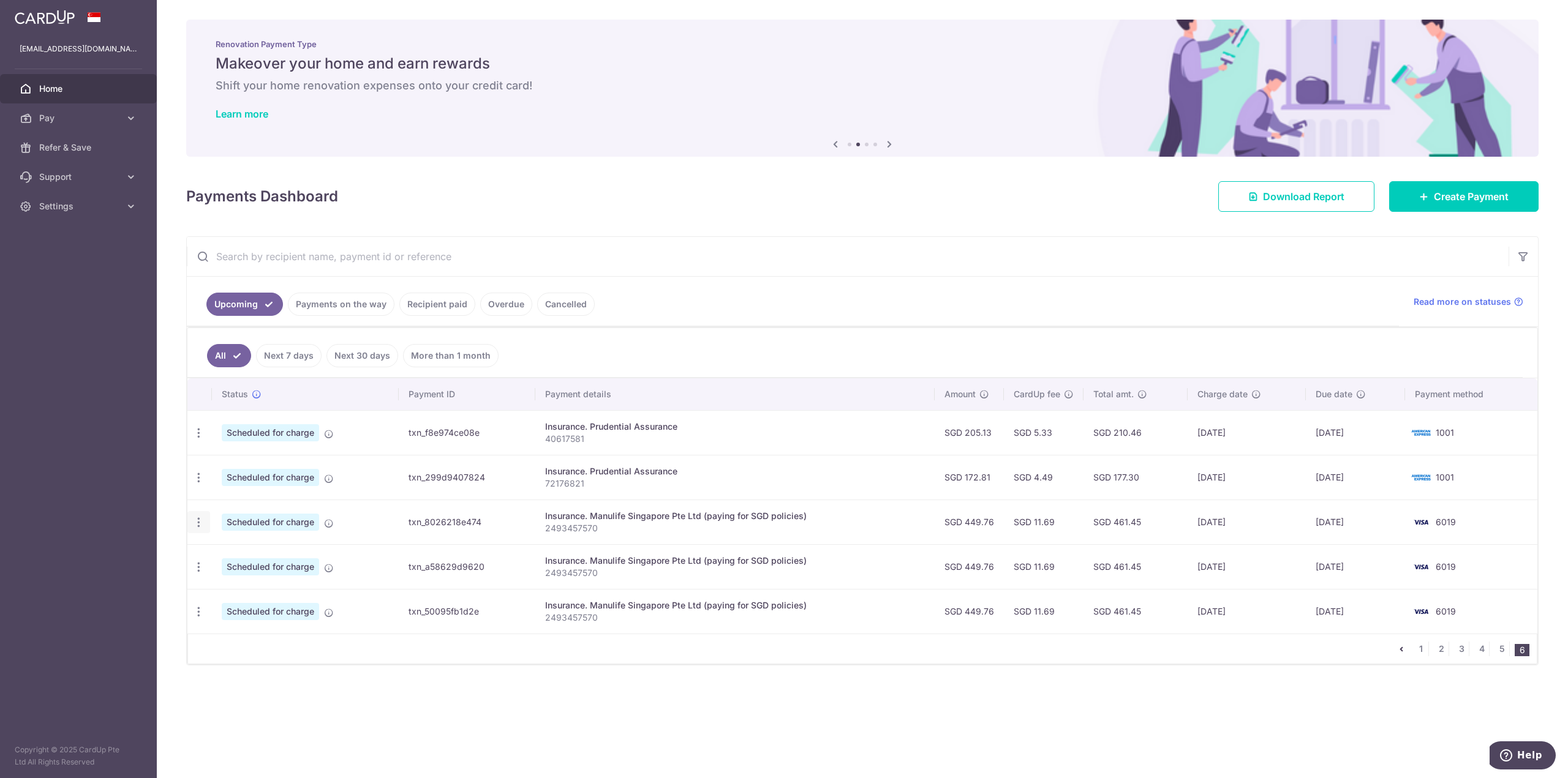
click at [200, 520] on icon "button" at bounding box center [198, 522] width 13 height 13
click at [255, 584] on span "Cancel payment" at bounding box center [263, 586] width 82 height 15
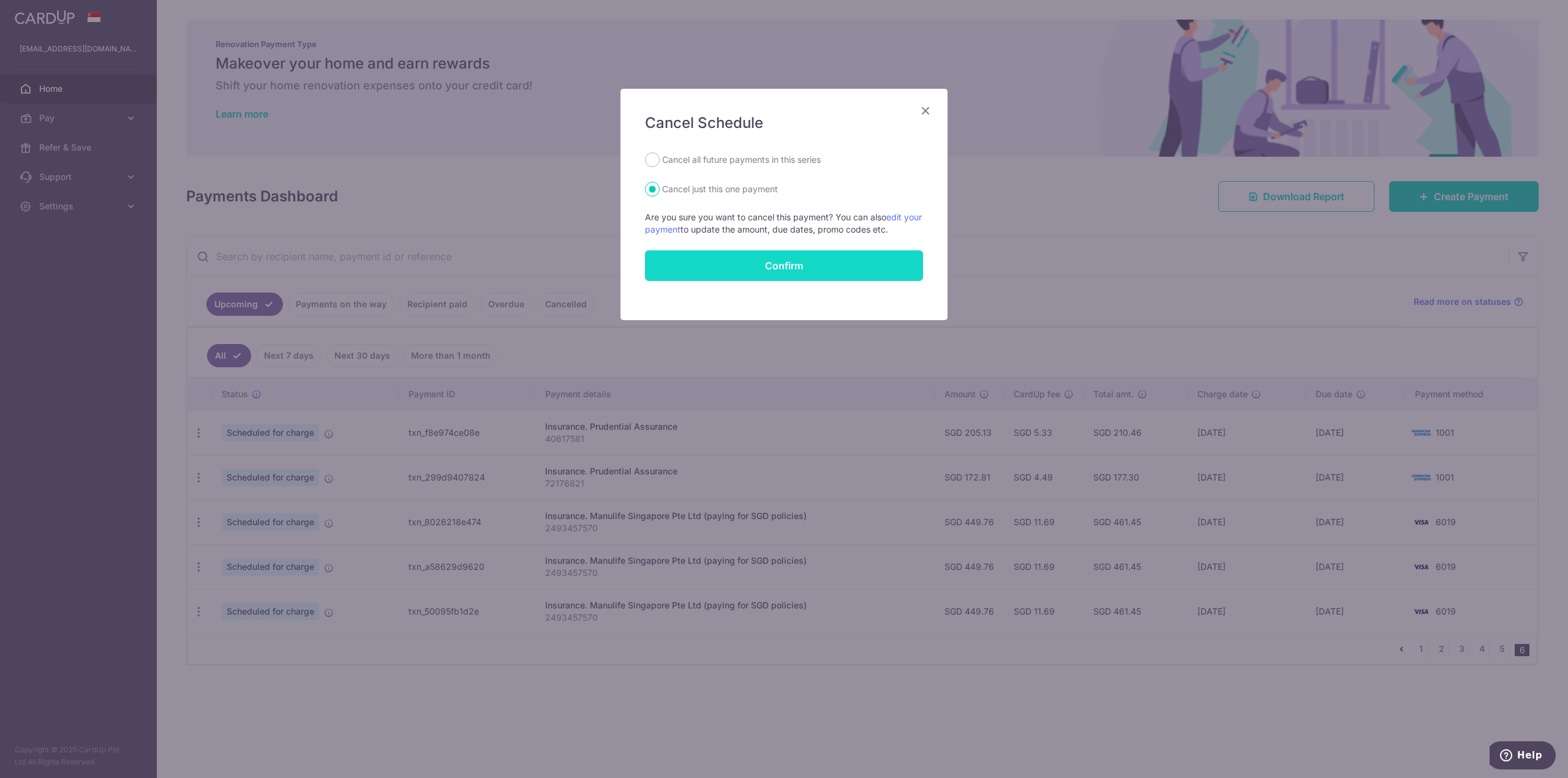
click at [736, 264] on button "Confirm" at bounding box center [784, 266] width 278 height 31
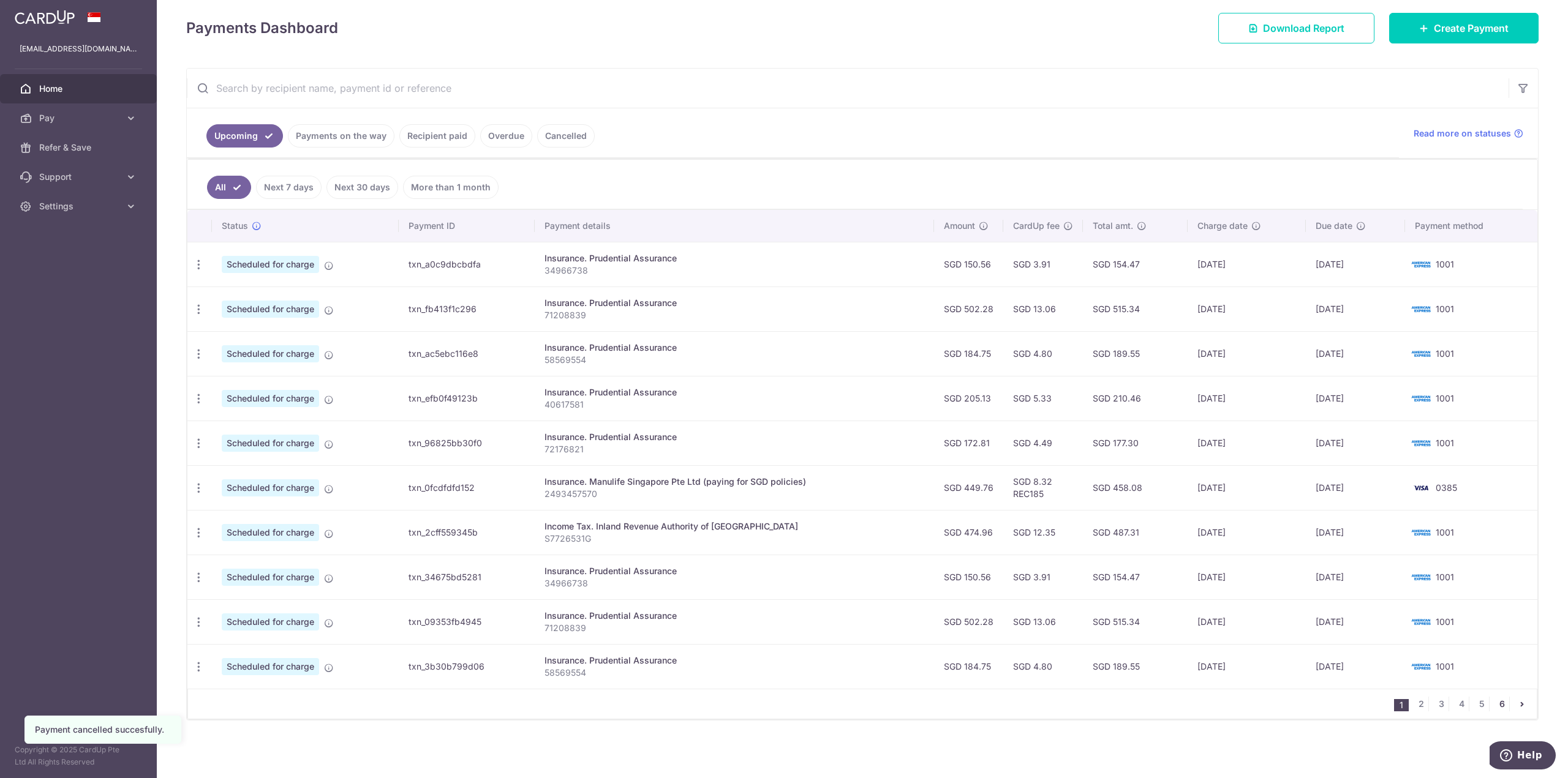
click at [1494, 706] on link "6" at bounding box center [1502, 704] width 15 height 15
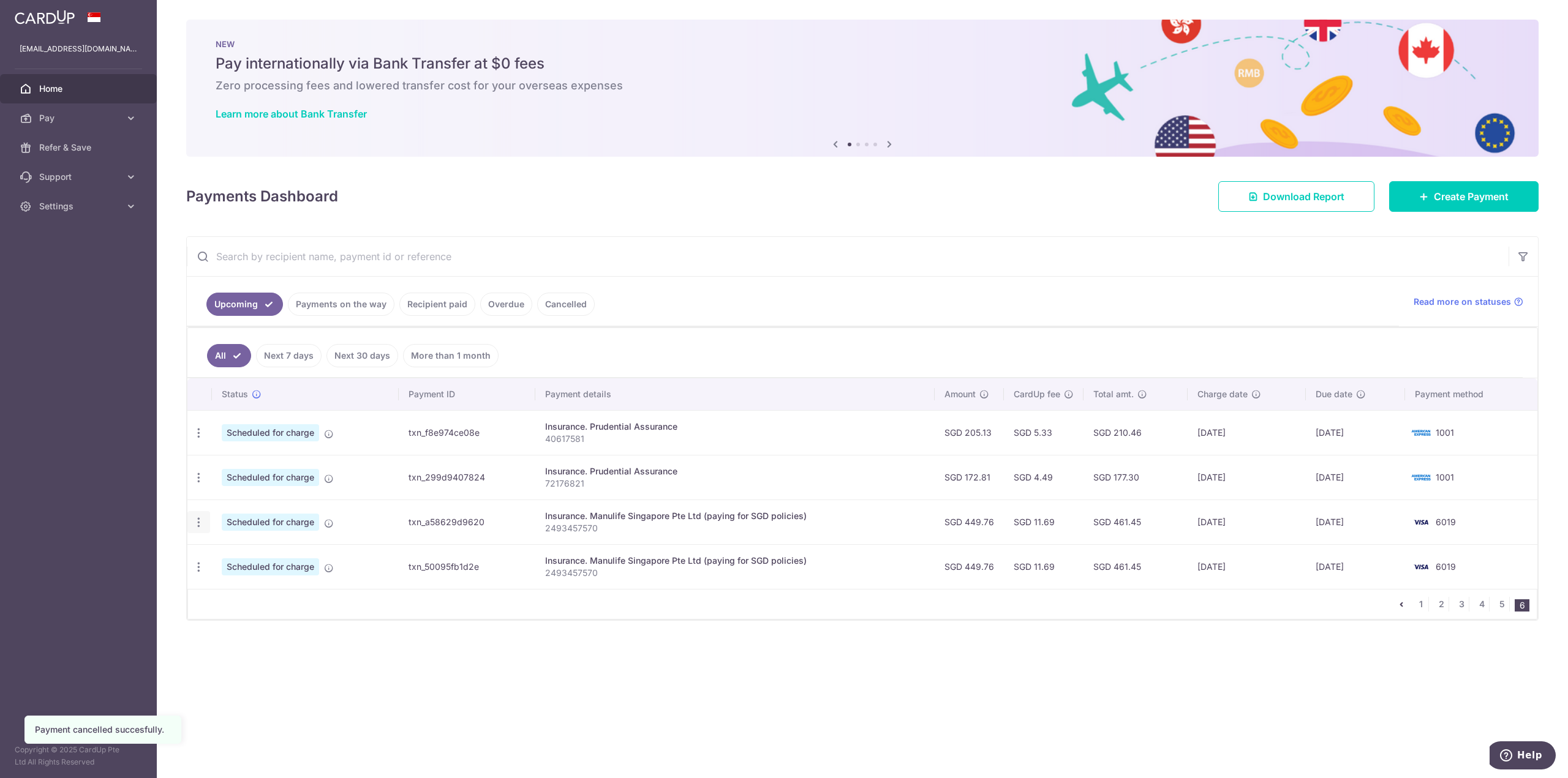
click at [201, 528] on icon "button" at bounding box center [198, 522] width 13 height 13
click at [289, 586] on span "Cancel payment" at bounding box center [263, 586] width 82 height 15
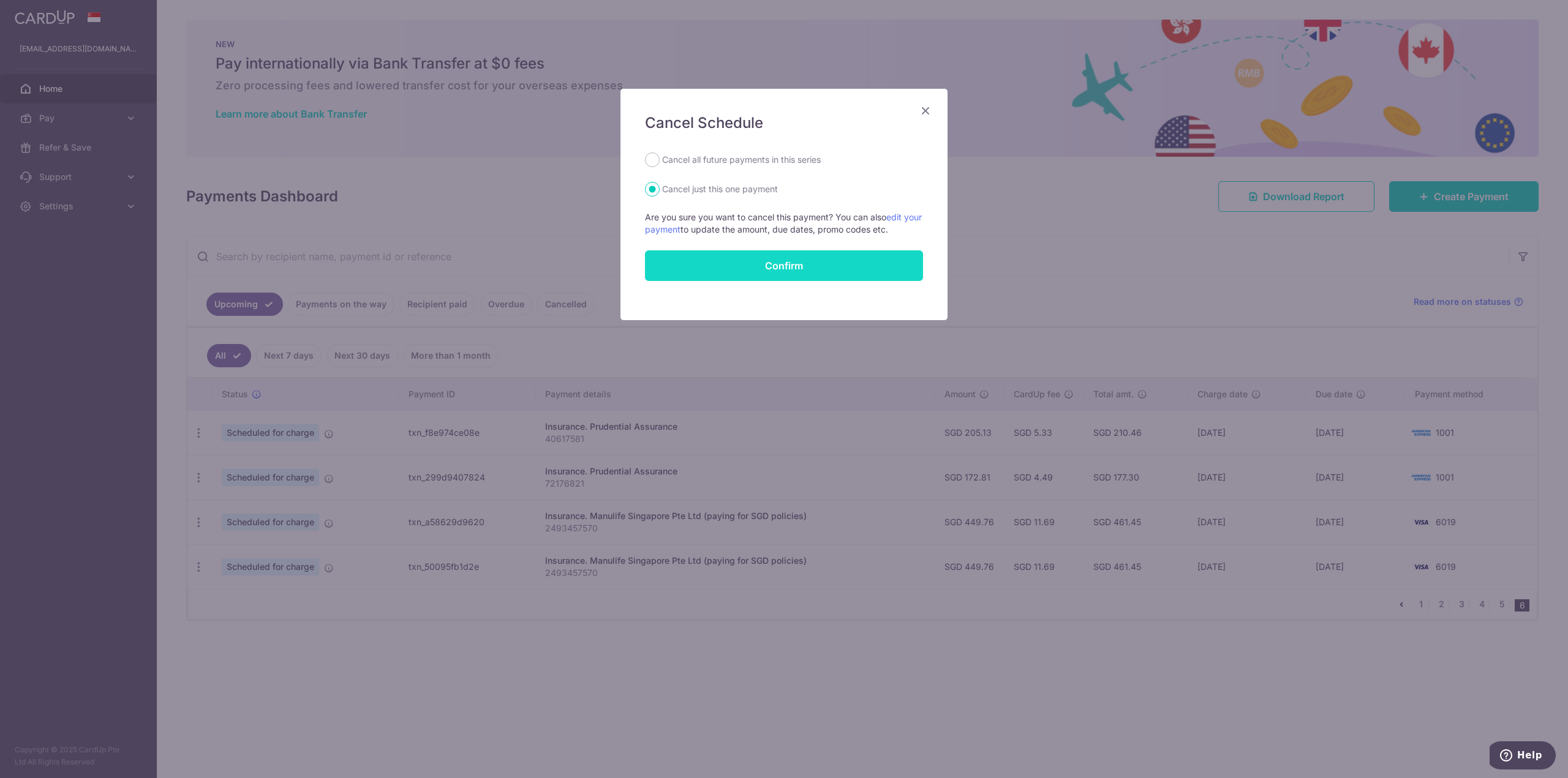
click at [849, 274] on button "Confirm" at bounding box center [784, 266] width 278 height 31
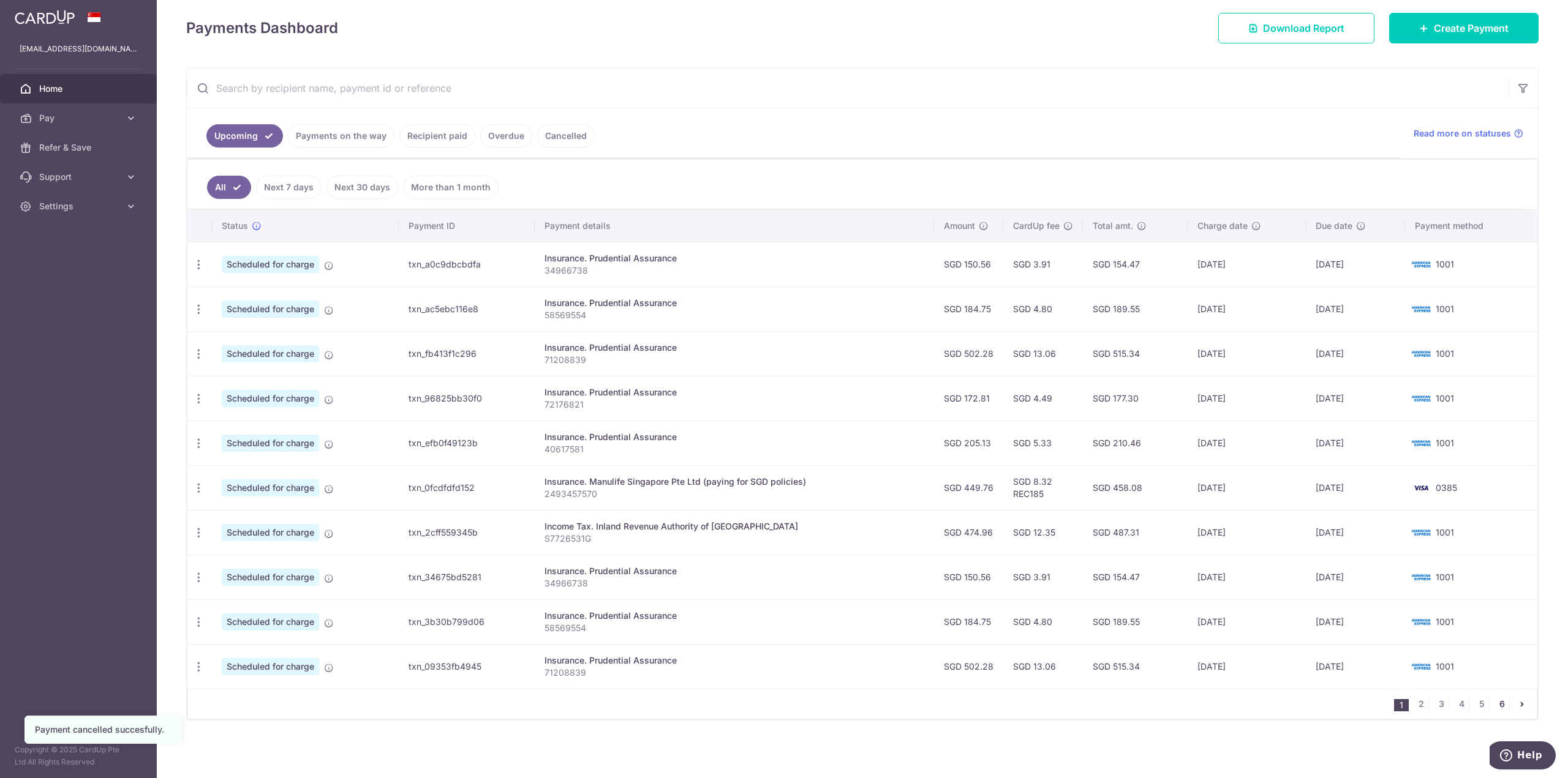
click at [1496, 702] on link "6" at bounding box center [1502, 704] width 15 height 15
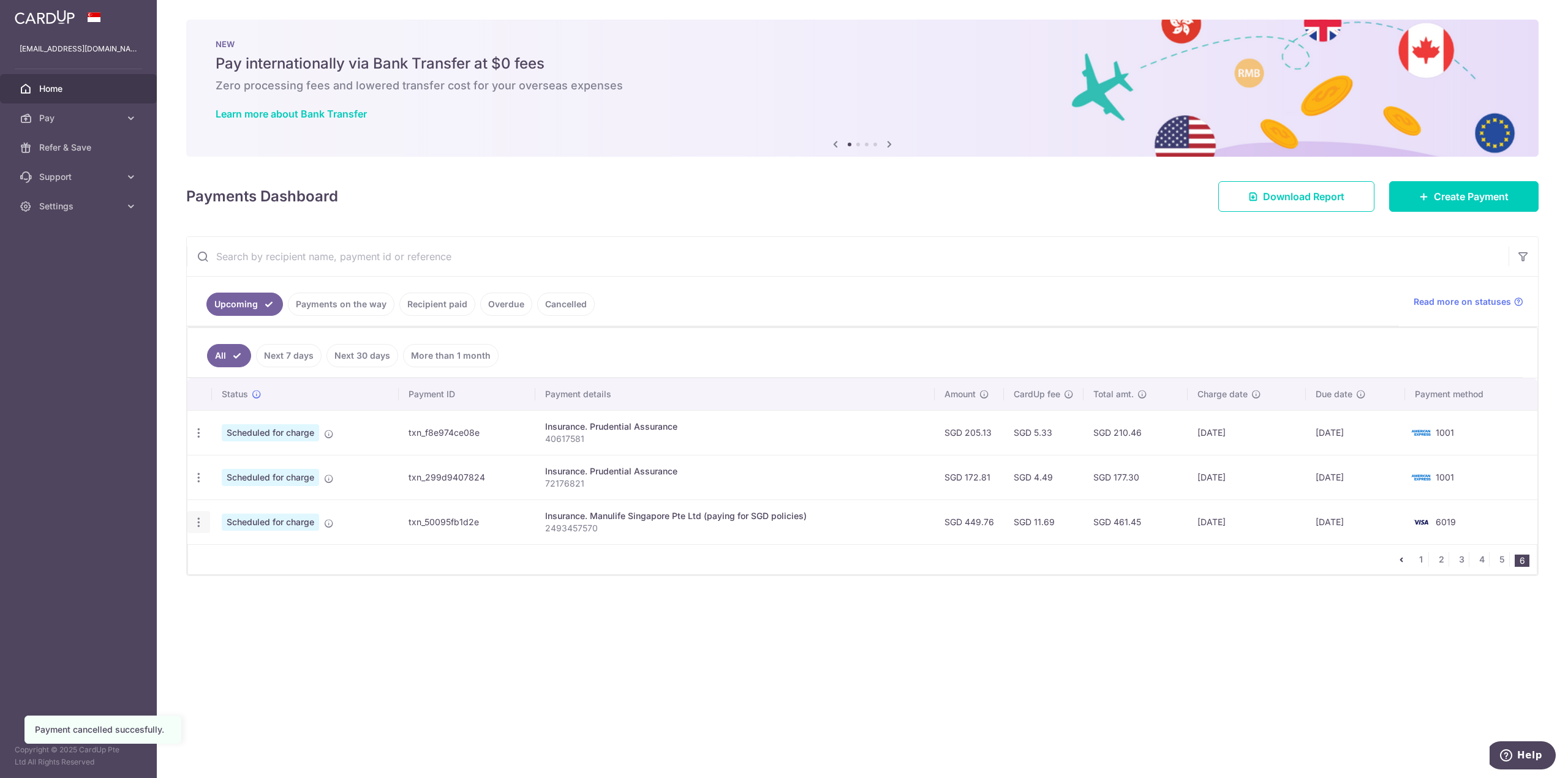
click at [199, 521] on icon "button" at bounding box center [198, 522] width 13 height 13
click at [261, 589] on span "Cancel payment" at bounding box center [263, 586] width 82 height 15
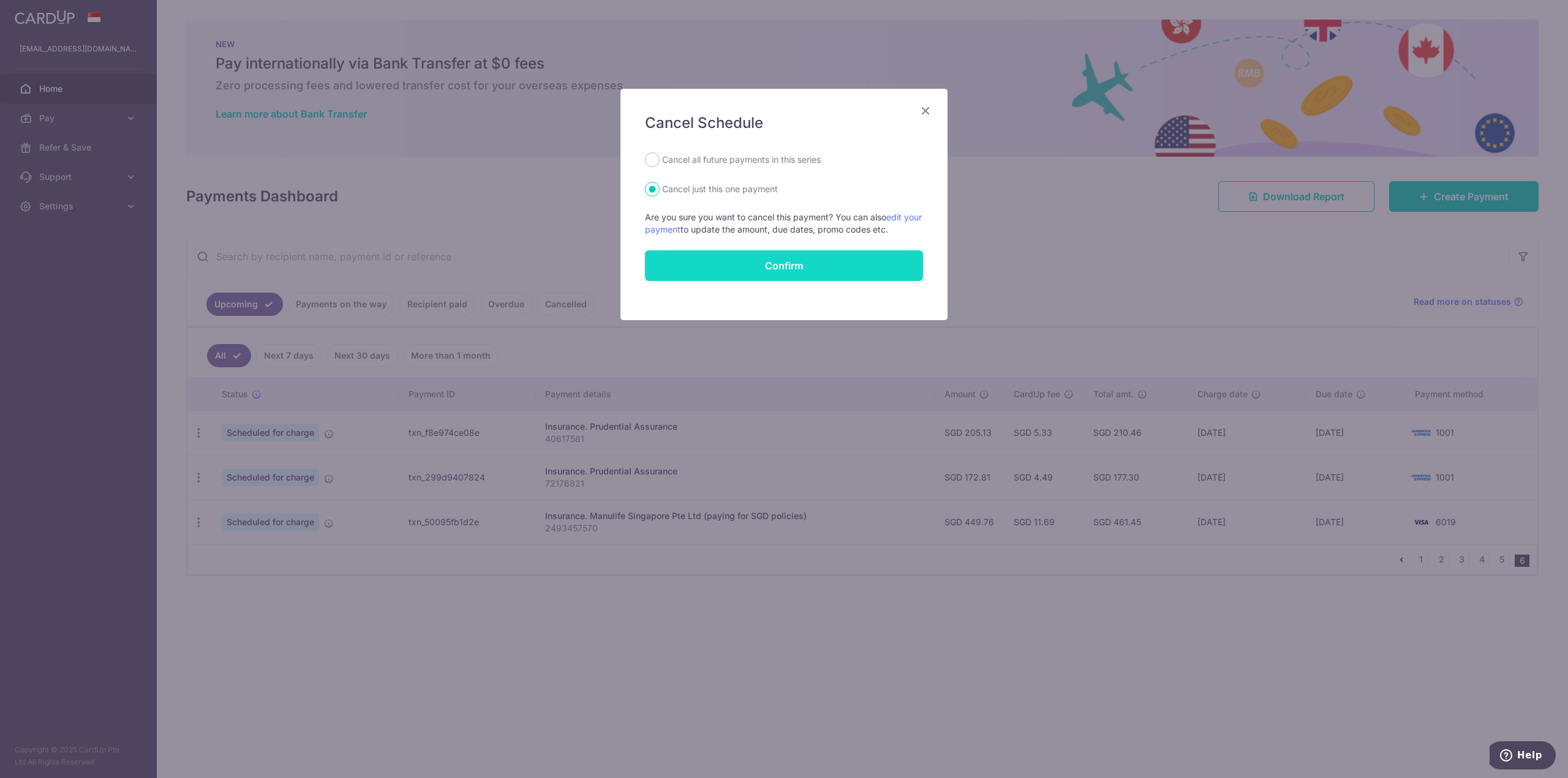
click at [817, 272] on button "Confirm" at bounding box center [784, 266] width 278 height 31
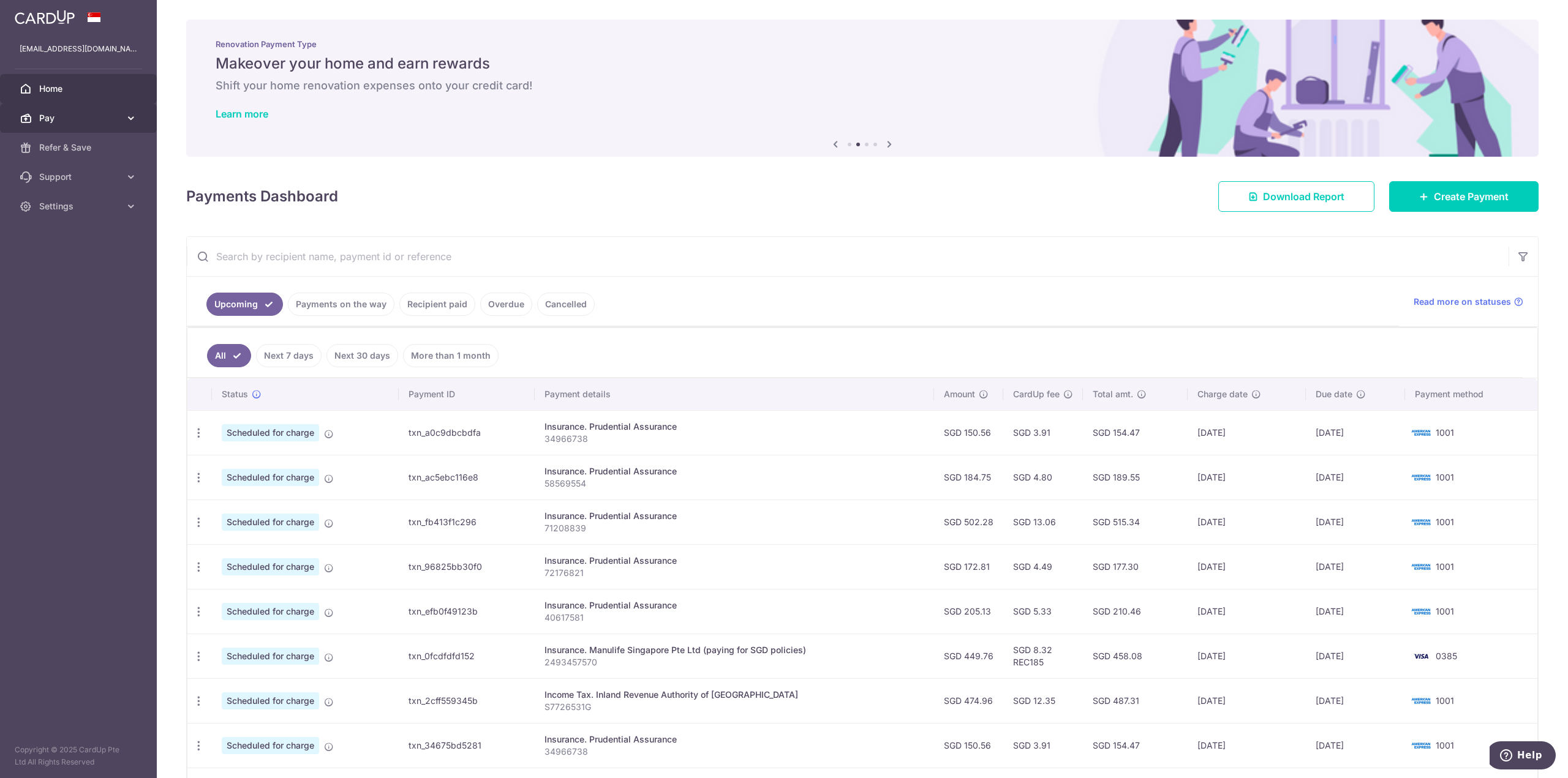
click at [108, 120] on span "Pay" at bounding box center [80, 118] width 81 height 12
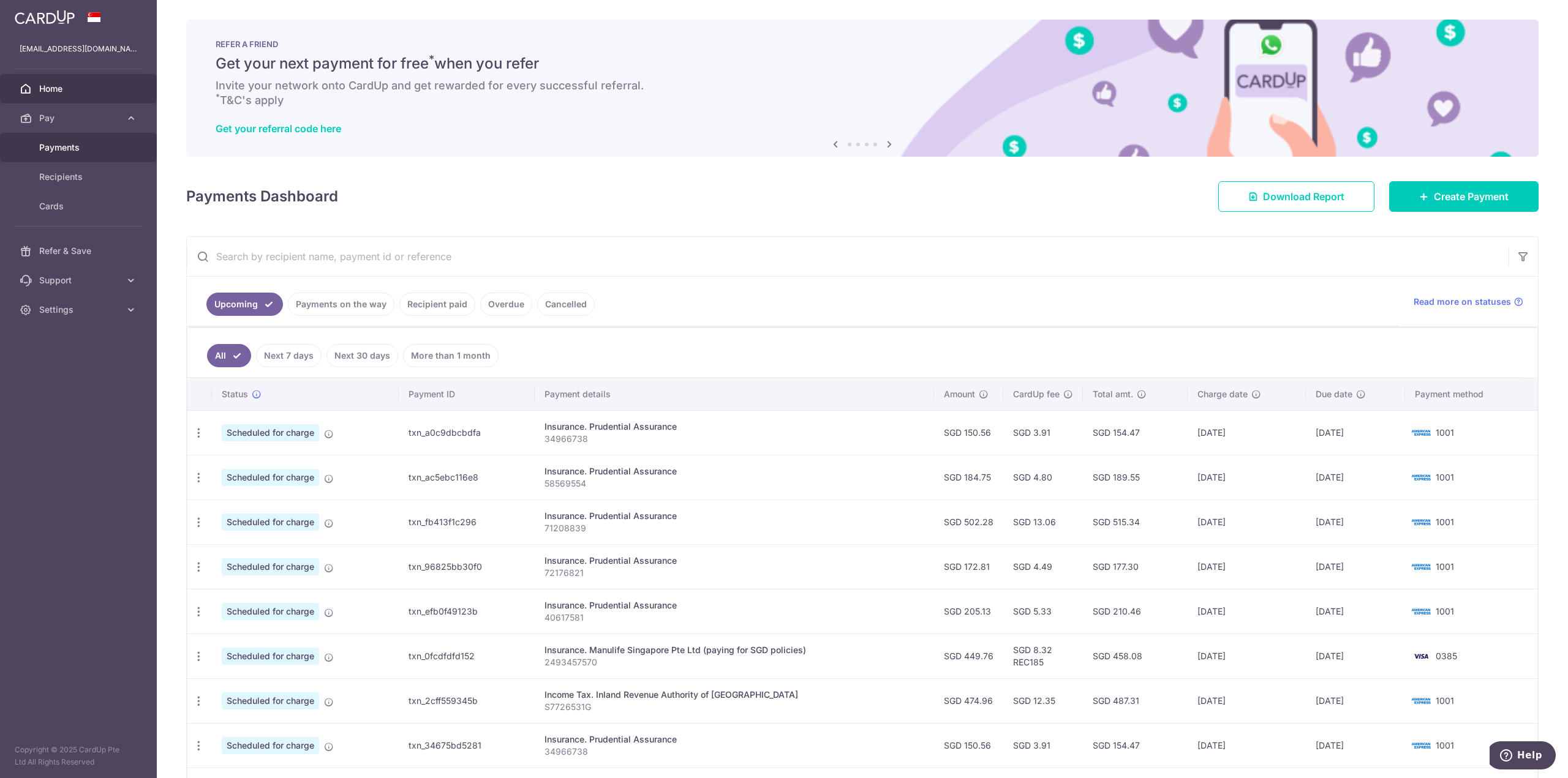
click at [62, 148] on span "Payments" at bounding box center [80, 147] width 81 height 12
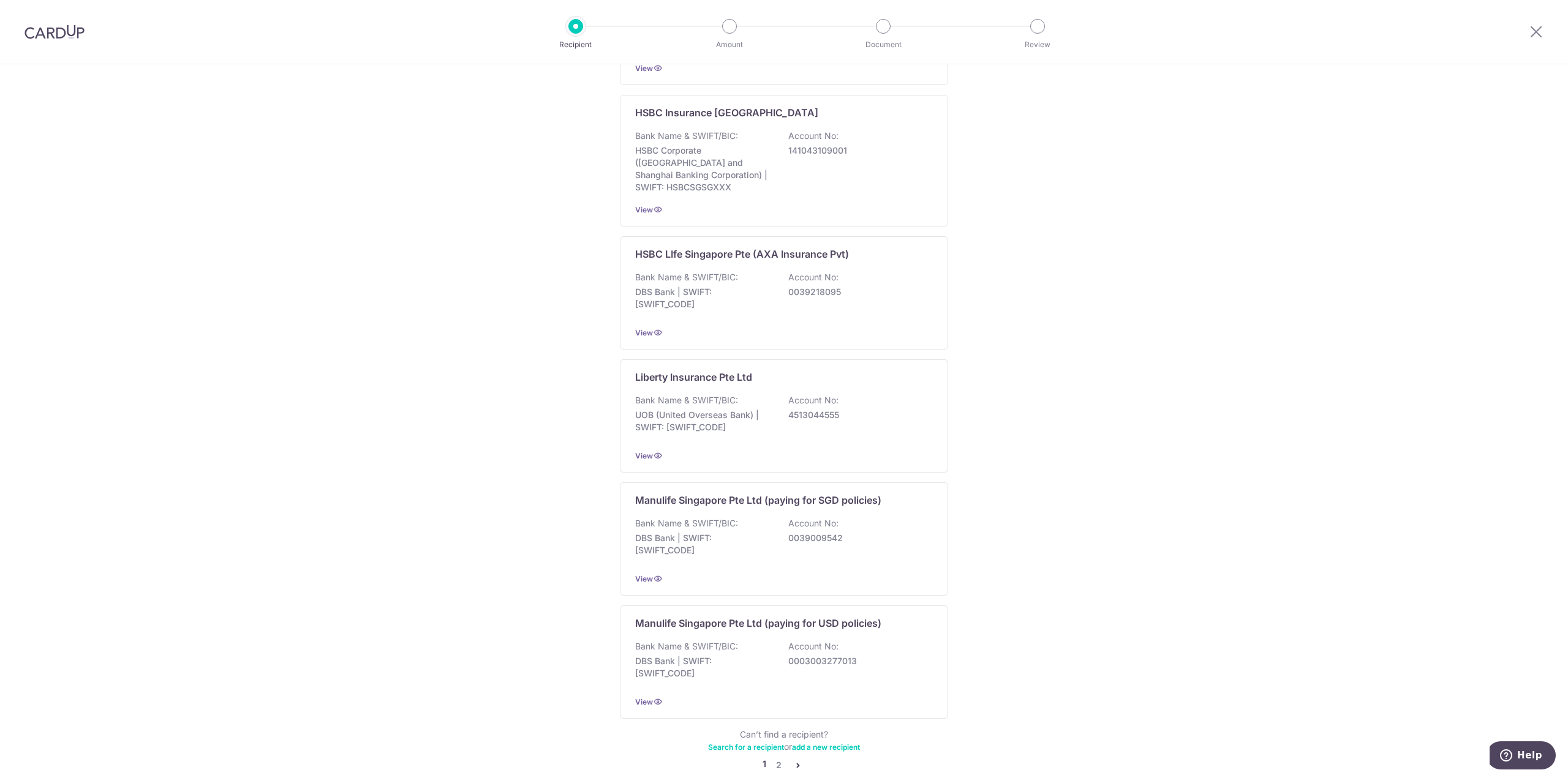
scroll to position [857, 0]
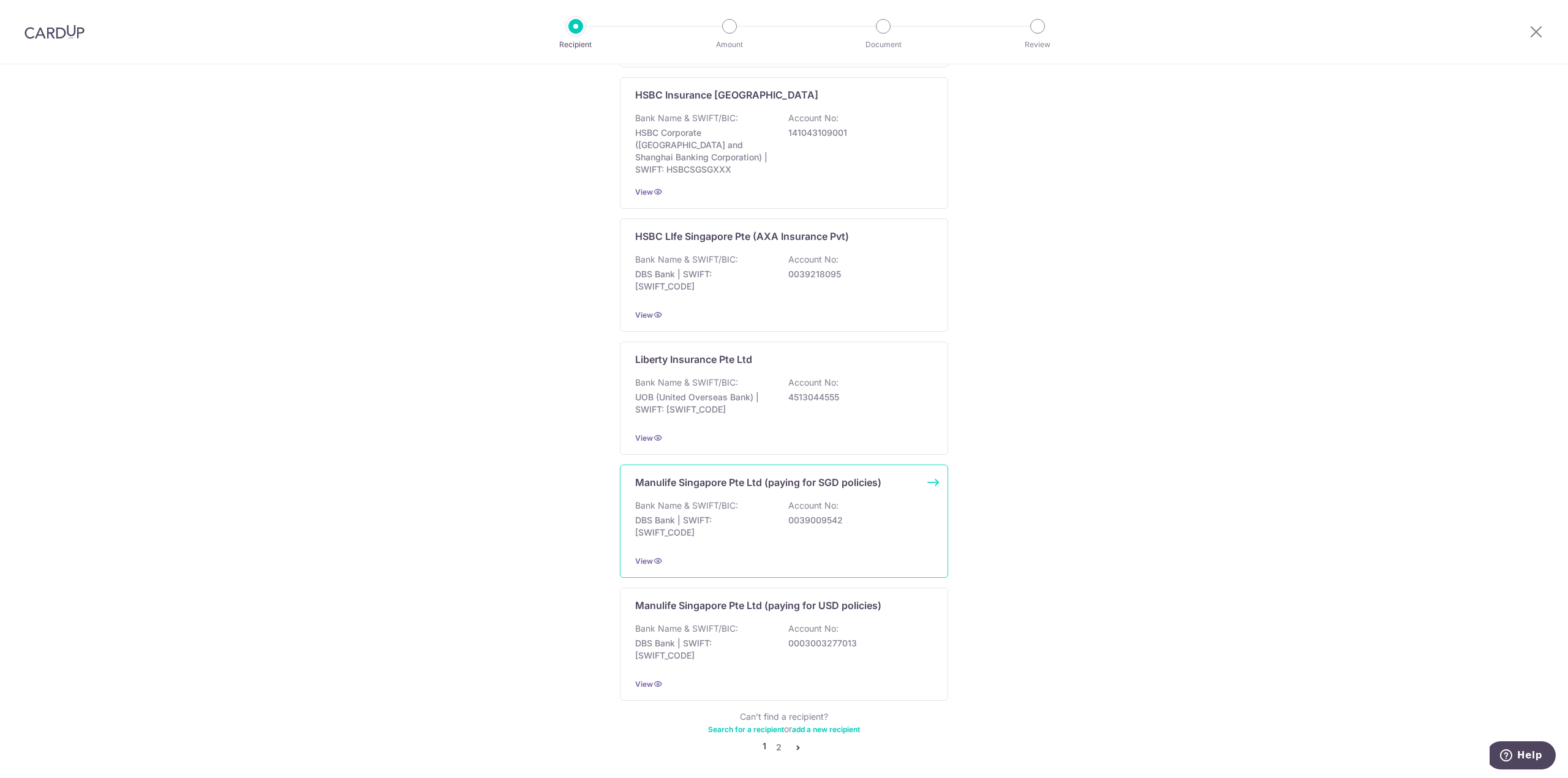
click at [923, 465] on div "Manulife Singapore Pte Ltd (paying for SGD policies) Bank Name & SWIFT/BIC: DBS…" at bounding box center [784, 521] width 328 height 113
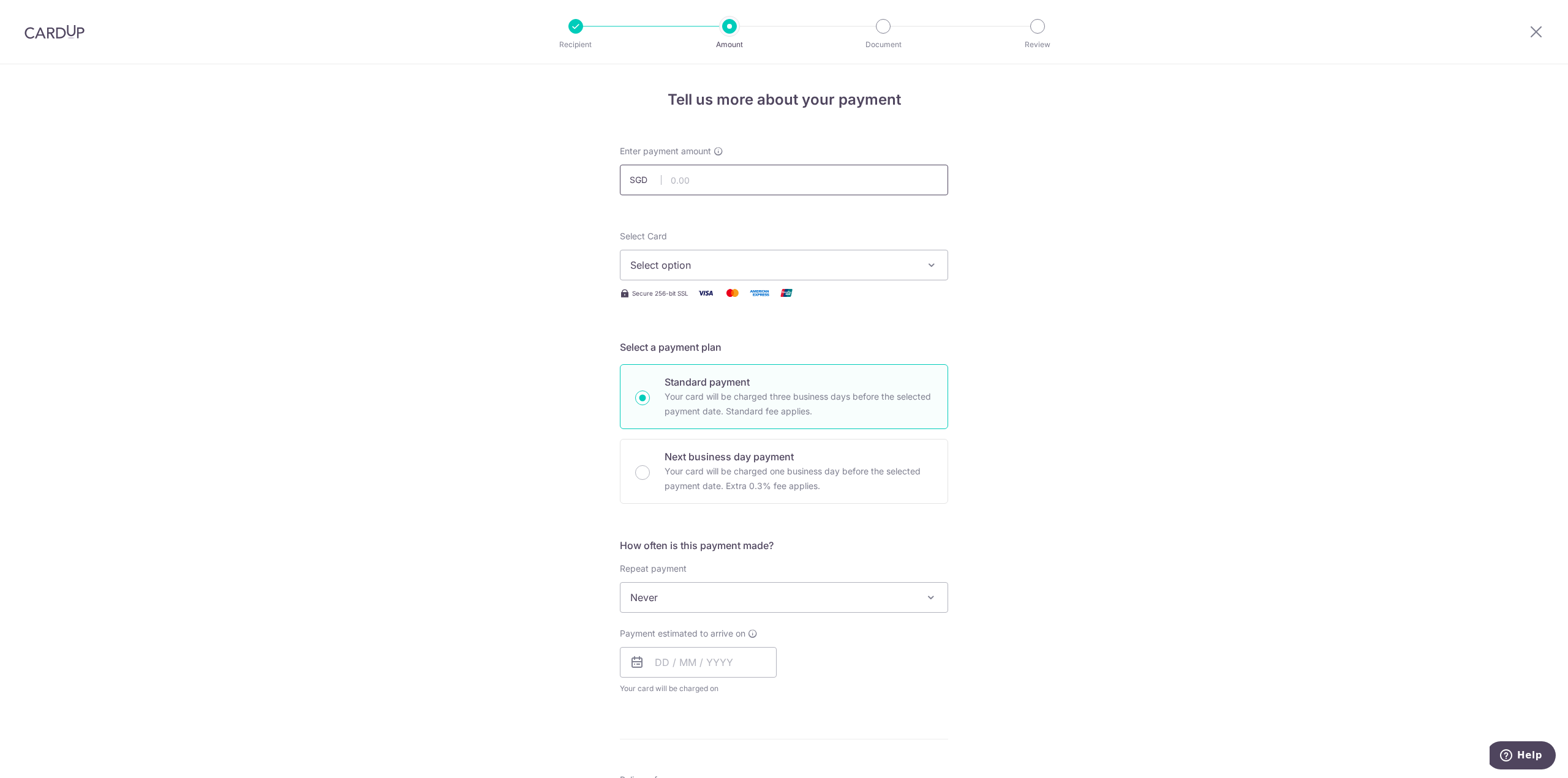
click at [703, 183] on input "text" at bounding box center [784, 180] width 328 height 31
type input "449.76"
click at [932, 267] on icon "button" at bounding box center [931, 265] width 12 height 12
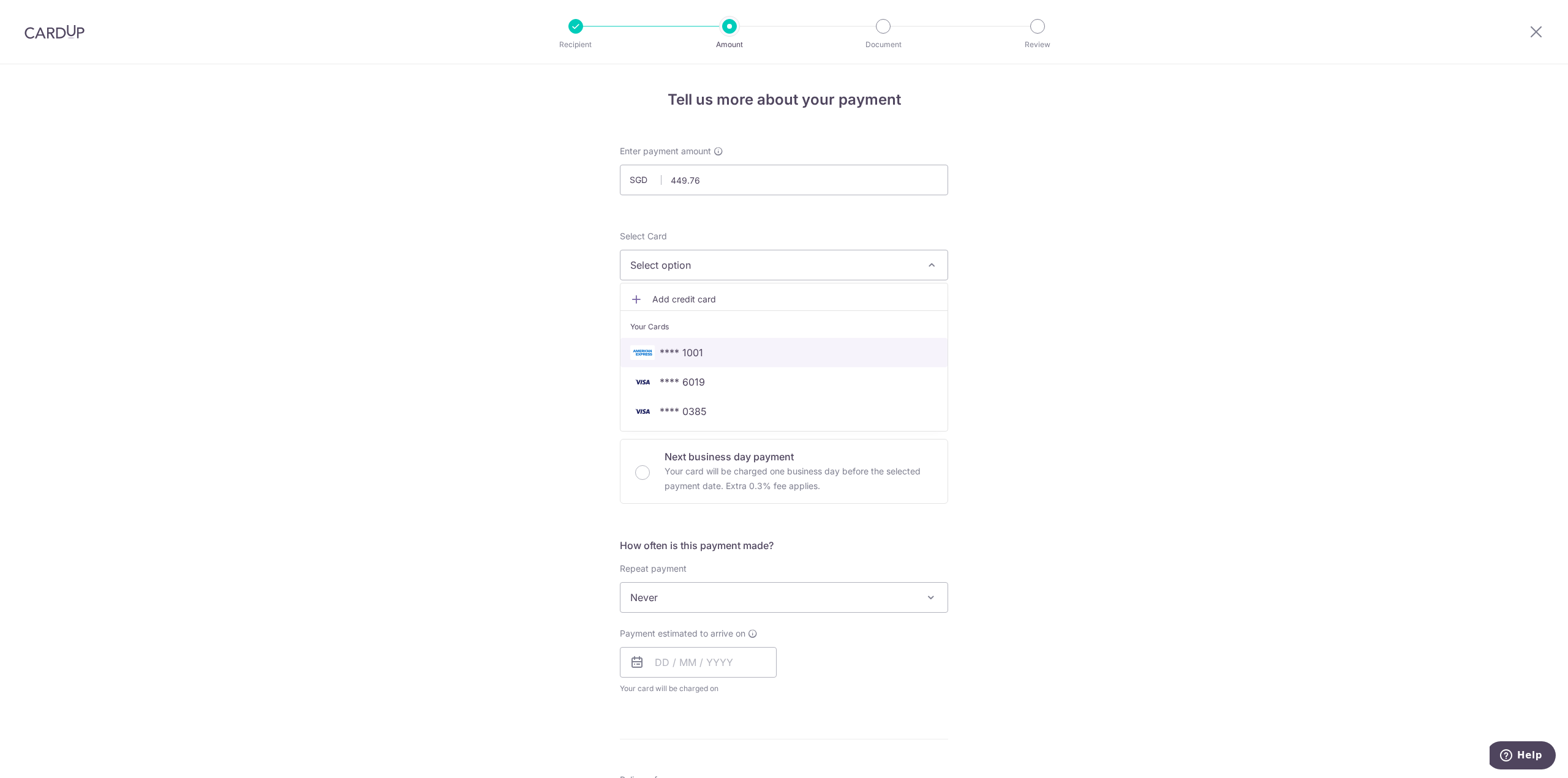
click at [760, 350] on span "**** 1001" at bounding box center [784, 353] width 308 height 15
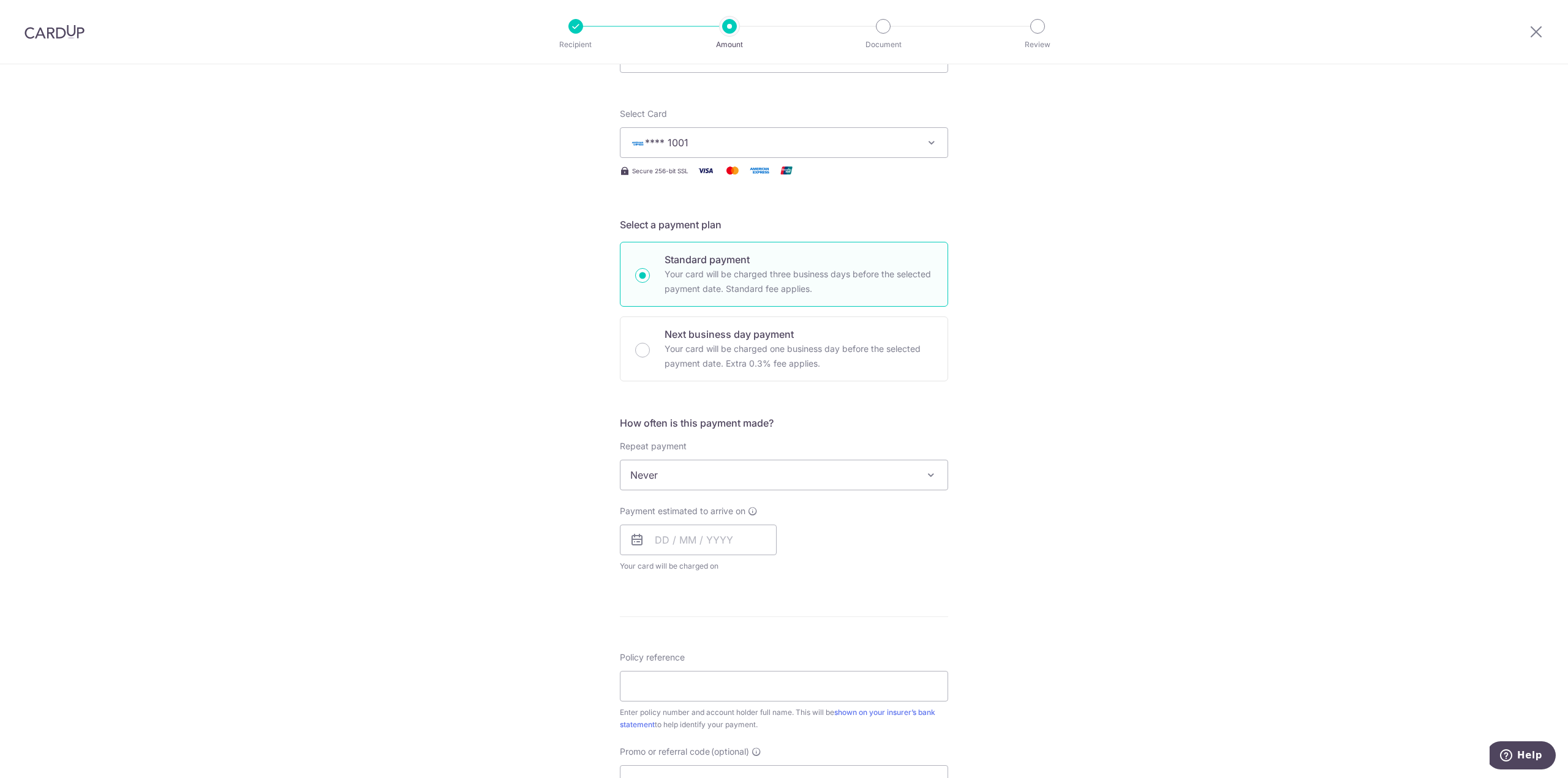
scroll to position [183, 0]
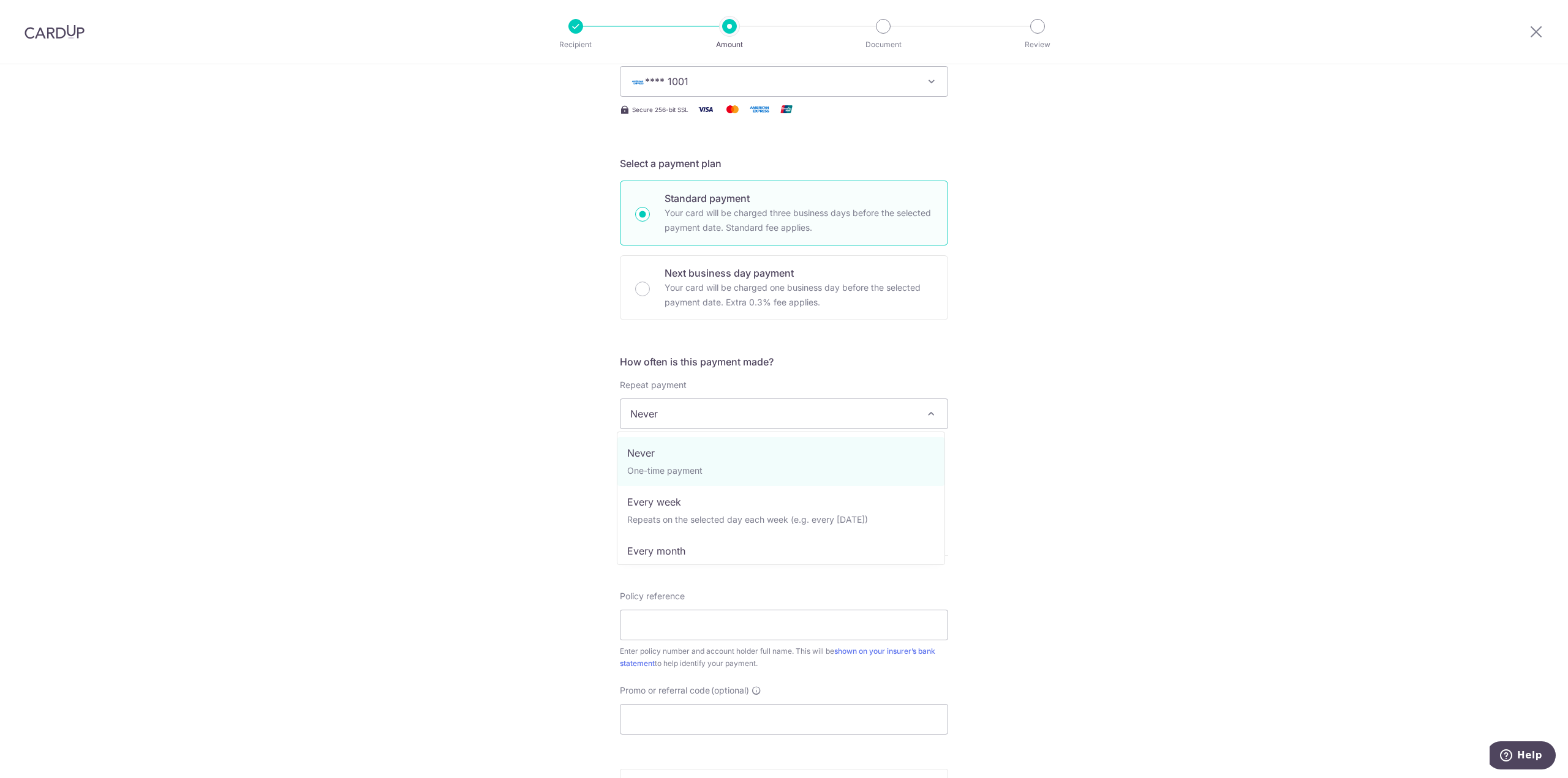
click at [930, 417] on span at bounding box center [931, 414] width 15 height 15
select select "3"
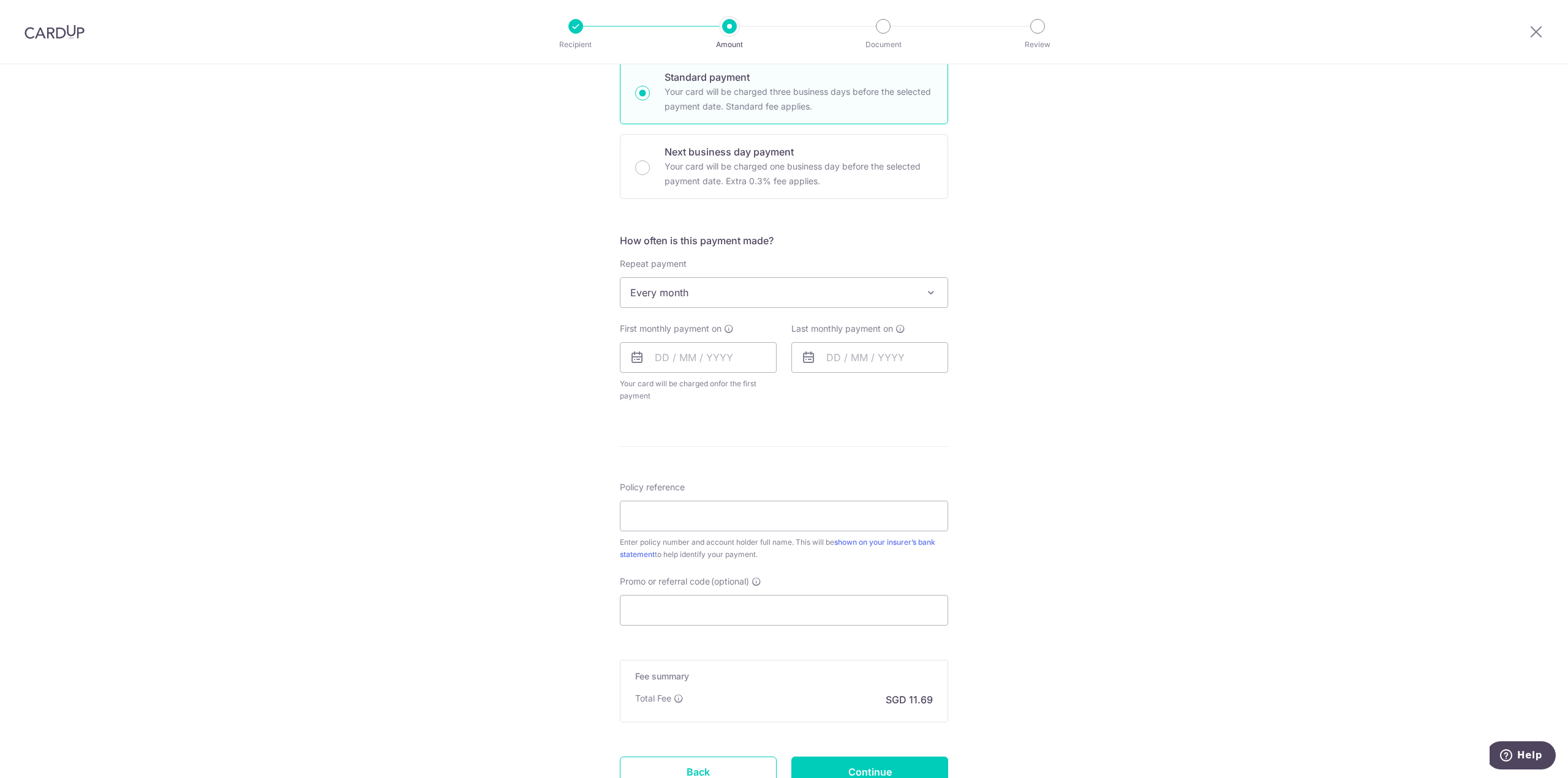
scroll to position [306, 0]
click at [666, 356] on input "text" at bounding box center [698, 356] width 157 height 31
click at [790, 393] on link "Next" at bounding box center [793, 389] width 15 height 15
click at [1072, 473] on div "Tell us more about your payment Enter payment amount SGD 449.76 449.76 Select C…" at bounding box center [784, 318] width 1568 height 1119
click at [789, 518] on input "Policy reference" at bounding box center [784, 515] width 328 height 31
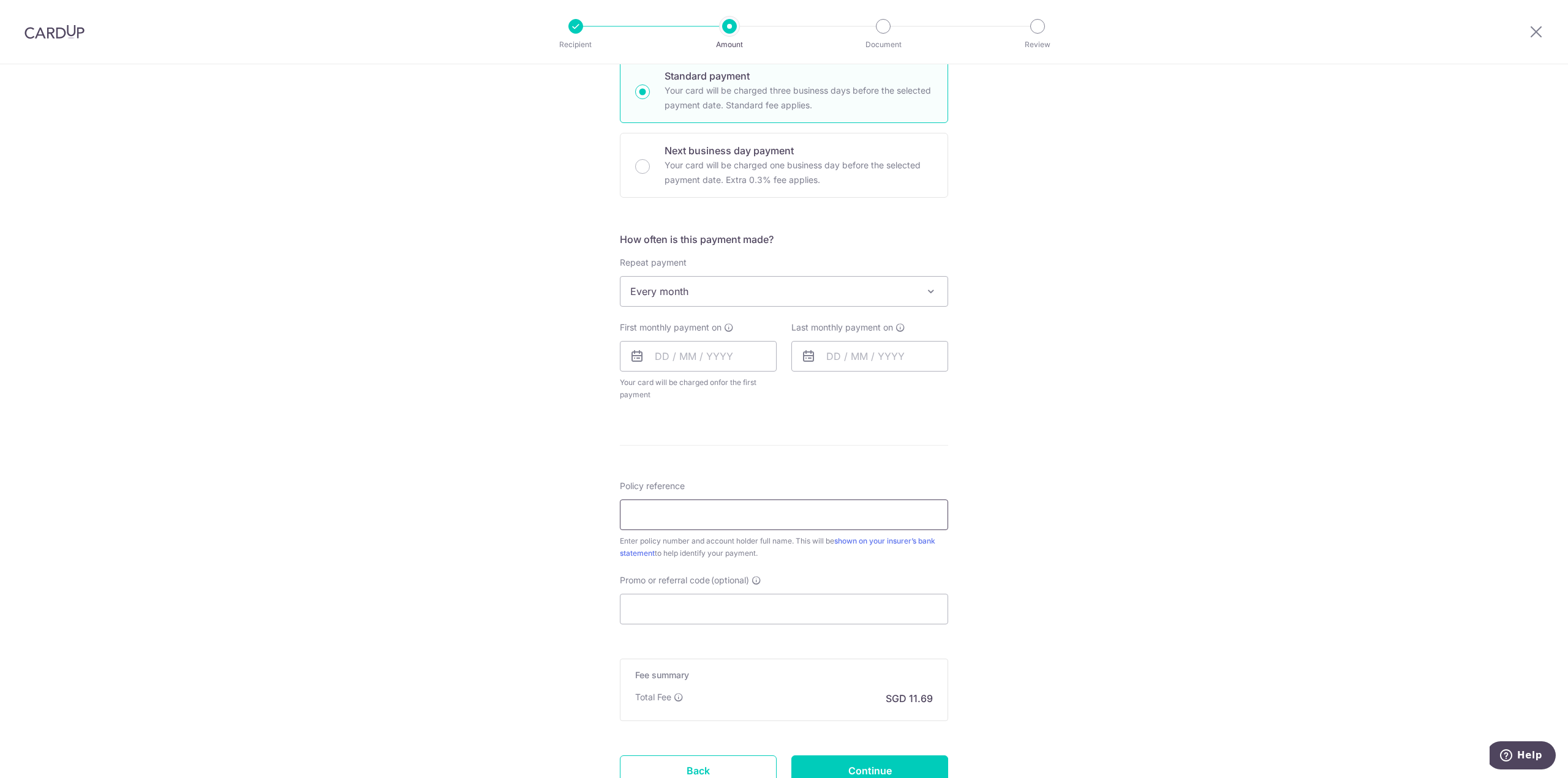
click at [707, 514] on input "Policy reference" at bounding box center [784, 515] width 328 height 31
paste input "2493457570"
type input "2493457570"
click at [1062, 512] on div "Tell us more about your payment Enter payment amount SGD 449.76 449.76 Select C…" at bounding box center [784, 318] width 1568 height 1119
click at [682, 603] on input "Promo or referral code (optional)" at bounding box center [784, 609] width 328 height 31
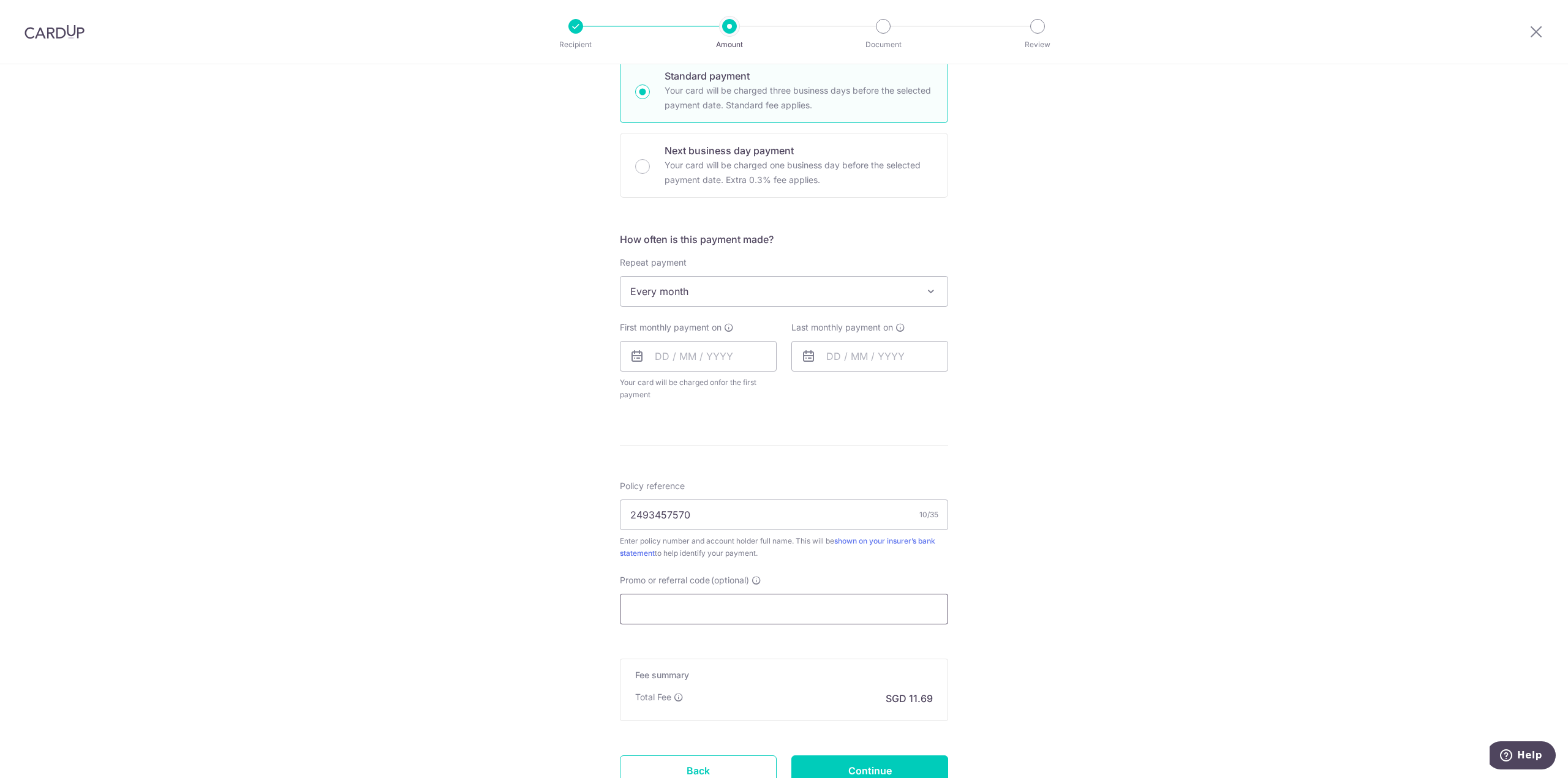
paste input "25MEX21"
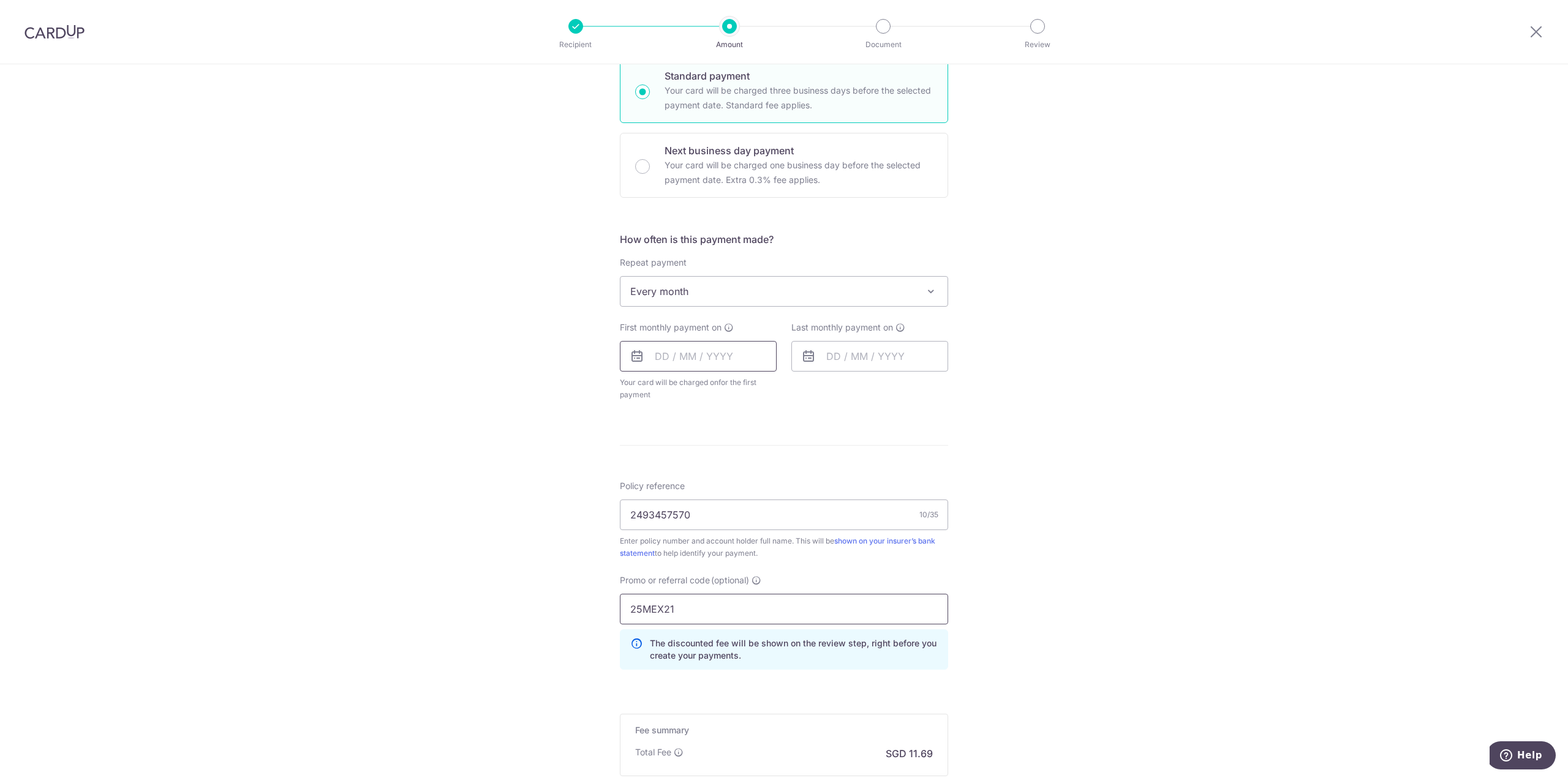
type input "25MEX21"
click at [711, 354] on input "text" at bounding box center [698, 356] width 157 height 31
click at [791, 393] on link "Next" at bounding box center [793, 389] width 15 height 15
click at [717, 548] on link "26" at bounding box center [718, 541] width 19 height 19
type input "[DATE]"
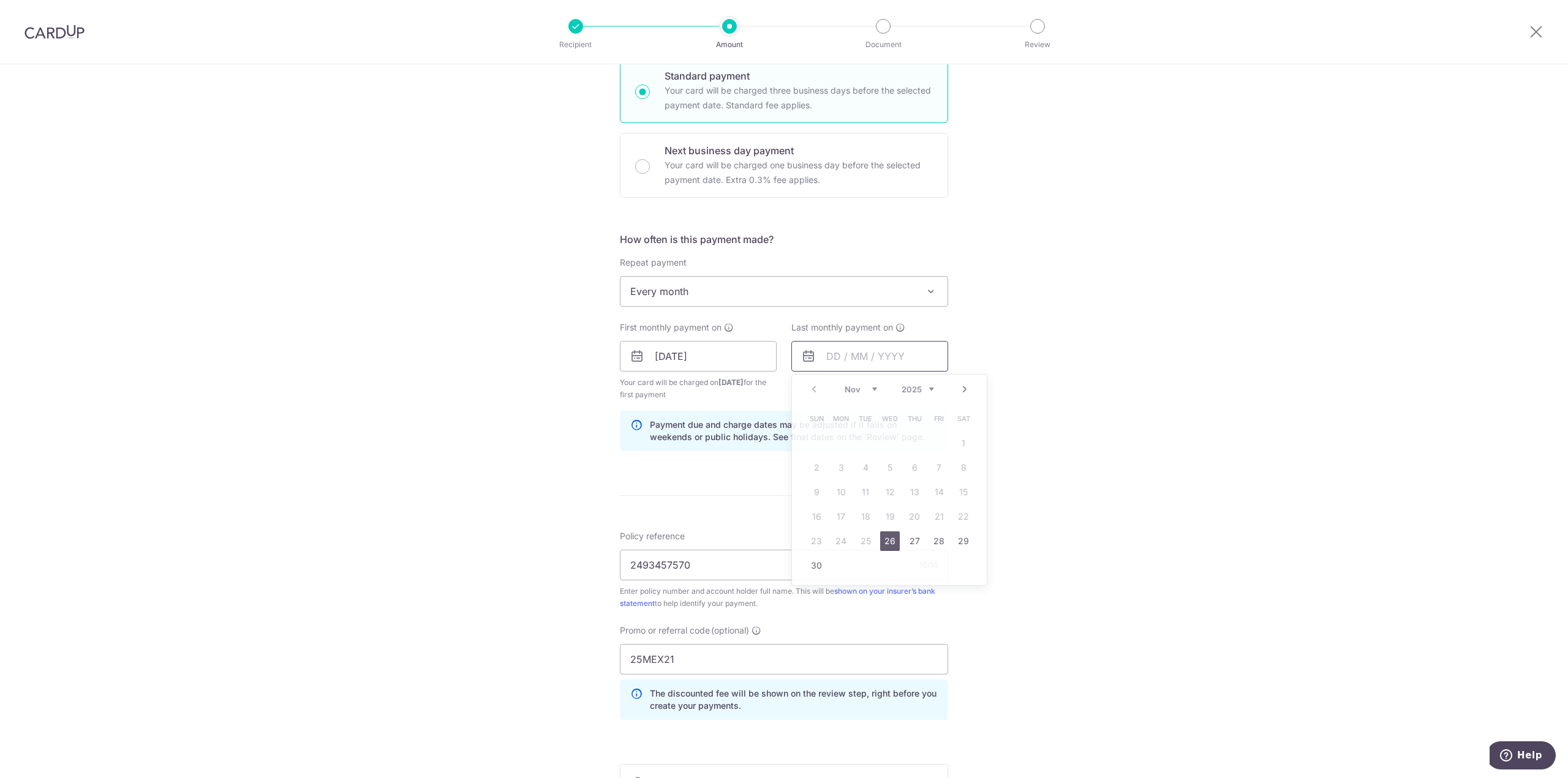
click at [903, 353] on input "text" at bounding box center [869, 356] width 157 height 31
click at [959, 389] on link "Next" at bounding box center [964, 389] width 15 height 15
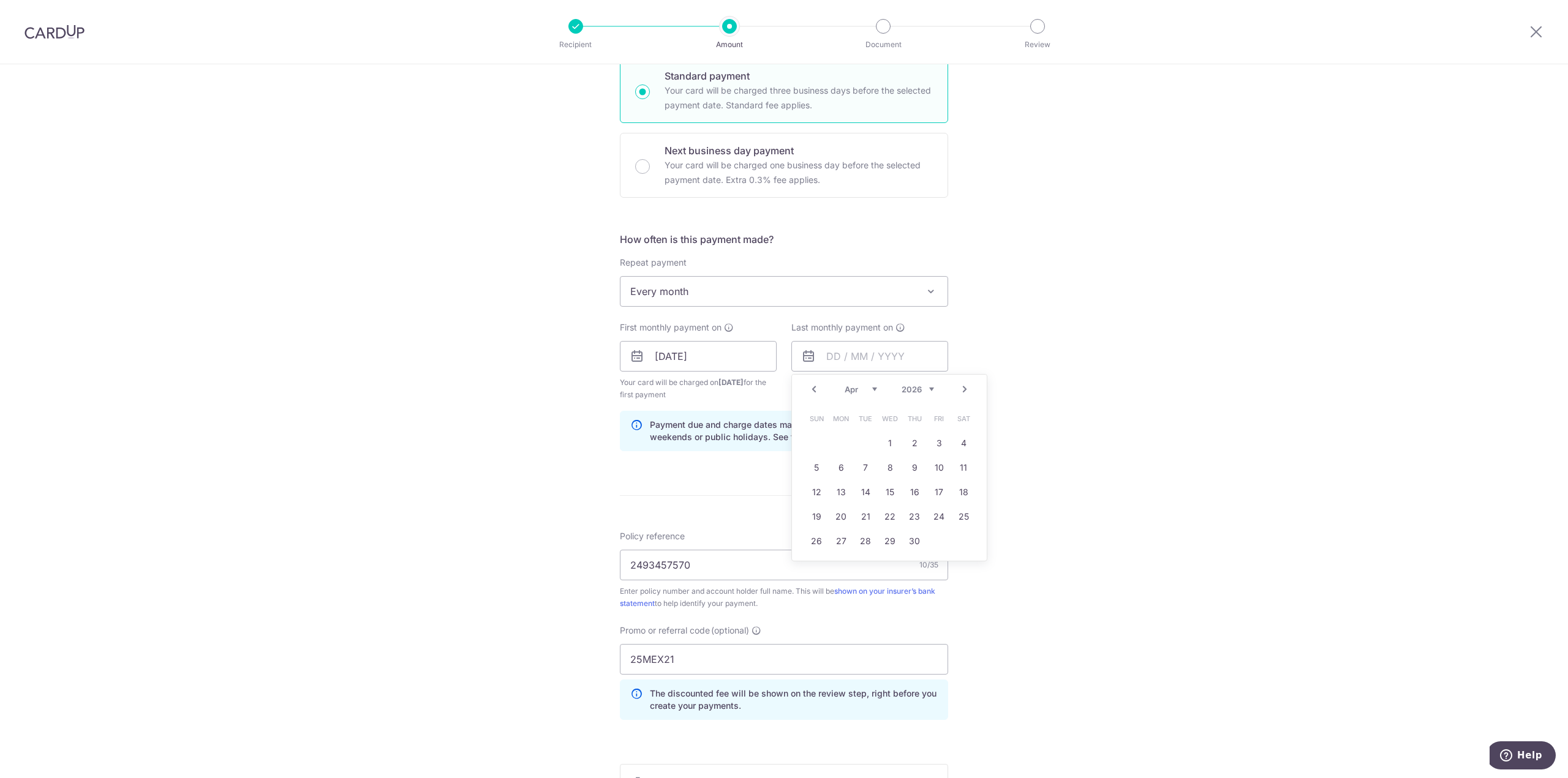
click at [959, 389] on link "Next" at bounding box center [964, 389] width 15 height 15
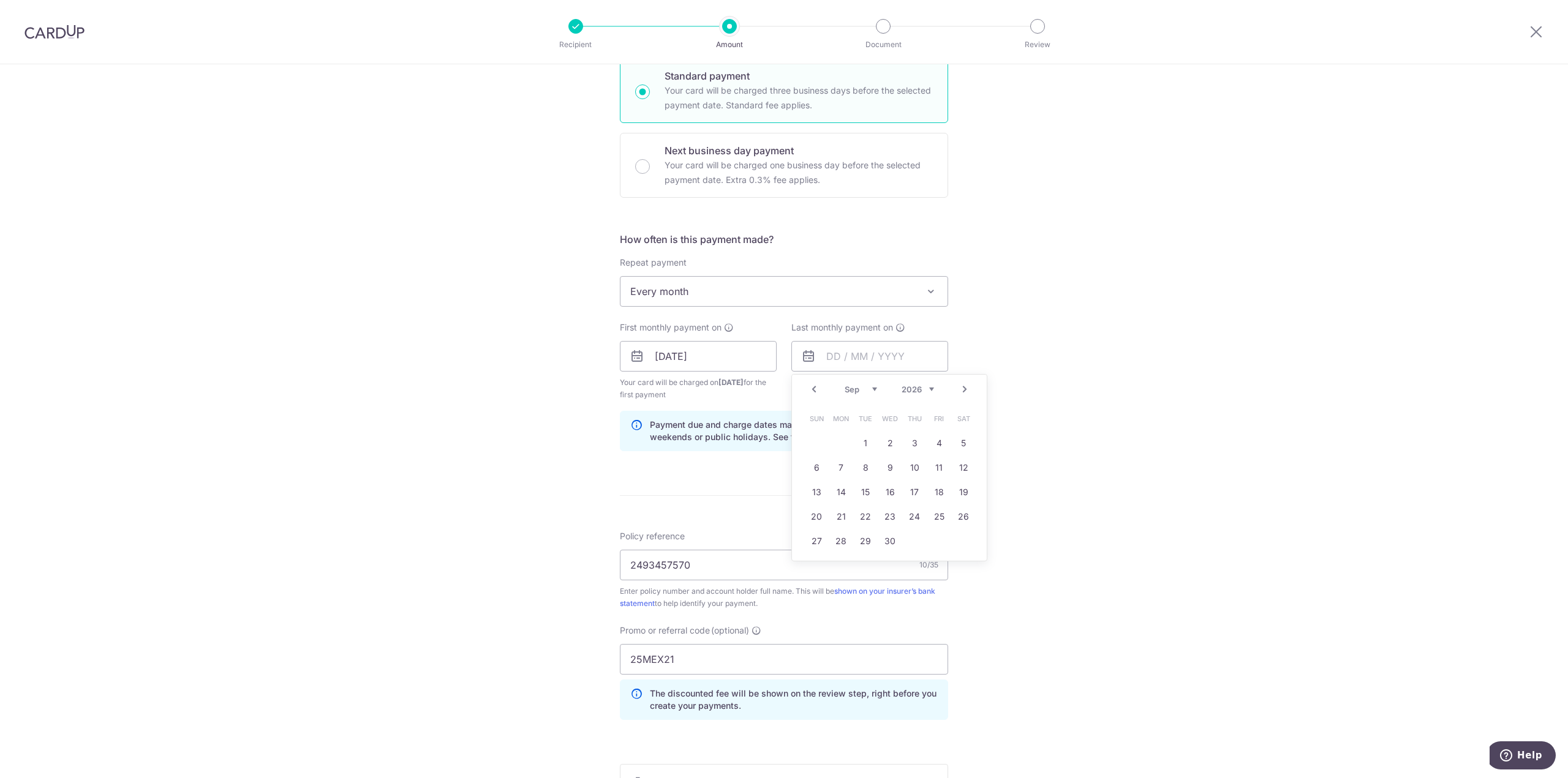
click at [959, 389] on link "Next" at bounding box center [964, 389] width 15 height 15
click at [964, 389] on link "Next" at bounding box center [964, 389] width 15 height 15
click at [958, 517] on link "26" at bounding box center [963, 516] width 19 height 19
type input "[DATE]"
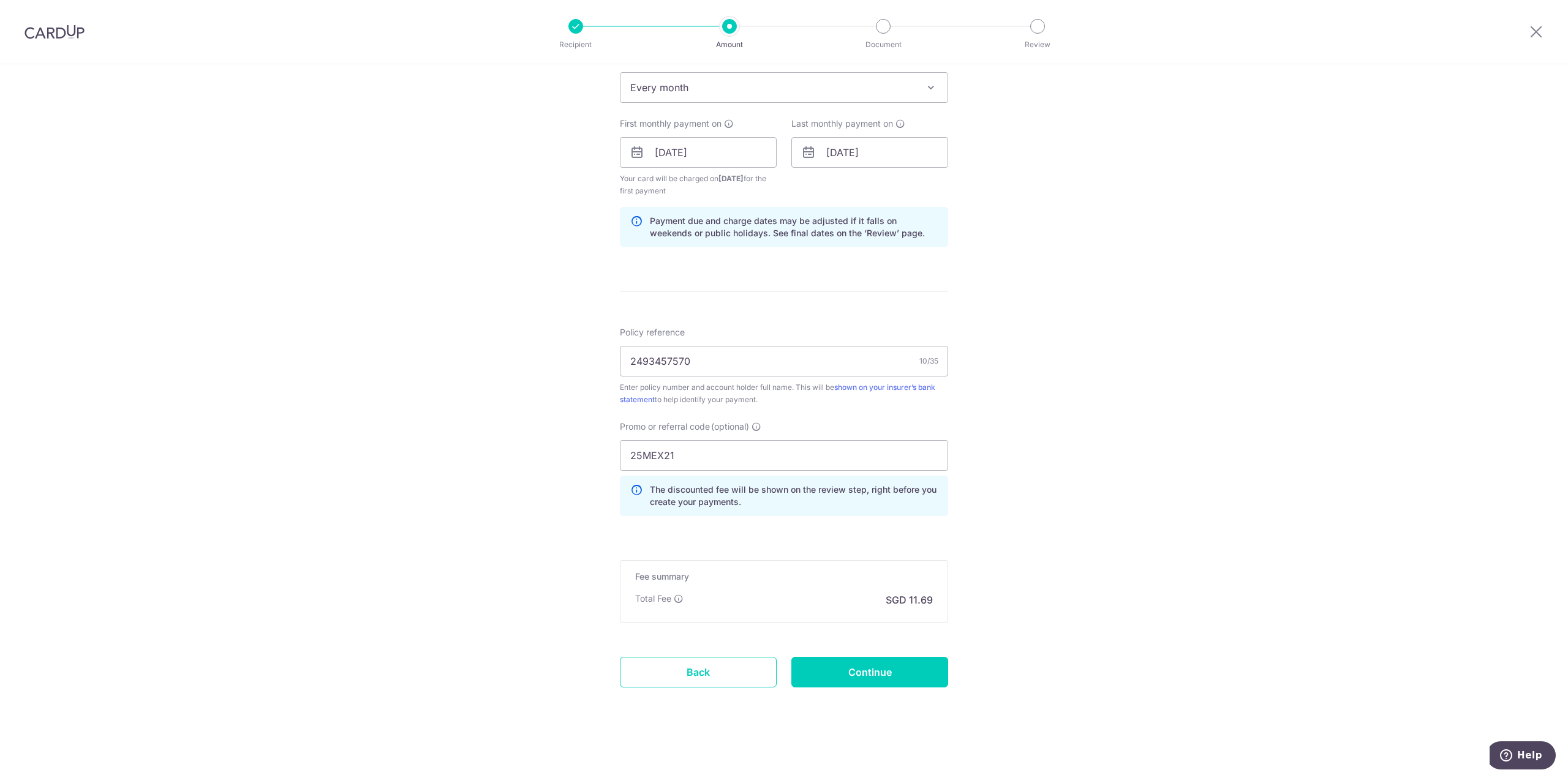
scroll to position [511, 0]
click at [883, 676] on input "Continue" at bounding box center [869, 671] width 157 height 31
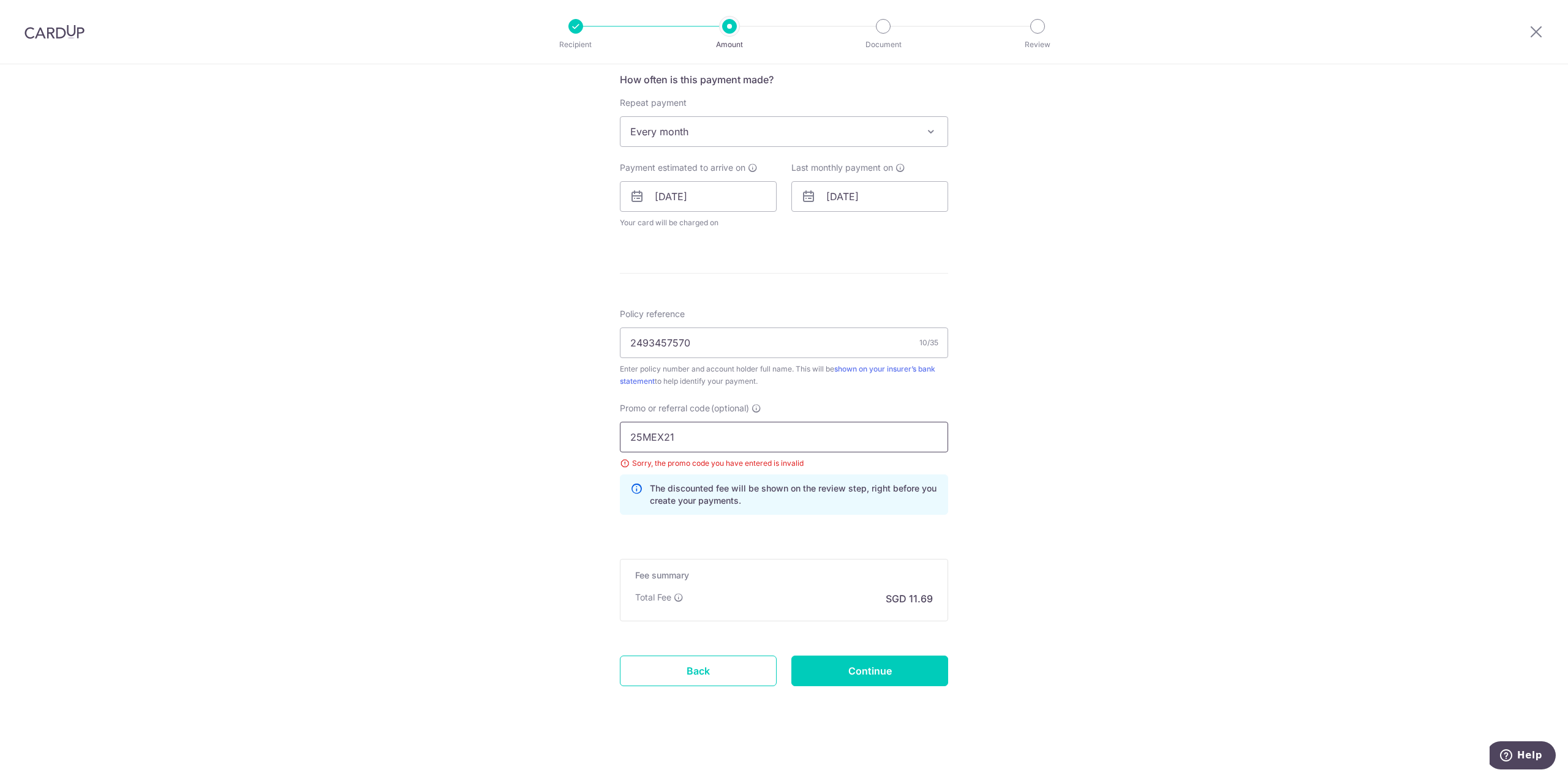
drag, startPoint x: 695, startPoint y: 431, endPoint x: 495, endPoint y: 435, distance: 200.0
click at [495, 435] on div "Tell us more about your payment Enter payment amount SGD 449.76 449.76 Select C…" at bounding box center [784, 189] width 1568 height 1180
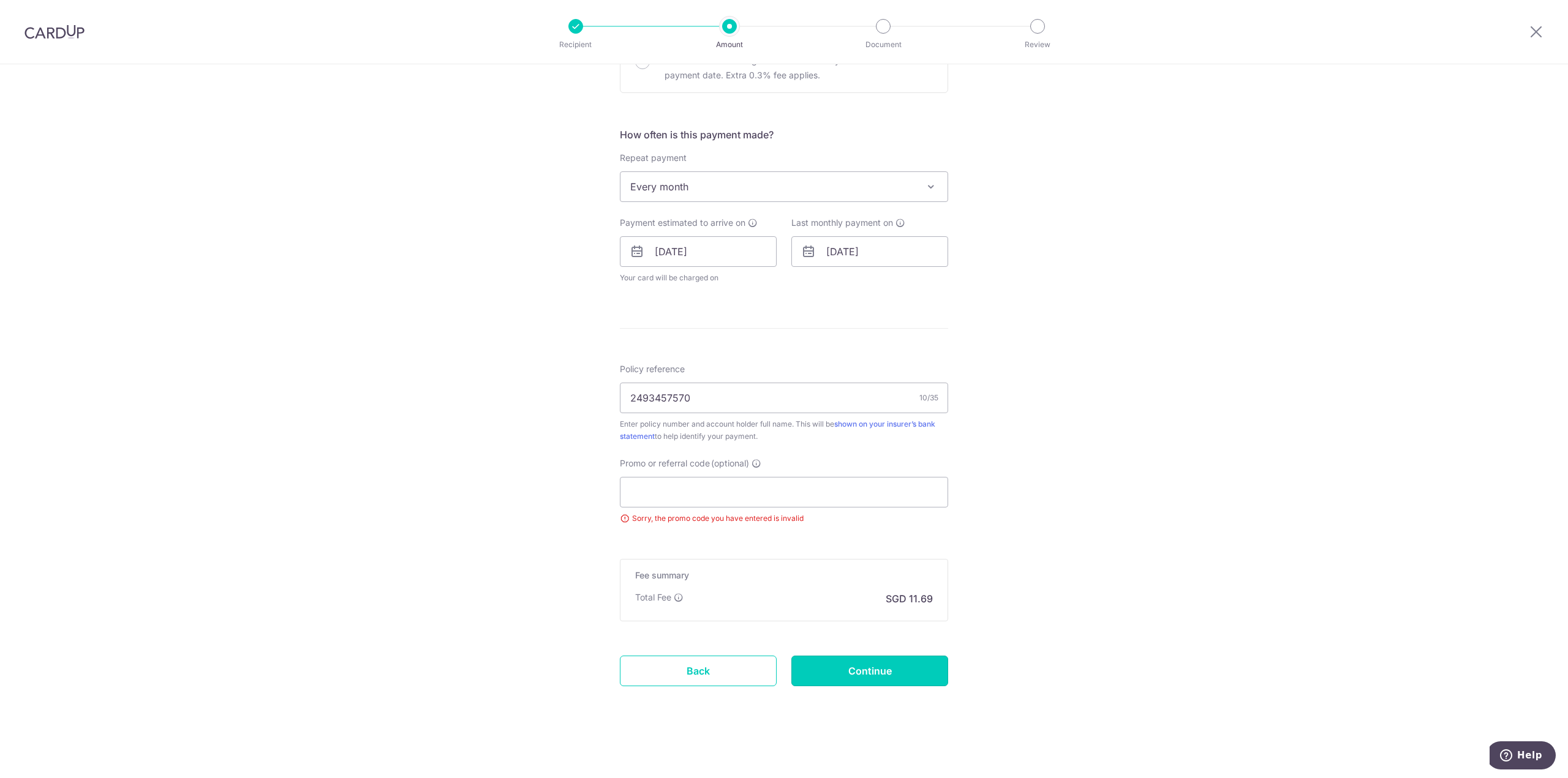
click at [891, 672] on input "Continue" at bounding box center [869, 671] width 157 height 31
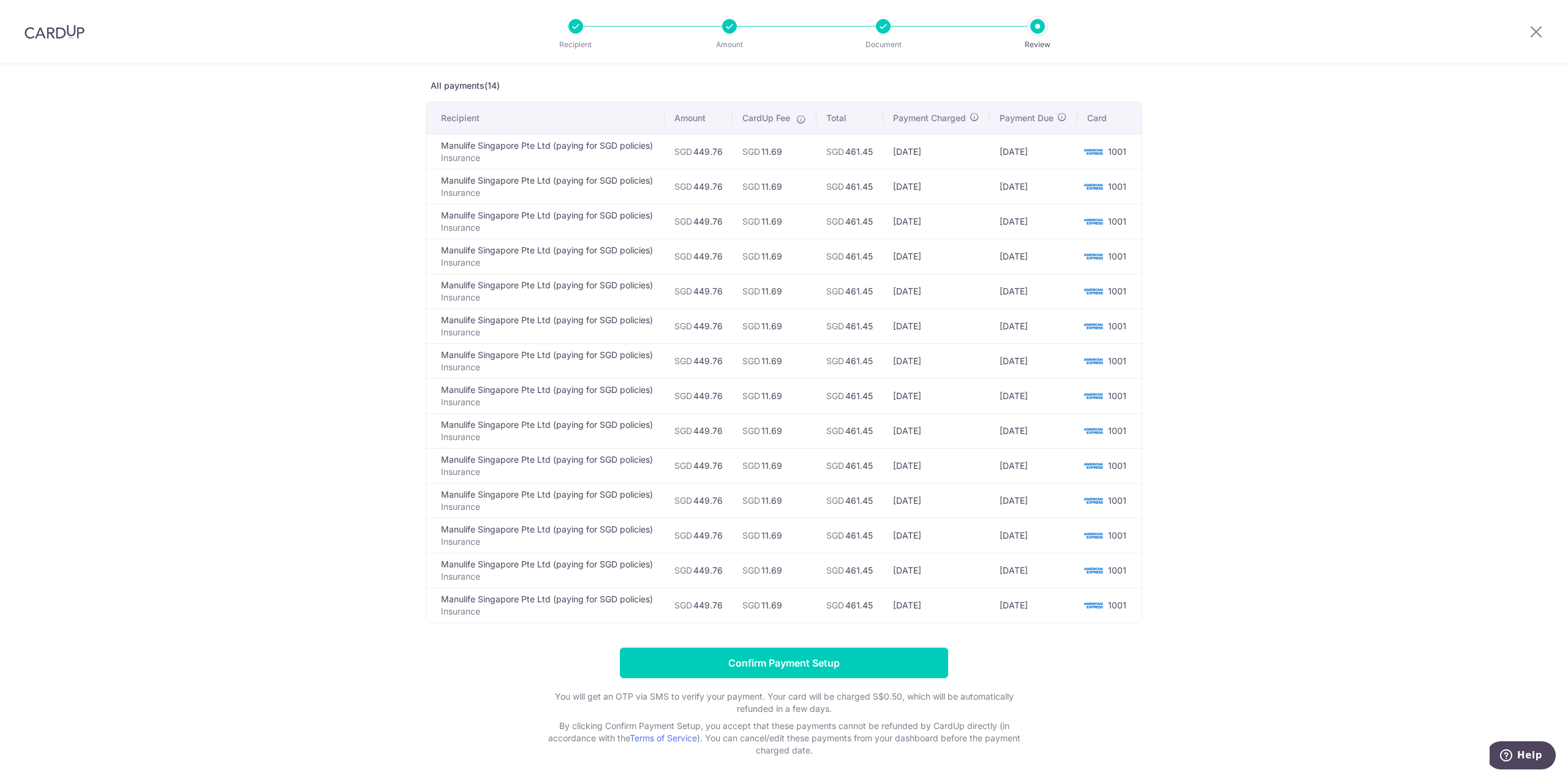
scroll to position [119, 0]
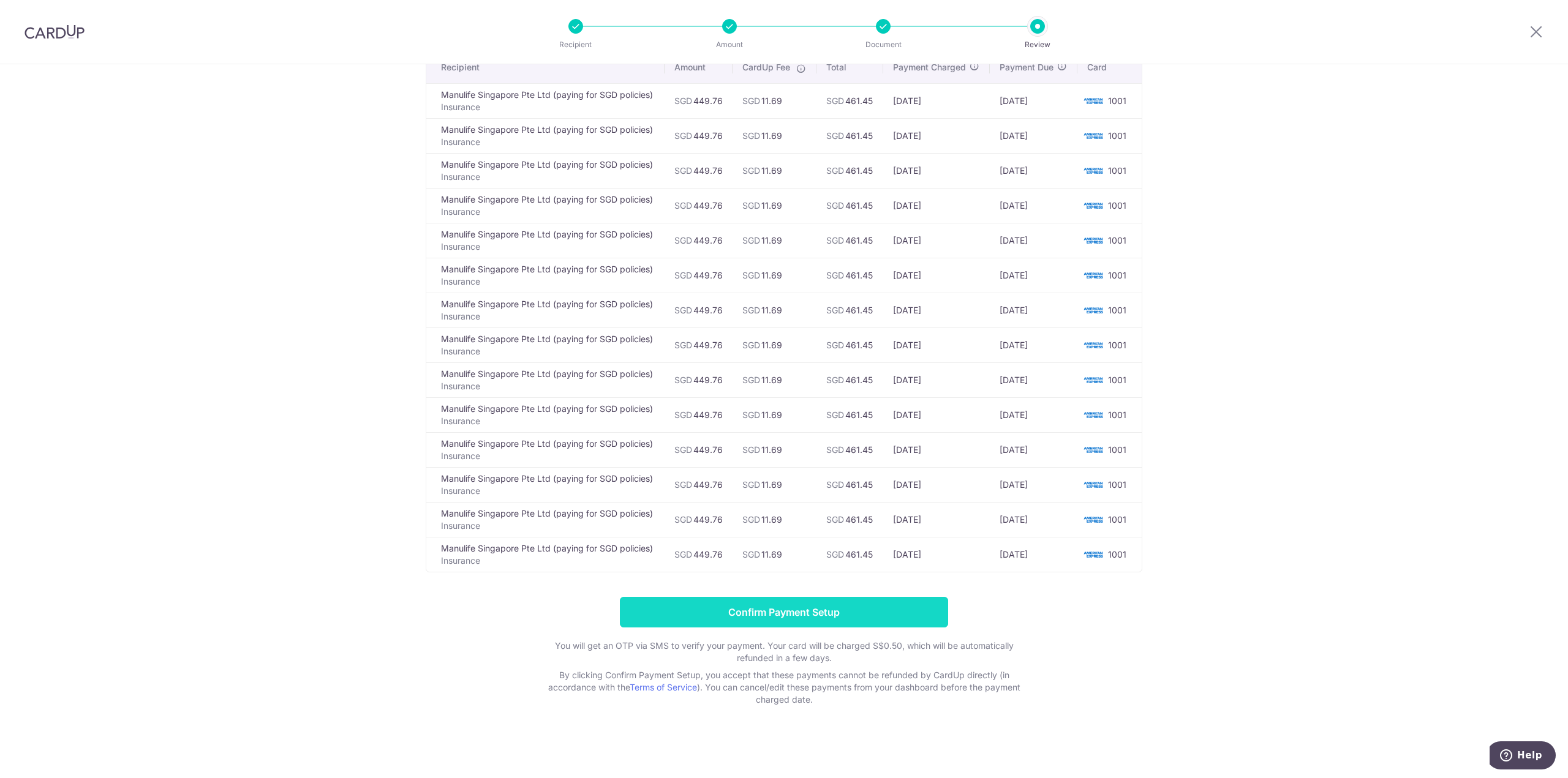
click at [831, 625] on input "Confirm Payment Setup" at bounding box center [784, 612] width 328 height 31
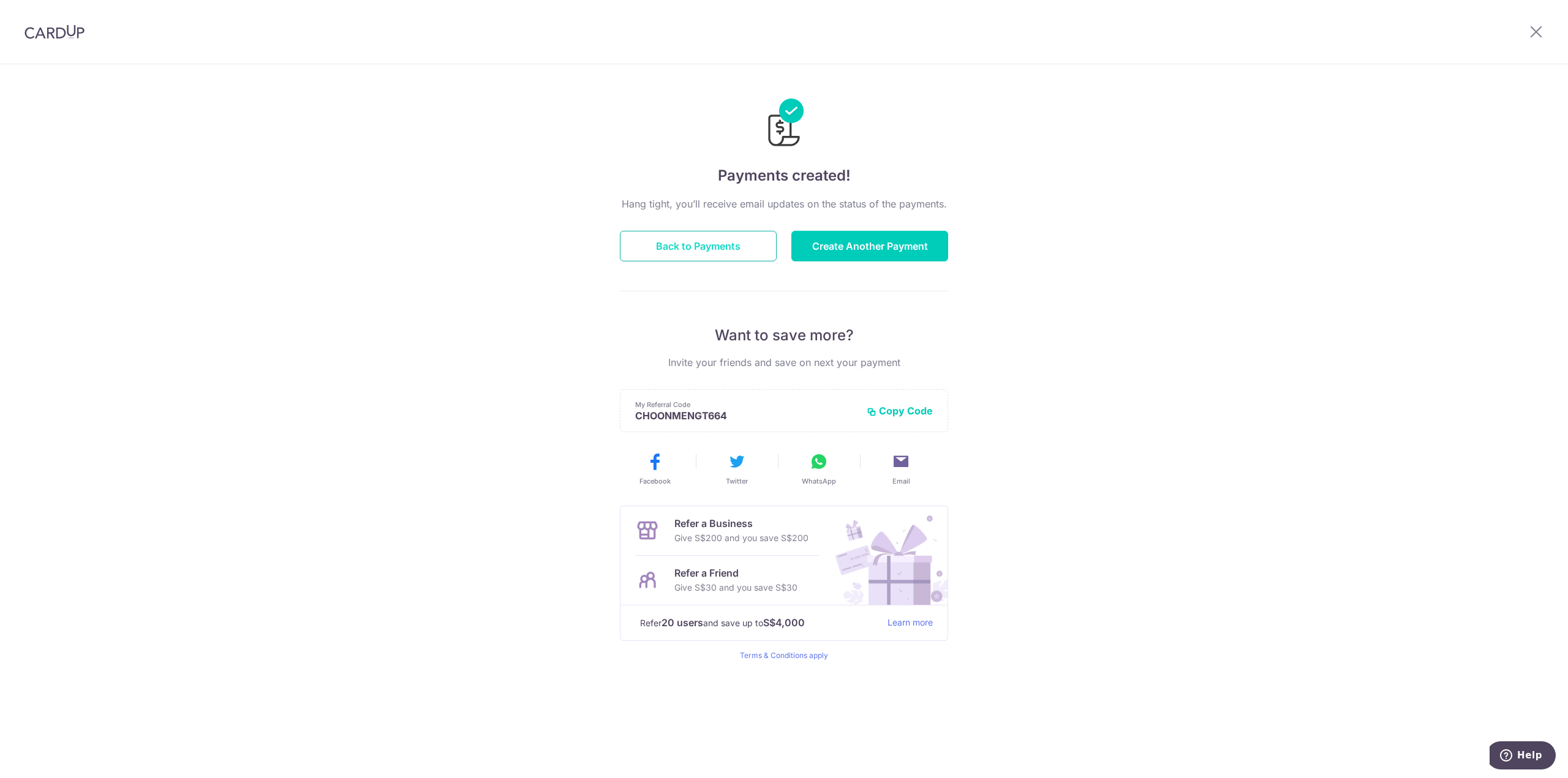
click at [729, 242] on button "Back to Payments" at bounding box center [698, 246] width 157 height 31
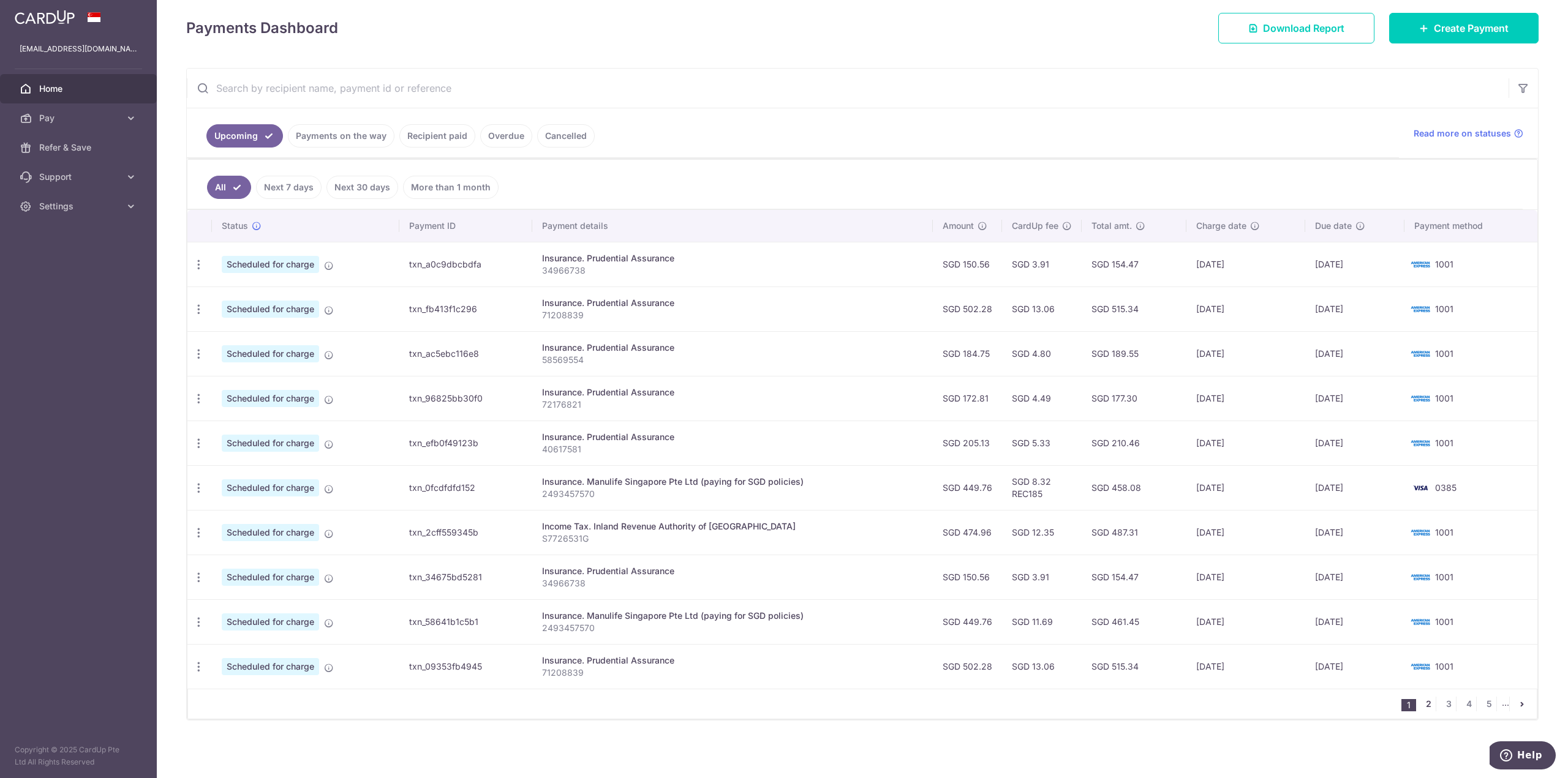
click at [1423, 706] on link "2" at bounding box center [1428, 704] width 15 height 15
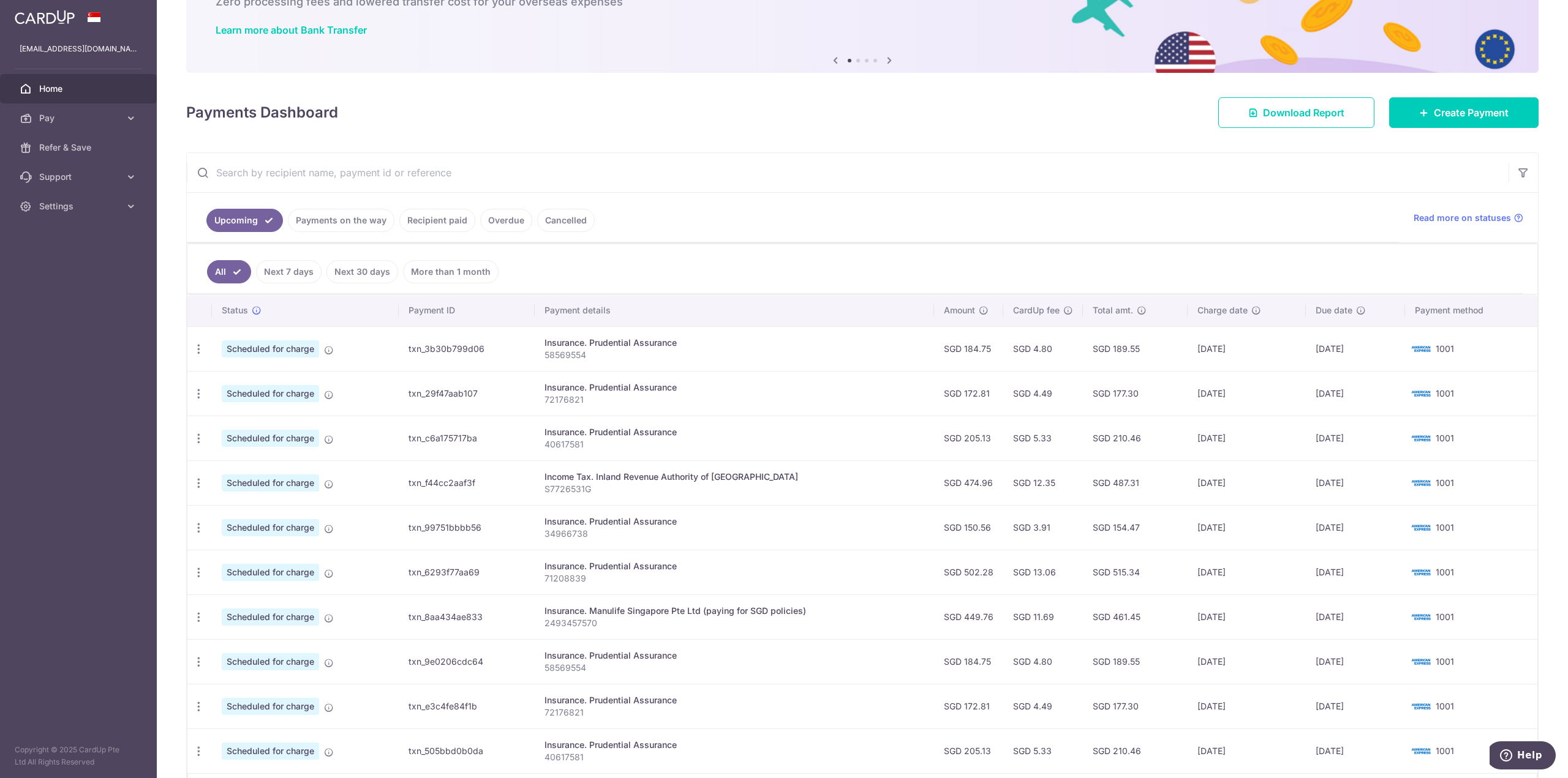
scroll to position [168, 0]
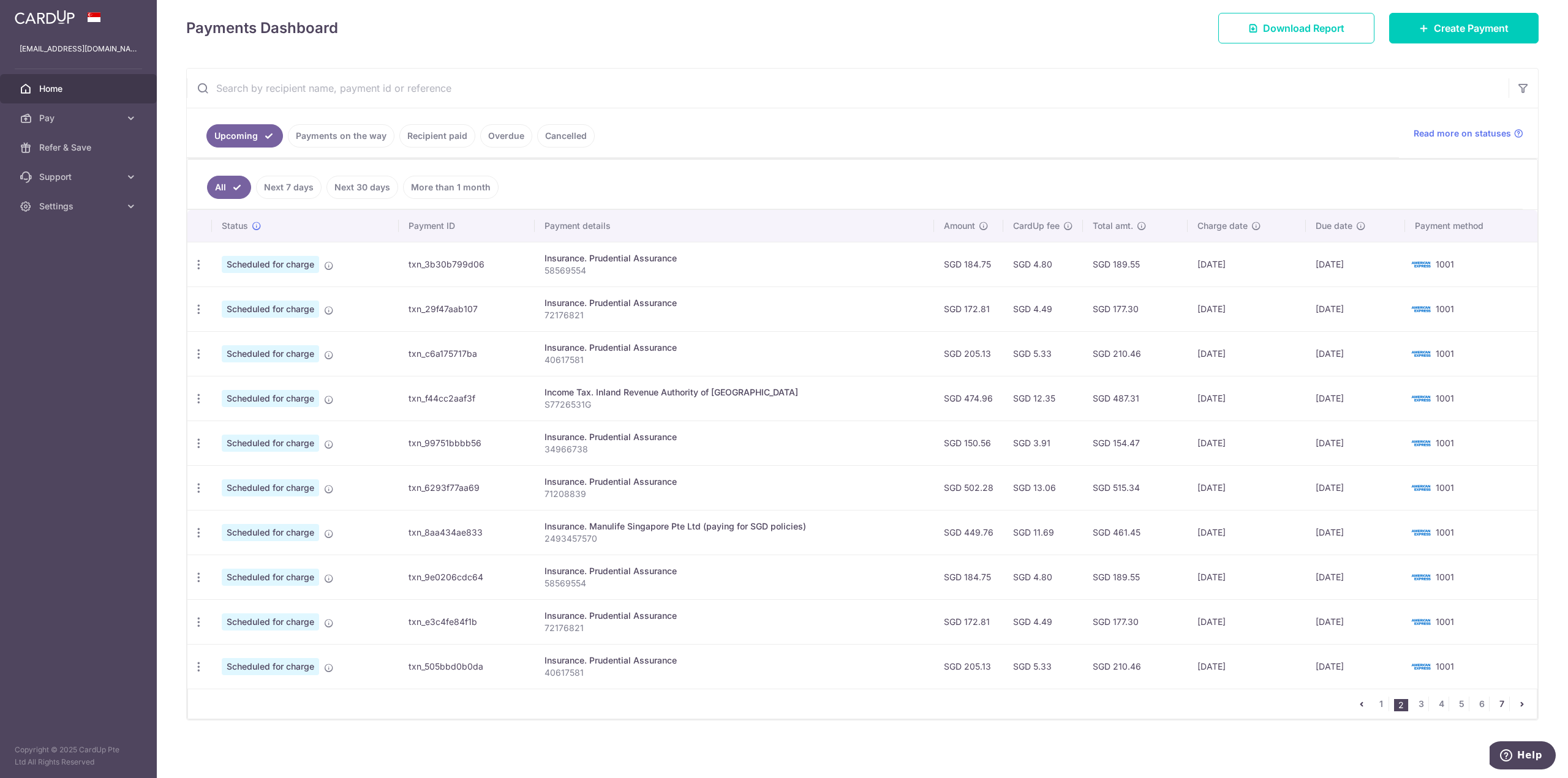
click at [1499, 705] on link "7" at bounding box center [1502, 704] width 15 height 15
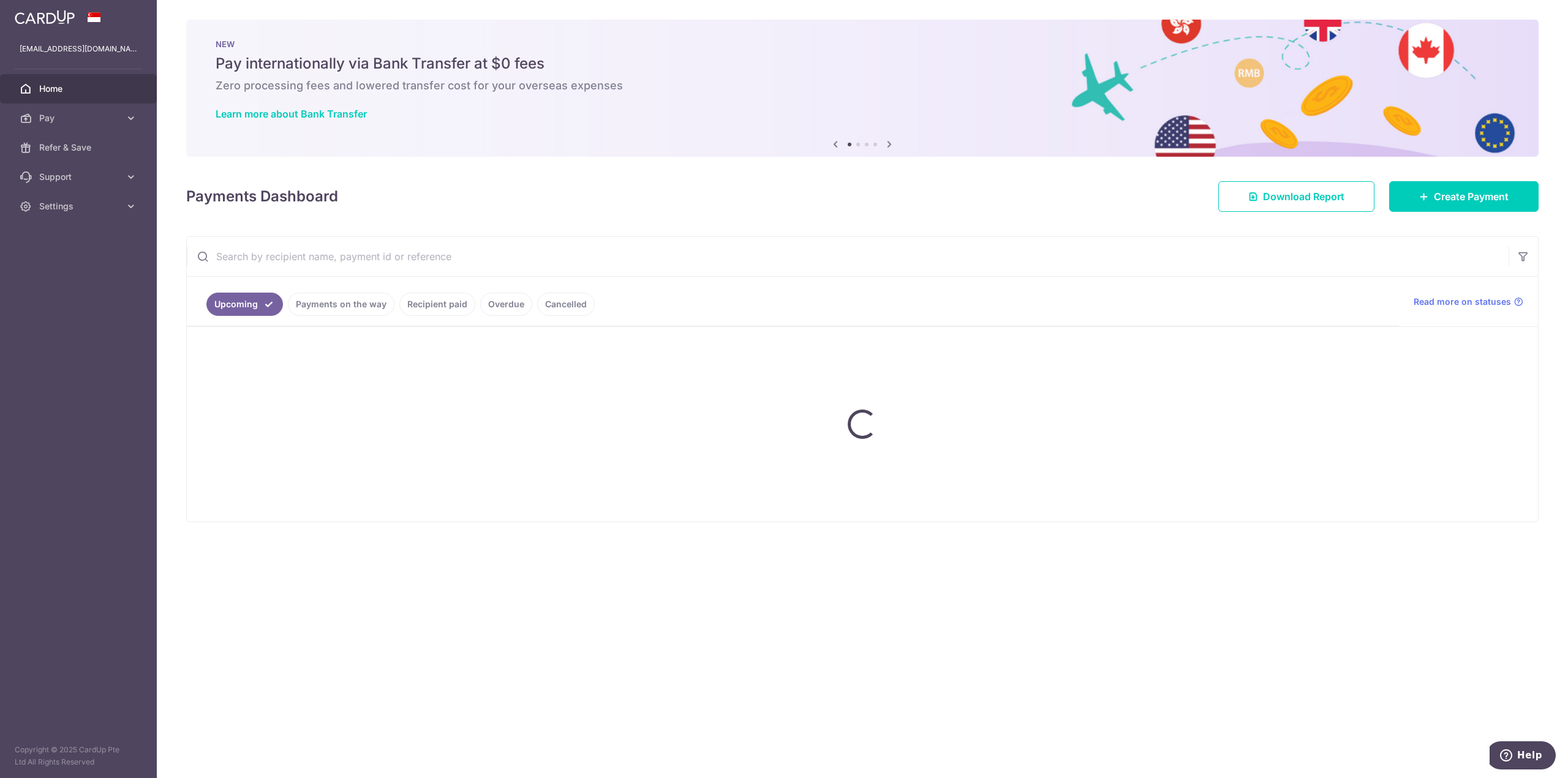
scroll to position [0, 0]
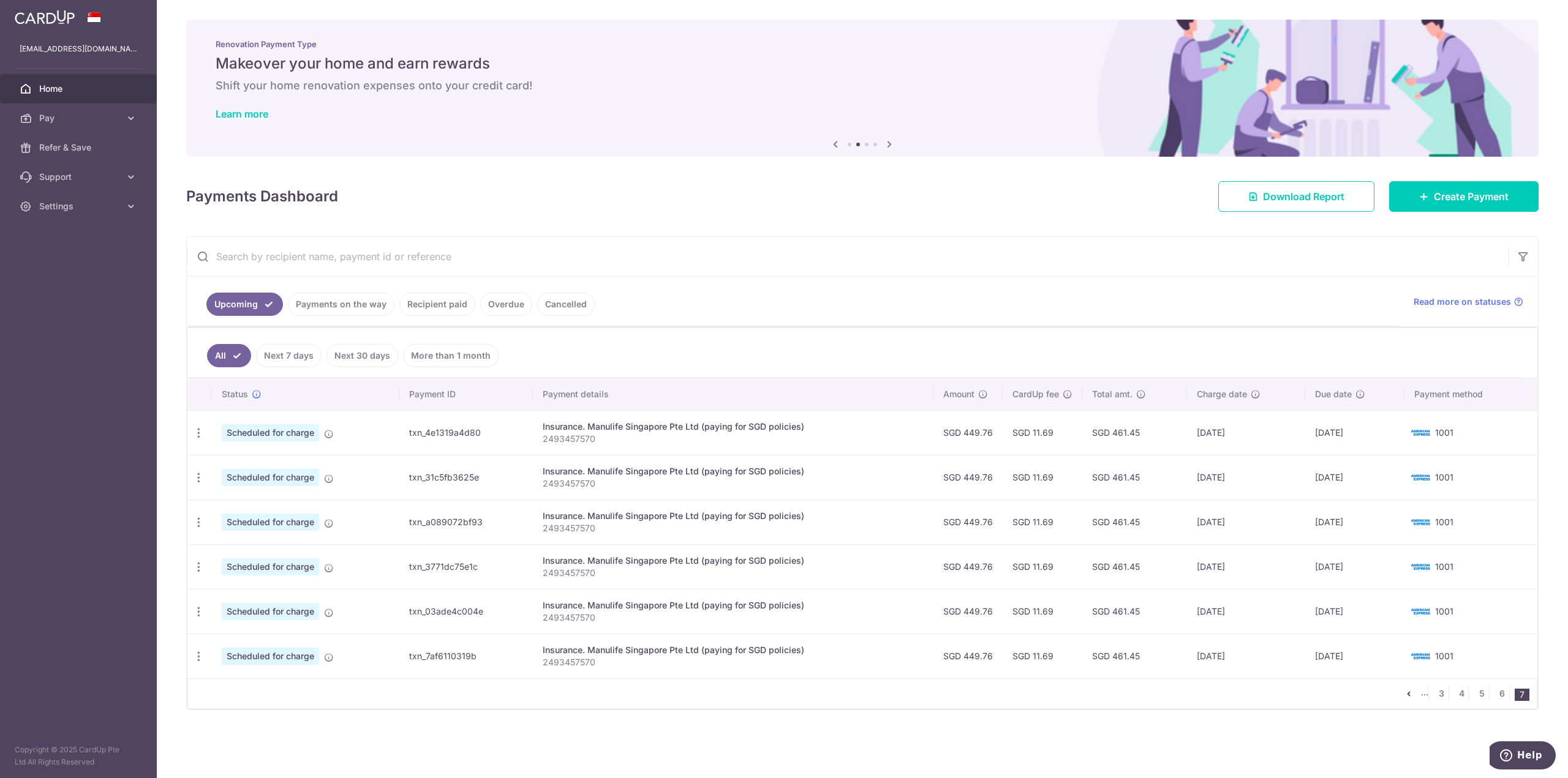
click at [1424, 695] on li "..." at bounding box center [1425, 694] width 8 height 15
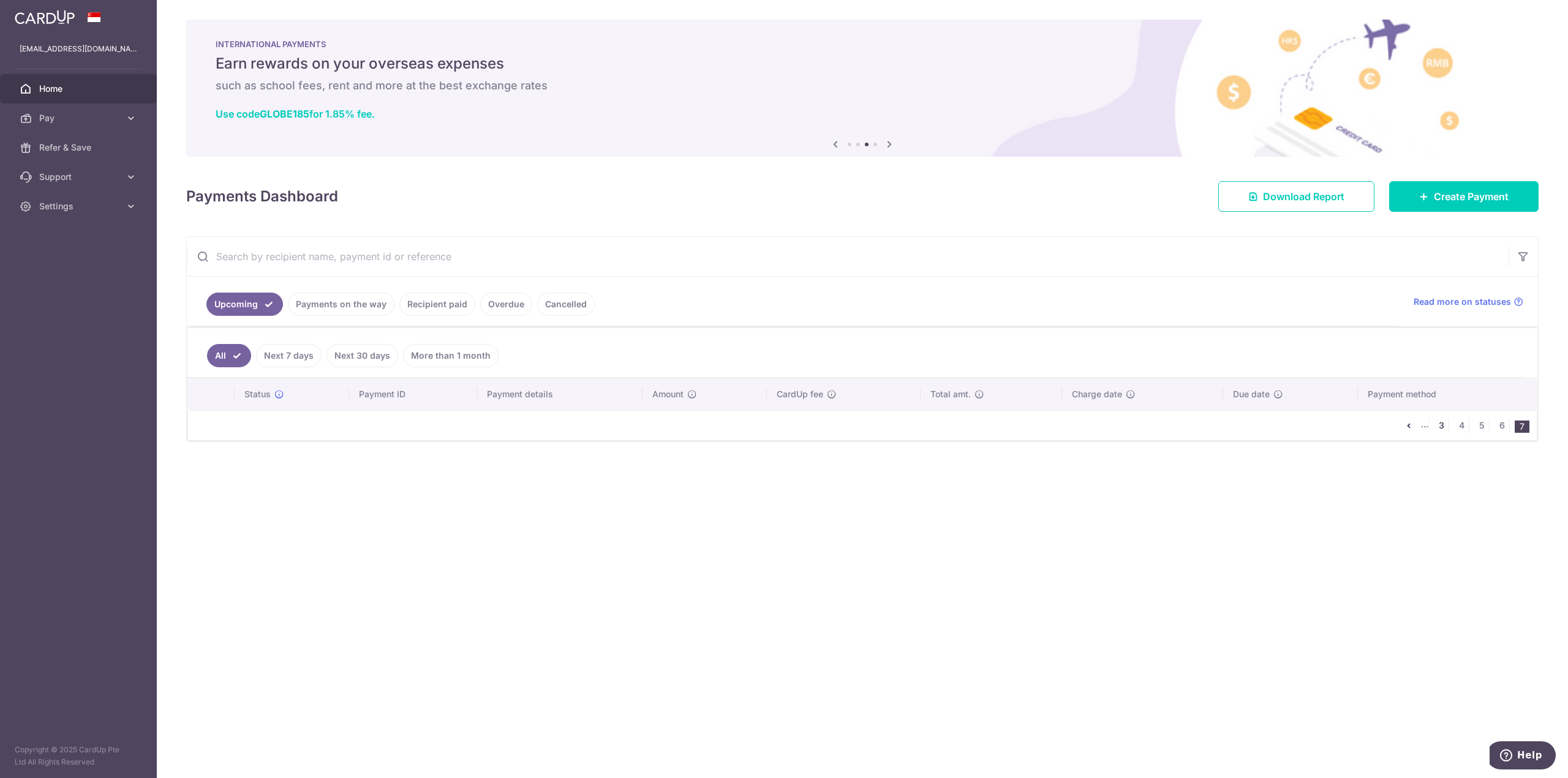
click at [1442, 427] on link "3" at bounding box center [1441, 425] width 15 height 15
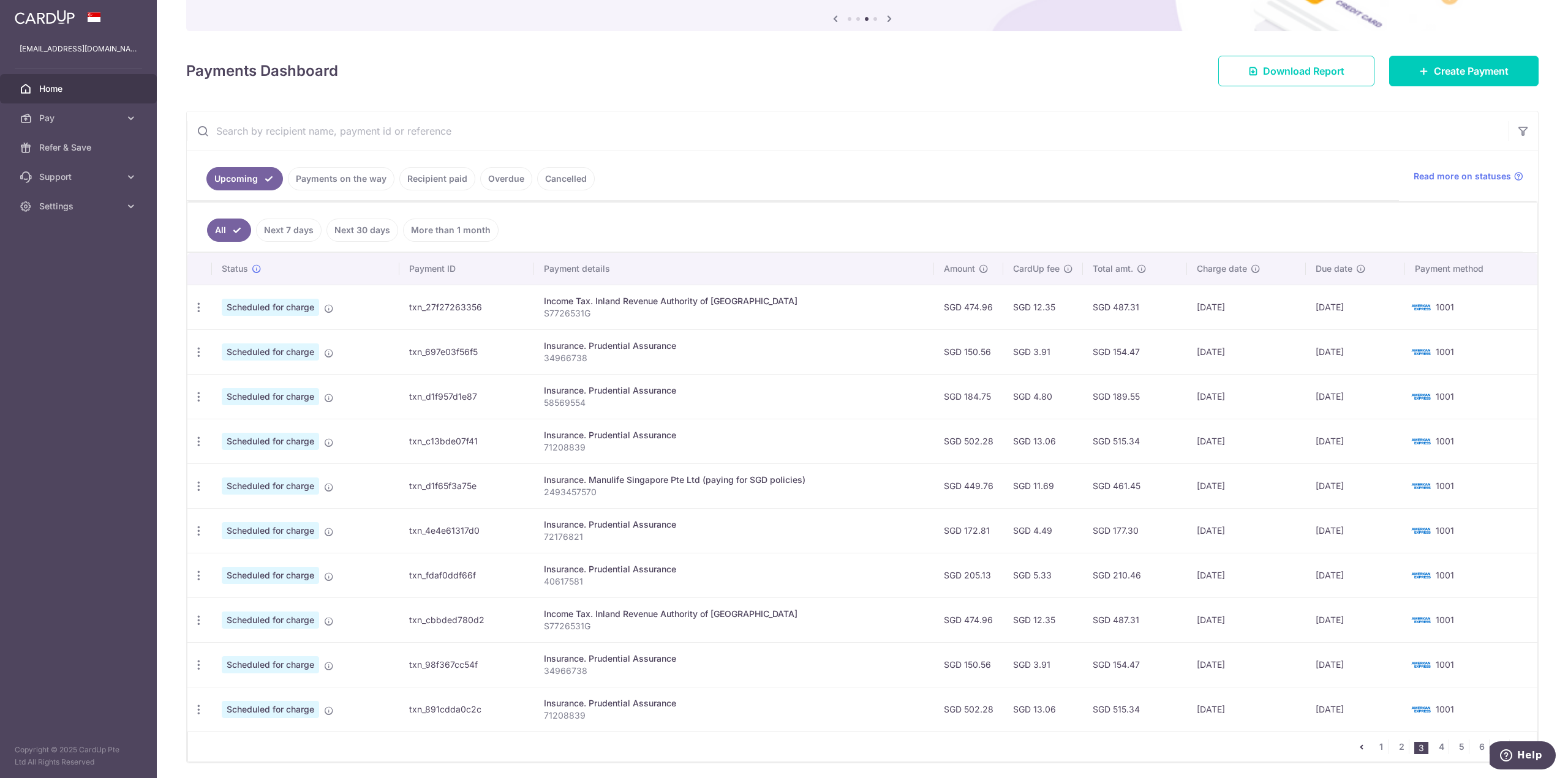
scroll to position [168, 0]
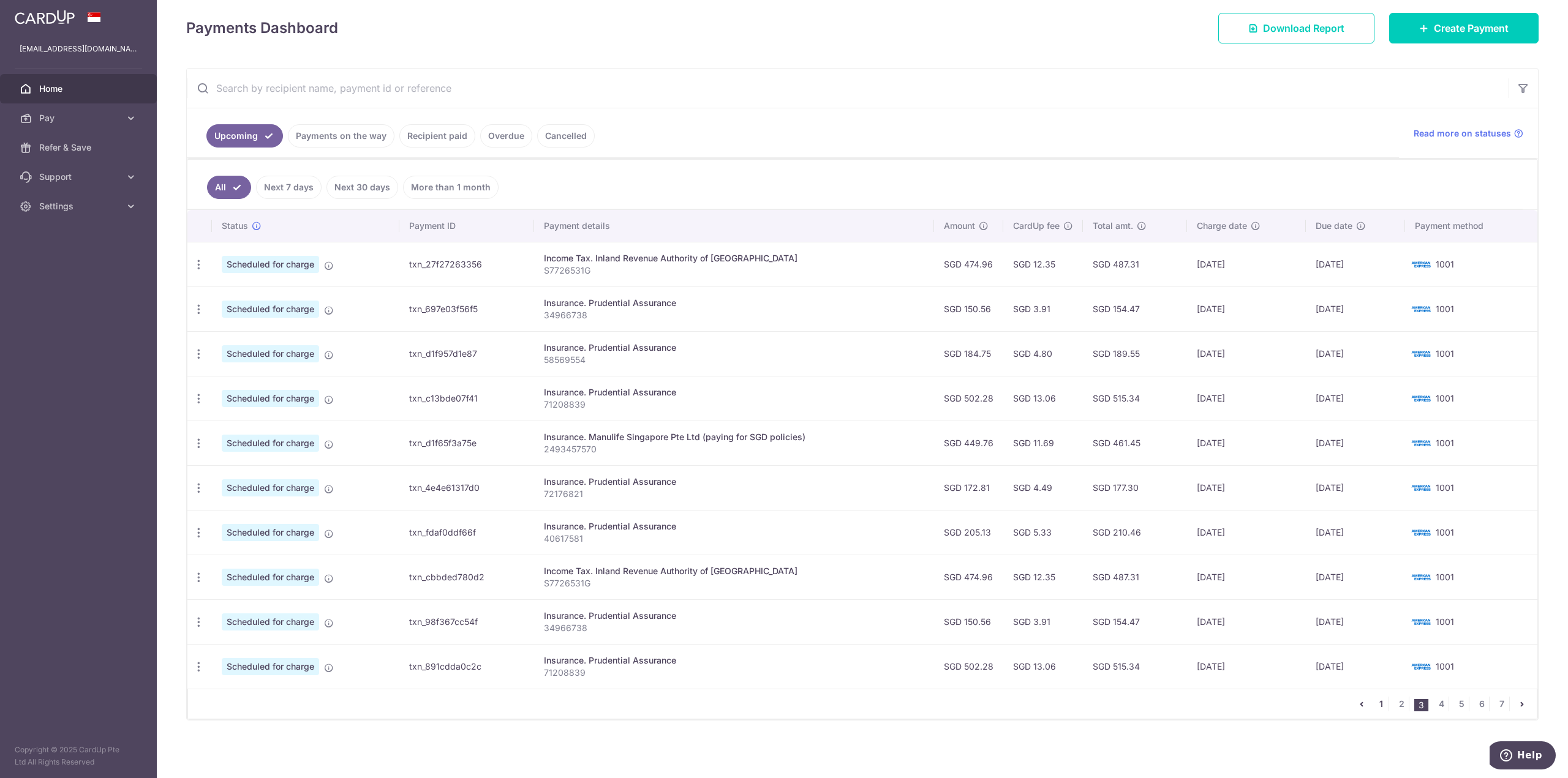
click at [1379, 706] on link "1" at bounding box center [1381, 704] width 15 height 15
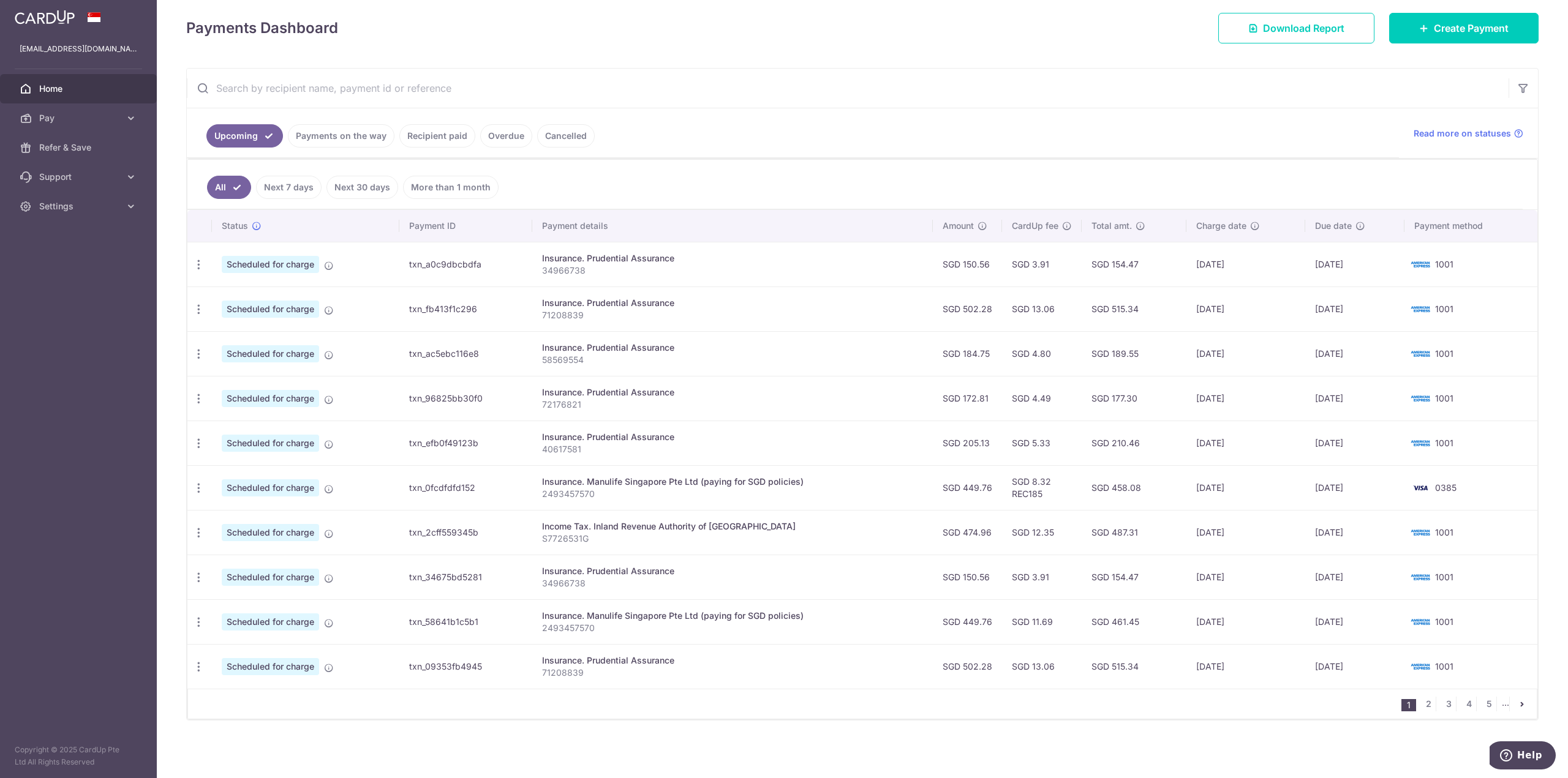
click at [457, 133] on link "Recipient paid" at bounding box center [437, 136] width 76 height 23
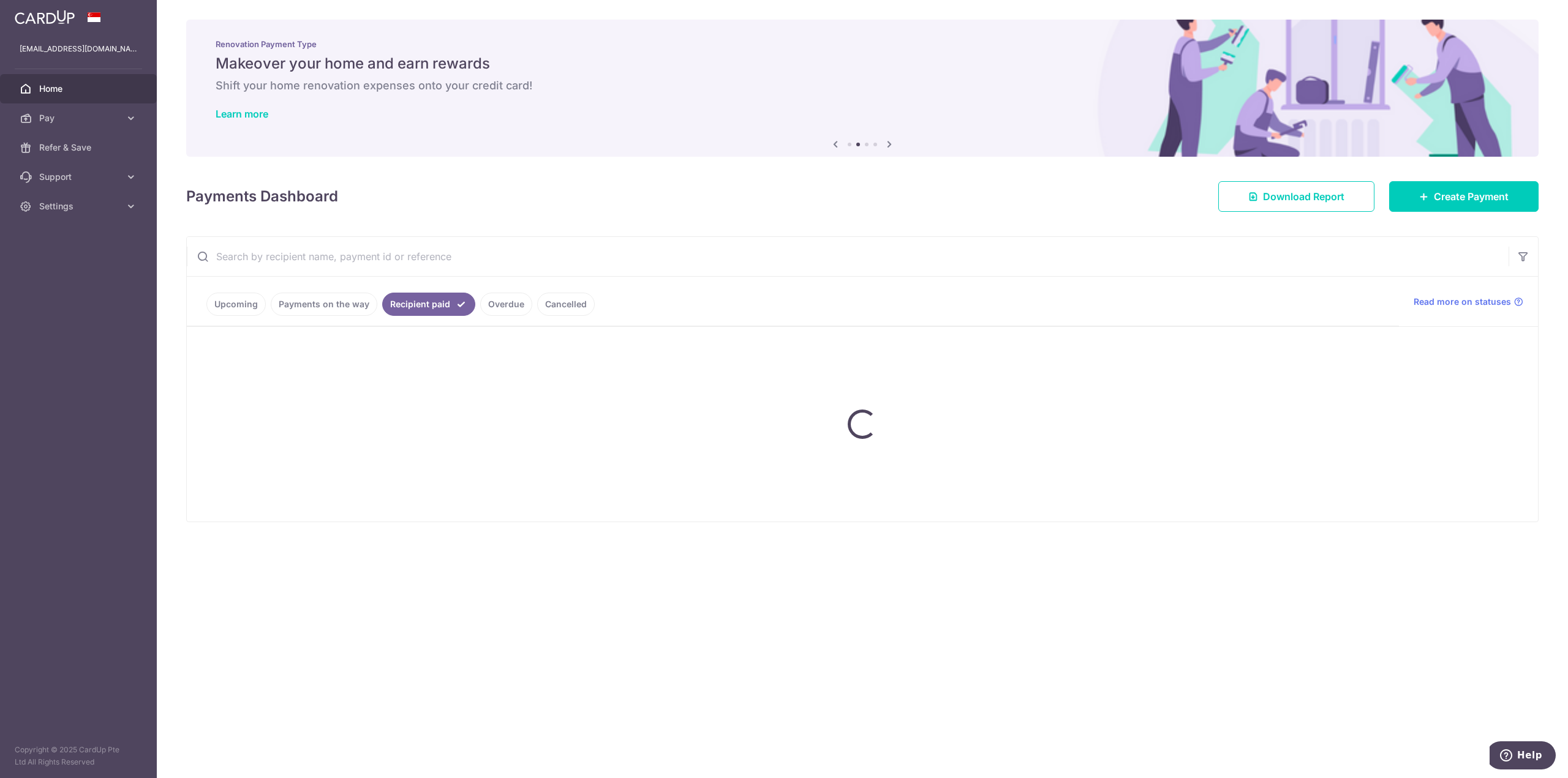
scroll to position [0, 0]
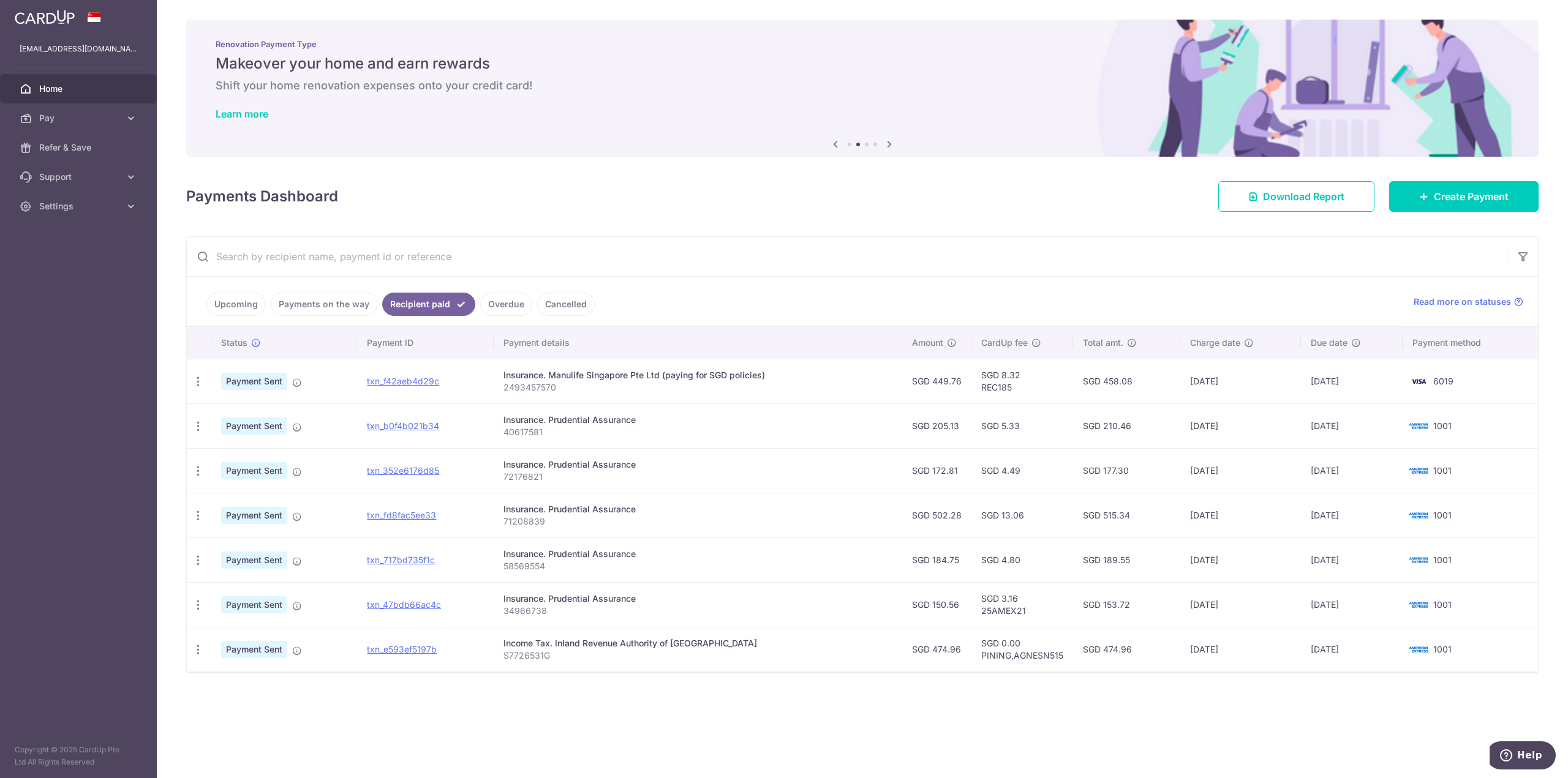
click at [503, 304] on link "Overdue" at bounding box center [506, 304] width 52 height 23
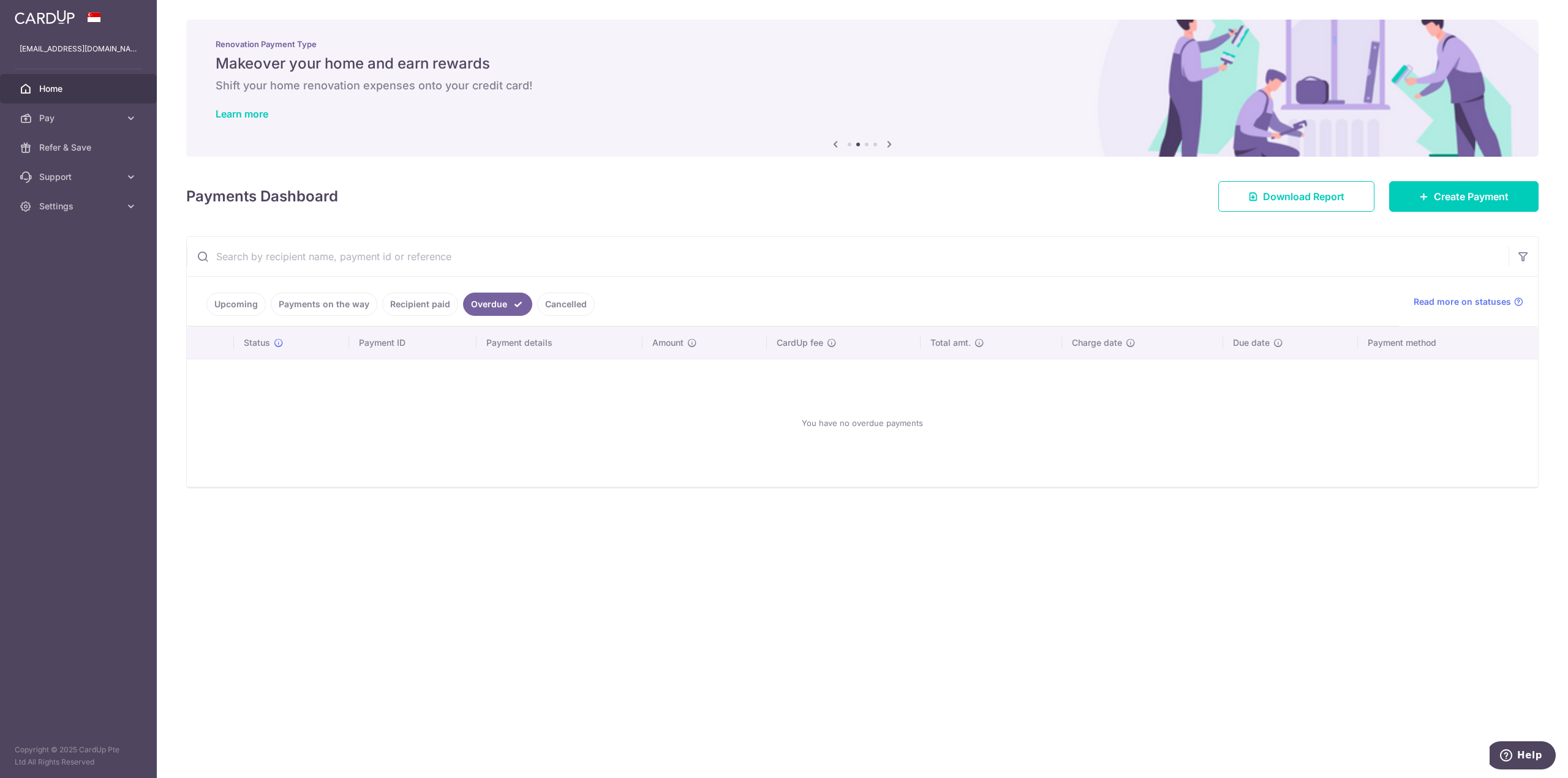
click at [425, 308] on link "Recipient paid" at bounding box center [420, 304] width 76 height 23
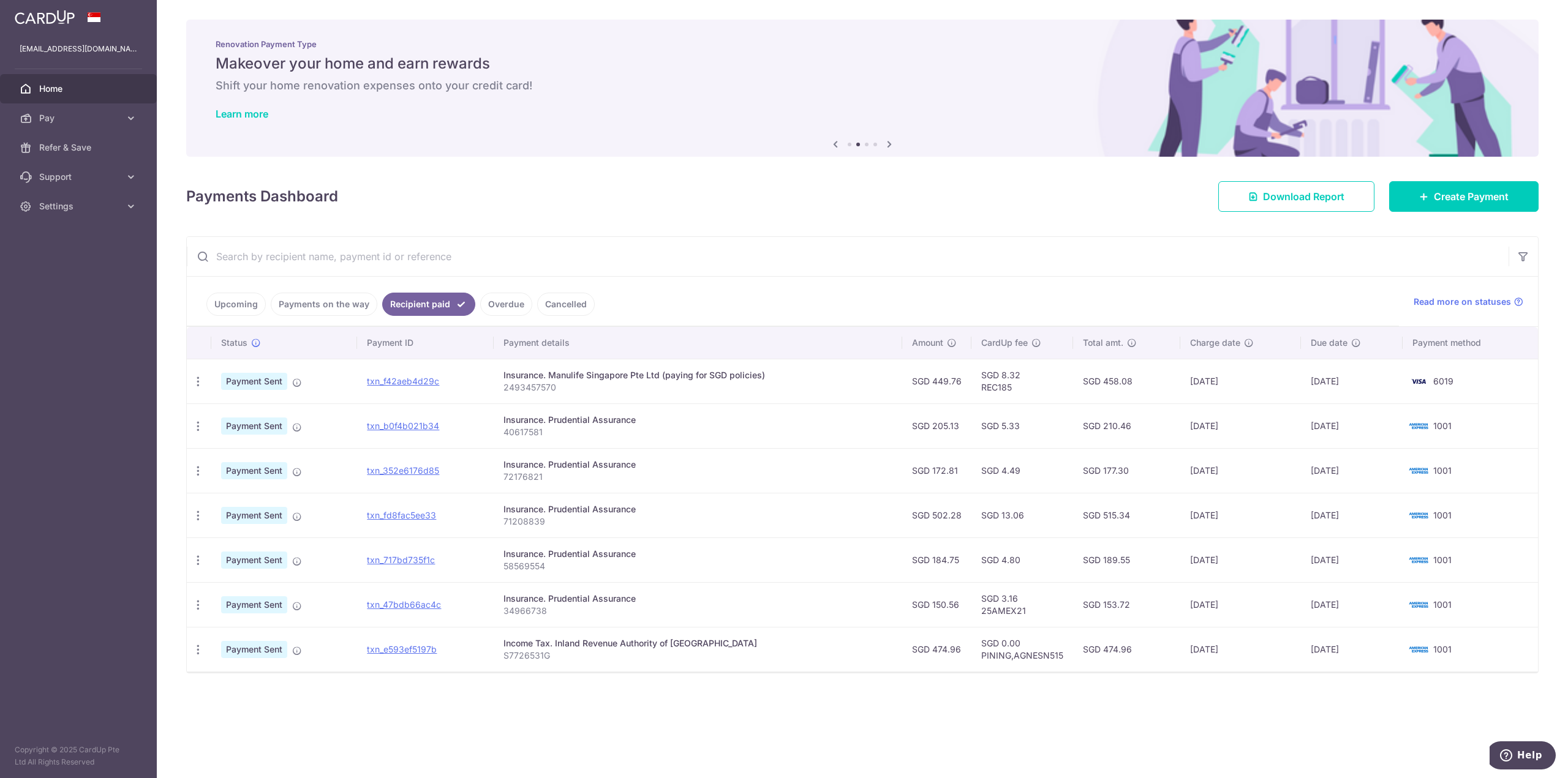
click at [570, 311] on link "Cancelled" at bounding box center [566, 304] width 58 height 23
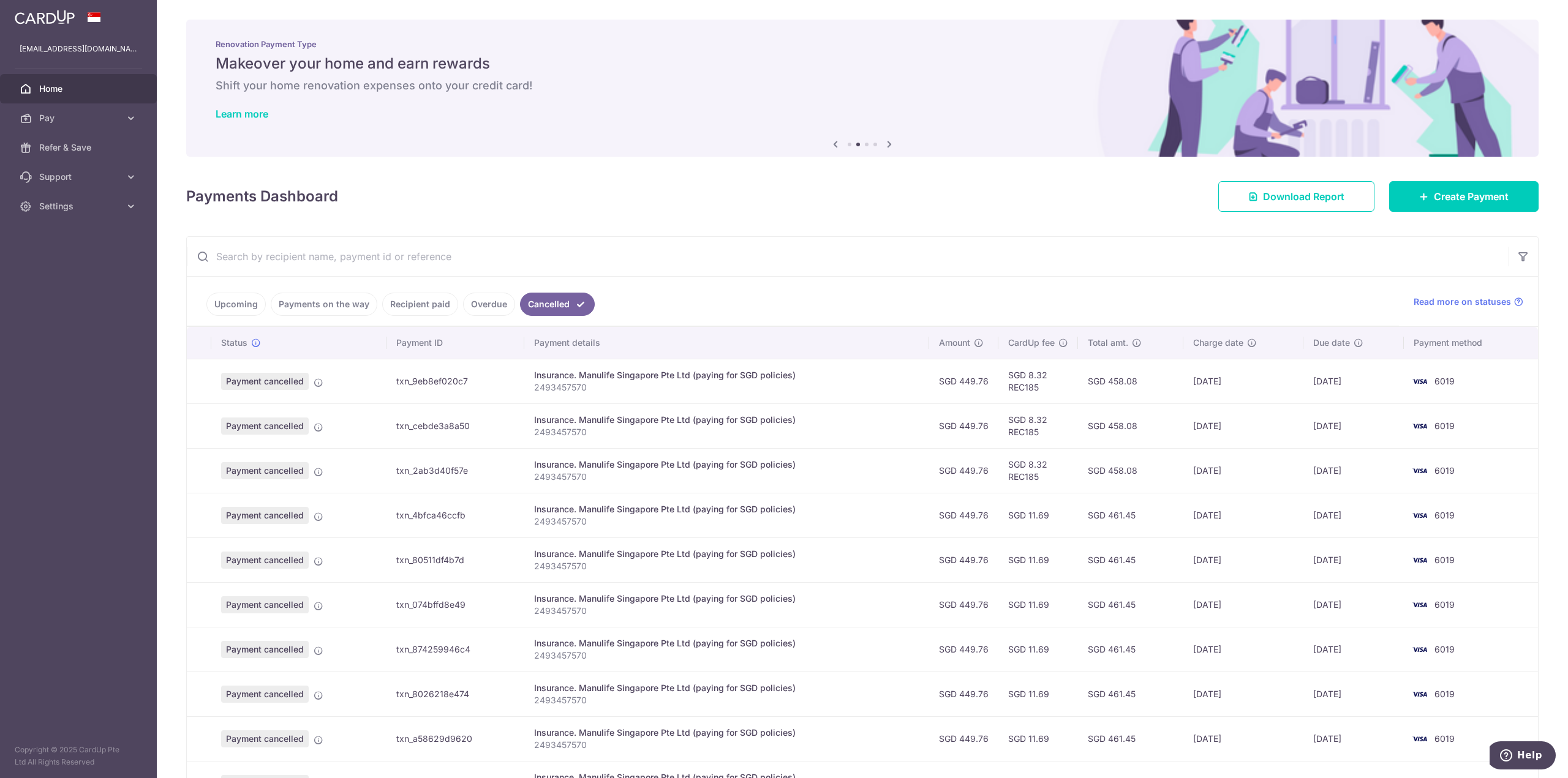
click at [421, 314] on link "Recipient paid" at bounding box center [420, 304] width 76 height 23
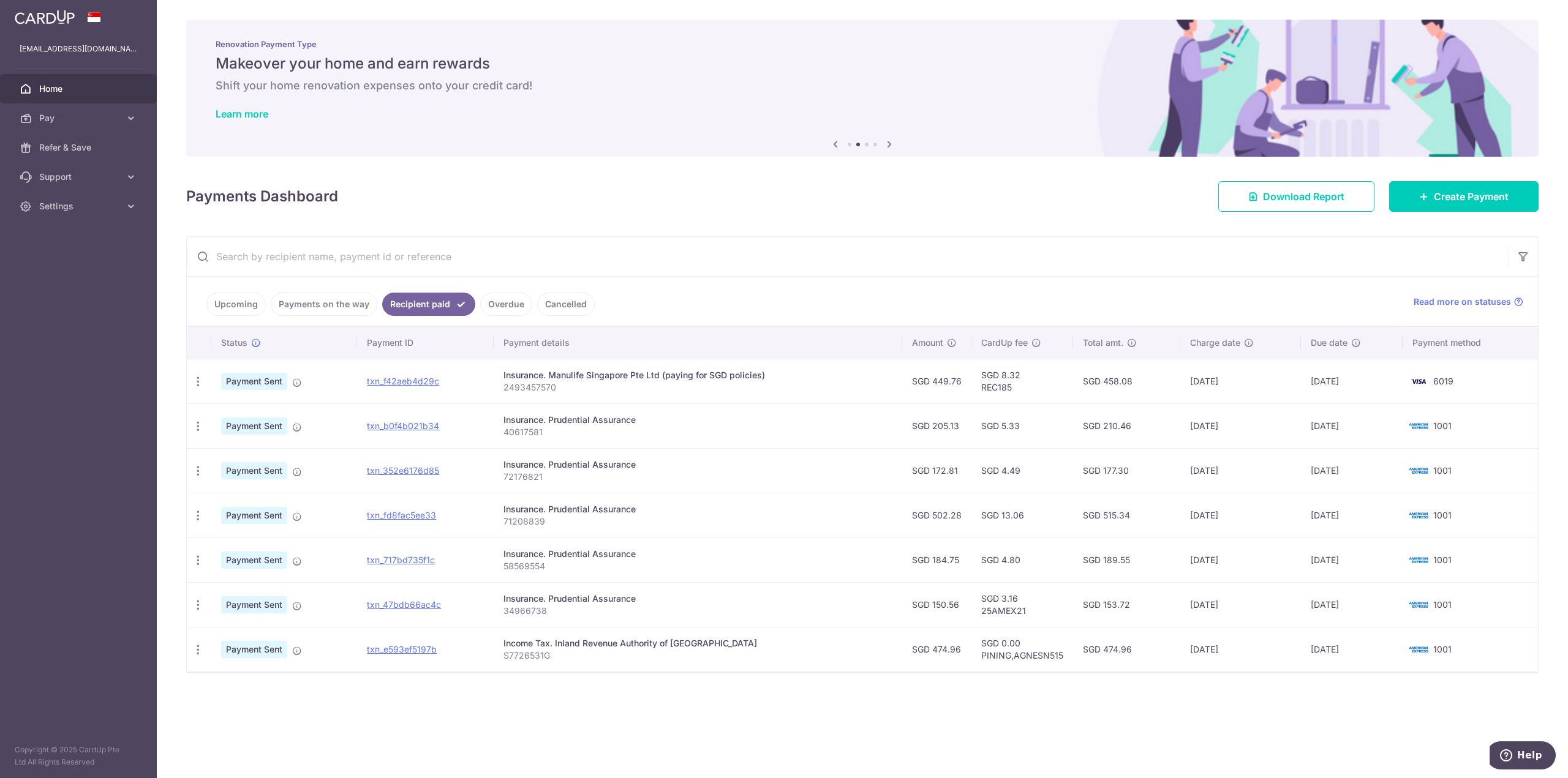
click at [326, 301] on link "Payments on the way" at bounding box center [324, 304] width 106 height 23
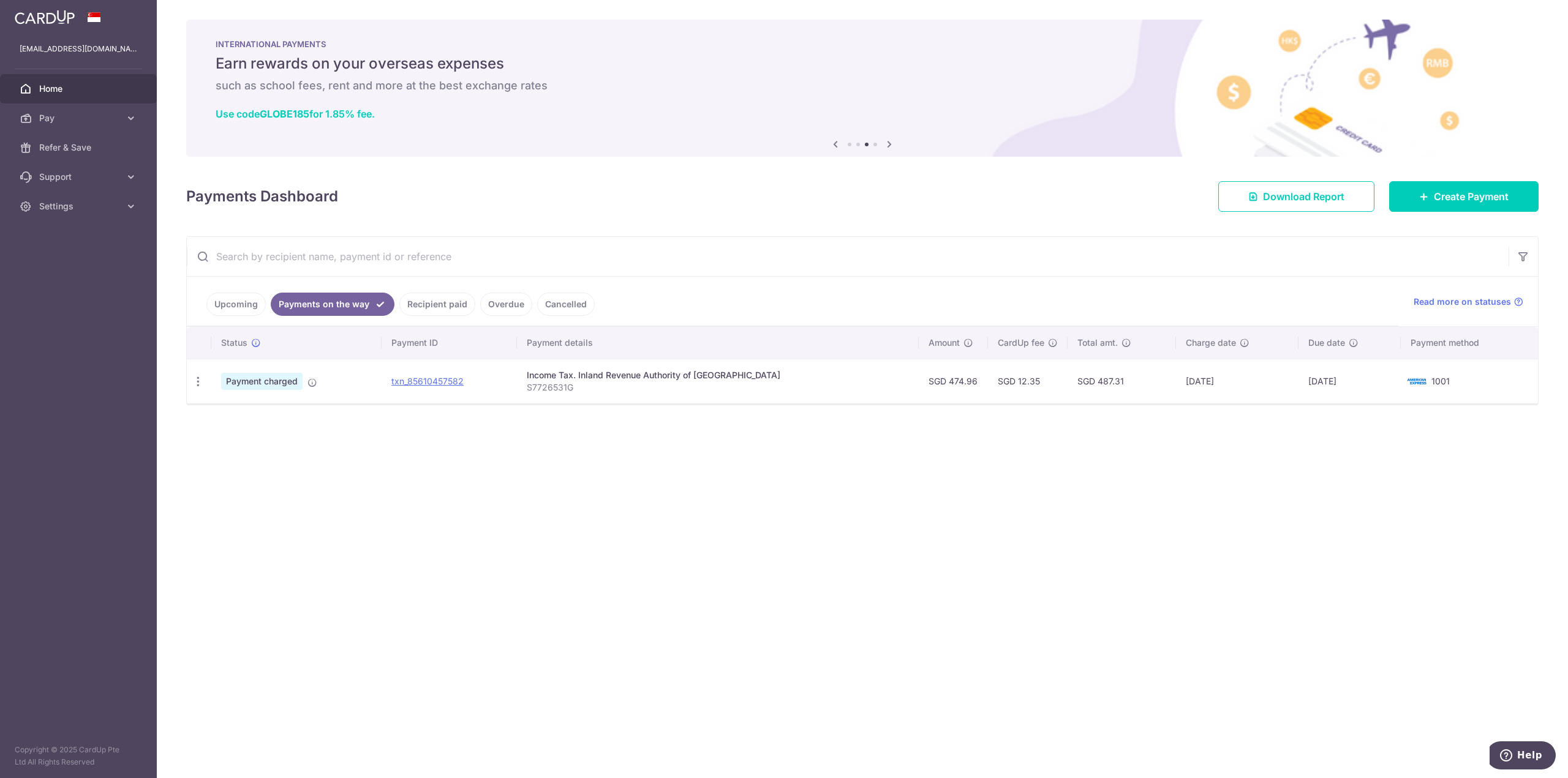
click at [235, 304] on link "Upcoming" at bounding box center [236, 304] width 59 height 23
